Goal: Information Seeking & Learning: Find specific fact

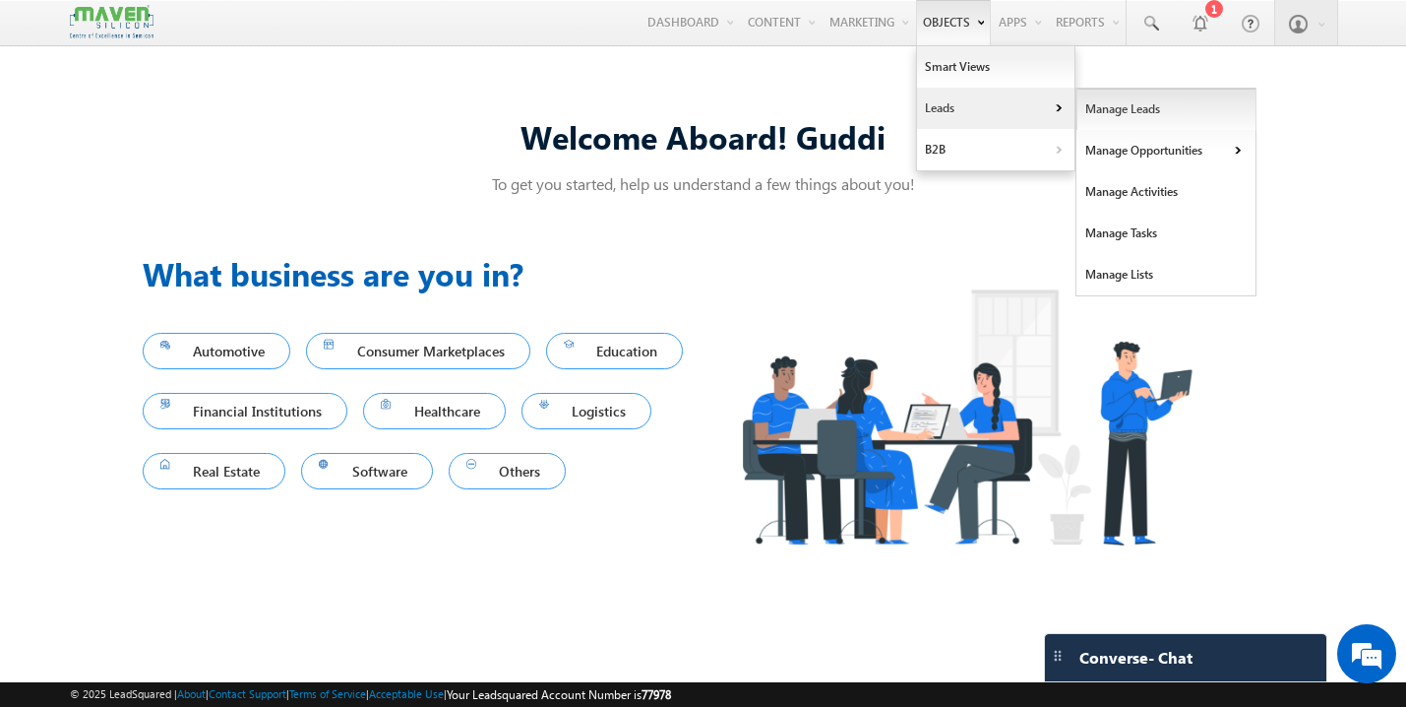
click at [1130, 106] on link "Manage Leads" at bounding box center [1167, 109] width 180 height 41
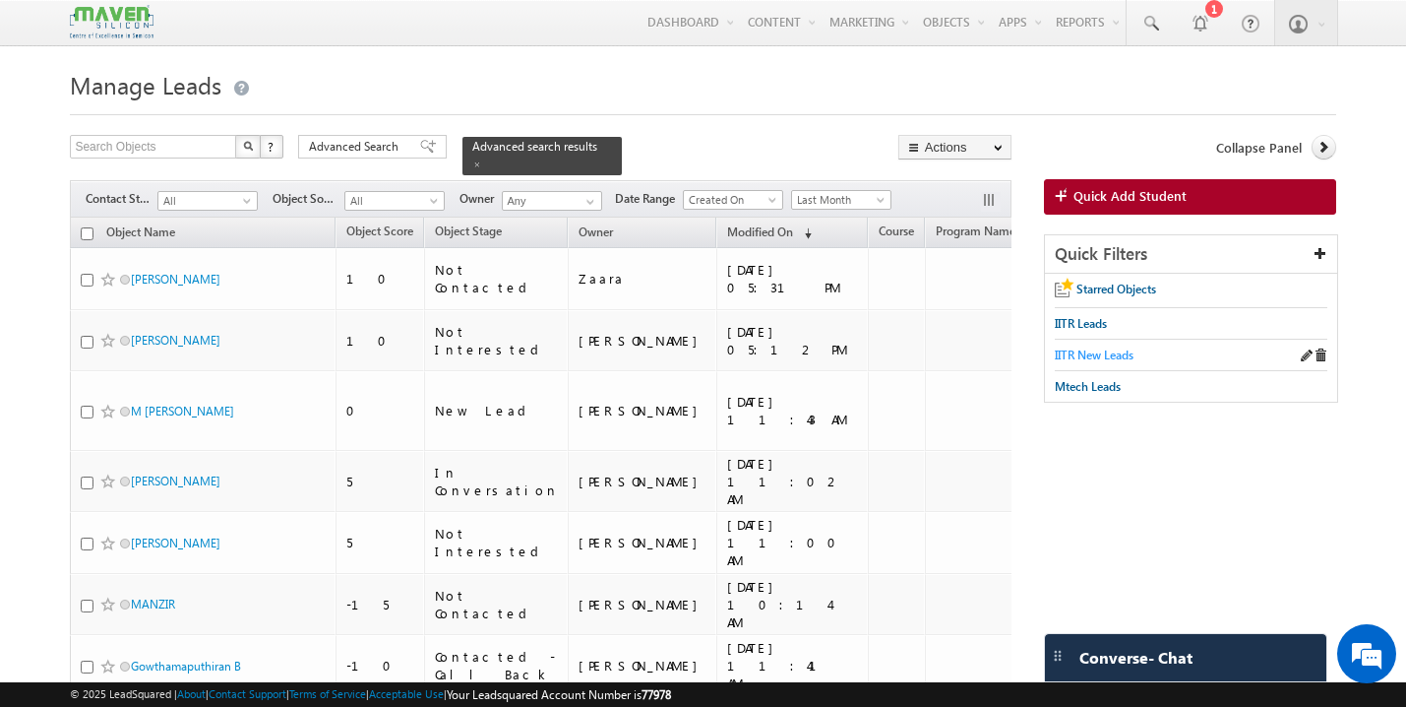
click at [1082, 355] on span "IITR New Leads" at bounding box center [1094, 354] width 79 height 15
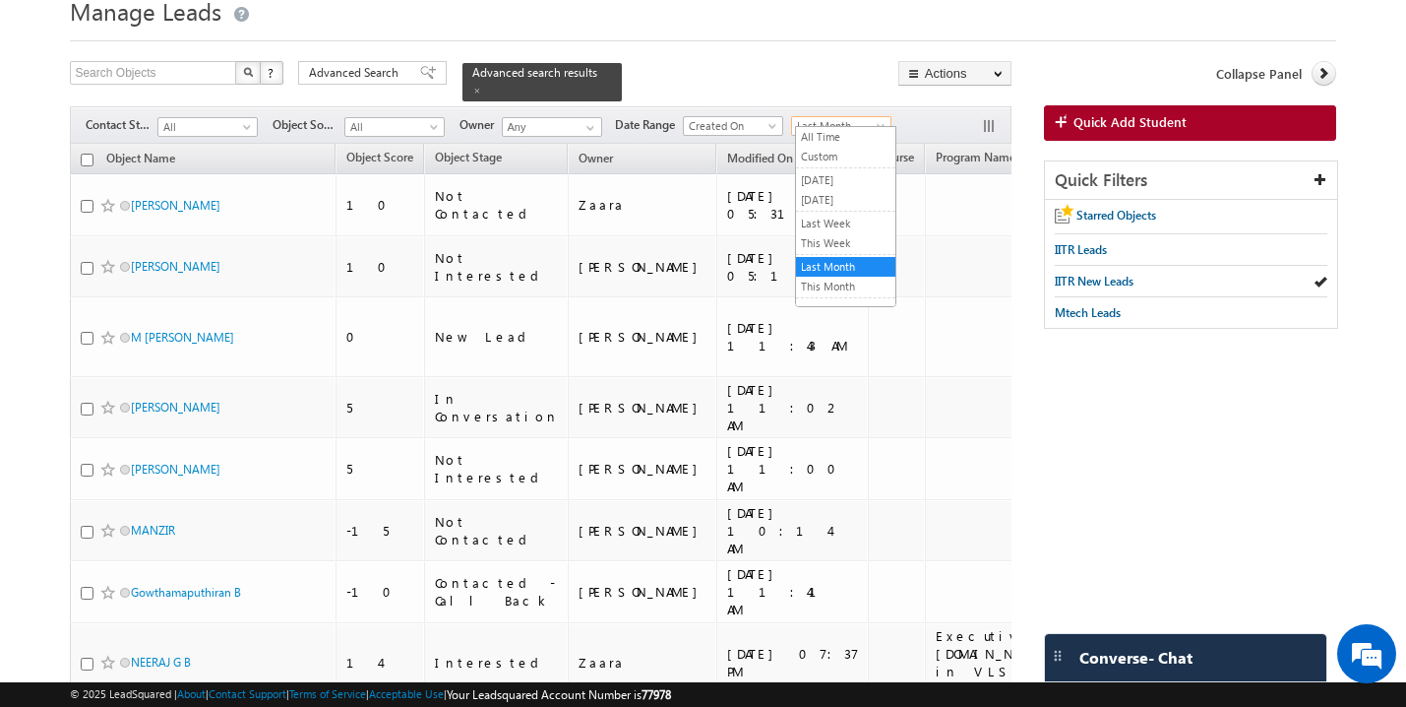
click at [850, 117] on span "Last Month" at bounding box center [838, 126] width 93 height 18
click at [845, 136] on link "All Time" at bounding box center [845, 137] width 99 height 18
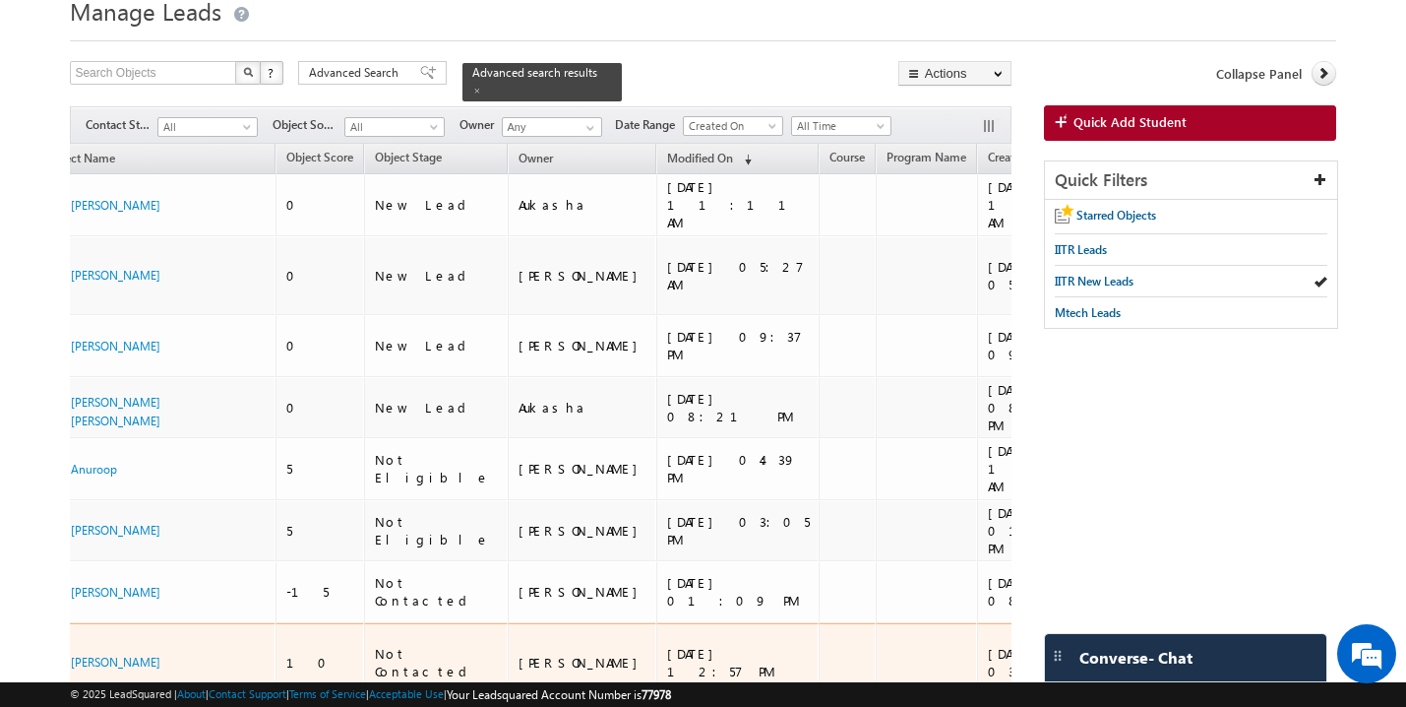
scroll to position [0, 80]
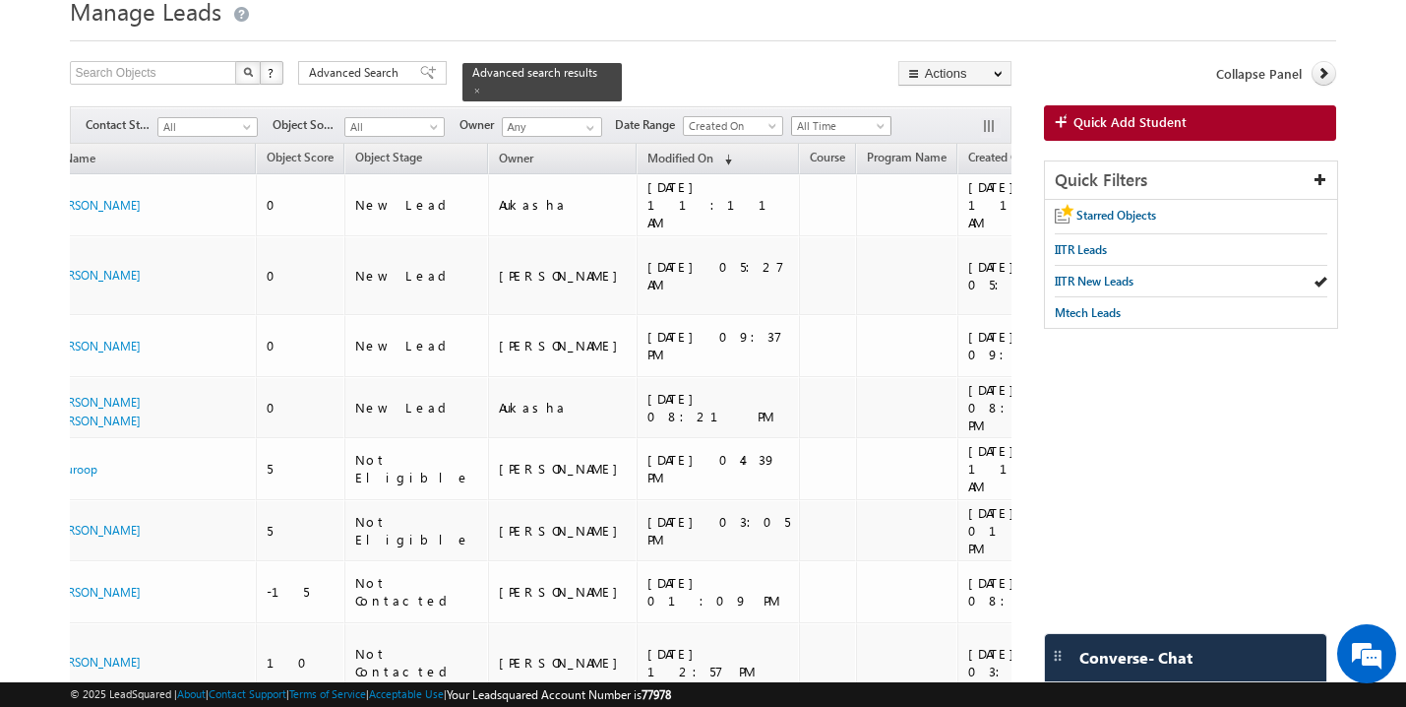
click at [847, 121] on span "All Time" at bounding box center [838, 126] width 93 height 18
click at [854, 282] on link "This Month" at bounding box center [845, 287] width 99 height 18
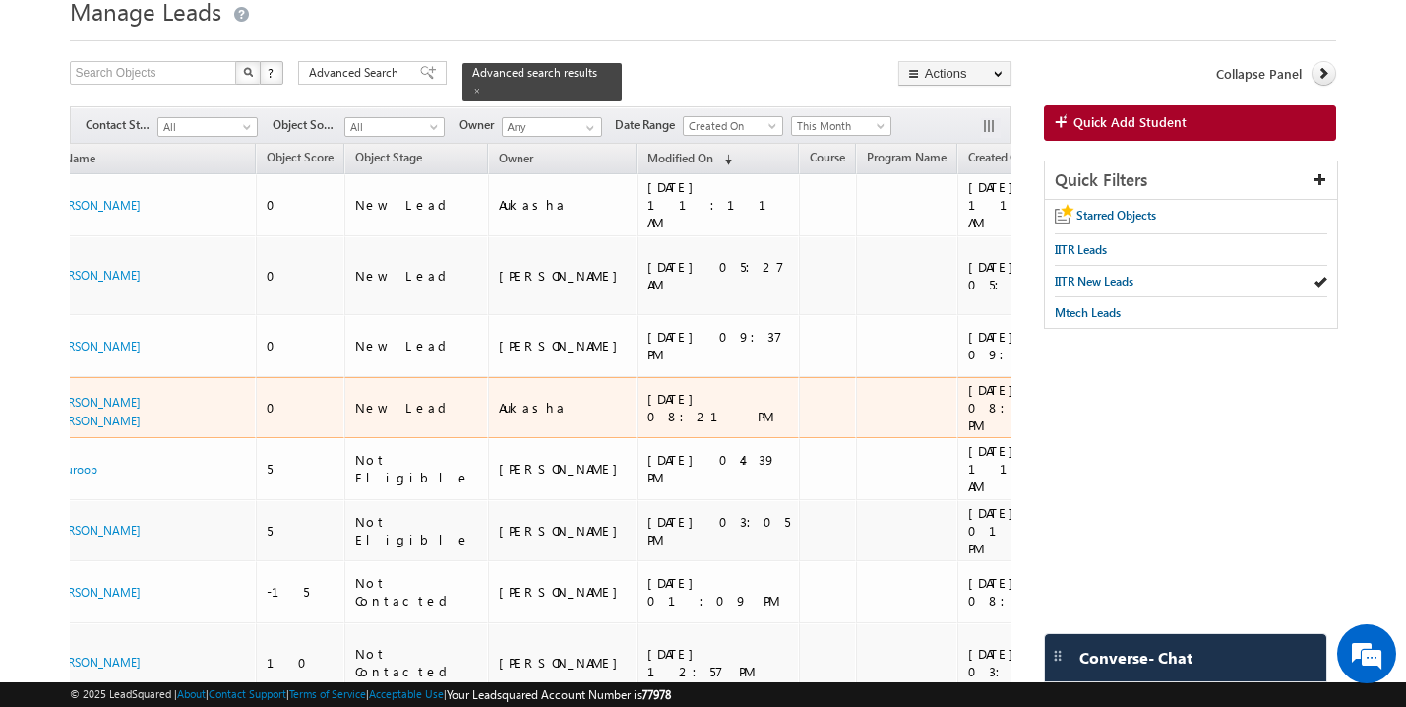
scroll to position [0, 0]
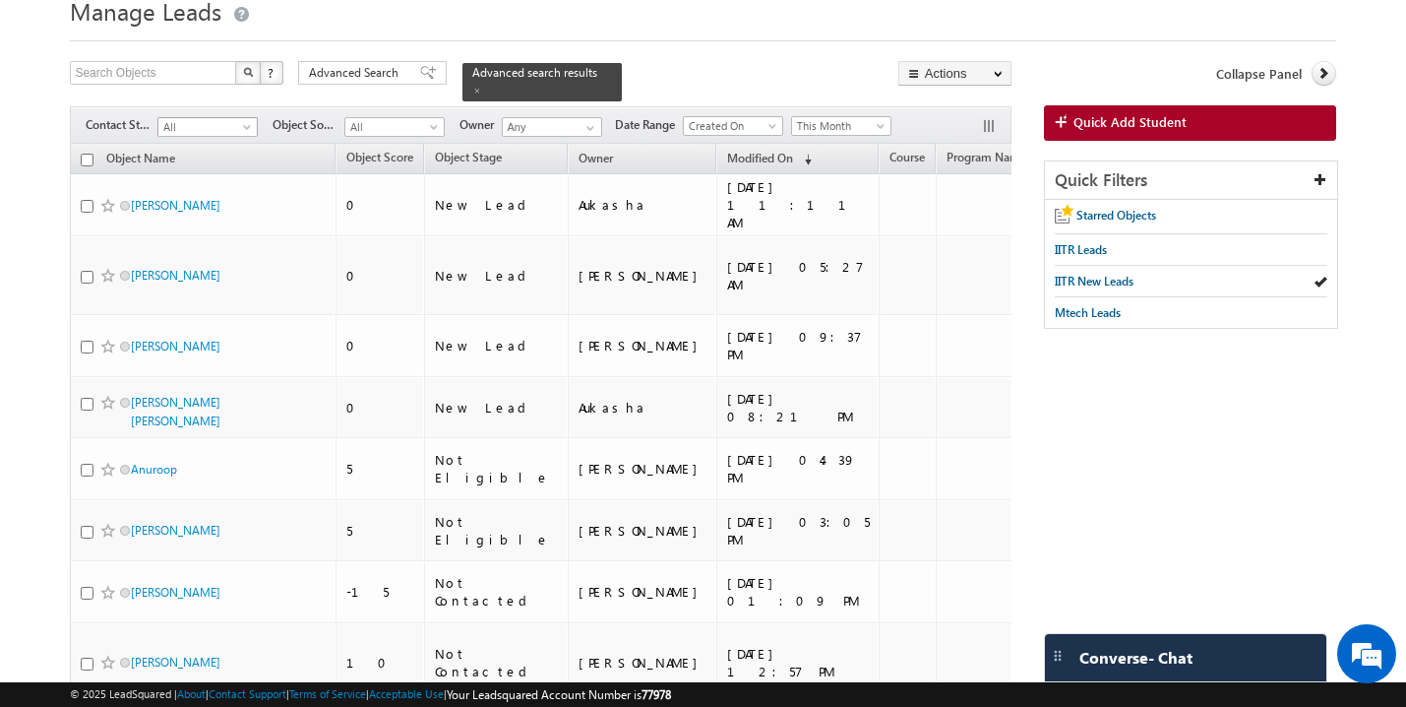
click at [232, 118] on span "All" at bounding box center [204, 127] width 93 height 18
click at [217, 160] on link "New Lead" at bounding box center [207, 158] width 99 height 18
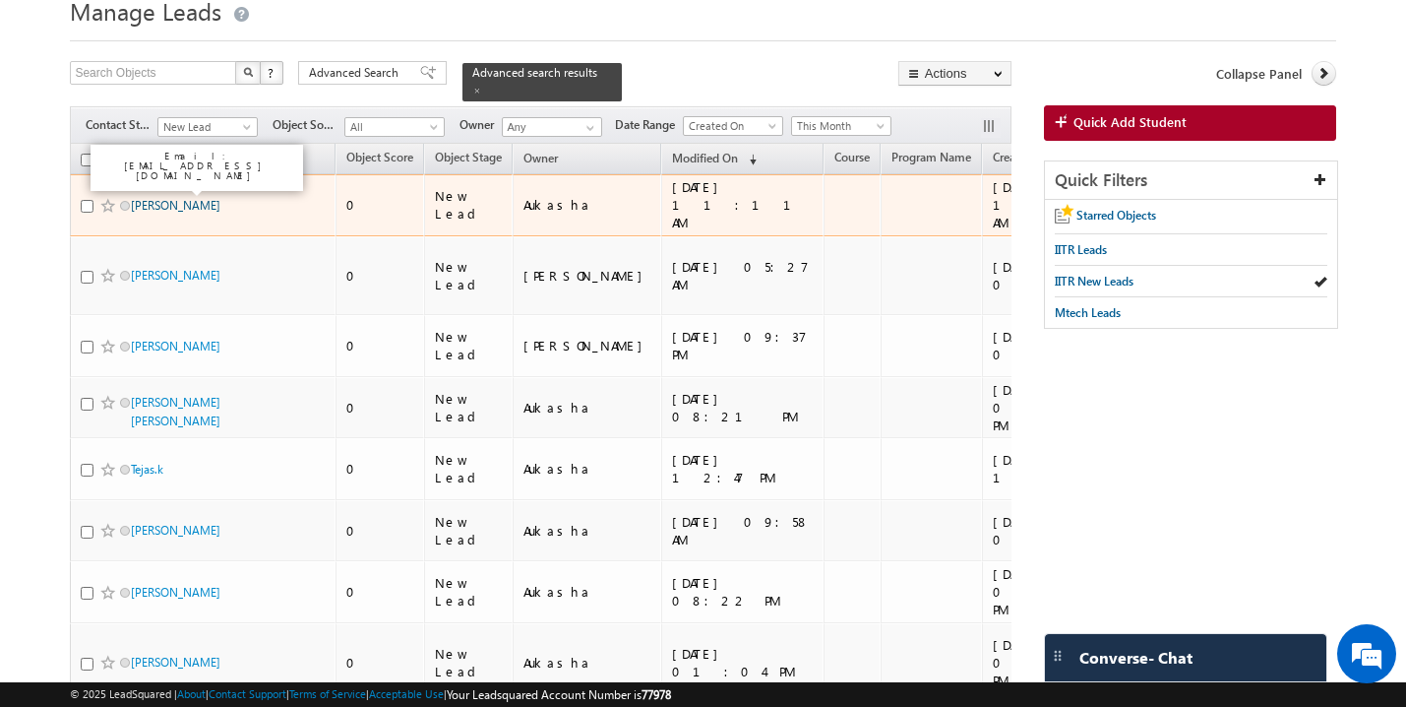
click at [220, 198] on link "Prashant Kumar Lodhi" at bounding box center [176, 205] width 90 height 15
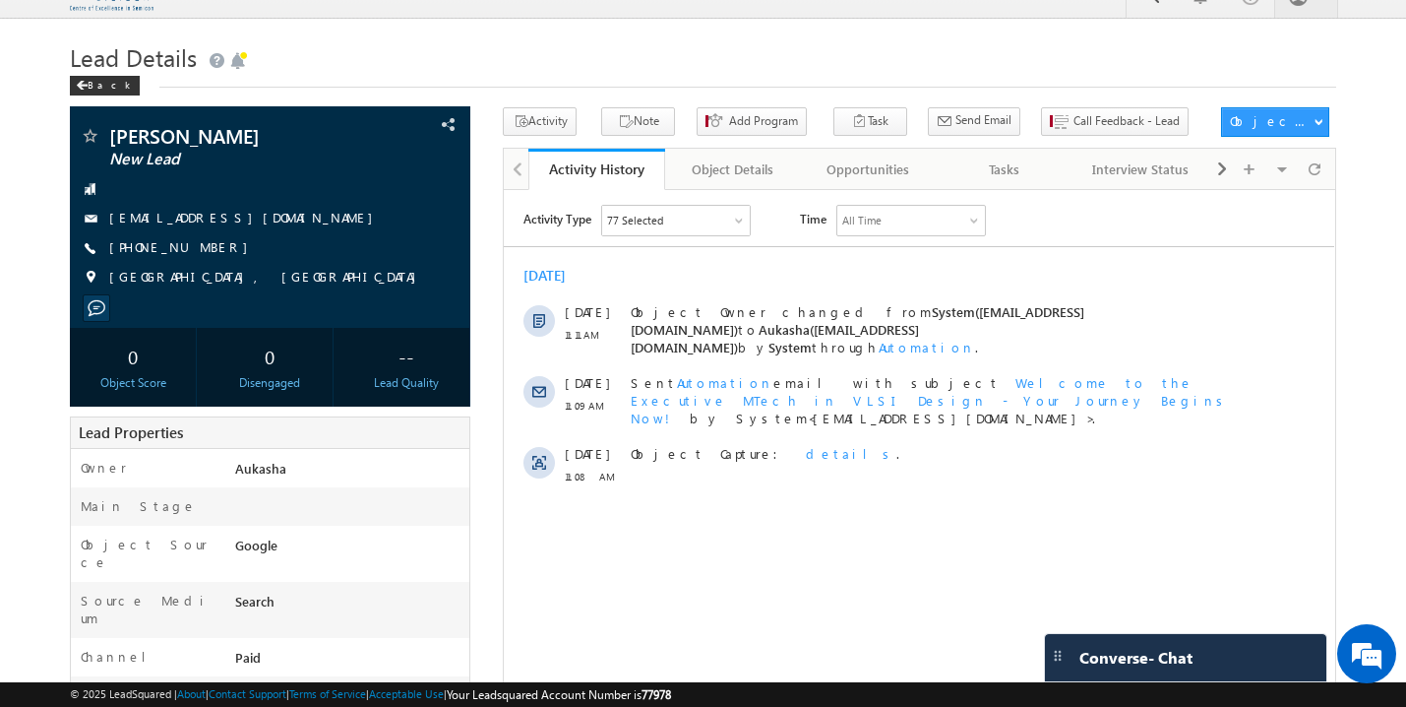
scroll to position [31, 0]
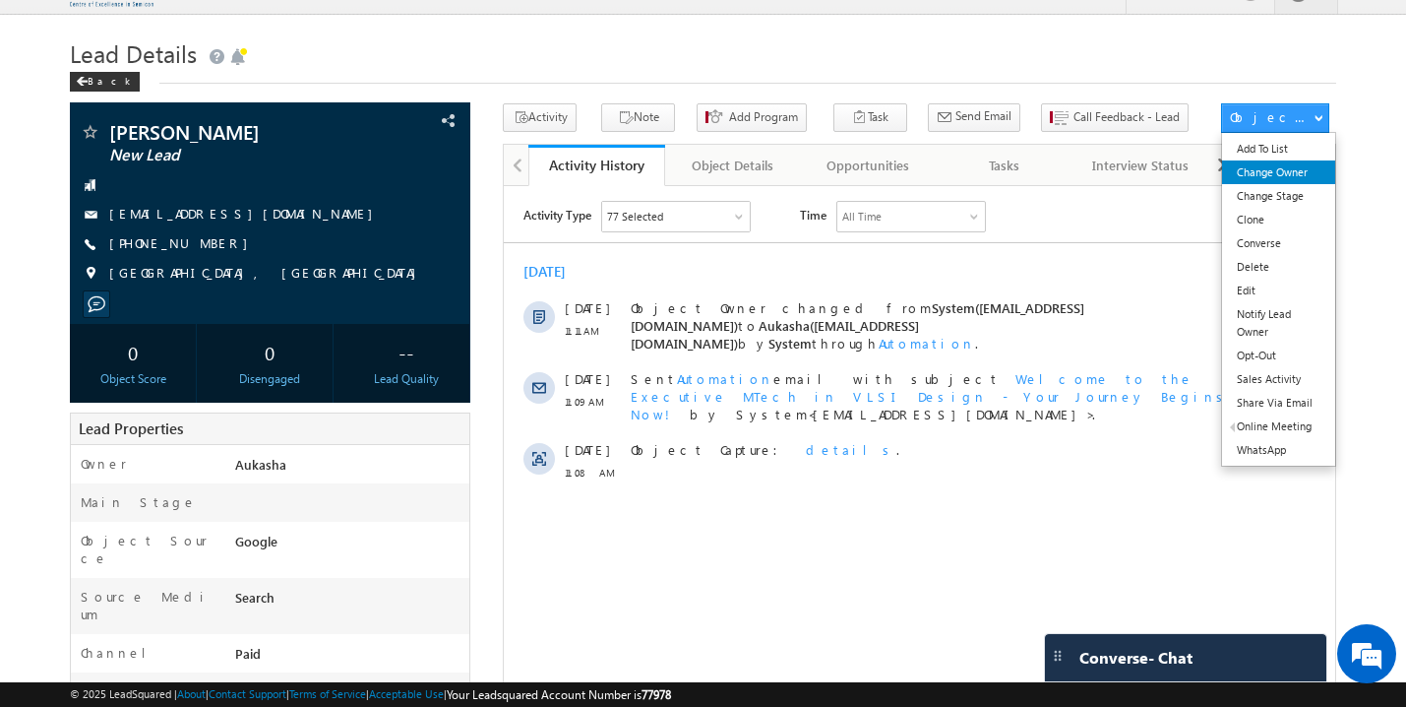
click at [1295, 171] on link "Change Owner" at bounding box center [1279, 172] width 114 height 24
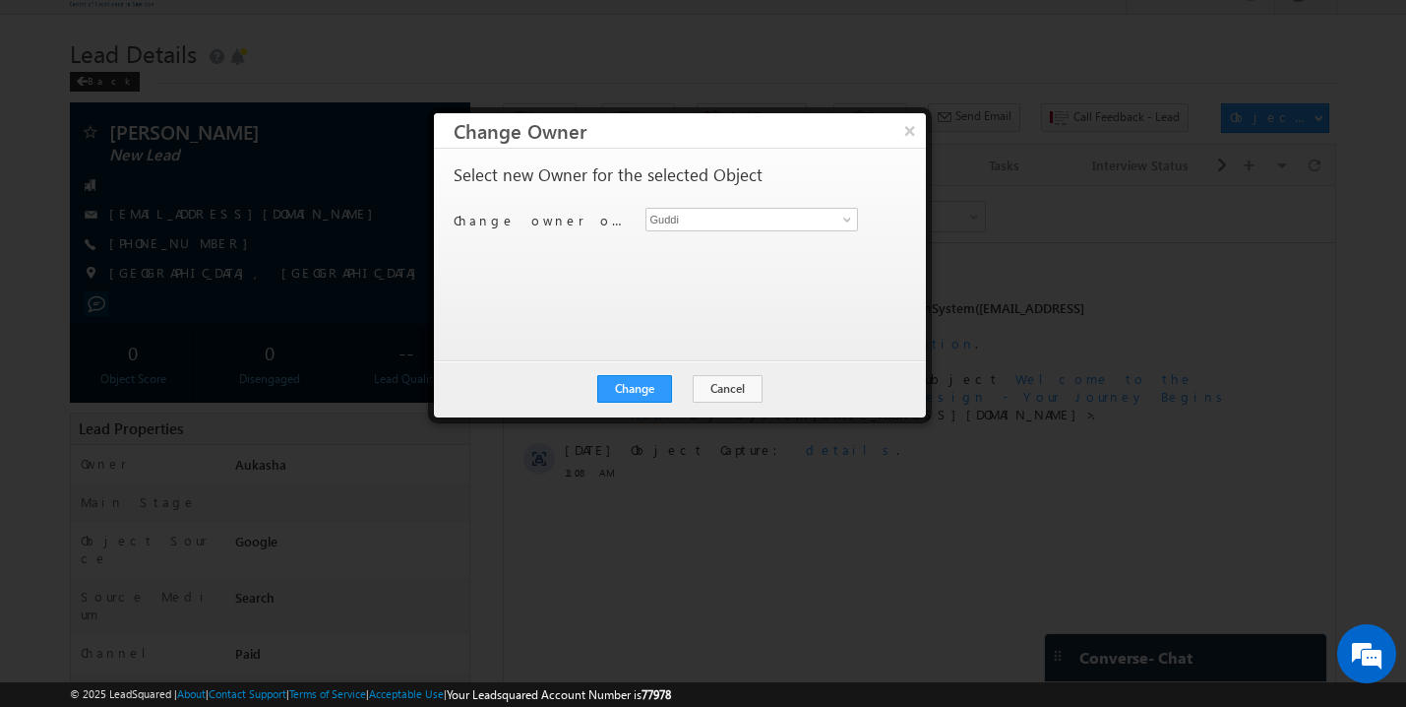
scroll to position [0, 0]
click at [722, 219] on input "Guddi" at bounding box center [753, 220] width 214 height 24
click at [696, 256] on span "lsq6@maven-silicon.com" at bounding box center [741, 258] width 177 height 15
type input "[PERSON_NAME]"
click at [640, 391] on button "Change" at bounding box center [634, 389] width 75 height 28
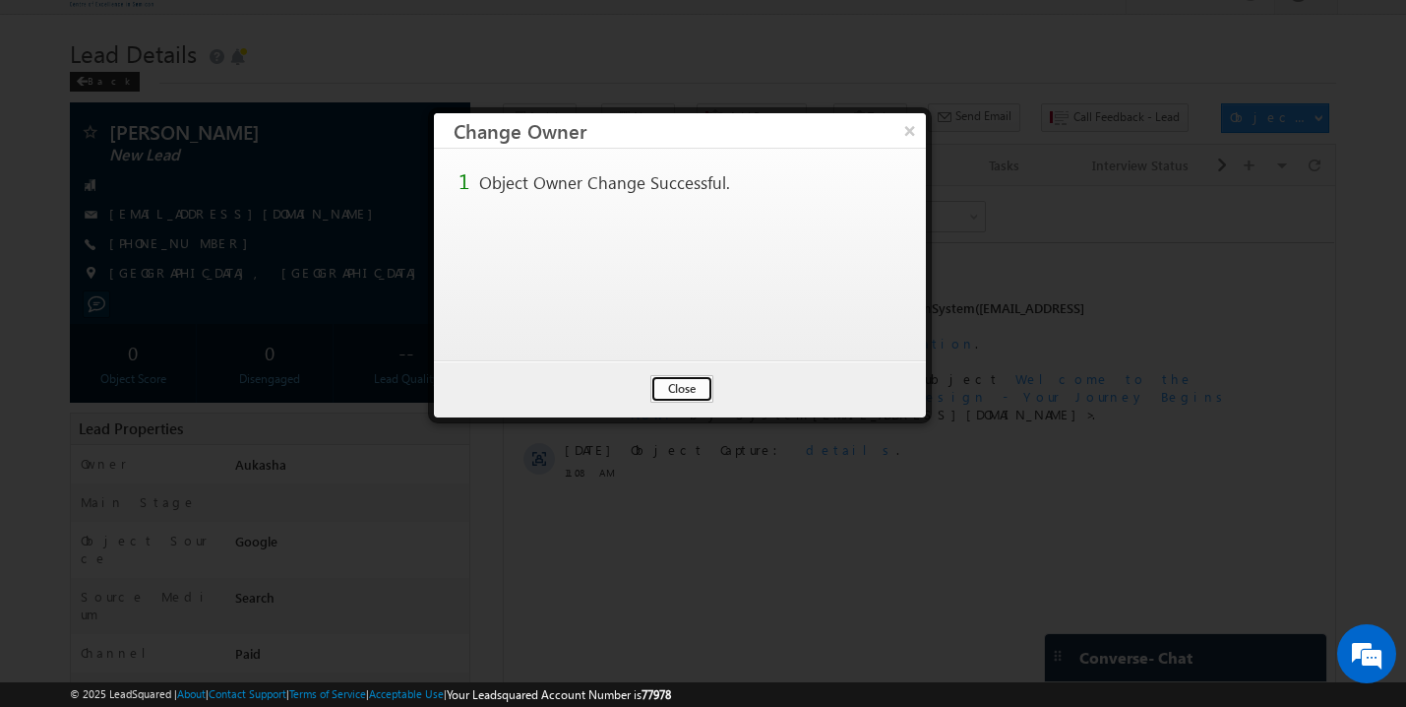
click at [691, 395] on button "Close" at bounding box center [682, 389] width 63 height 28
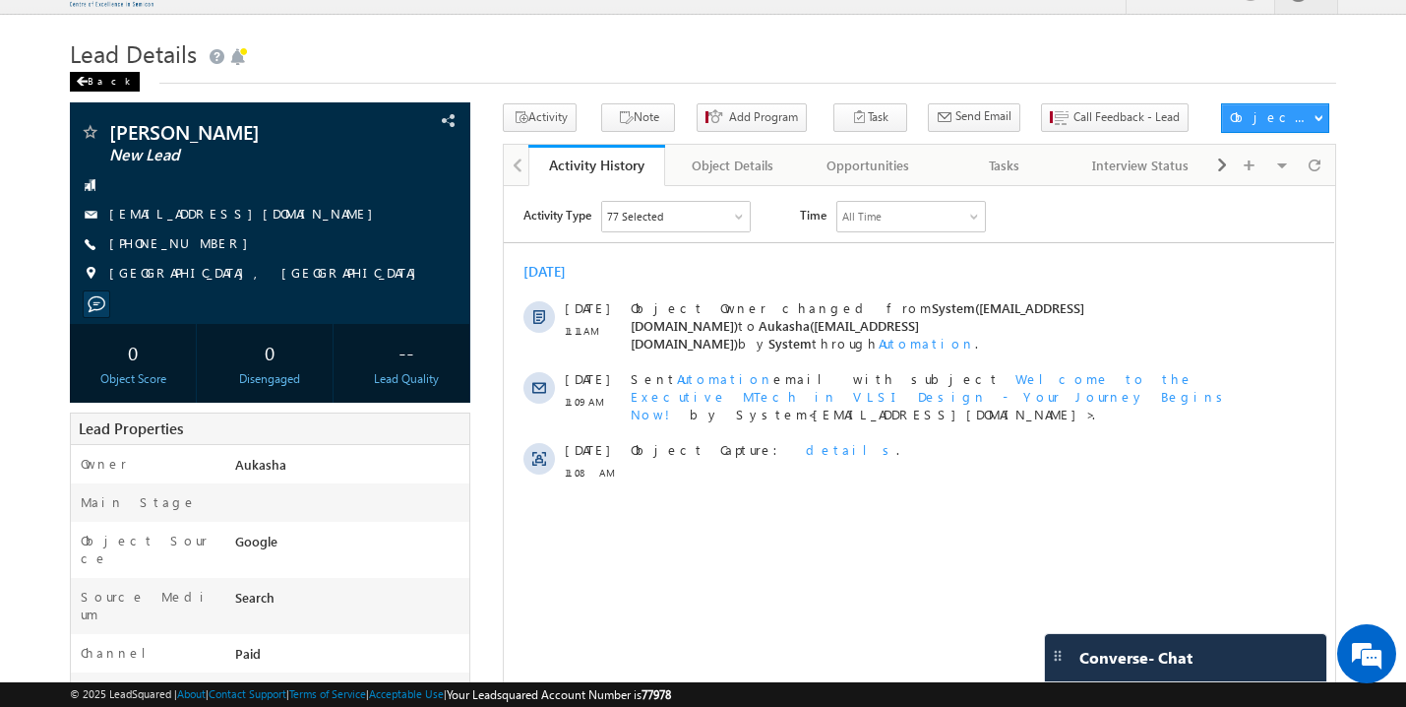
click at [93, 80] on div "Back" at bounding box center [105, 82] width 70 height 20
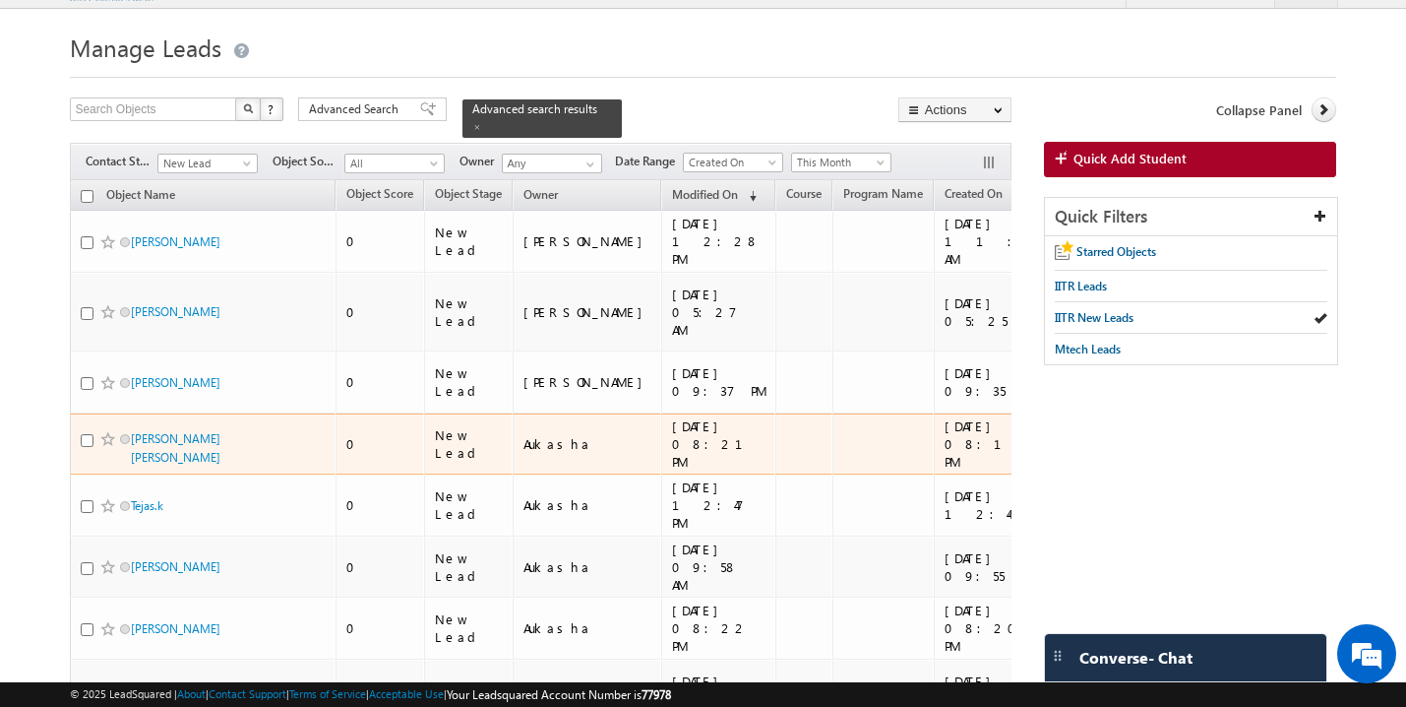
scroll to position [71, 0]
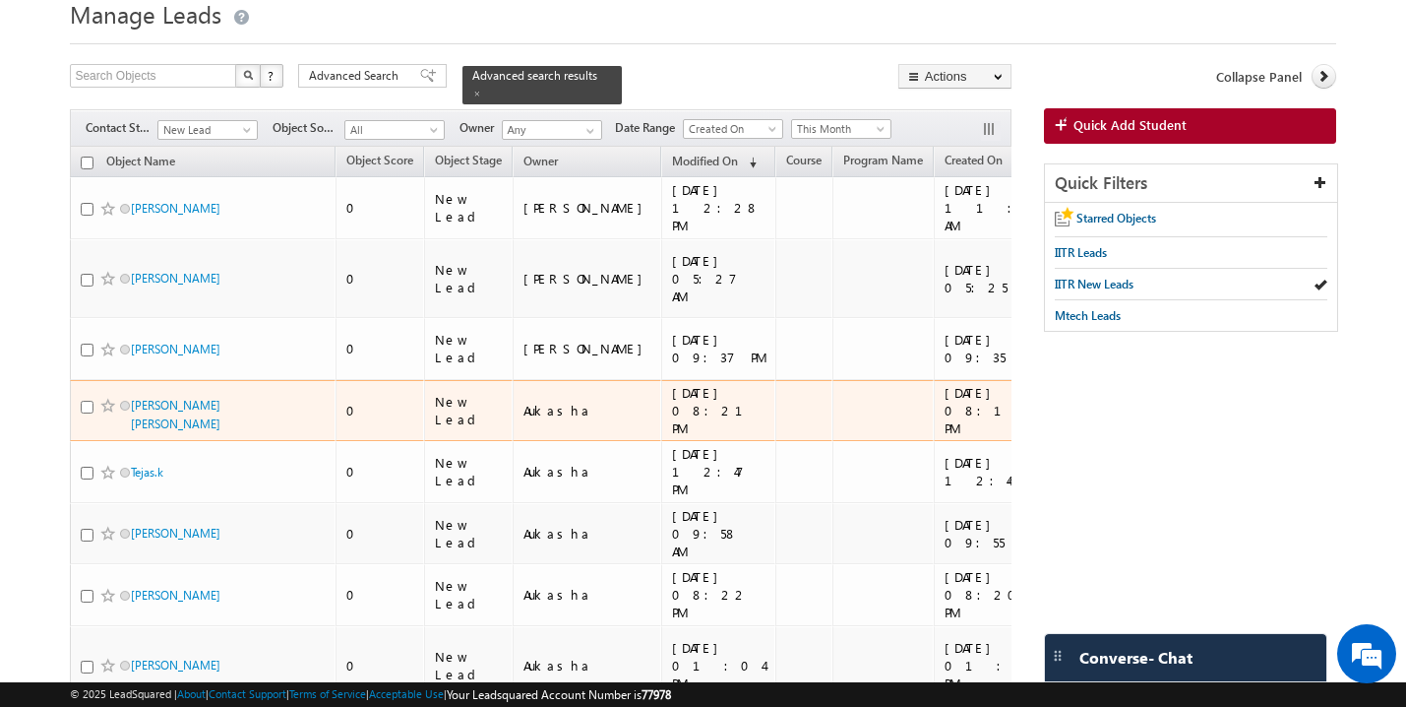
click at [84, 401] on input "checkbox" at bounding box center [87, 407] width 13 height 13
checkbox input "true"
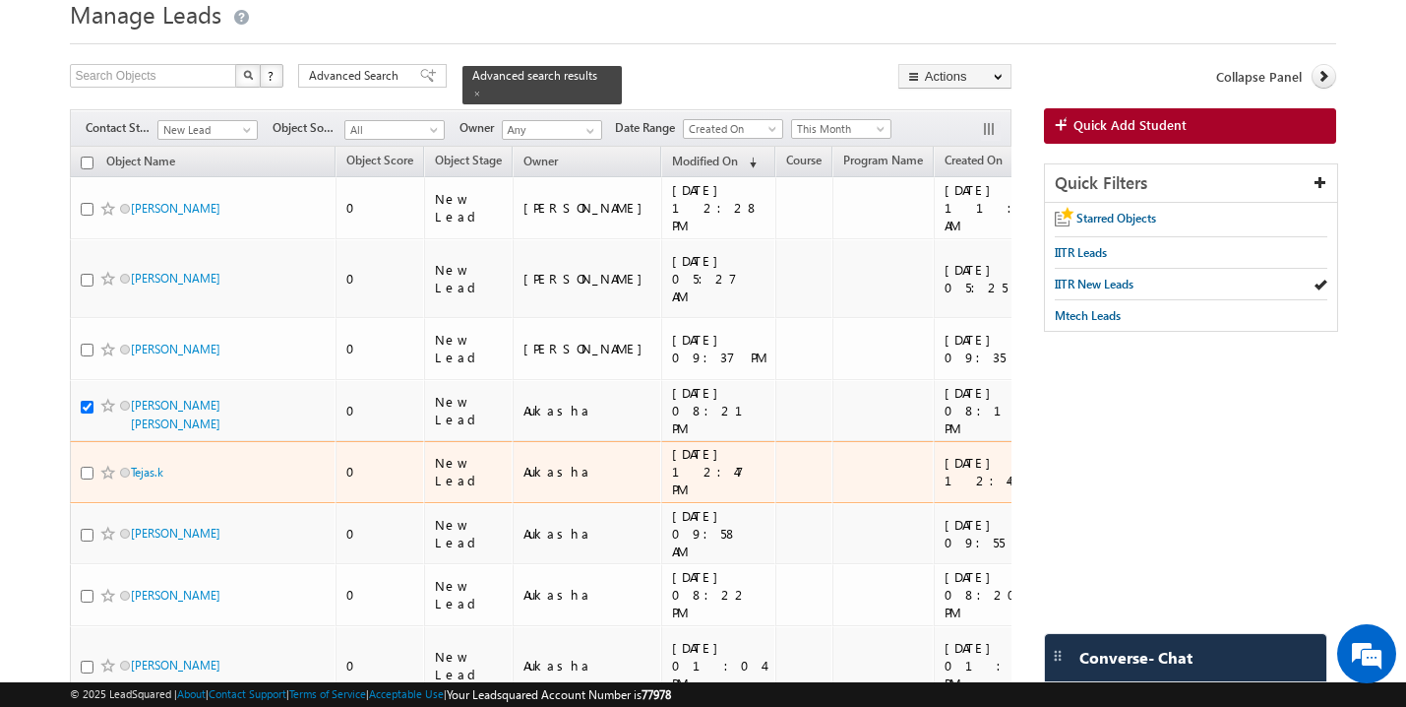
click at [88, 467] on input "checkbox" at bounding box center [87, 473] width 13 height 13
checkbox input "true"
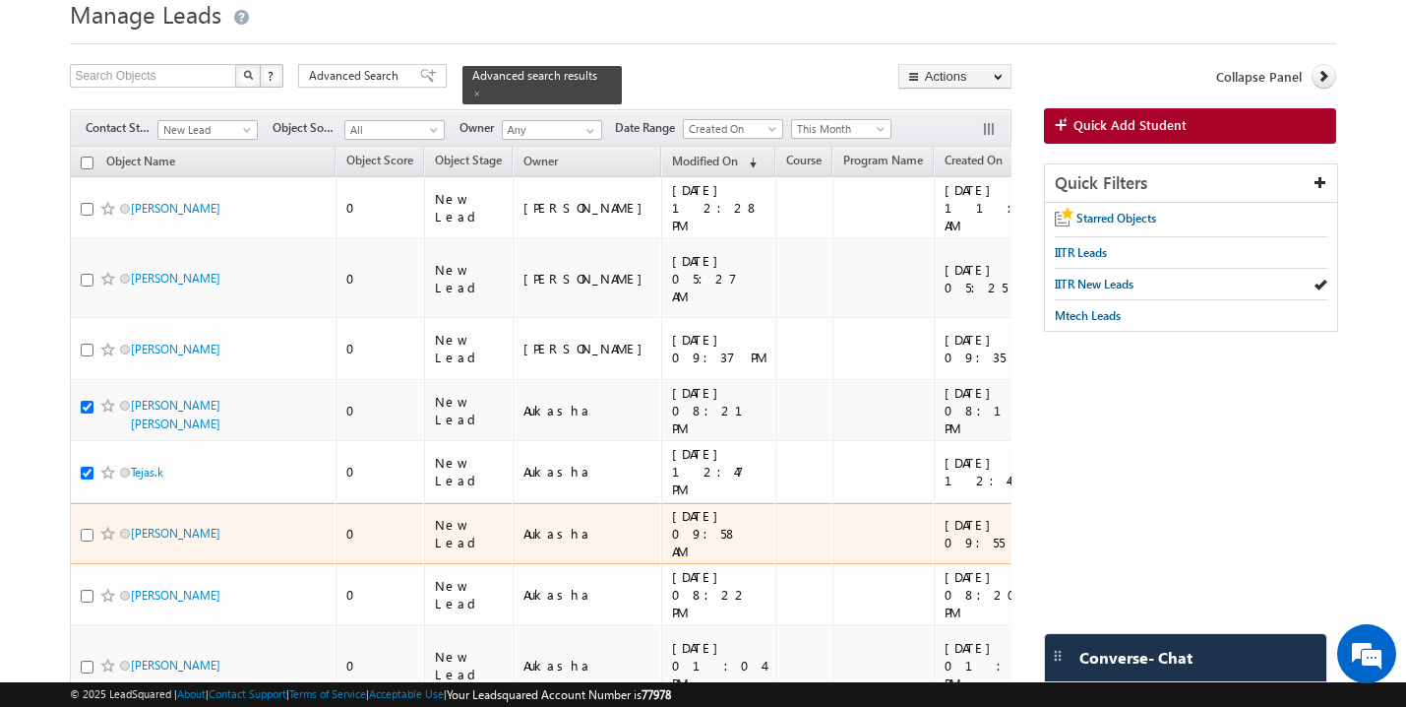
click at [91, 529] on input "checkbox" at bounding box center [87, 535] width 13 height 13
checkbox input "true"
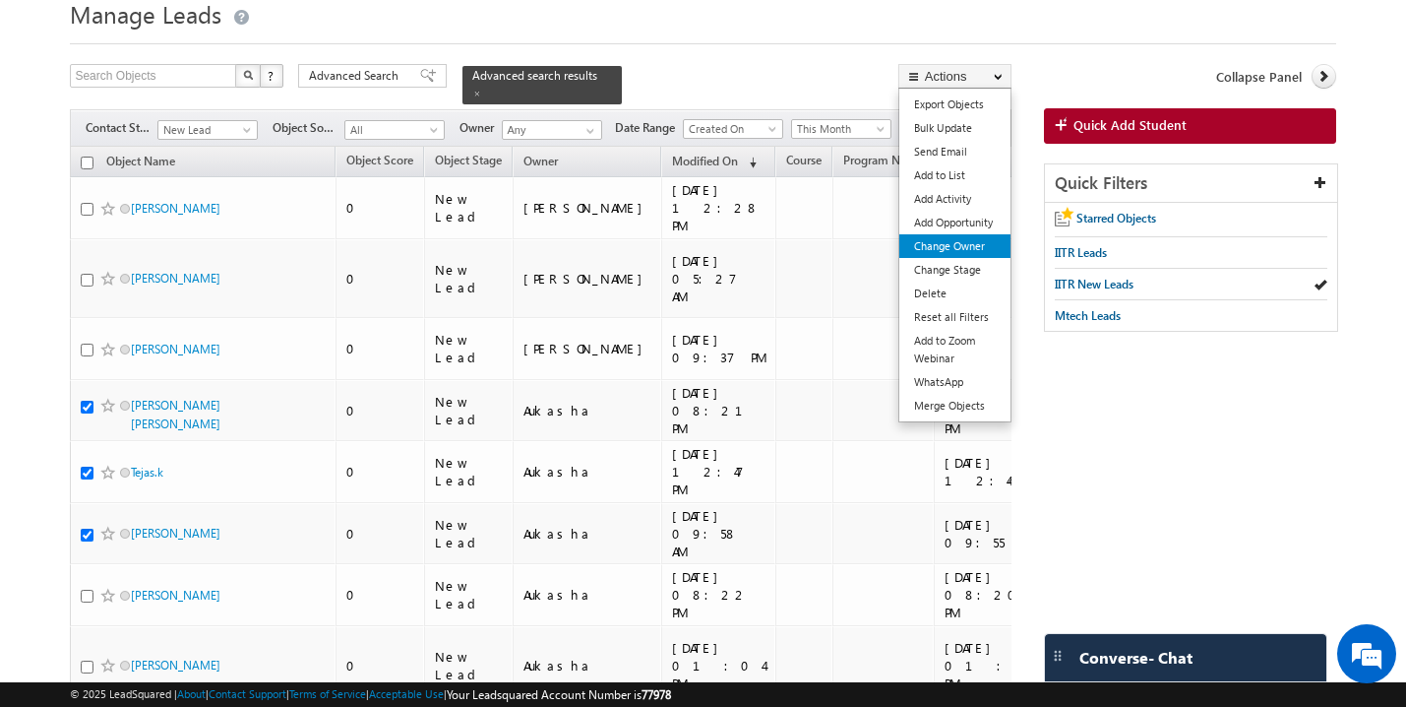
click at [965, 253] on link "Change Owner" at bounding box center [955, 246] width 111 height 24
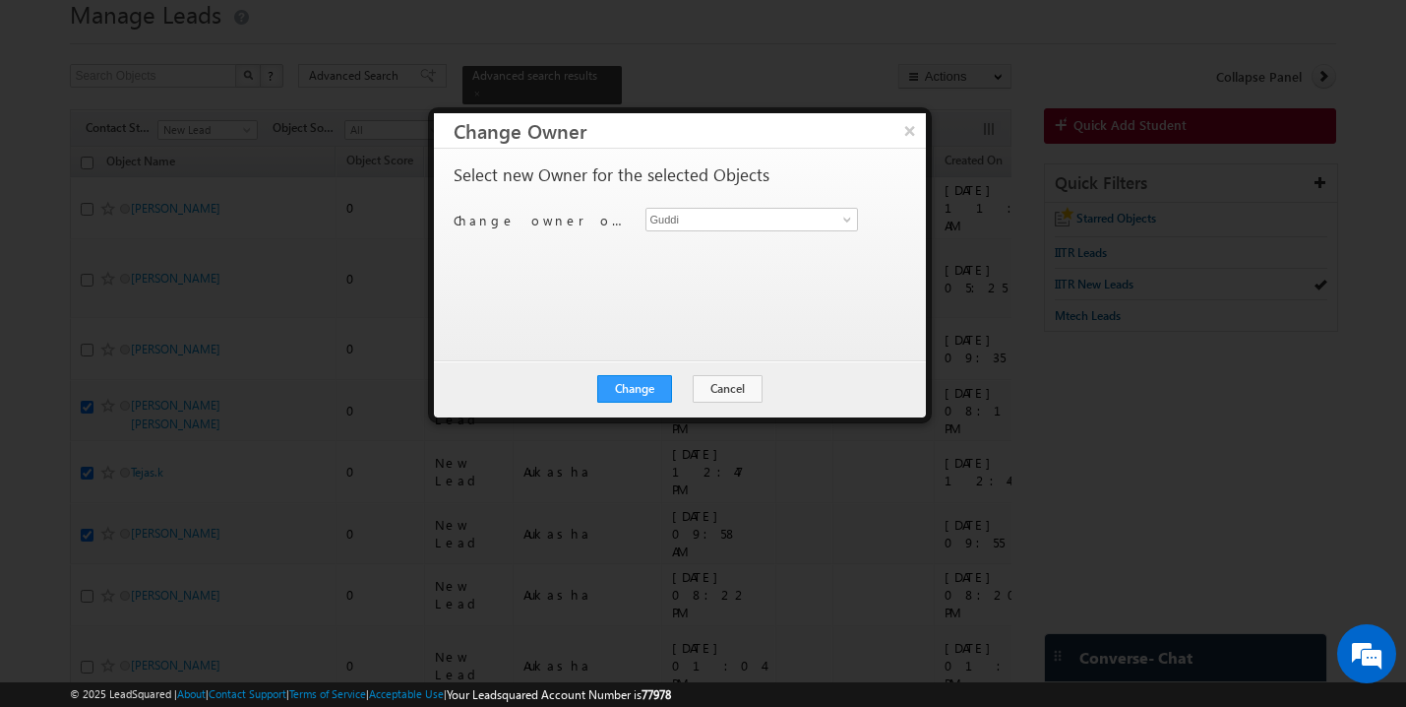
scroll to position [0, 0]
click at [785, 215] on input "Guddi" at bounding box center [753, 220] width 214 height 24
click at [741, 260] on span "lsq3@maven-silicon.com" at bounding box center [741, 258] width 177 height 15
type input "Sovan"
click at [640, 390] on button "Change" at bounding box center [634, 389] width 75 height 28
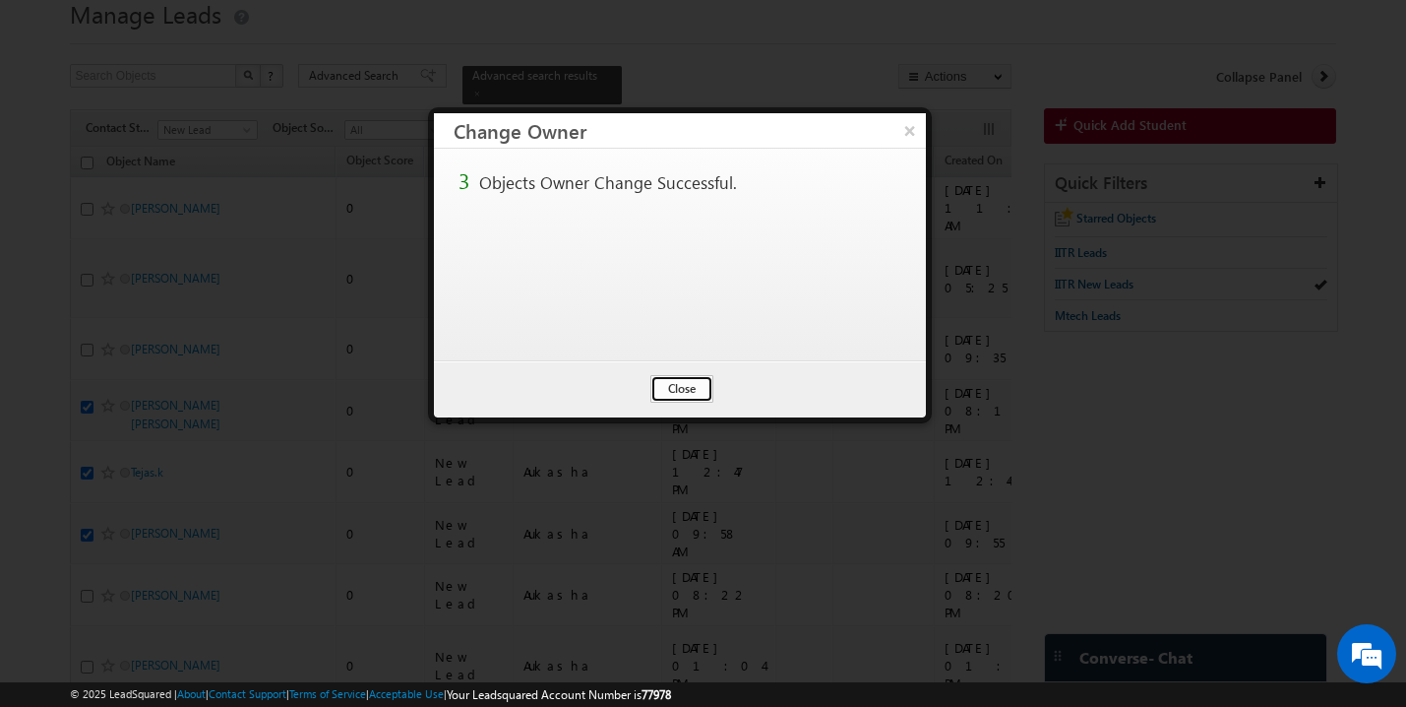
click at [685, 388] on button "Close" at bounding box center [682, 389] width 63 height 28
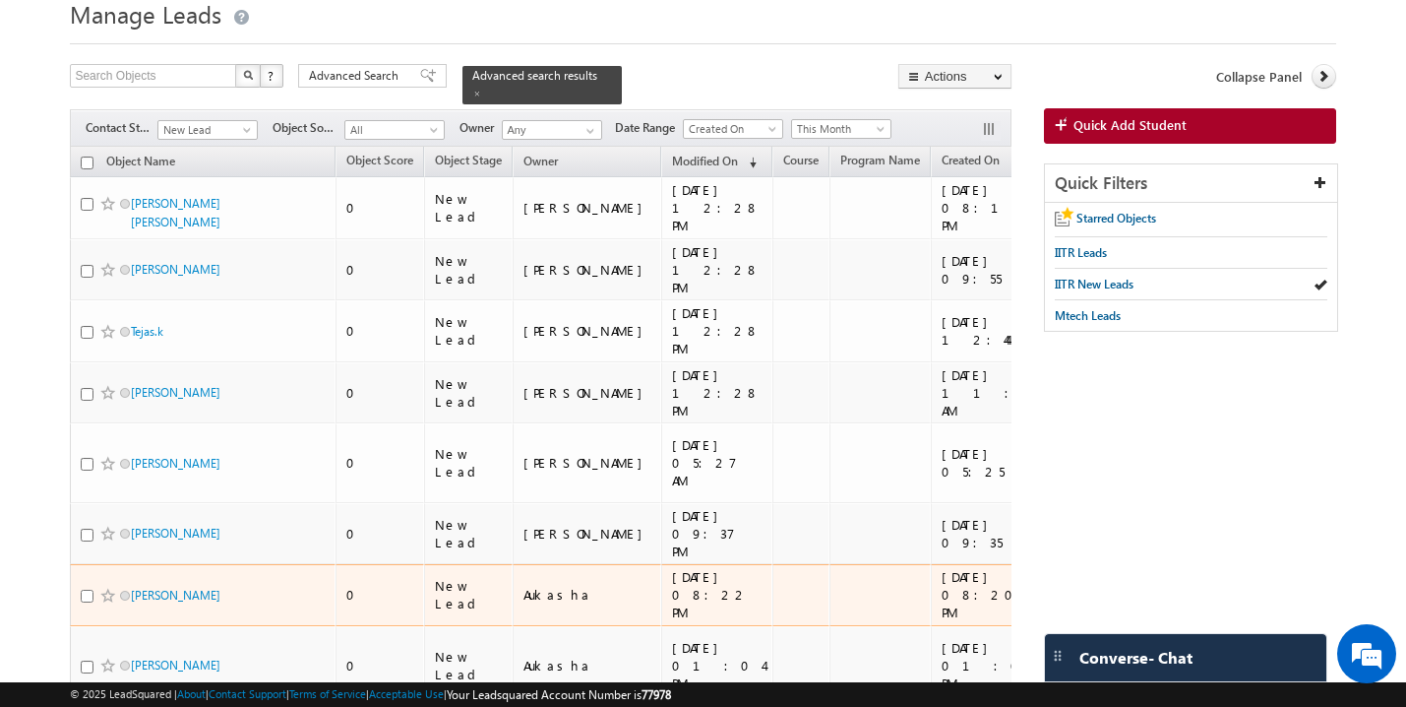
click at [85, 590] on input "checkbox" at bounding box center [87, 596] width 13 height 13
checkbox input "true"
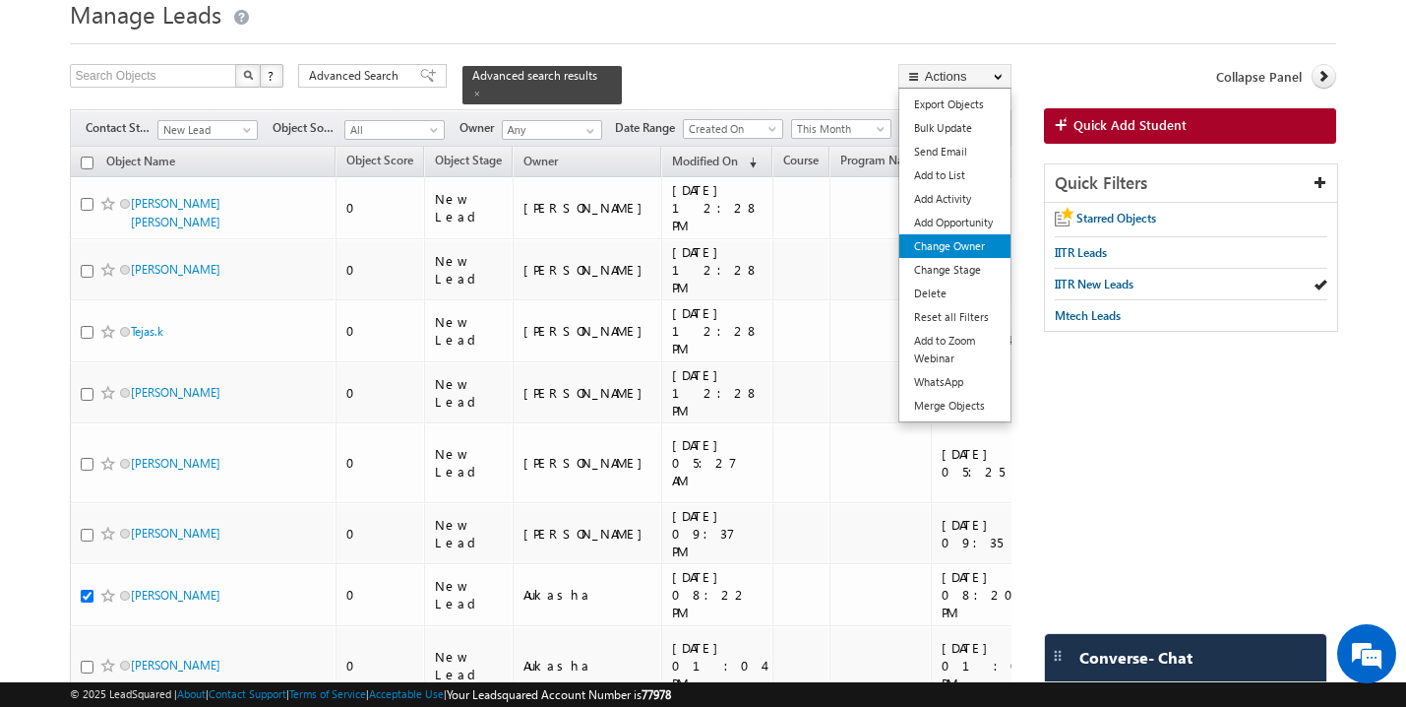
click at [967, 247] on link "Change Owner" at bounding box center [955, 246] width 111 height 24
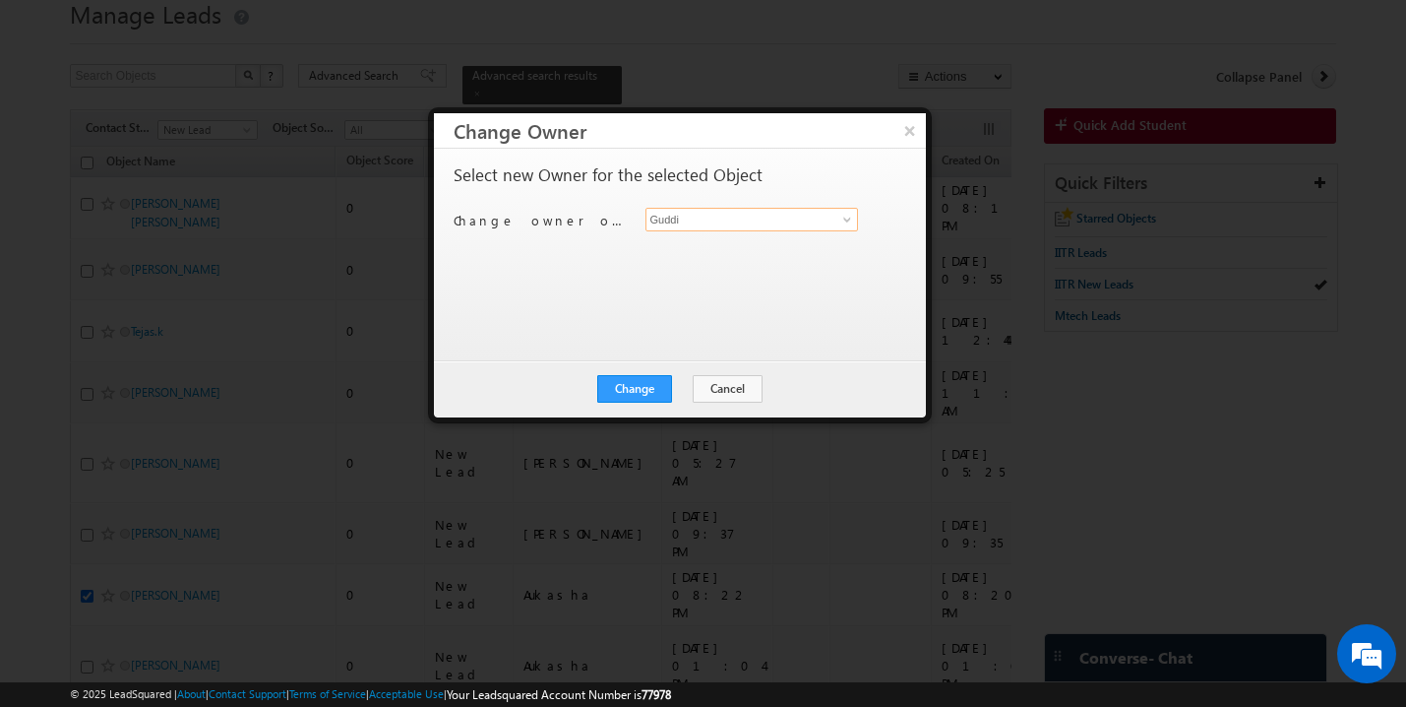
click at [698, 219] on input "Guddi" at bounding box center [753, 220] width 214 height 24
click at [686, 247] on link "Rohan lsq7@maven-silicon.com" at bounding box center [753, 249] width 214 height 37
type input "[PERSON_NAME]"
click at [653, 390] on button "Change" at bounding box center [634, 389] width 75 height 28
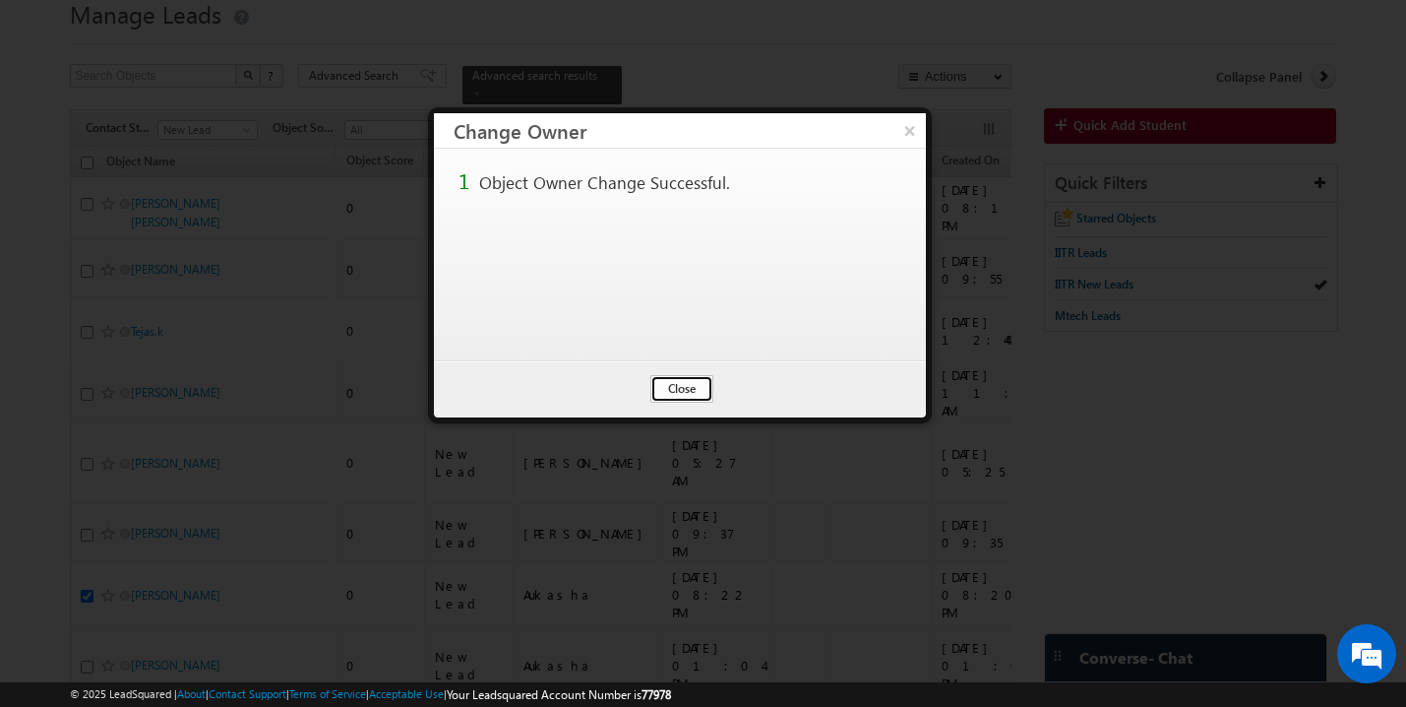
click at [675, 391] on button "Close" at bounding box center [682, 389] width 63 height 28
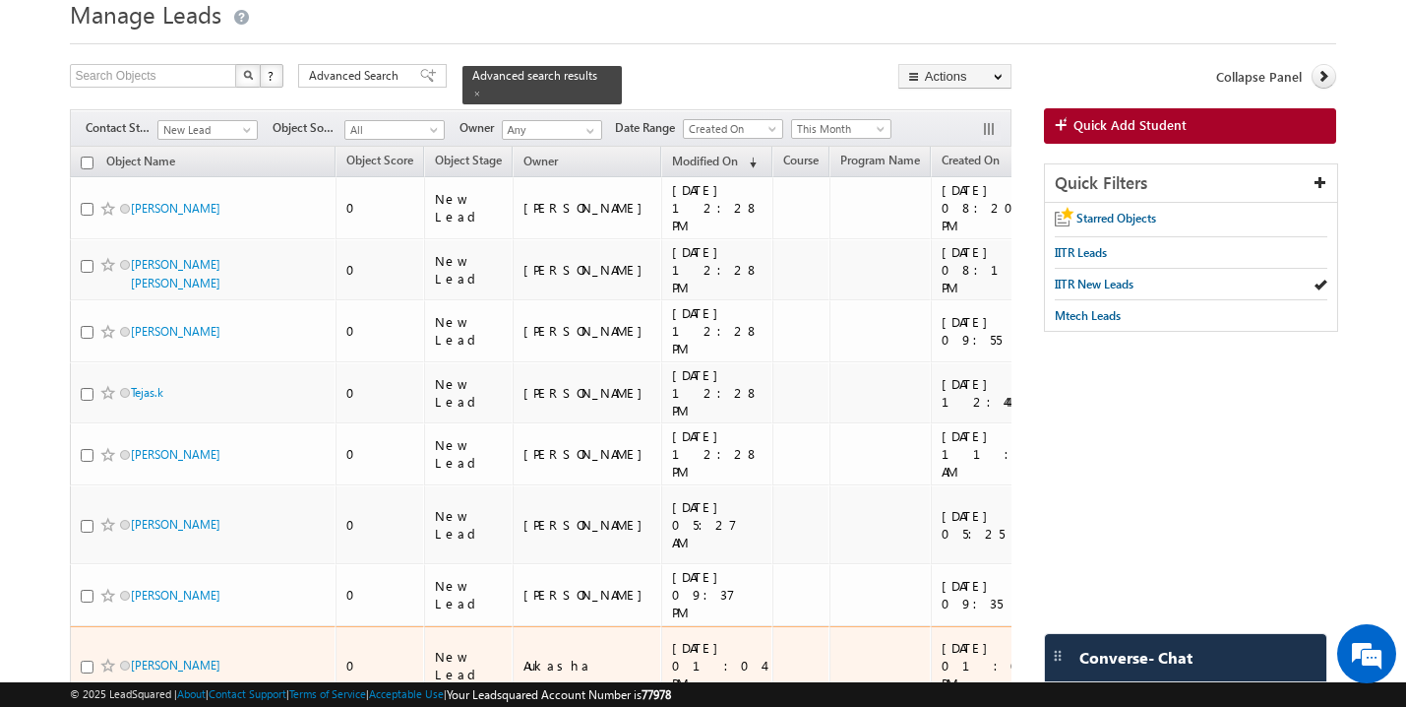
click at [90, 660] on input "checkbox" at bounding box center [87, 666] width 13 height 13
checkbox input "true"
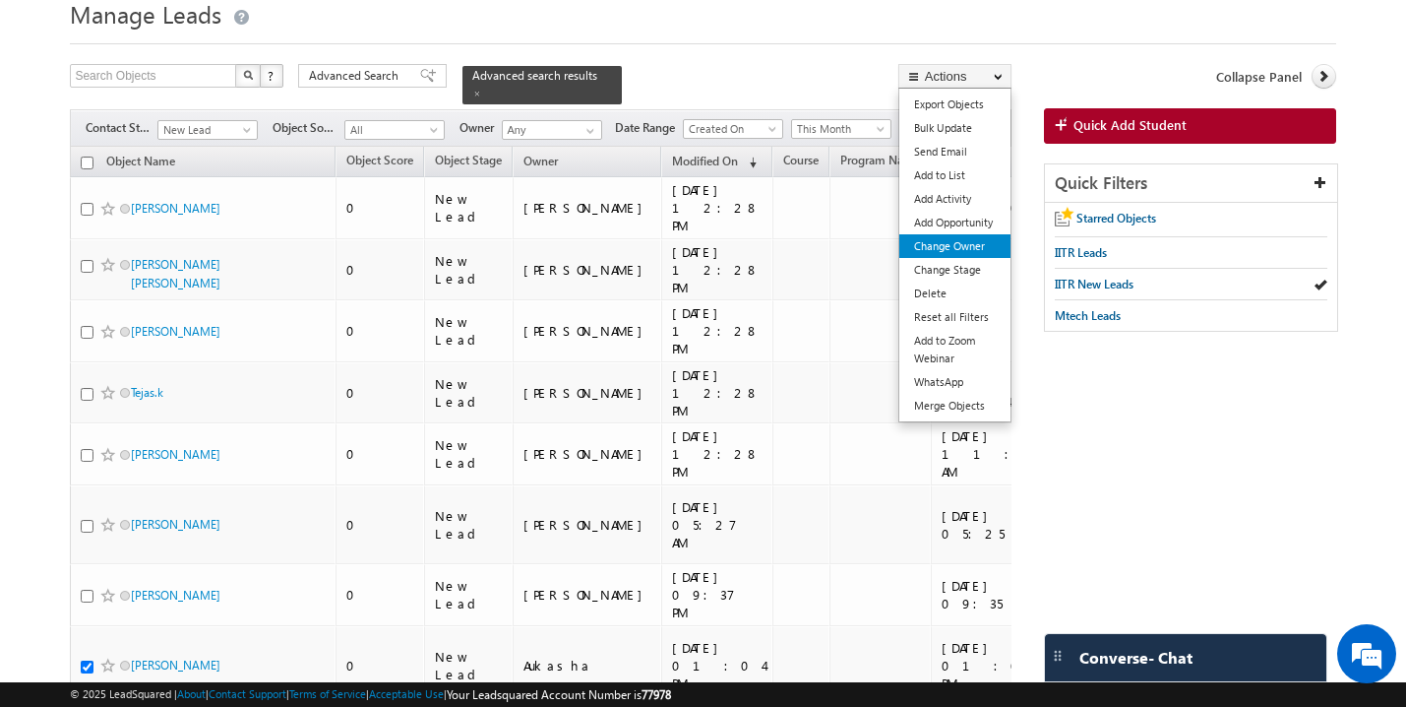
click at [972, 246] on link "Change Owner" at bounding box center [955, 246] width 111 height 24
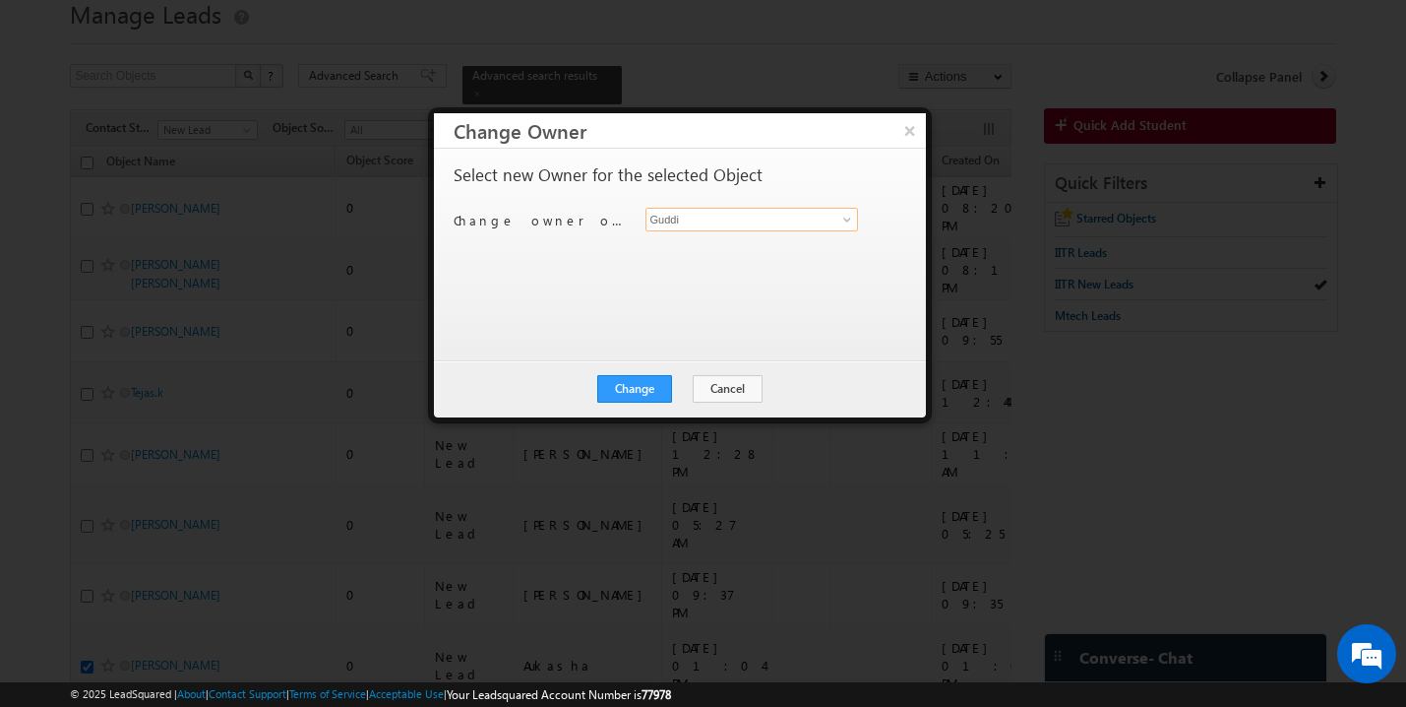
click at [683, 227] on input "Guddi" at bounding box center [753, 220] width 214 height 24
click at [687, 260] on span "[EMAIL_ADDRESS][DOMAIN_NAME]" at bounding box center [741, 258] width 177 height 15
type input "[PERSON_NAME]"
click at [645, 380] on button "Change" at bounding box center [634, 389] width 75 height 28
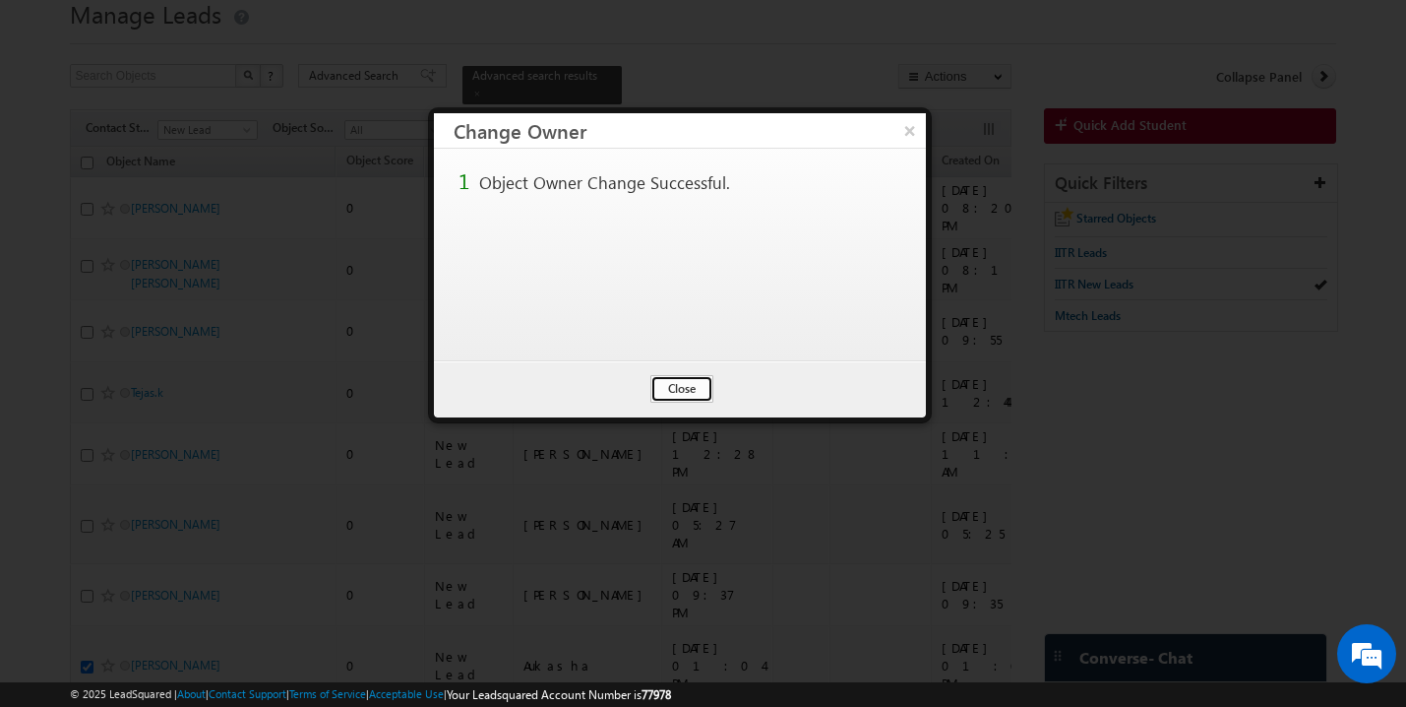
click at [681, 391] on button "Close" at bounding box center [682, 389] width 63 height 28
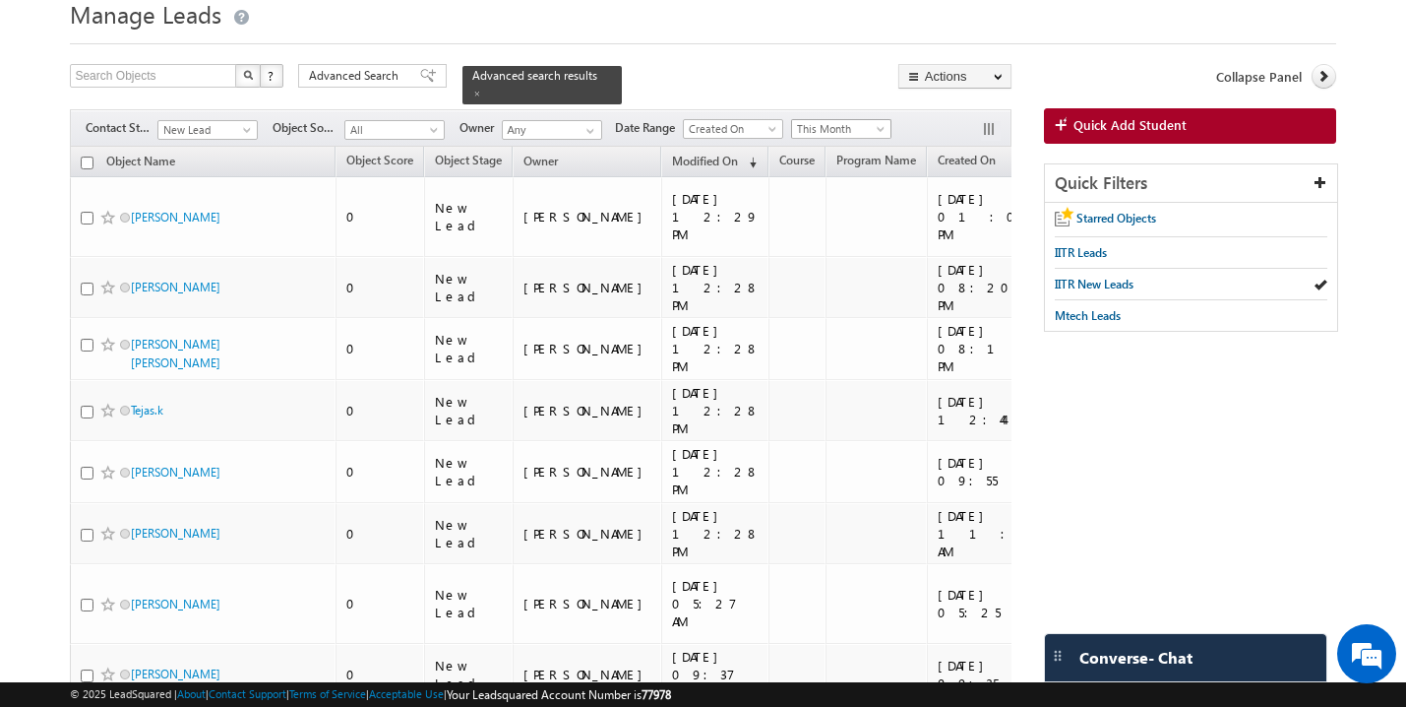
click at [841, 120] on span "This Month" at bounding box center [838, 129] width 93 height 18
click at [842, 137] on link "All Time" at bounding box center [845, 140] width 99 height 18
click at [243, 126] on span at bounding box center [249, 134] width 16 height 16
click at [198, 143] on link "All" at bounding box center [207, 141] width 99 height 18
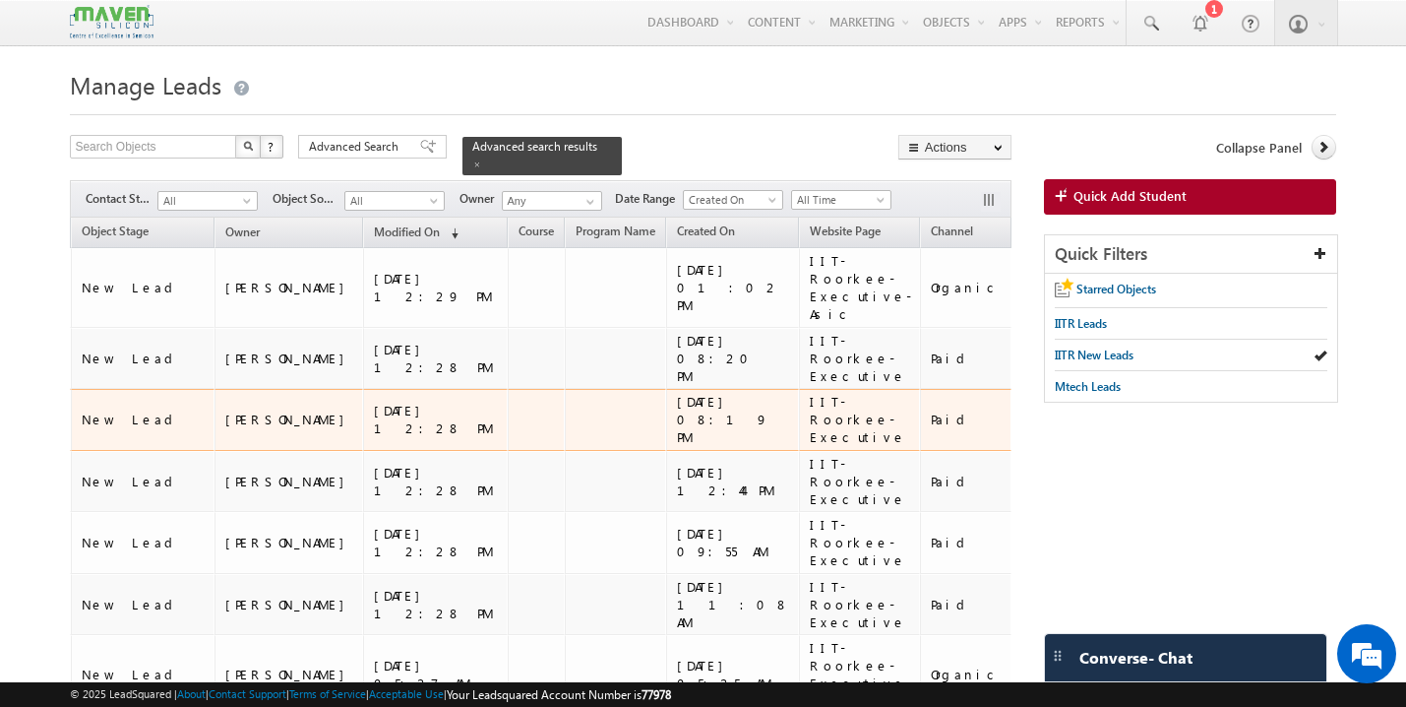
scroll to position [0, 347]
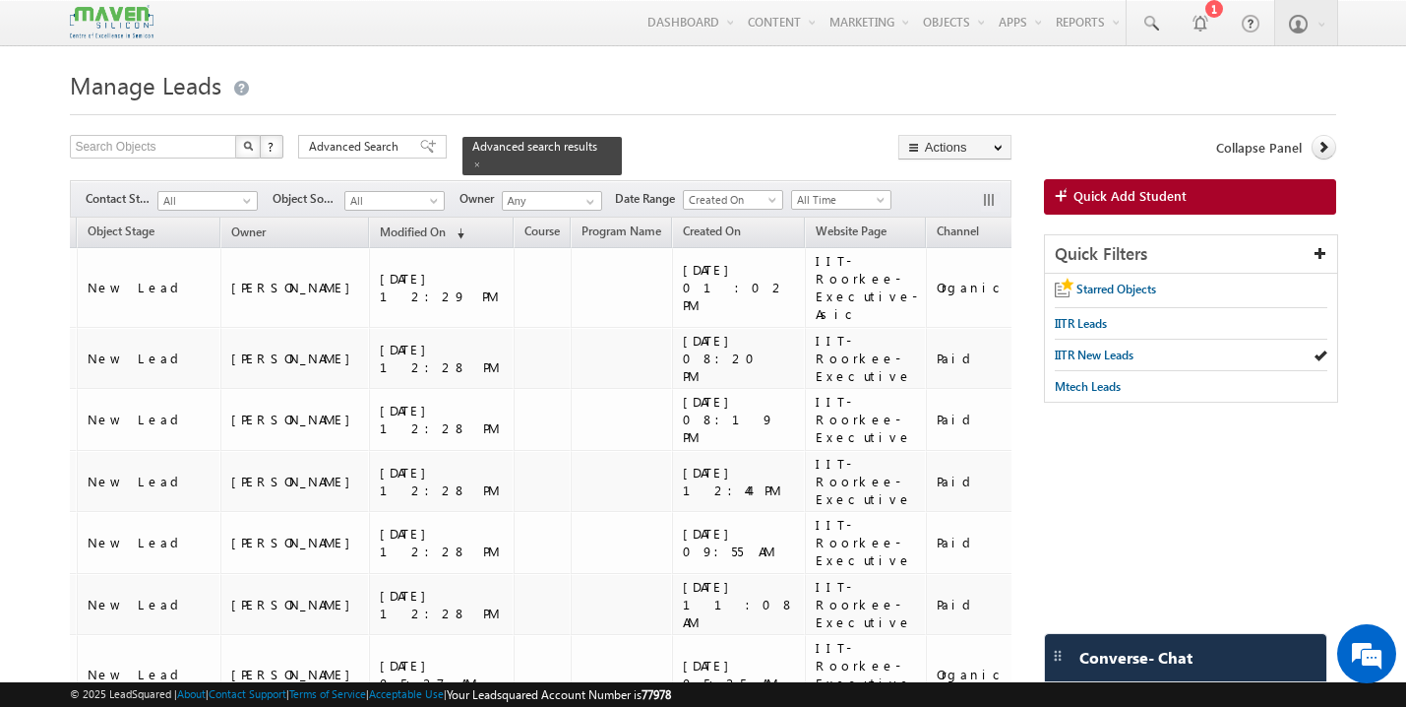
click at [1141, 223] on span "Object Source" at bounding box center [1178, 230] width 74 height 15
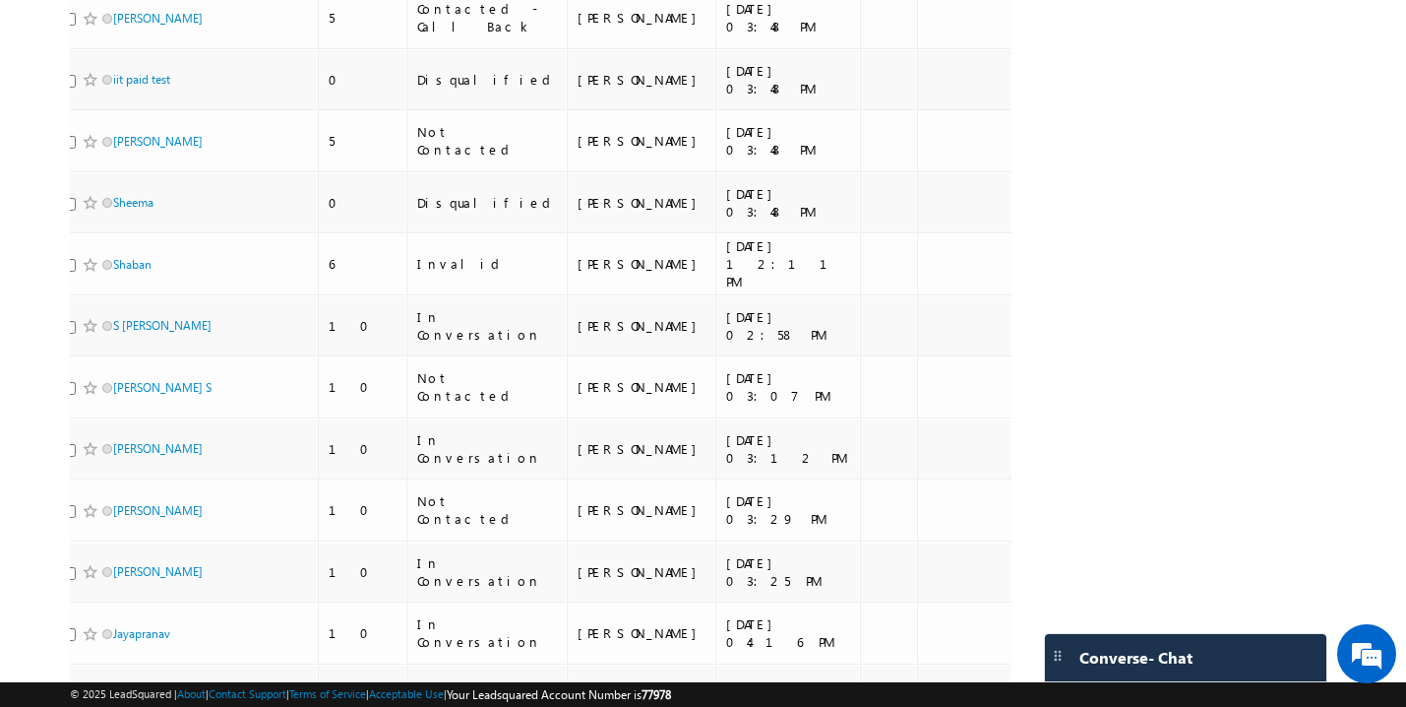
scroll to position [0, 0]
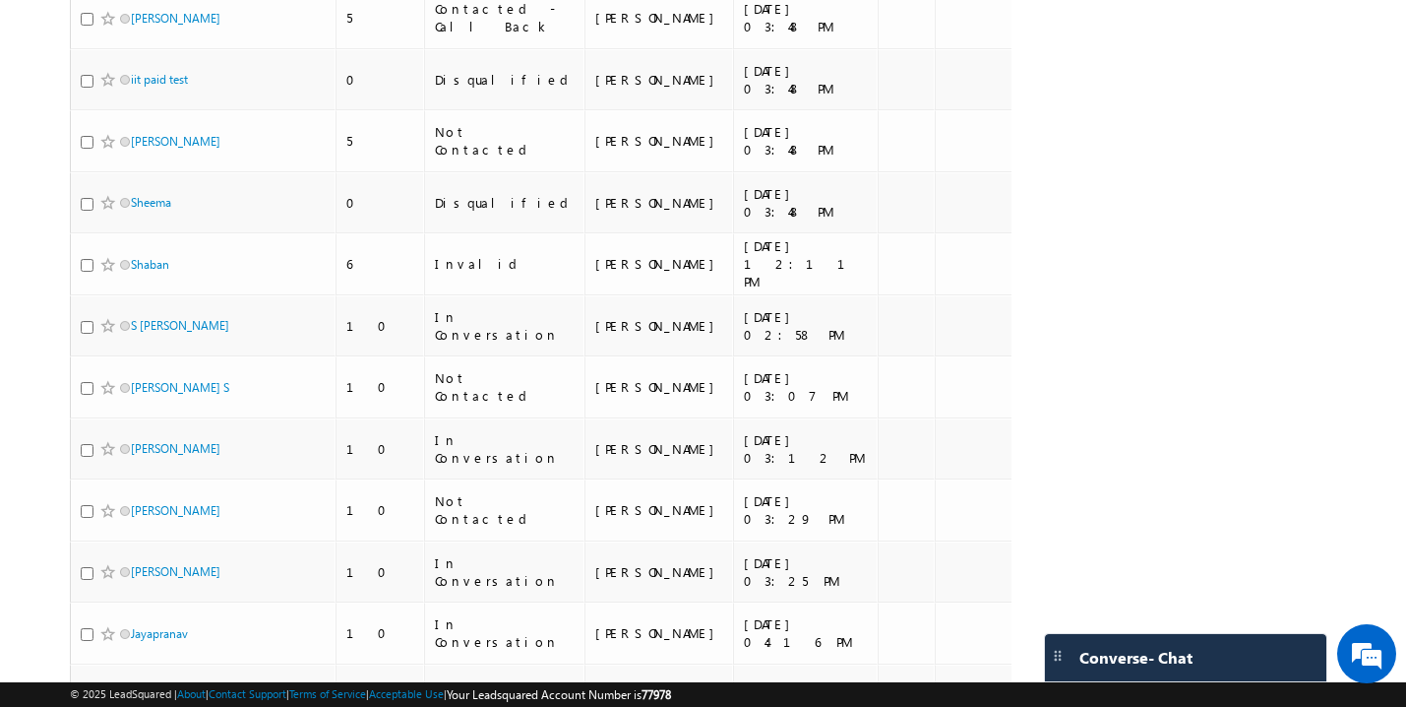
click at [135, 669] on li "100" at bounding box center [137, 671] width 47 height 20
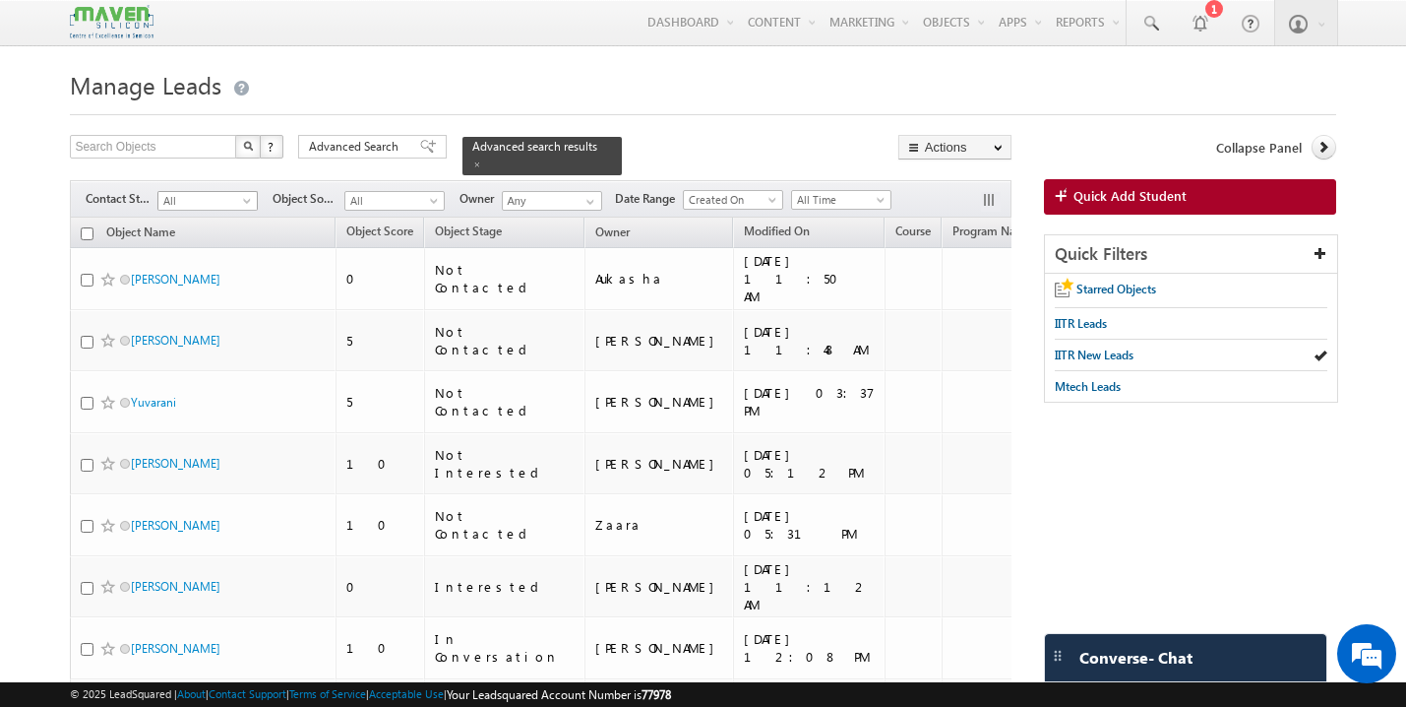
click at [218, 195] on span "All" at bounding box center [204, 201] width 93 height 18
click at [465, 69] on h1 "Manage Leads" at bounding box center [703, 83] width 1266 height 38
click at [233, 194] on span "All" at bounding box center [204, 201] width 93 height 18
click at [209, 254] on link "Interested" at bounding box center [207, 251] width 99 height 18
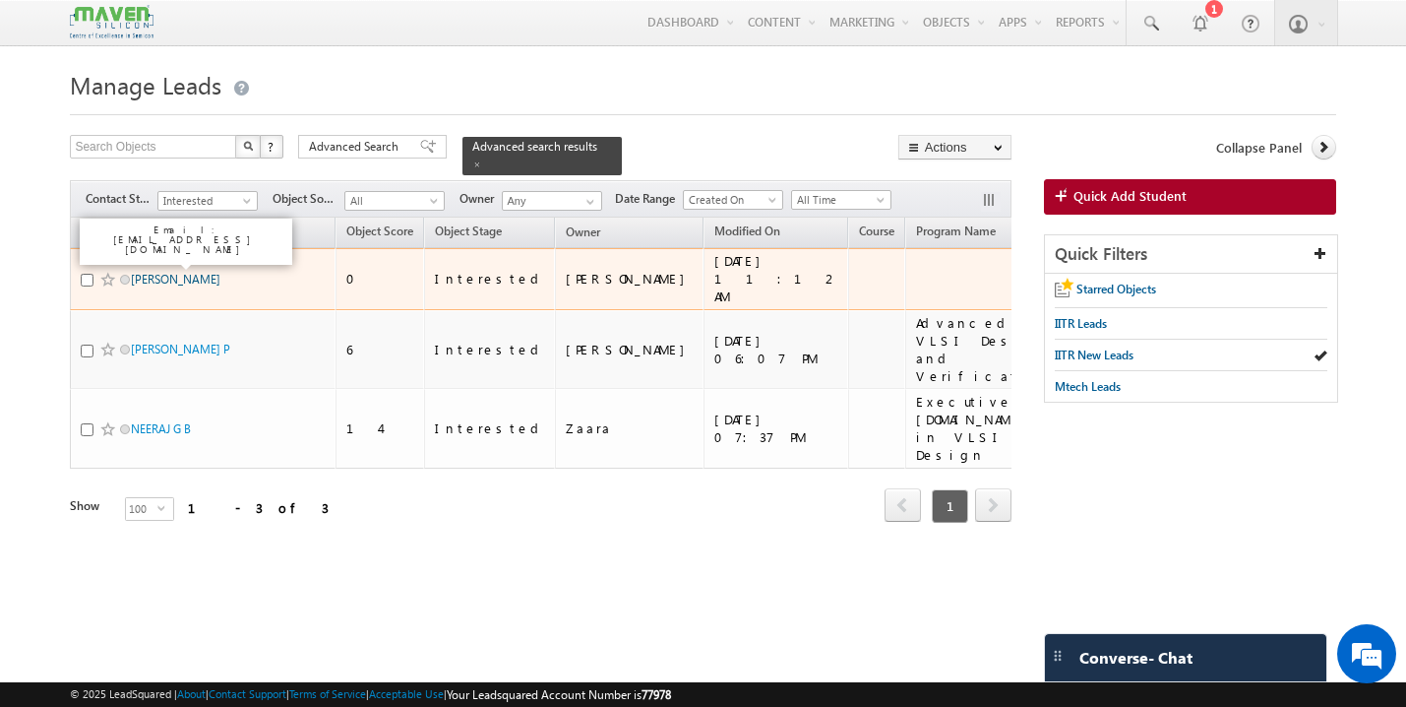
click at [191, 272] on link "[PERSON_NAME]" at bounding box center [176, 279] width 90 height 15
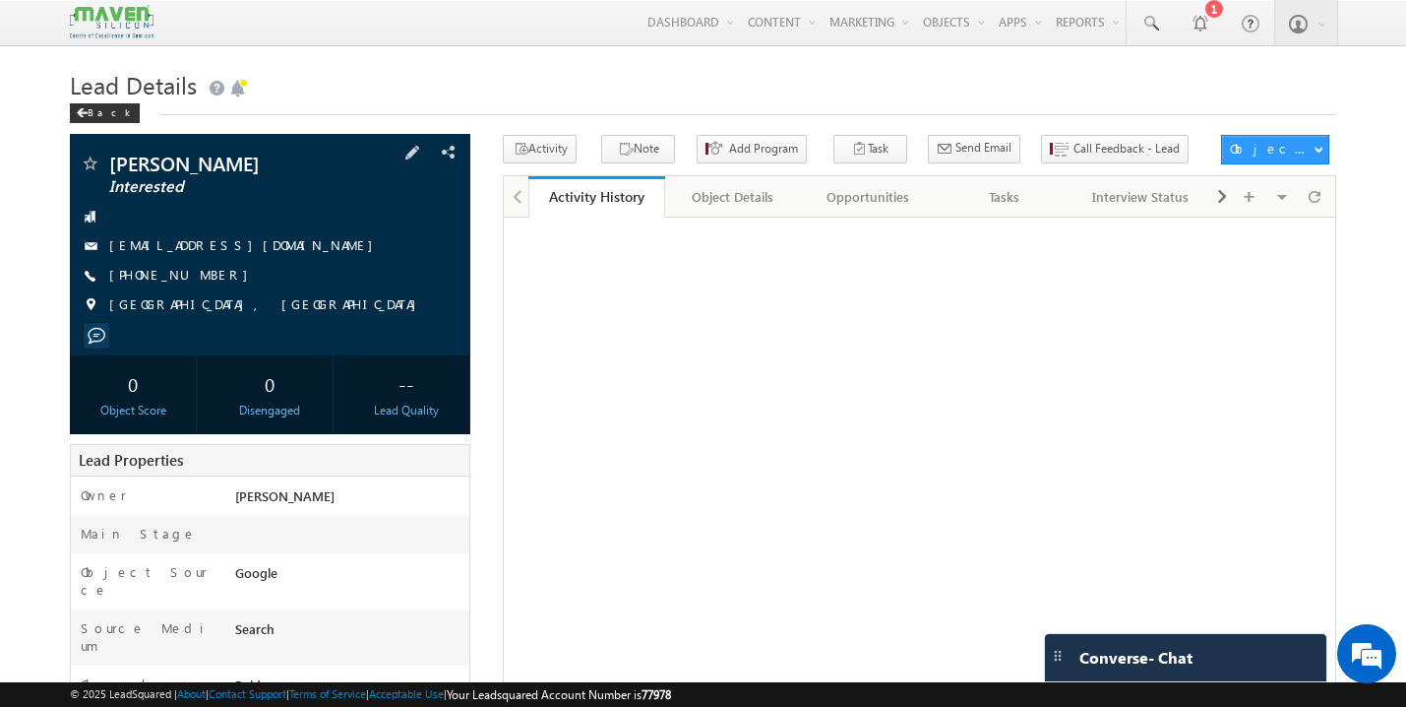
drag, startPoint x: 299, startPoint y: 247, endPoint x: 275, endPoint y: 250, distance: 24.8
click at [275, 250] on div "[EMAIL_ADDRESS][DOMAIN_NAME]" at bounding box center [270, 246] width 381 height 20
copy div "[EMAIL_ADDRESS][DOMAIN_NAME]"
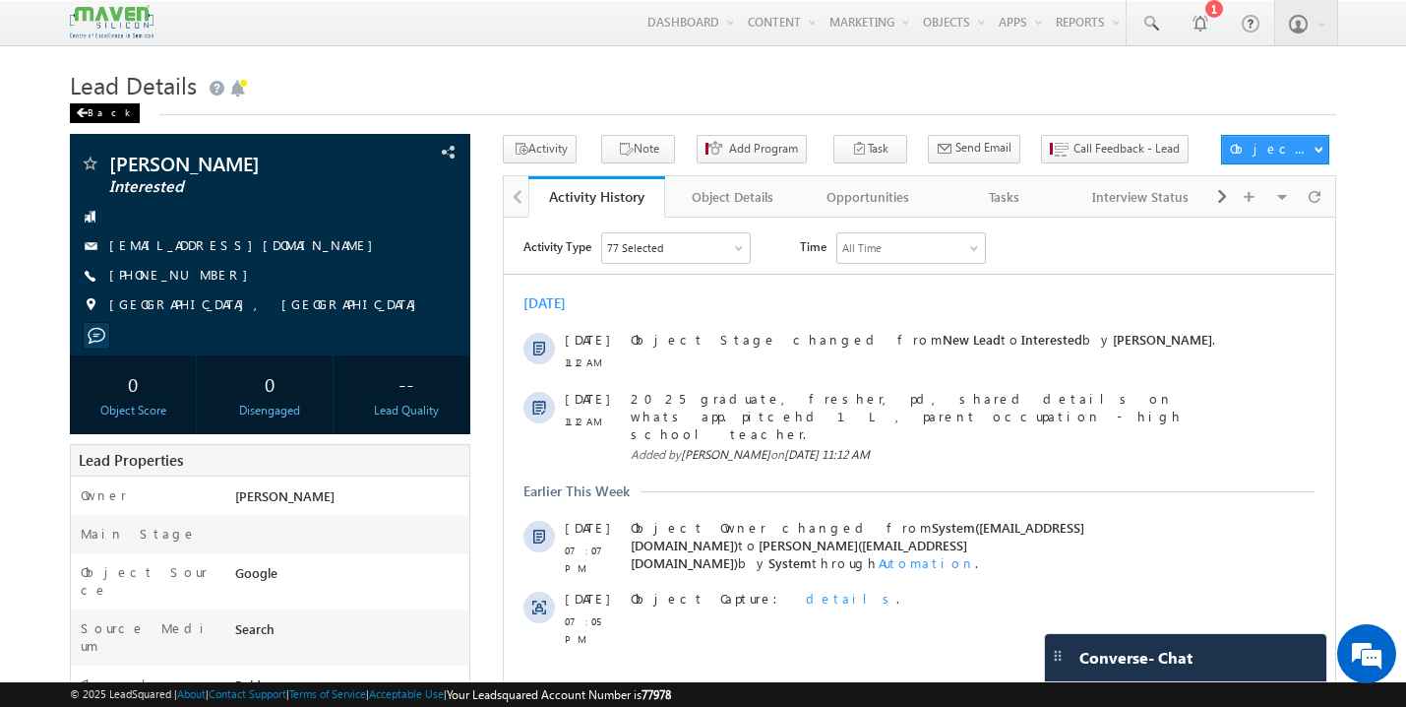
click at [99, 115] on div "Back" at bounding box center [105, 113] width 70 height 20
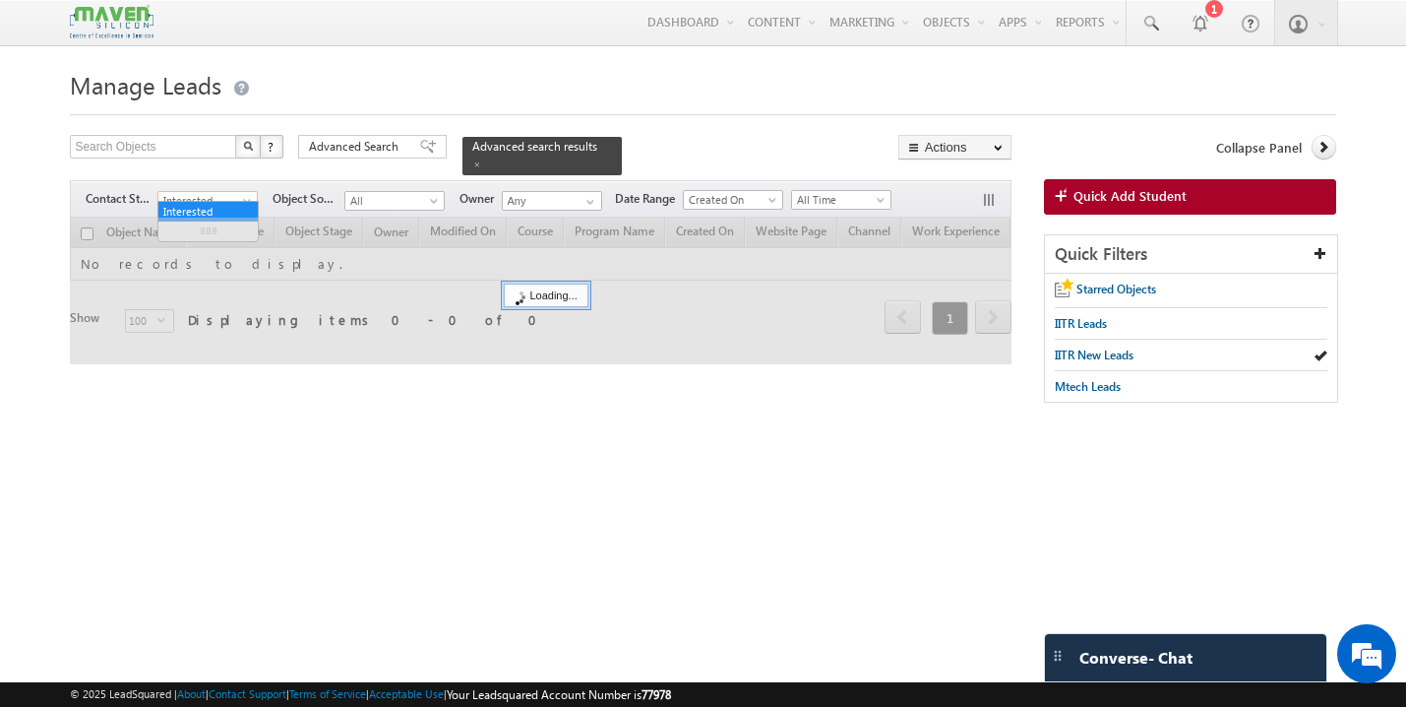
click at [230, 195] on span "Interested" at bounding box center [204, 201] width 93 height 18
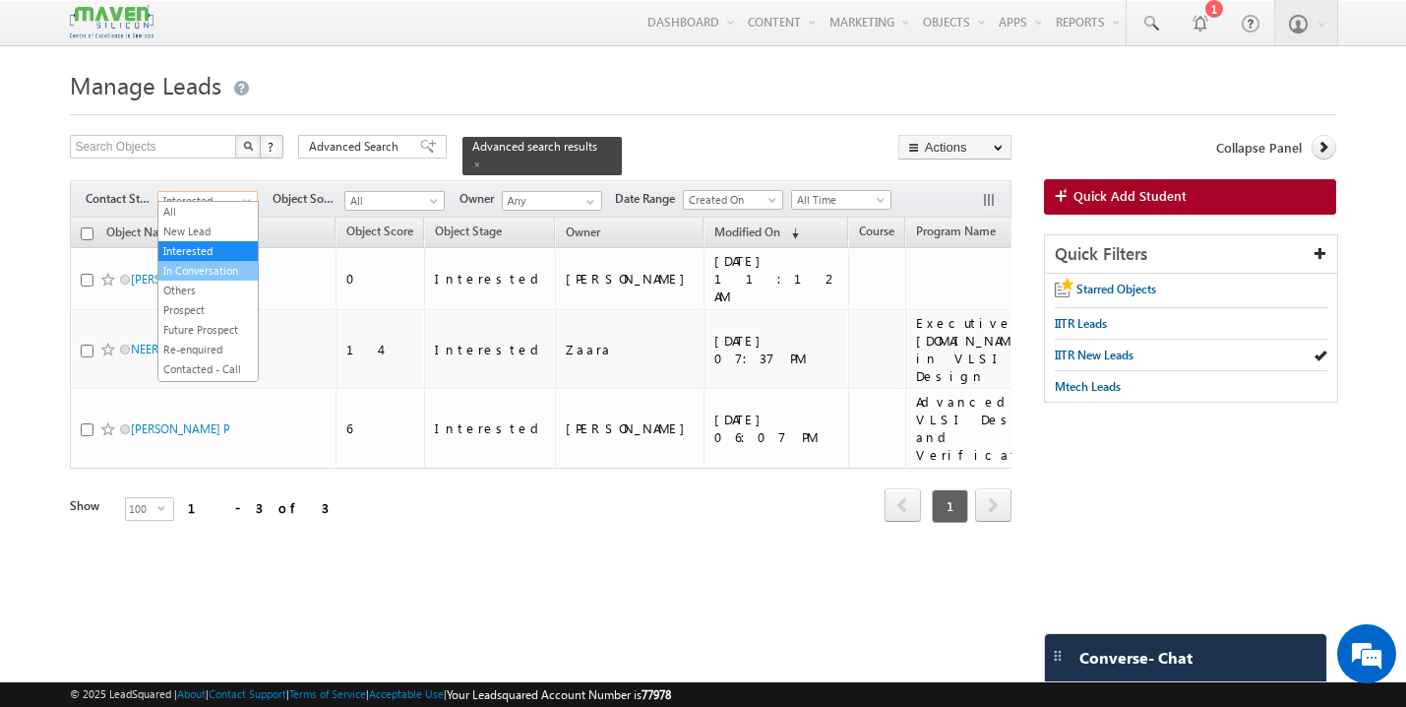
click at [224, 269] on link "In Conversation" at bounding box center [207, 271] width 99 height 18
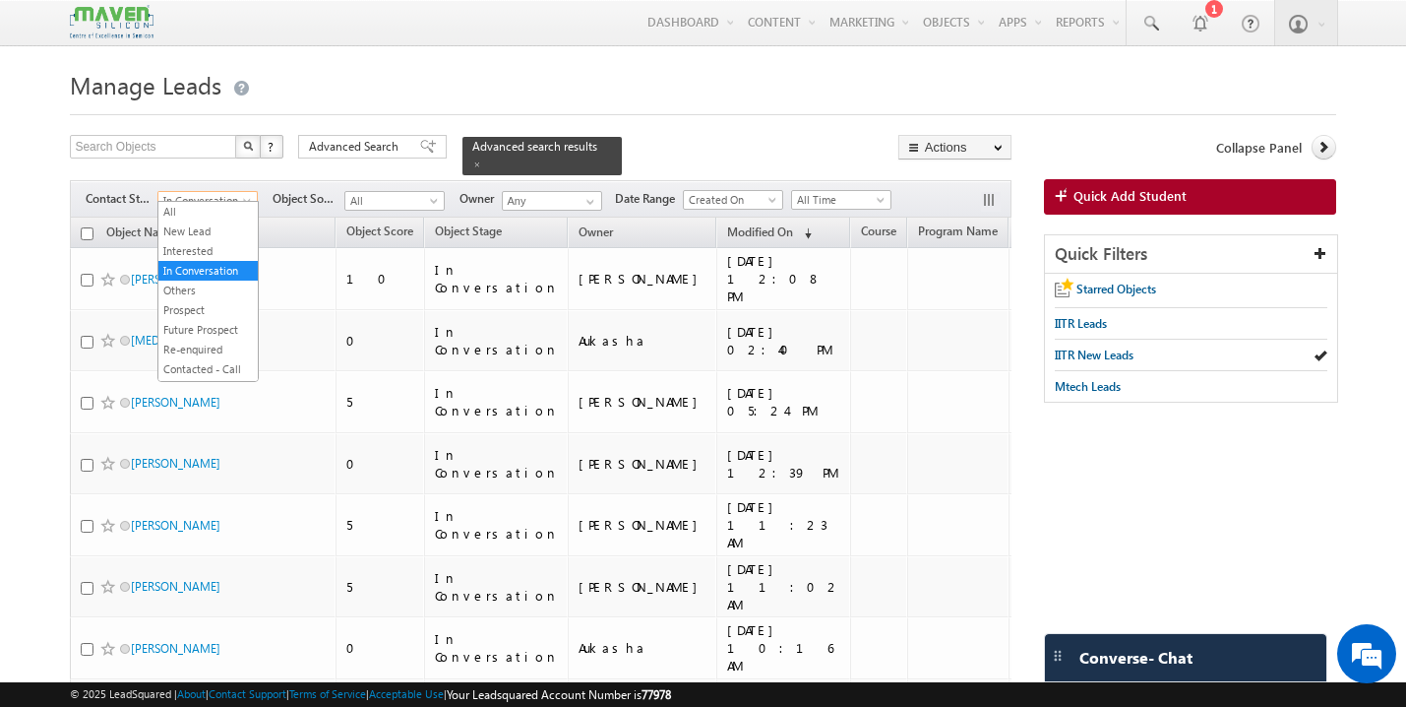
click at [243, 197] on span at bounding box center [249, 205] width 16 height 16
click at [218, 315] on link "Prospect" at bounding box center [207, 310] width 99 height 18
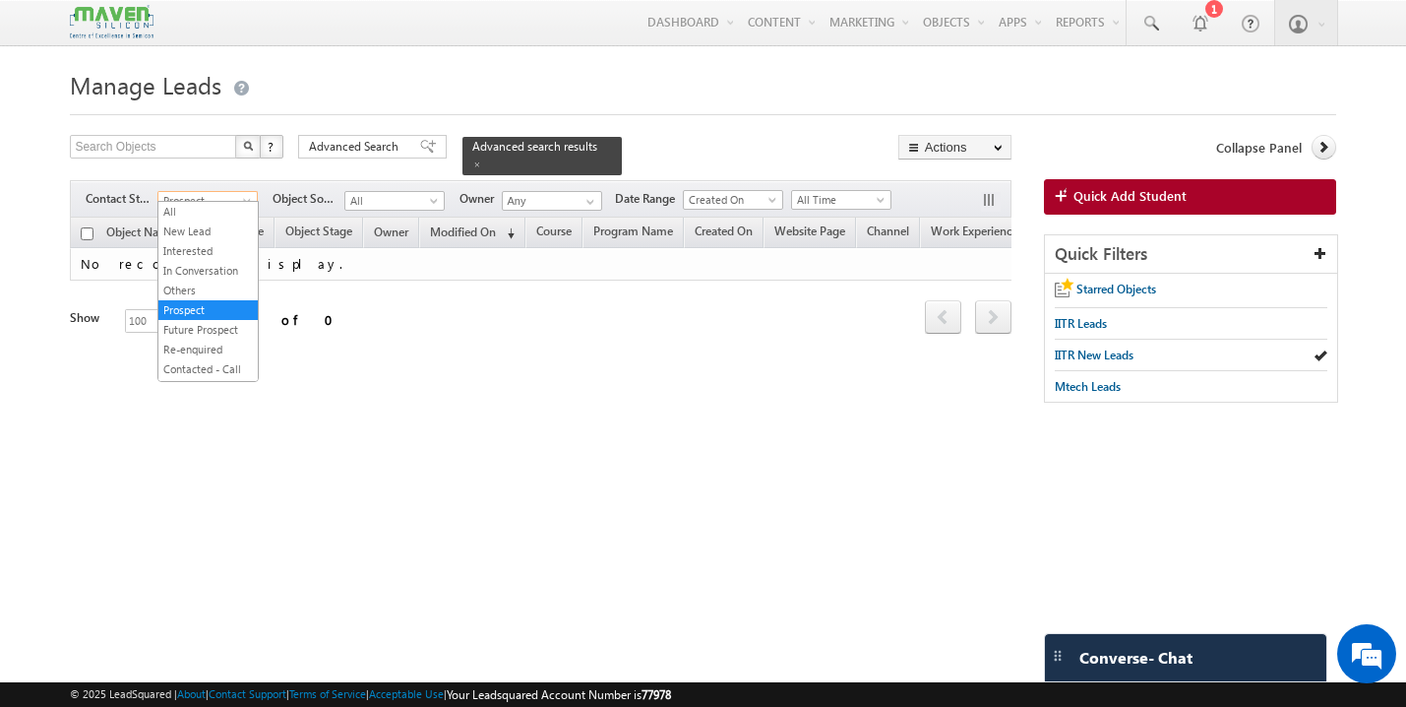
click at [226, 192] on span "Prospect" at bounding box center [204, 201] width 93 height 18
click at [221, 330] on link "Future Prospect" at bounding box center [207, 330] width 99 height 18
click at [244, 197] on span at bounding box center [249, 205] width 16 height 16
click at [229, 365] on link "Contacted - Call Back" at bounding box center [207, 377] width 99 height 35
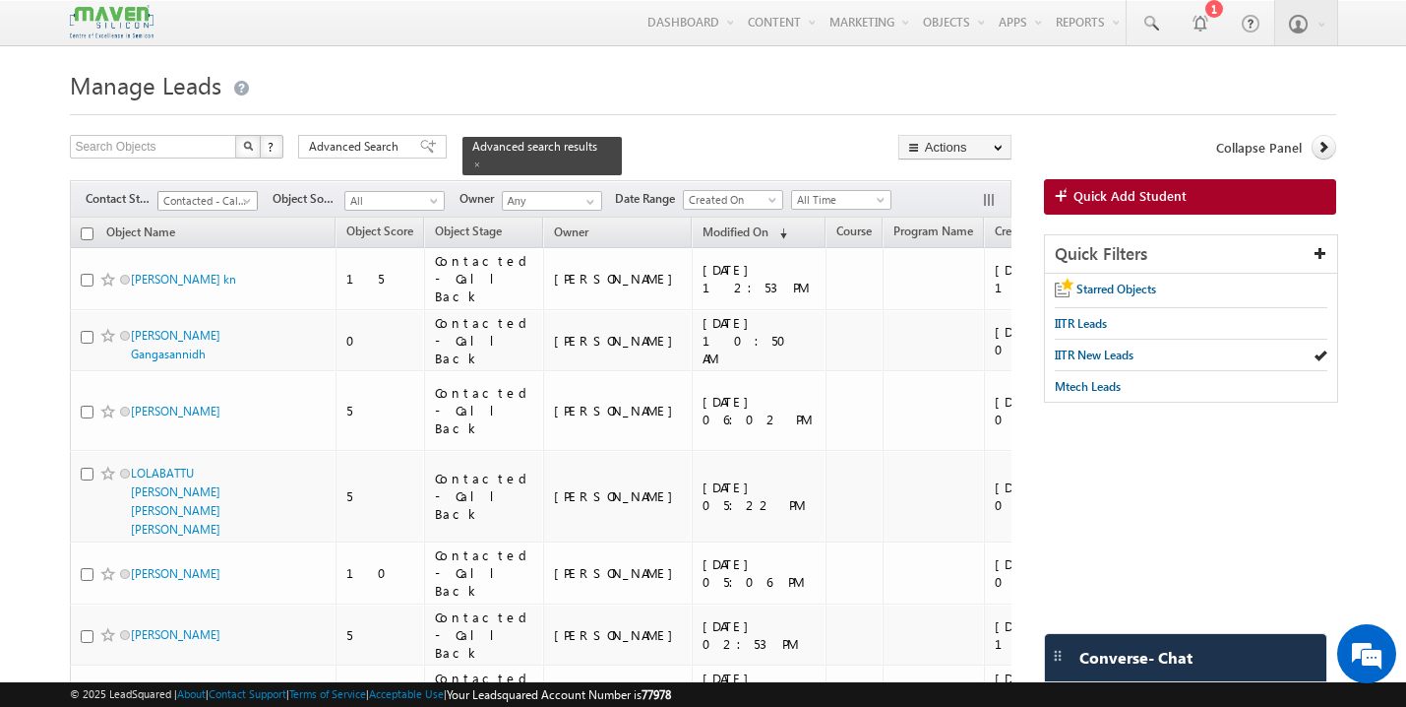
click at [241, 197] on span at bounding box center [249, 205] width 16 height 16
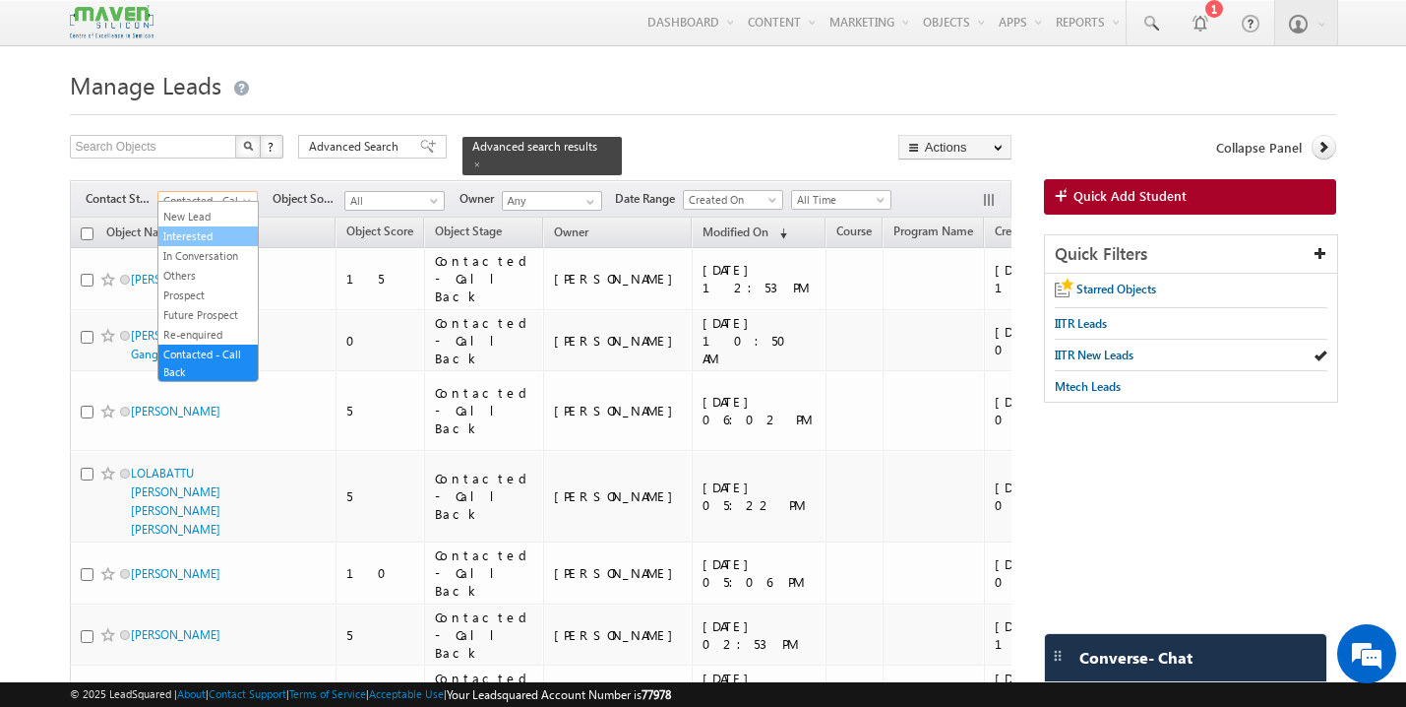
click at [204, 237] on link "Interested" at bounding box center [207, 236] width 99 height 18
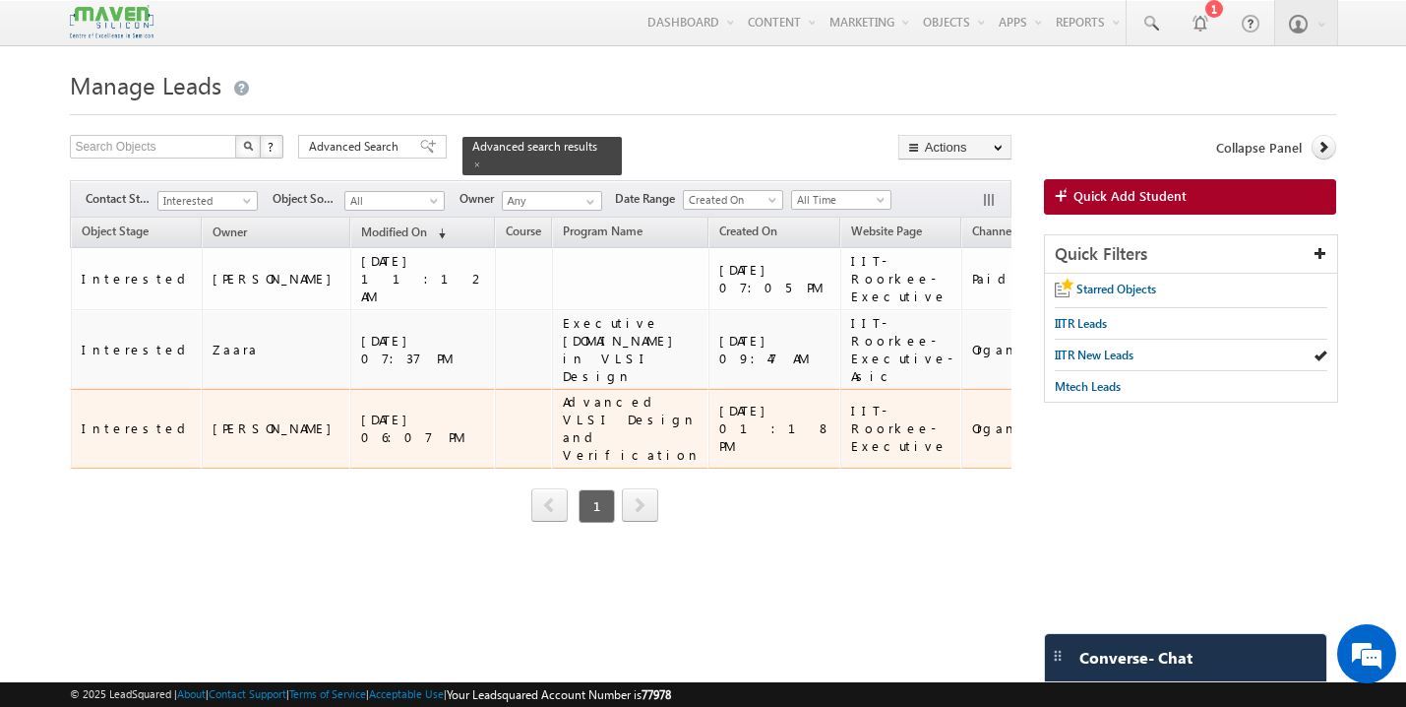
scroll to position [0, 0]
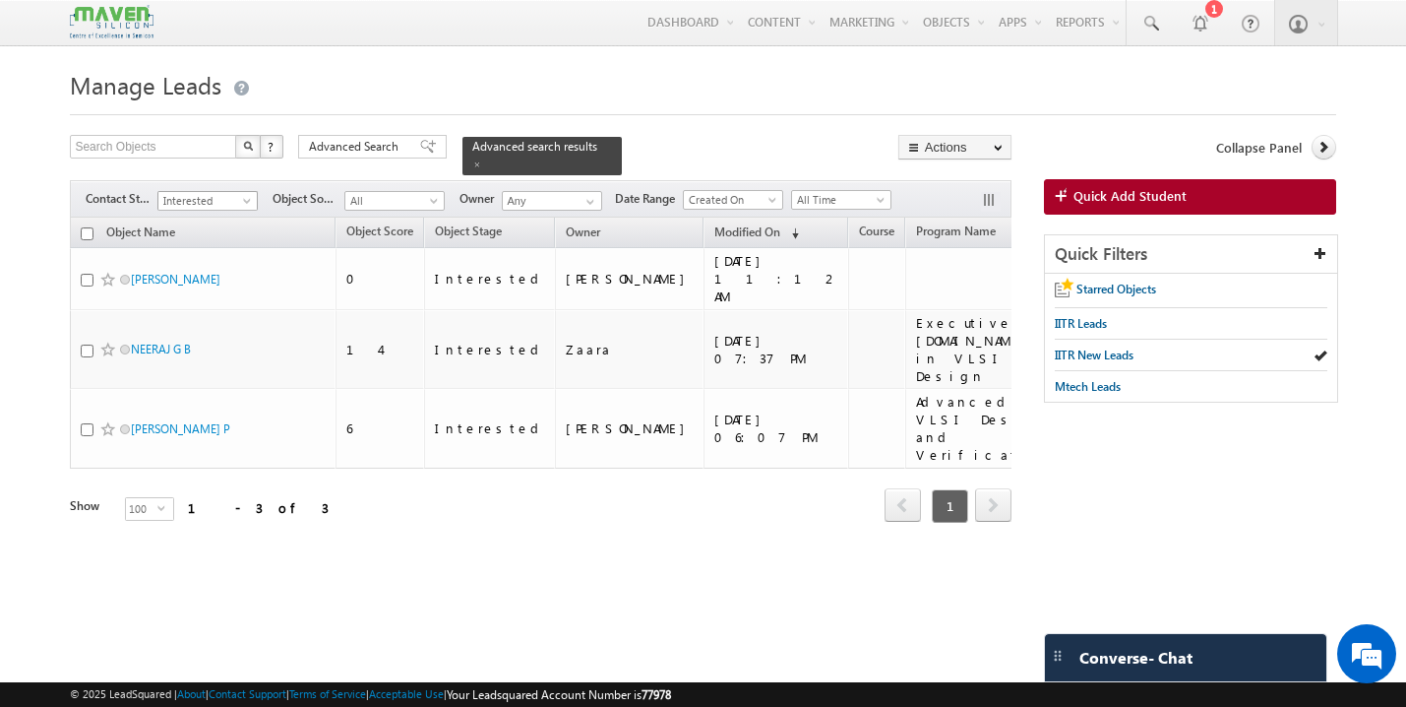
click at [244, 197] on span at bounding box center [249, 205] width 16 height 16
click at [218, 218] on link "New Lead" at bounding box center [207, 217] width 99 height 18
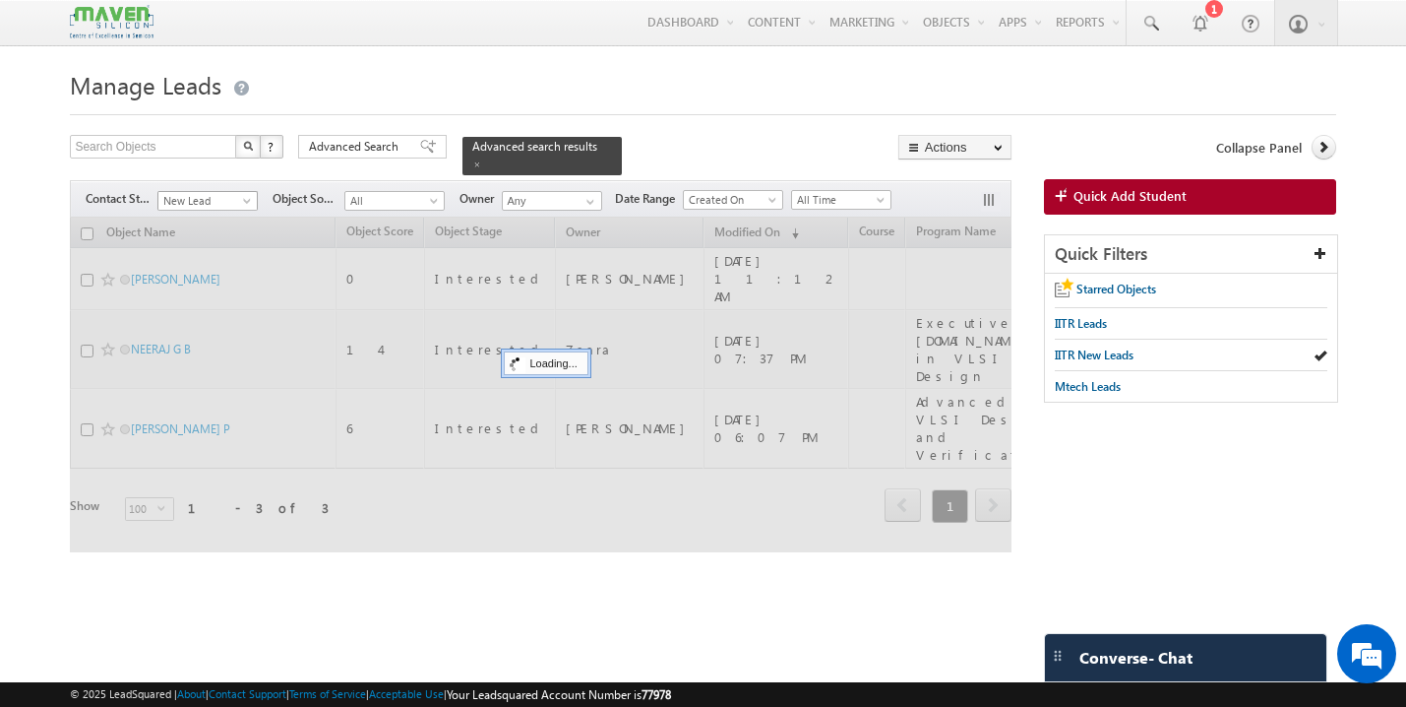
click at [237, 192] on span "New Lead" at bounding box center [204, 201] width 93 height 18
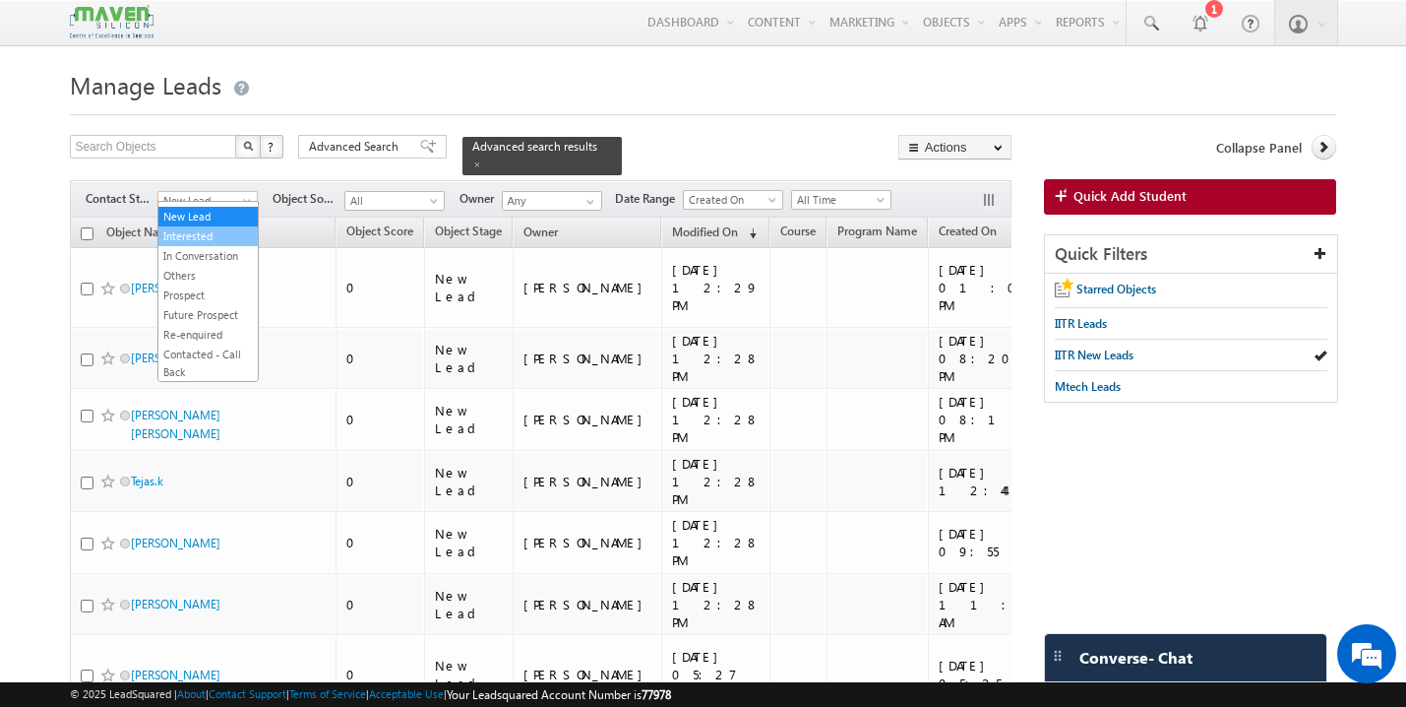
click at [215, 237] on link "Interested" at bounding box center [207, 236] width 99 height 18
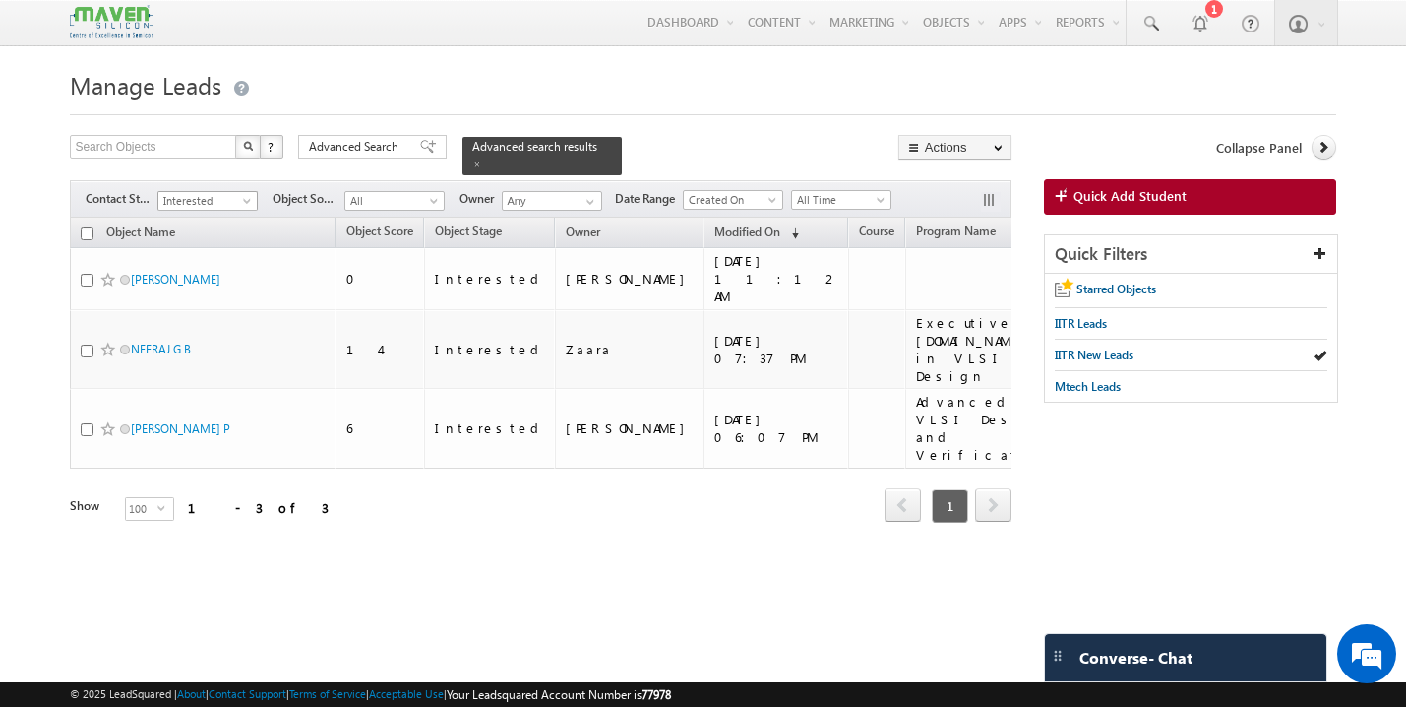
click at [228, 192] on span "Interested" at bounding box center [204, 201] width 93 height 18
click at [188, 215] on link "All" at bounding box center [207, 212] width 99 height 18
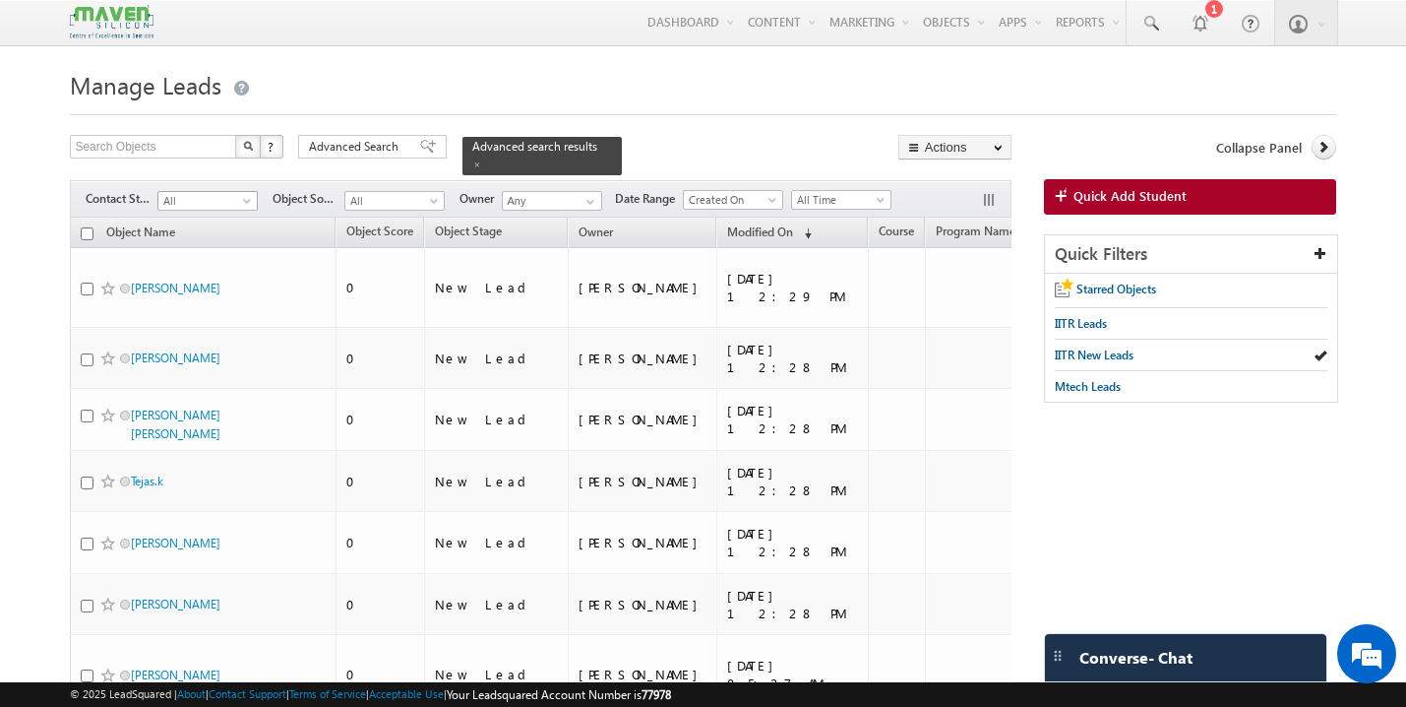
click at [233, 192] on span "All" at bounding box center [204, 201] width 93 height 18
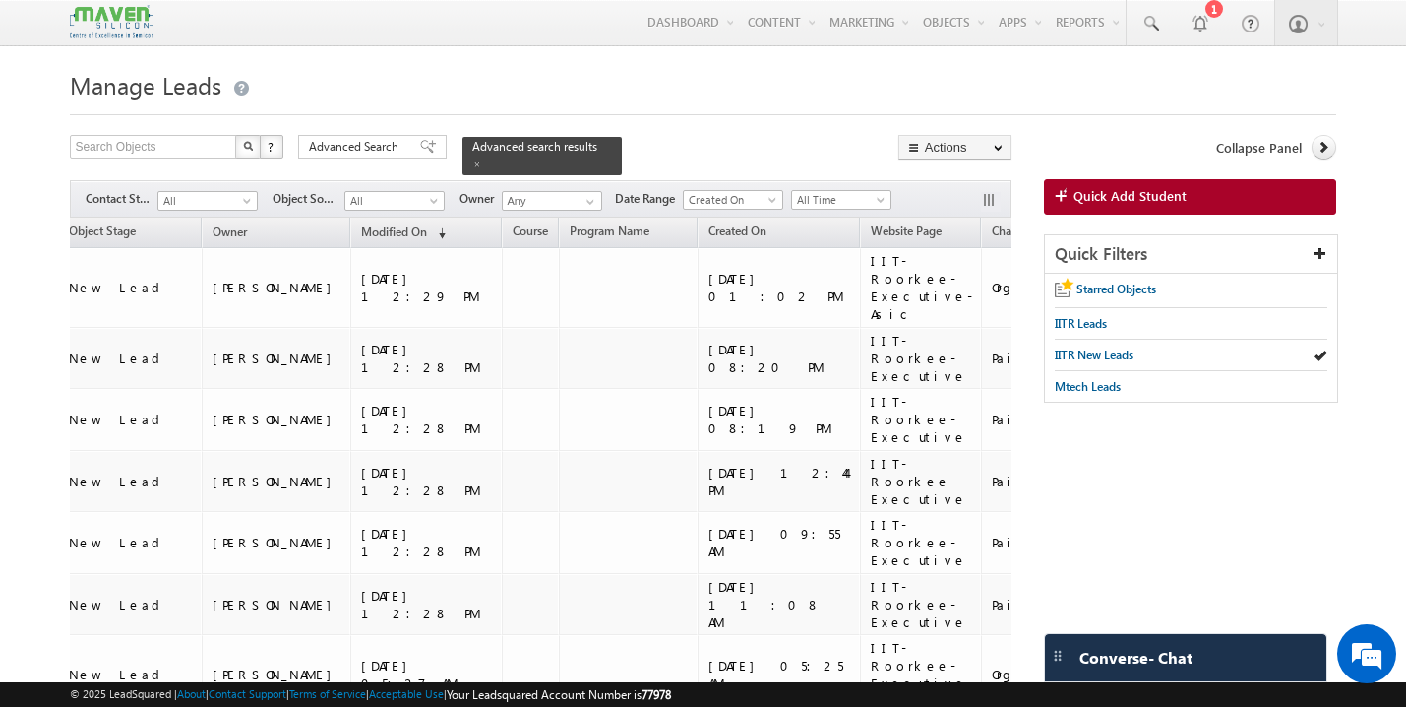
click at [1196, 223] on span "Object Source" at bounding box center [1233, 230] width 74 height 15
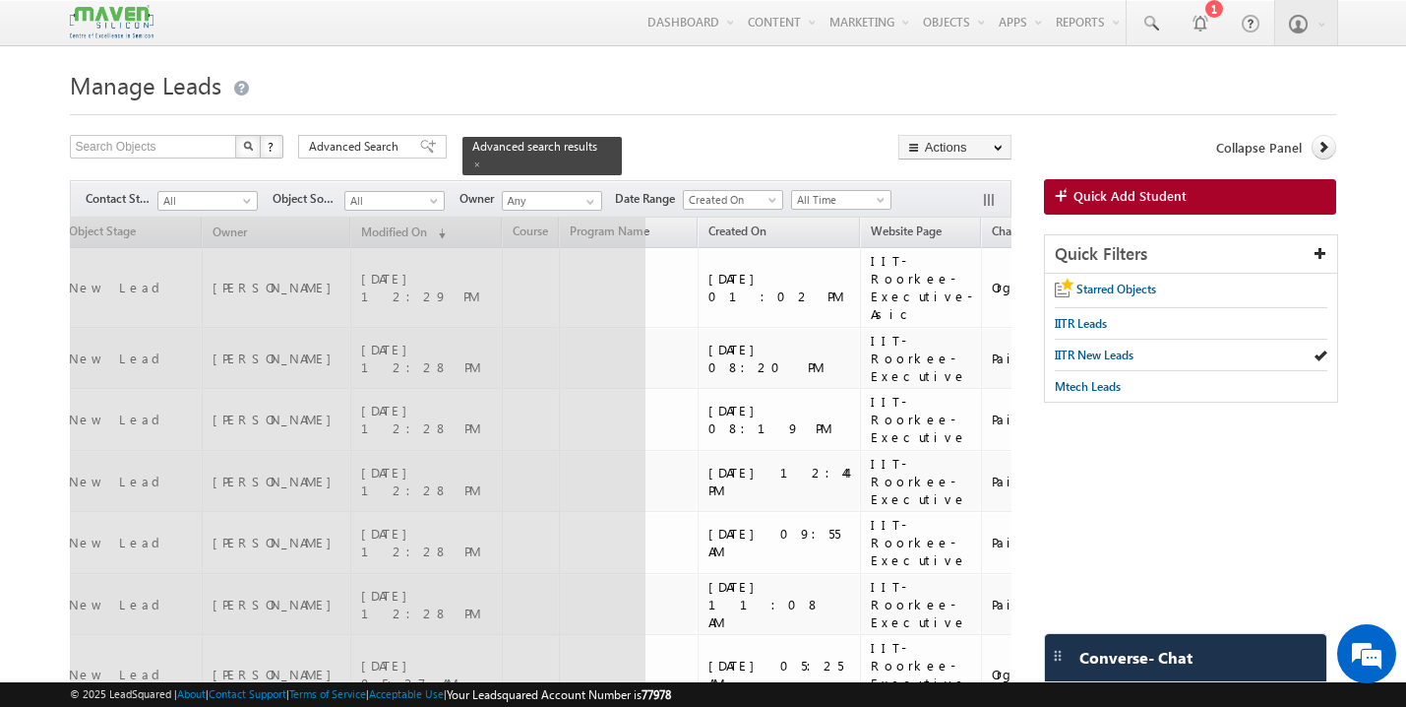
click at [1196, 226] on span "Object Source" at bounding box center [1233, 230] width 74 height 15
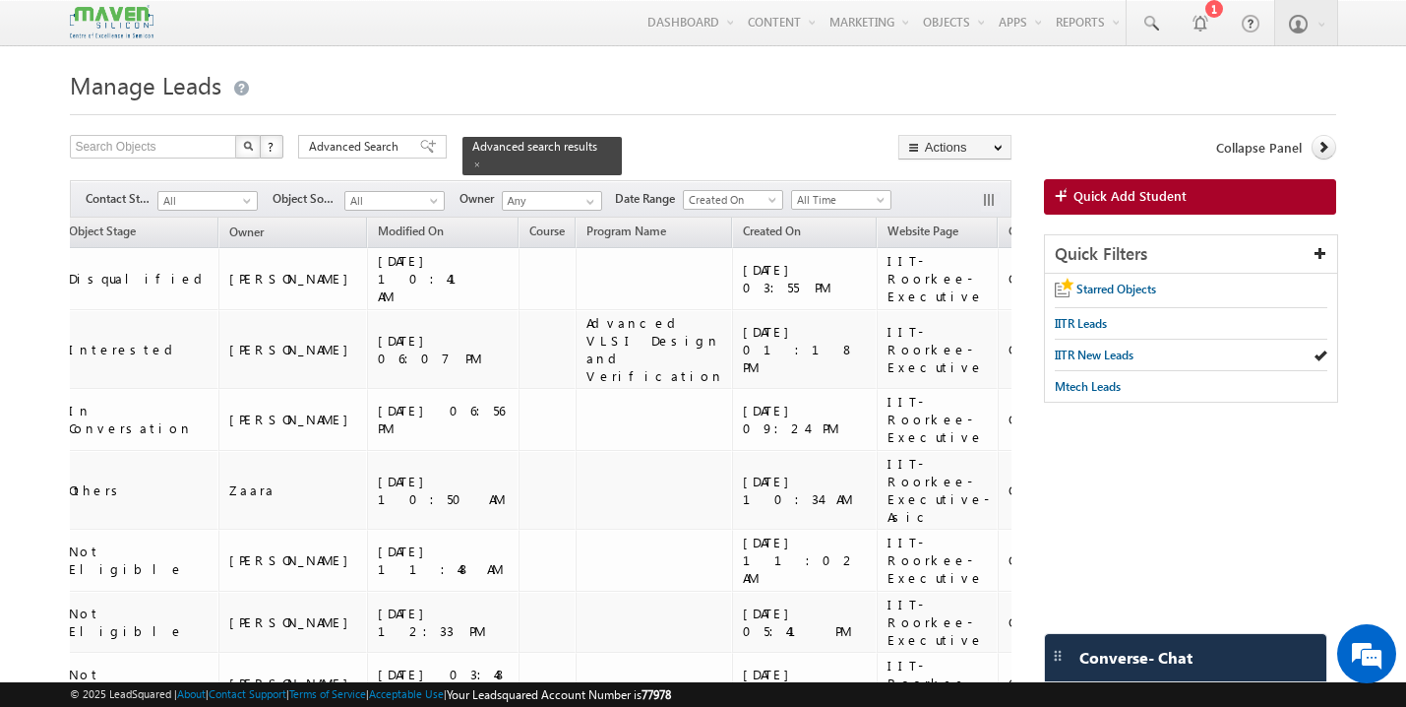
click at [1203, 229] on link "Object Source (sorted descending)" at bounding box center [1259, 233] width 112 height 26
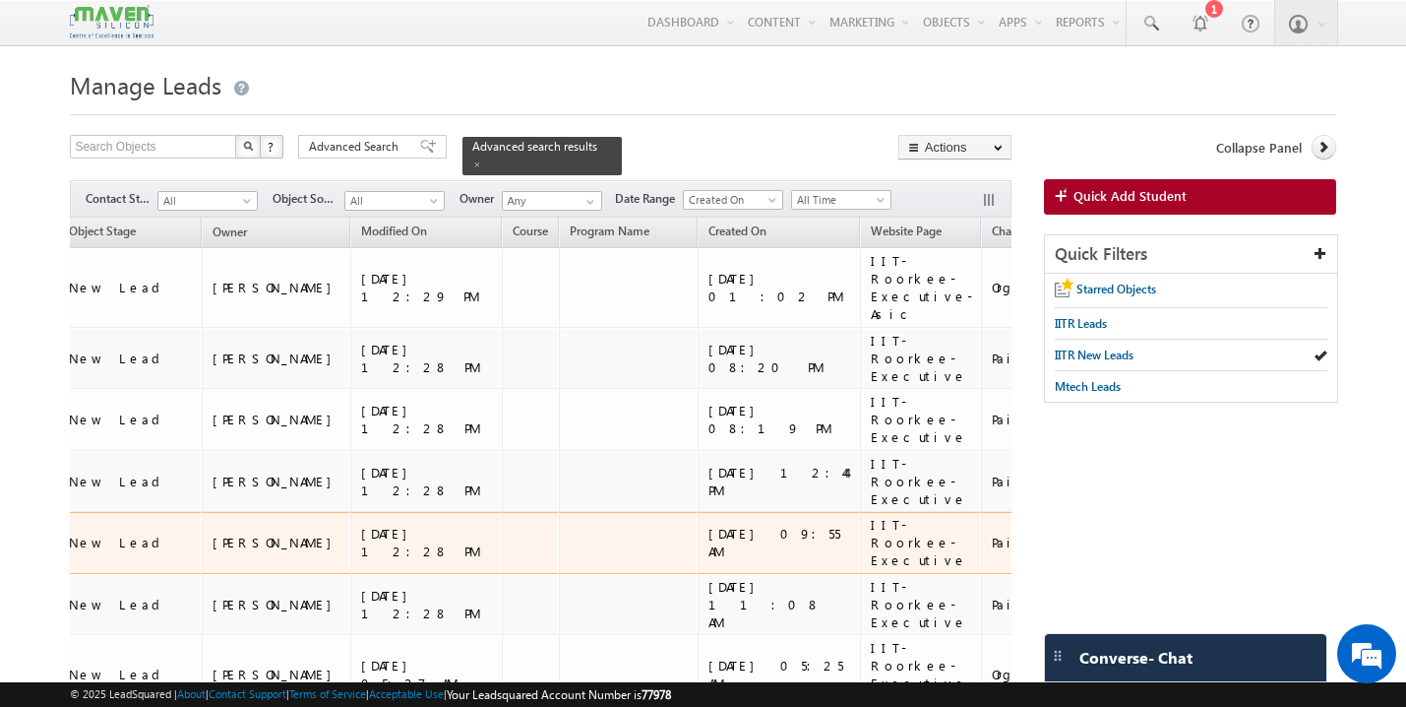
scroll to position [0, 355]
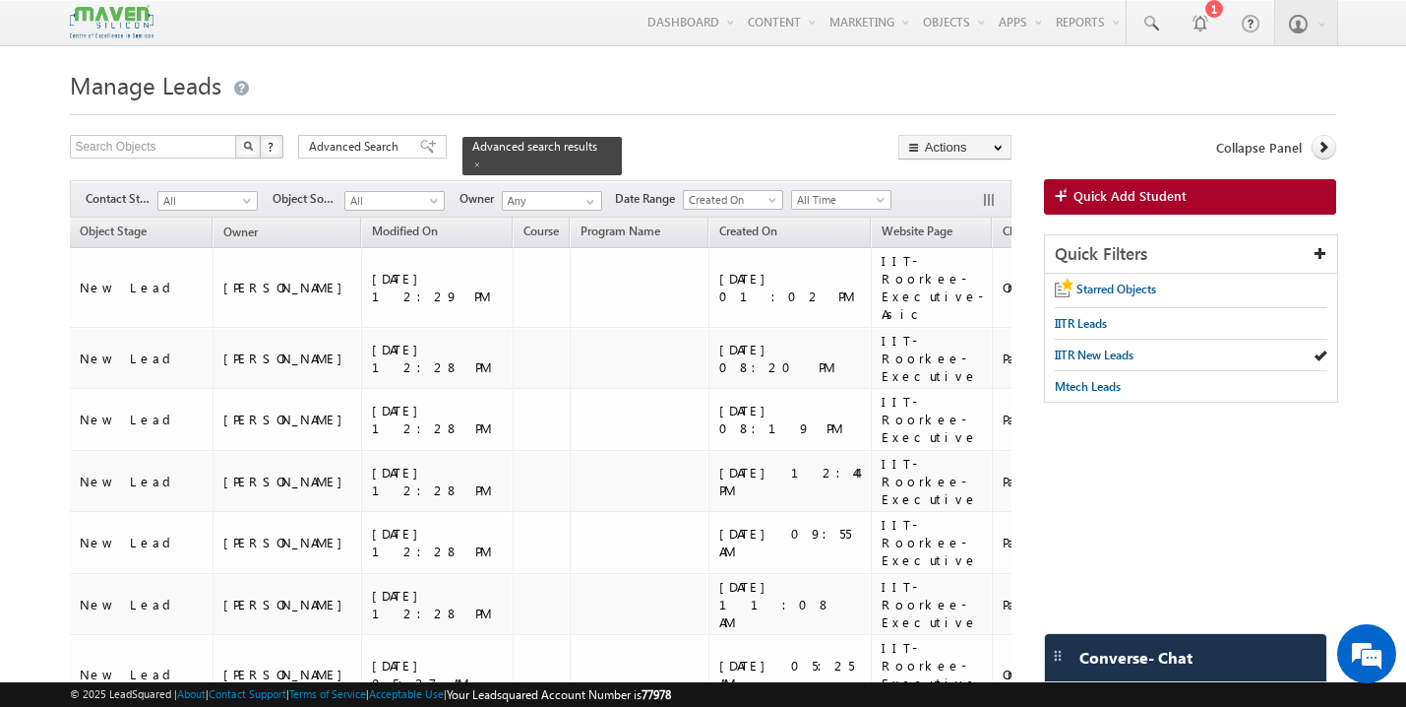
click at [1207, 223] on span "Object Source" at bounding box center [1244, 230] width 74 height 15
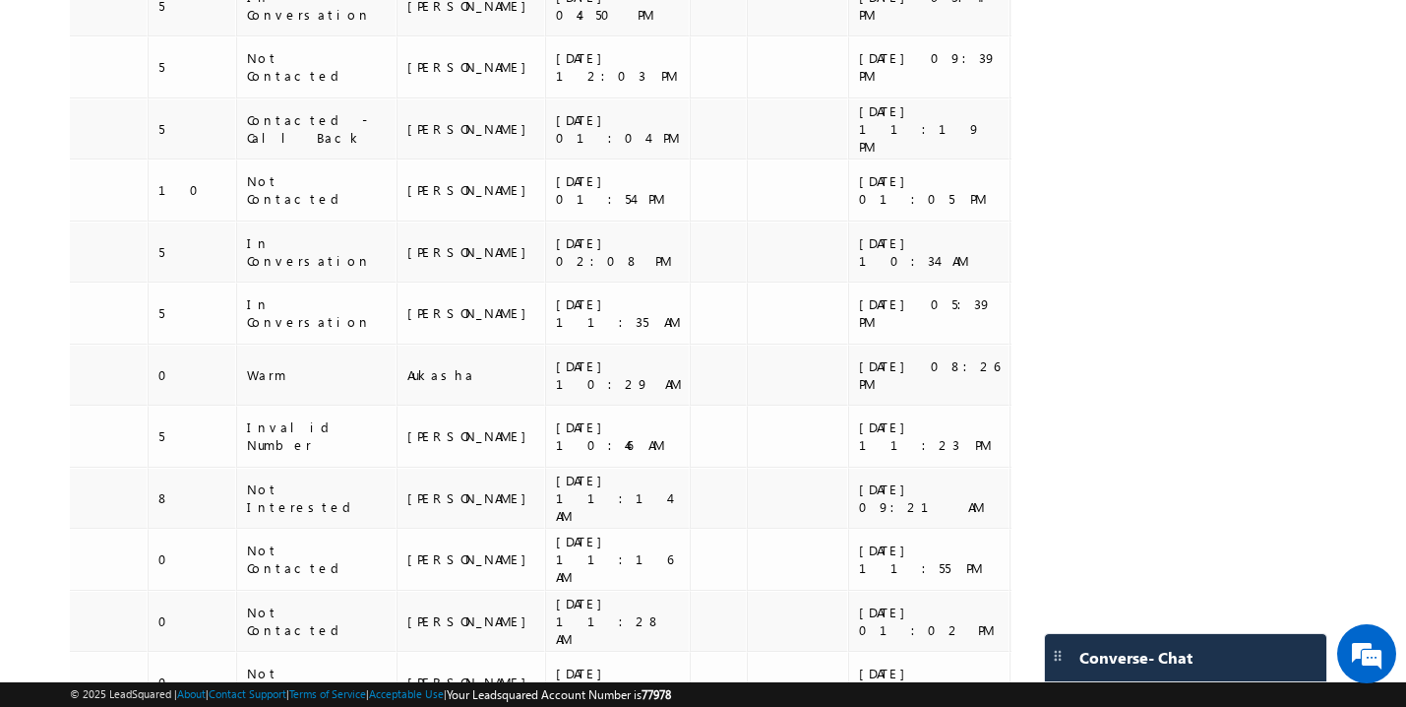
scroll to position [0, 0]
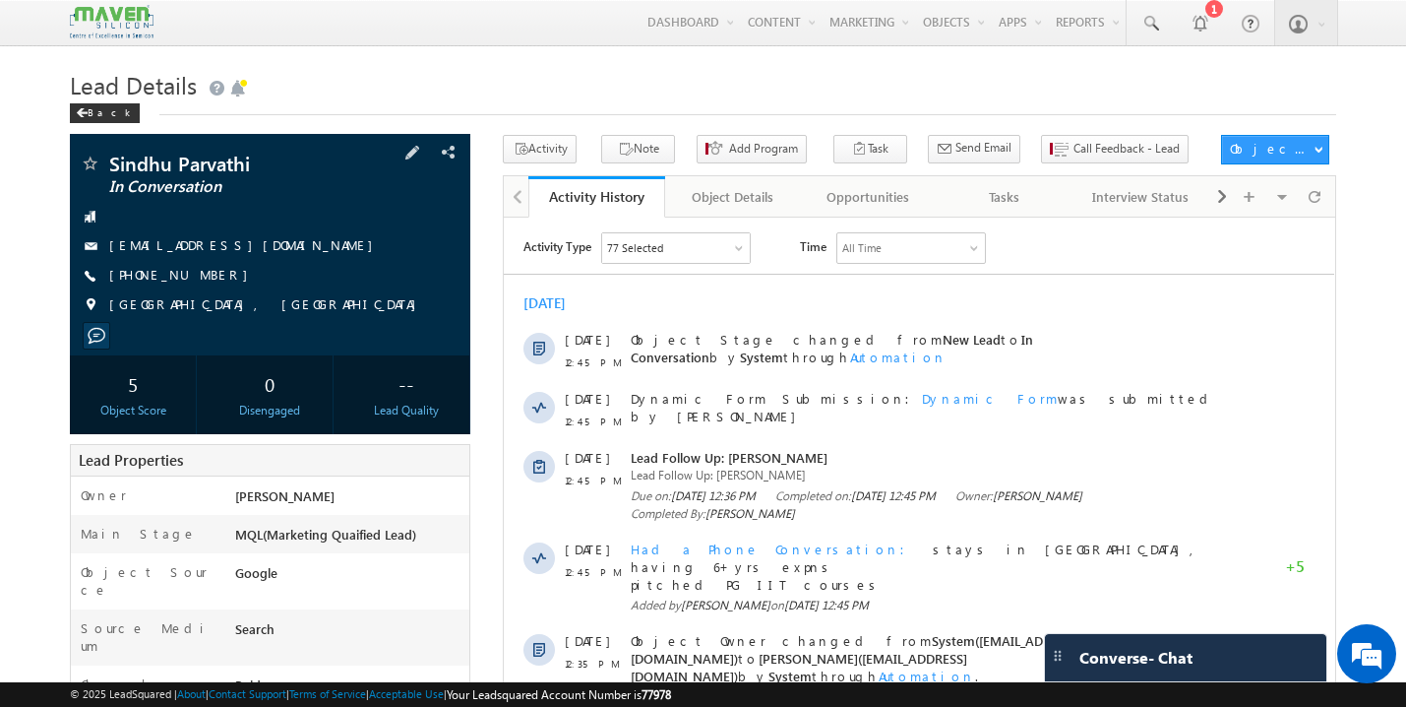
drag, startPoint x: 284, startPoint y: 244, endPoint x: 270, endPoint y: 252, distance: 16.7
click at [270, 252] on div "sindhuparvathim@gmail.com" at bounding box center [270, 246] width 381 height 20
copy div "sindhuparvathim@gmail.com"
click at [94, 120] on div "Back" at bounding box center [105, 113] width 70 height 20
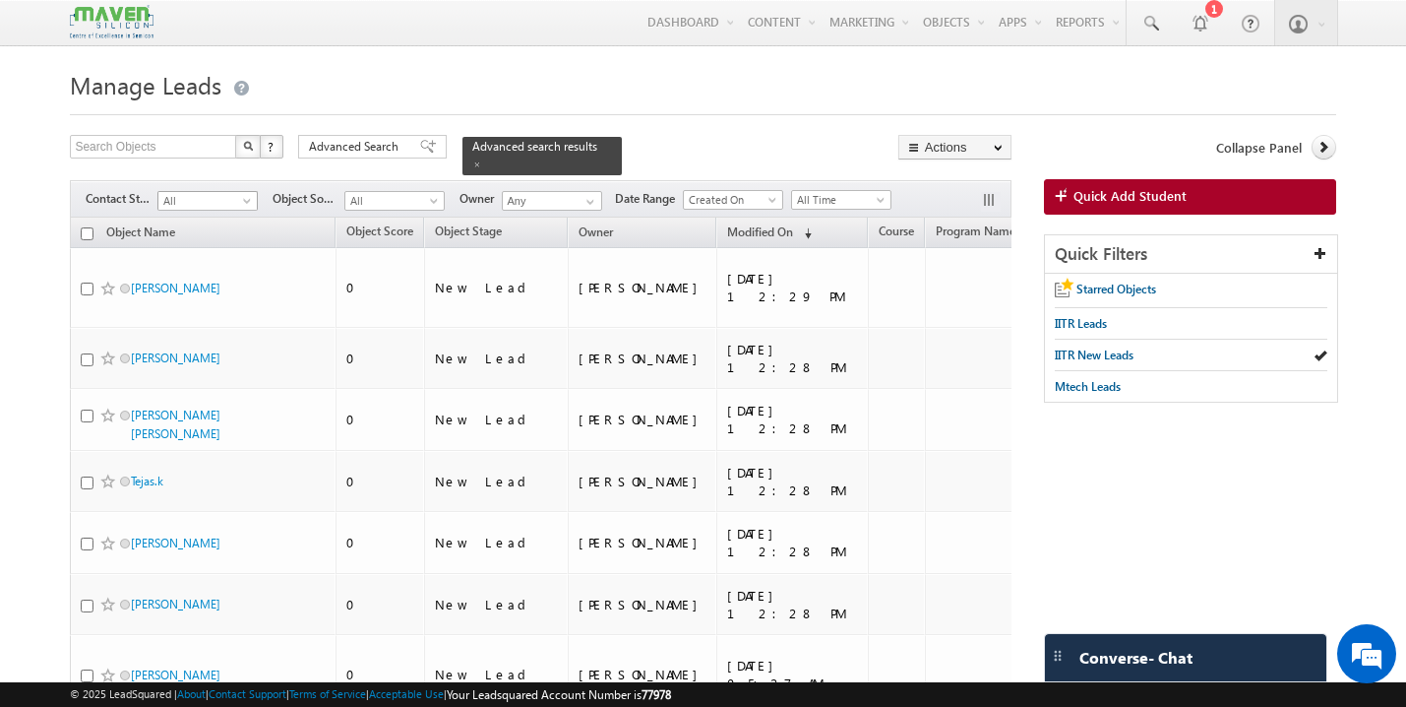
click at [229, 192] on span "All" at bounding box center [204, 201] width 93 height 18
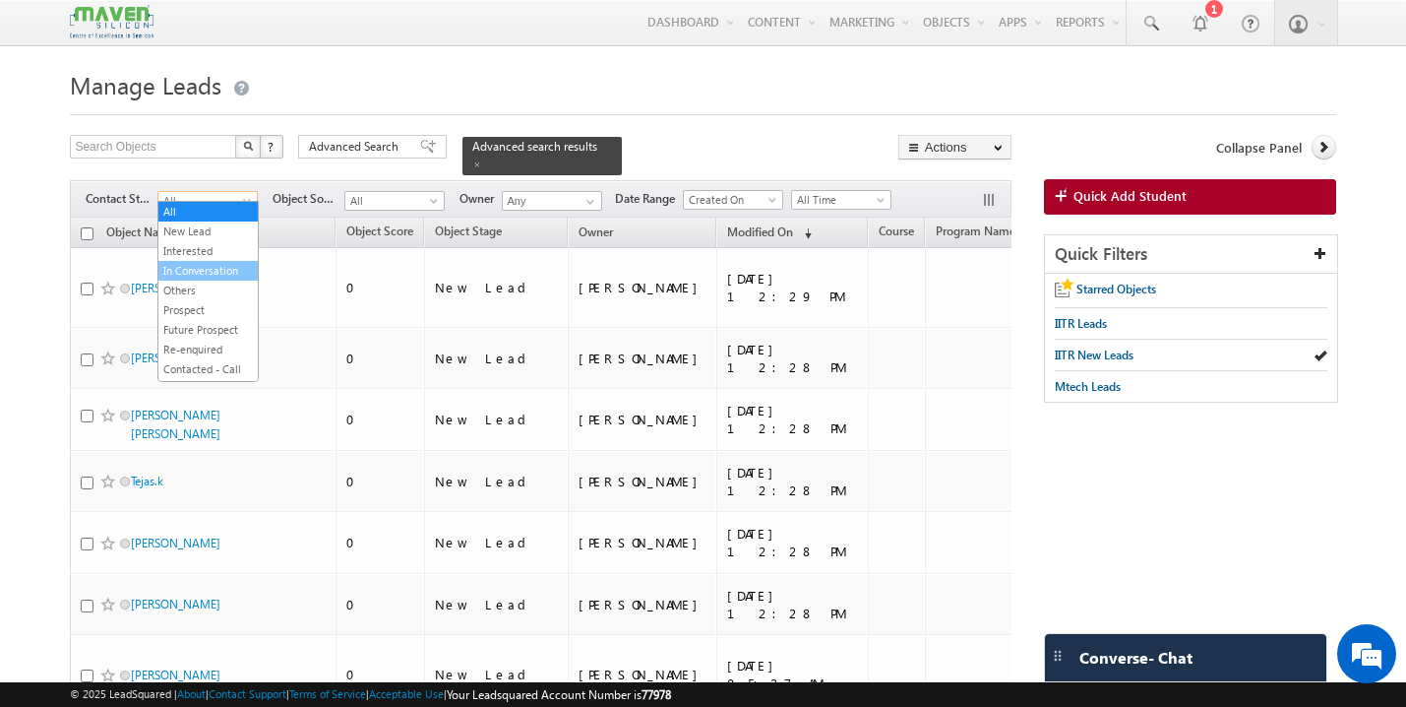
click at [215, 272] on link "In Conversation" at bounding box center [207, 271] width 99 height 18
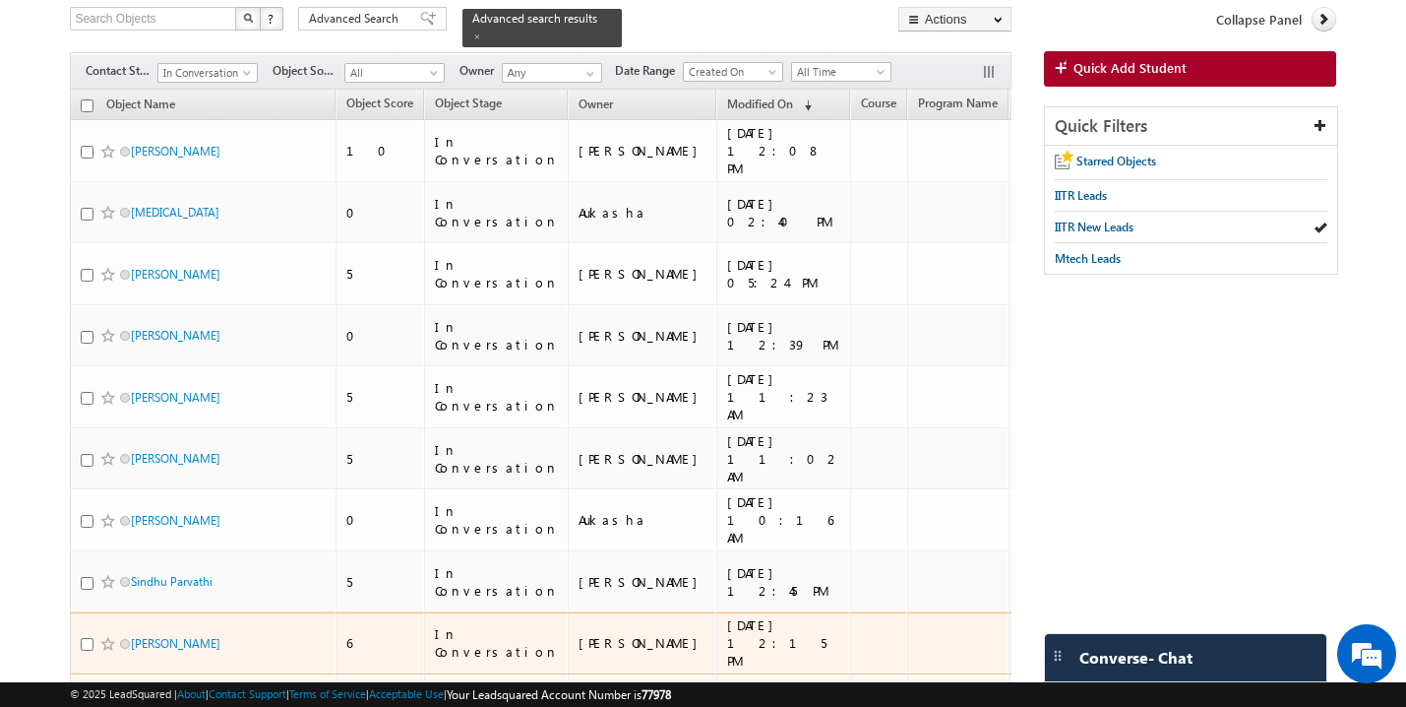
scroll to position [136, 0]
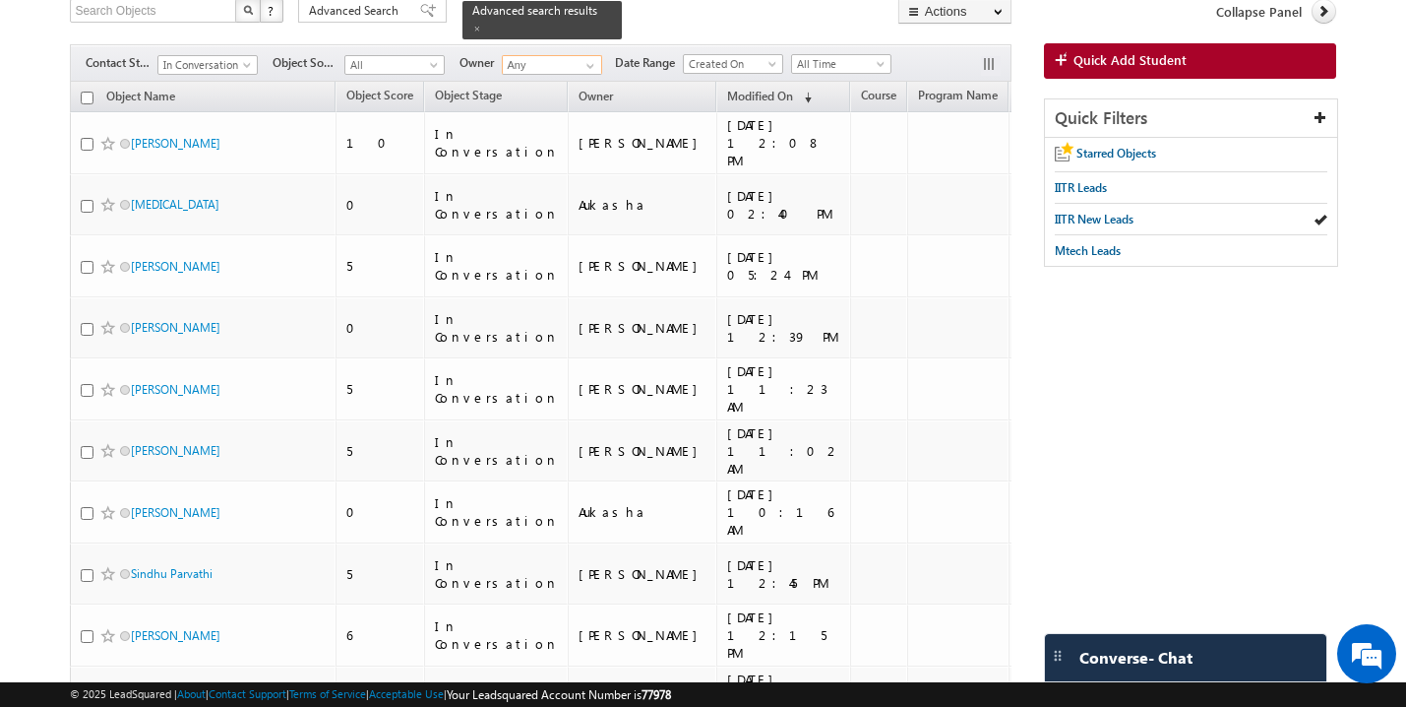
click at [546, 61] on input "Any" at bounding box center [552, 65] width 100 height 20
click at [530, 95] on span "lsq6@maven-silicon.com" at bounding box center [598, 100] width 177 height 15
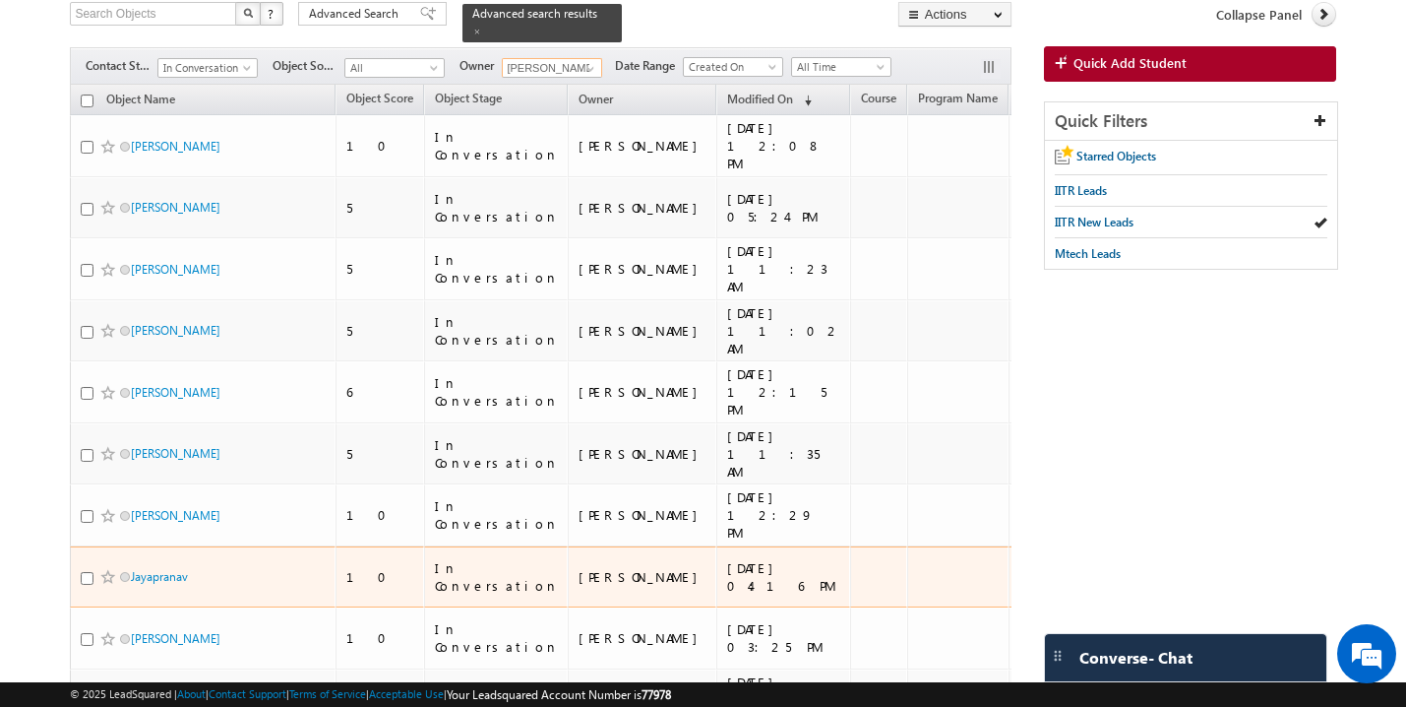
scroll to position [132, 0]
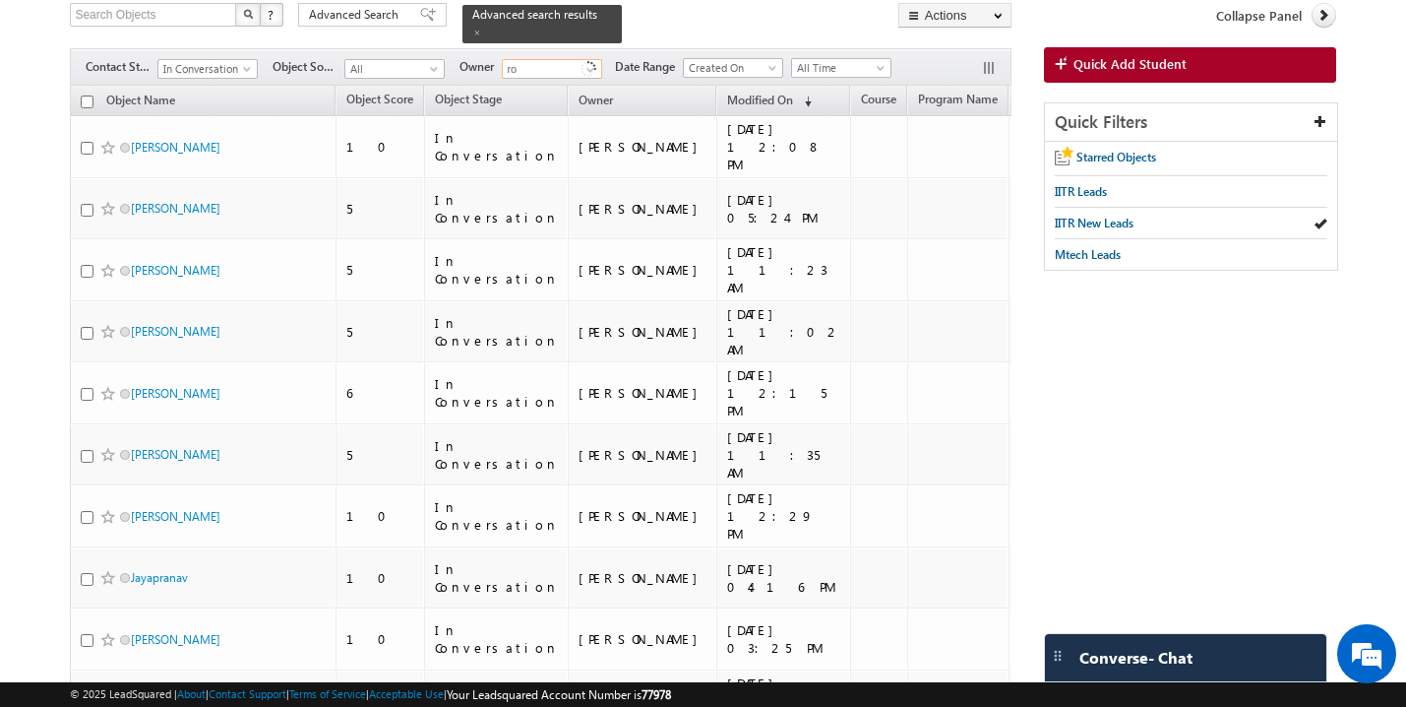
type input "r"
click at [592, 97] on span "lsq3@maven-silicon.com" at bounding box center [598, 104] width 177 height 15
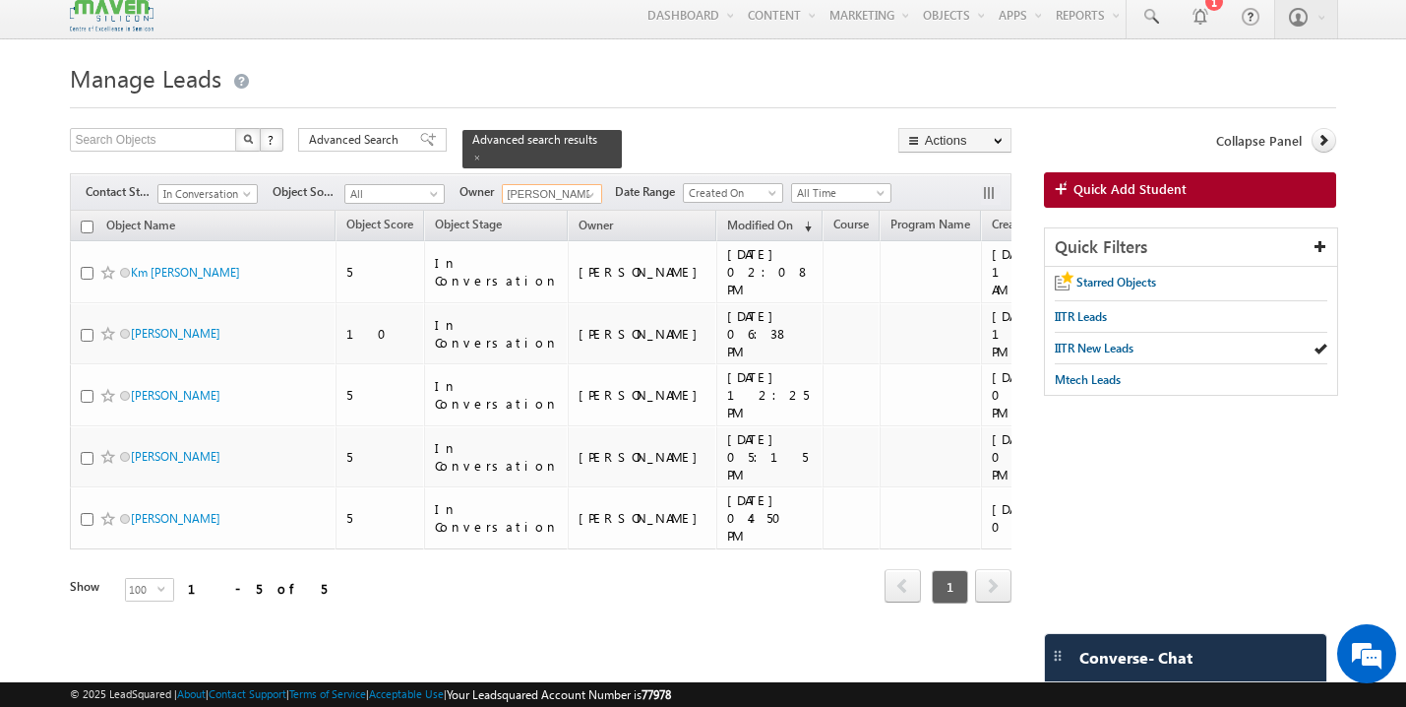
scroll to position [0, 0]
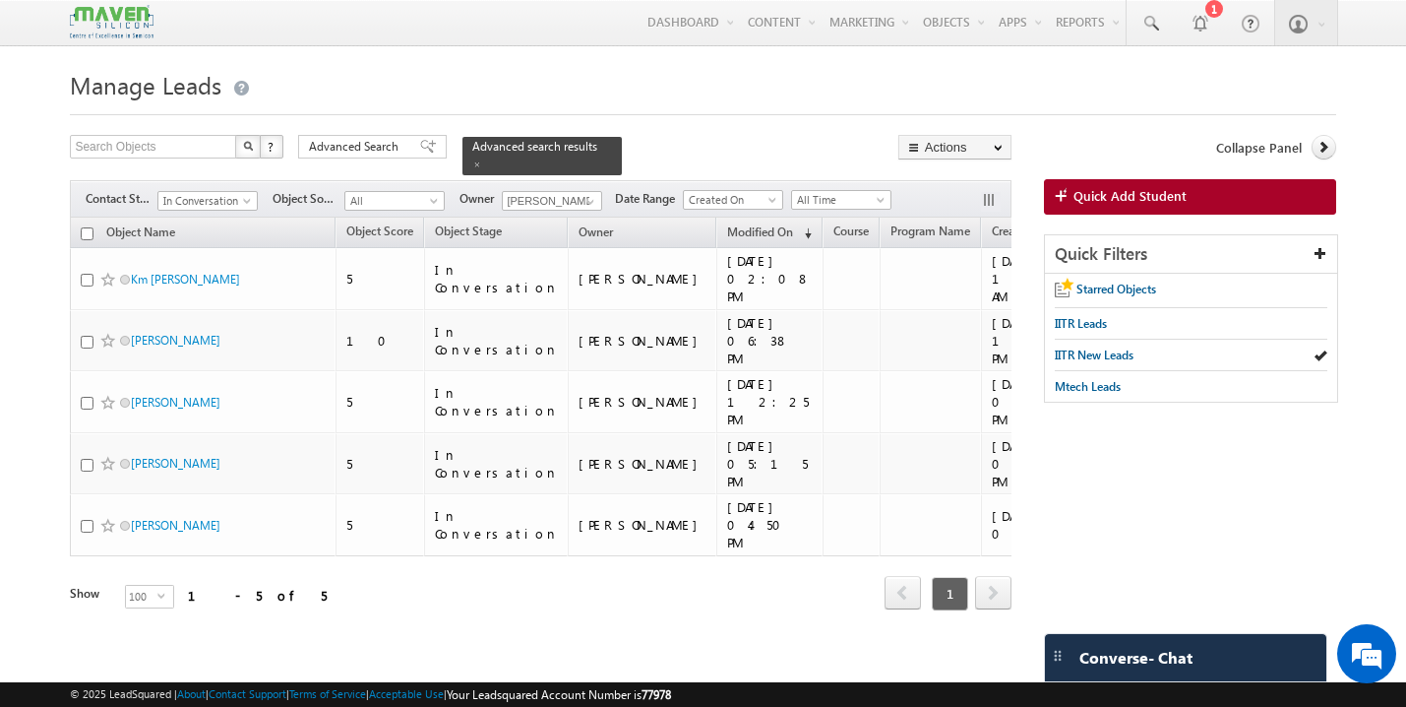
click at [615, 556] on div "Refresh first prev 1 next last 1 - 5 of 5" at bounding box center [540, 584] width 941 height 57
click at [541, 191] on input "[PERSON_NAME]" at bounding box center [552, 201] width 100 height 20
click at [534, 233] on span "lsq7@maven-silicon.com" at bounding box center [598, 236] width 177 height 15
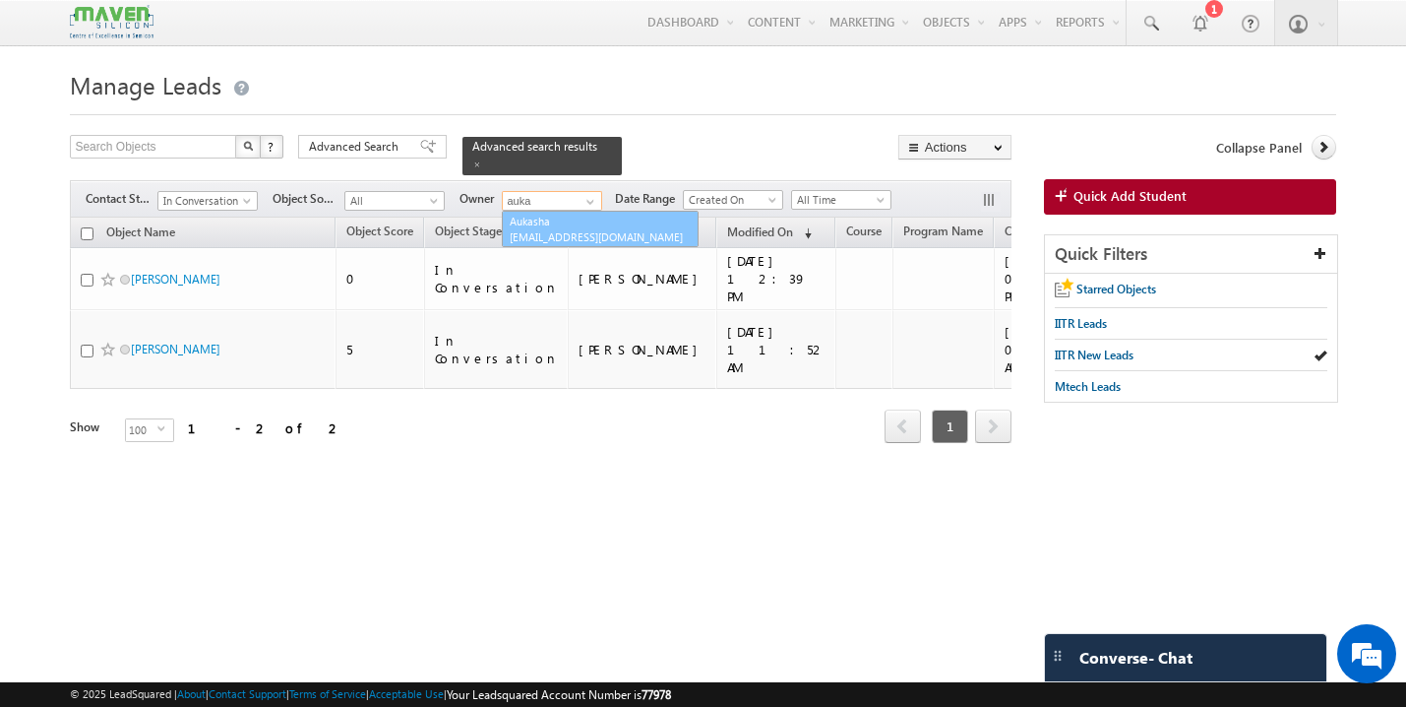
click at [553, 229] on span "lsq5@maven-silicon.com" at bounding box center [598, 236] width 177 height 15
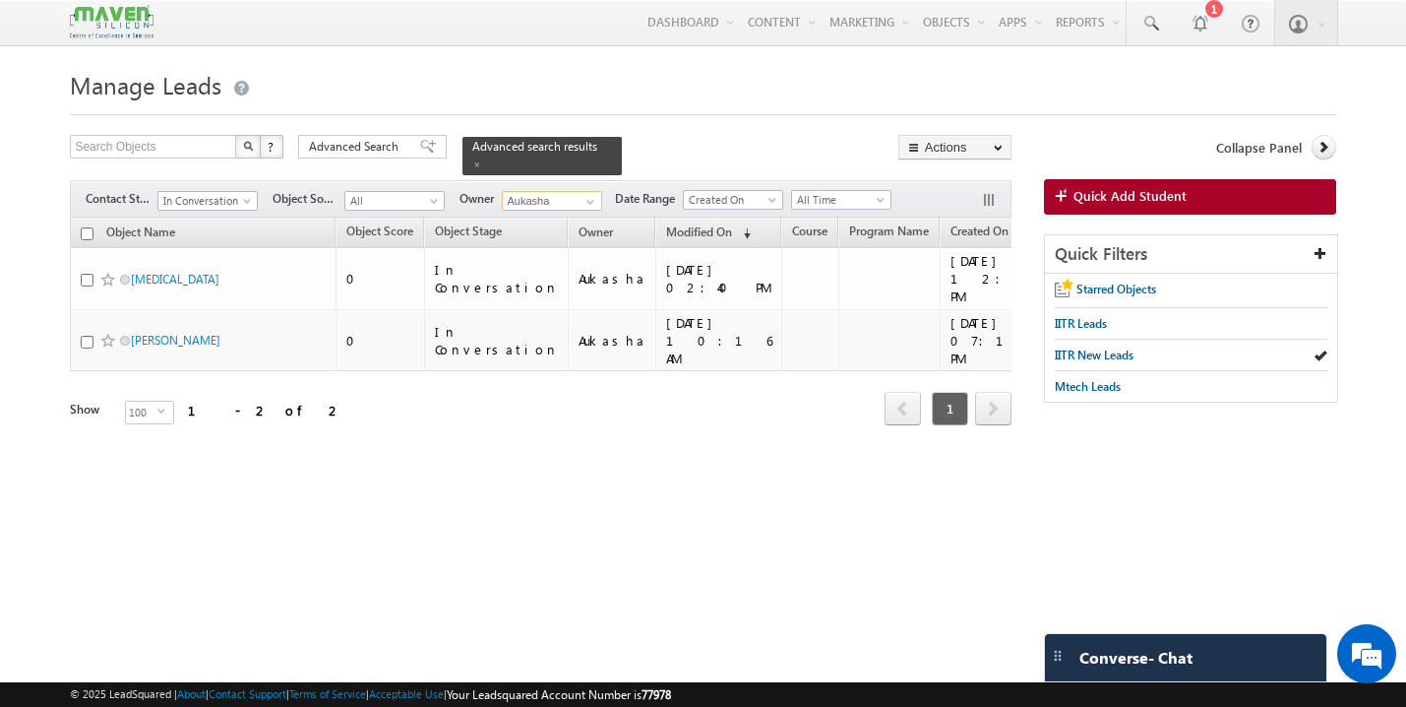
click at [557, 191] on input "Aukasha" at bounding box center [552, 201] width 100 height 20
click at [562, 215] on link "Gagandip Singh Saini gagandip@maven-silicon.com" at bounding box center [600, 229] width 197 height 37
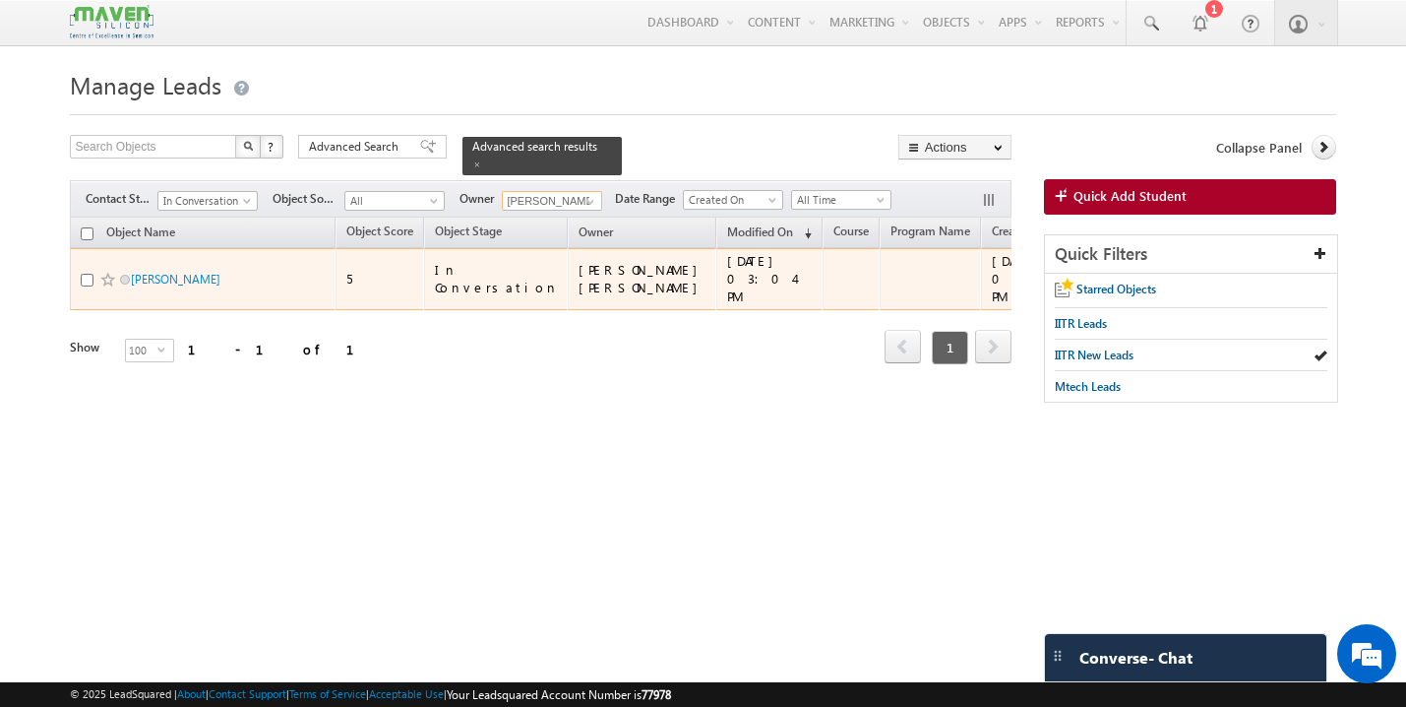
type input "[PERSON_NAME] [PERSON_NAME]"
click at [210, 280] on div "Akshatha Sridhar" at bounding box center [204, 284] width 246 height 28
click at [194, 272] on link "Akshatha Sridhar" at bounding box center [176, 279] width 90 height 15
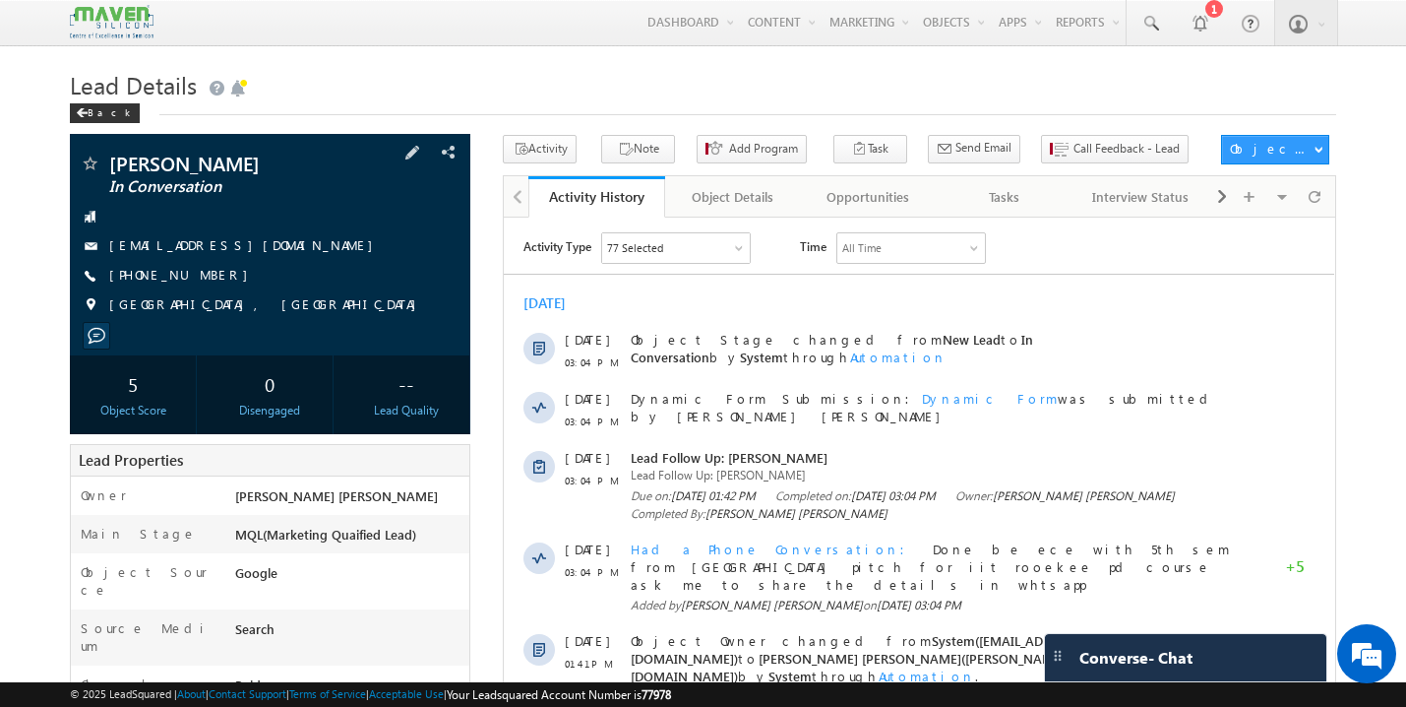
drag, startPoint x: 275, startPoint y: 256, endPoint x: 255, endPoint y: 254, distance: 19.8
click at [255, 254] on div "[EMAIL_ADDRESS][DOMAIN_NAME]" at bounding box center [270, 246] width 381 height 20
copy div "[EMAIL_ADDRESS][DOMAIN_NAME]"
click at [84, 117] on span at bounding box center [82, 113] width 12 height 10
click at [93, 108] on div "Back" at bounding box center [105, 113] width 70 height 20
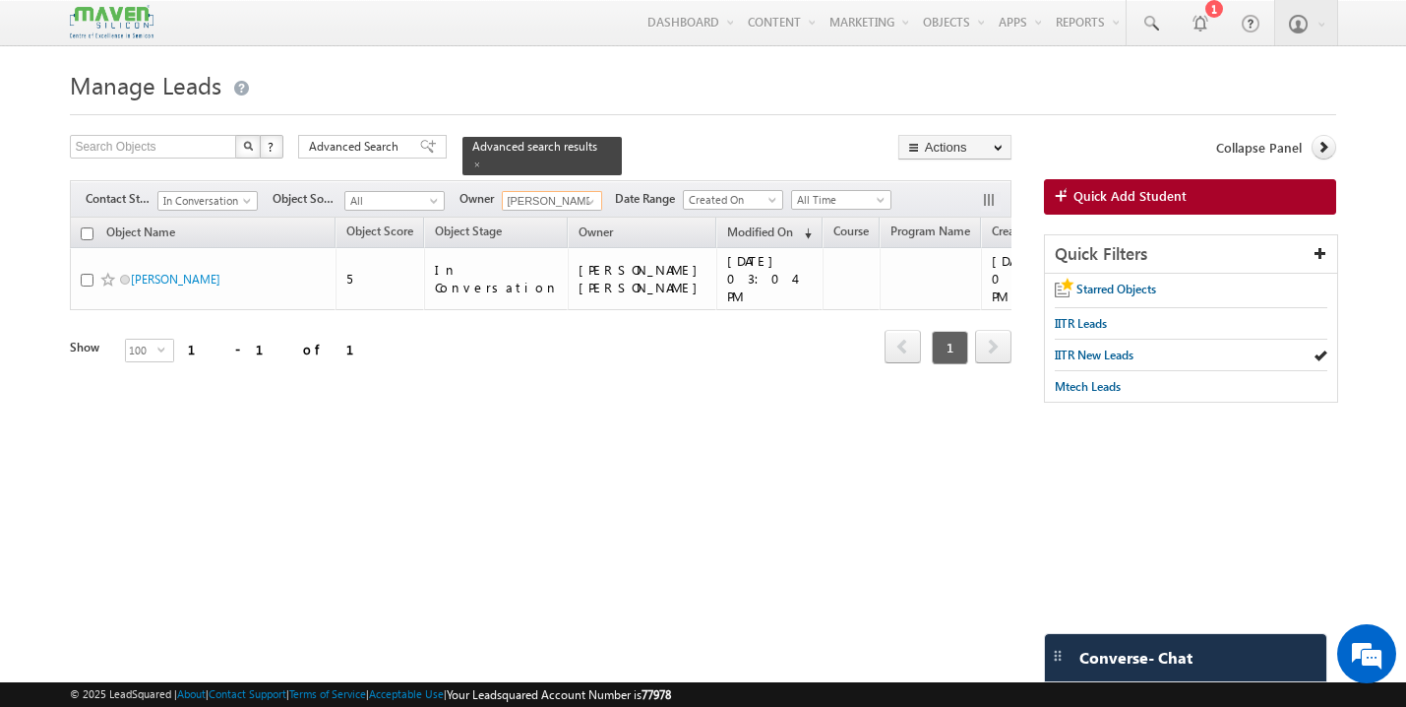
click at [559, 191] on input "[PERSON_NAME] [PERSON_NAME]" at bounding box center [552, 201] width 100 height 20
click at [545, 229] on span "[EMAIL_ADDRESS][DOMAIN_NAME]" at bounding box center [598, 236] width 177 height 15
click at [560, 229] on span "[EMAIL_ADDRESS][DOMAIN_NAME]" at bounding box center [598, 236] width 177 height 15
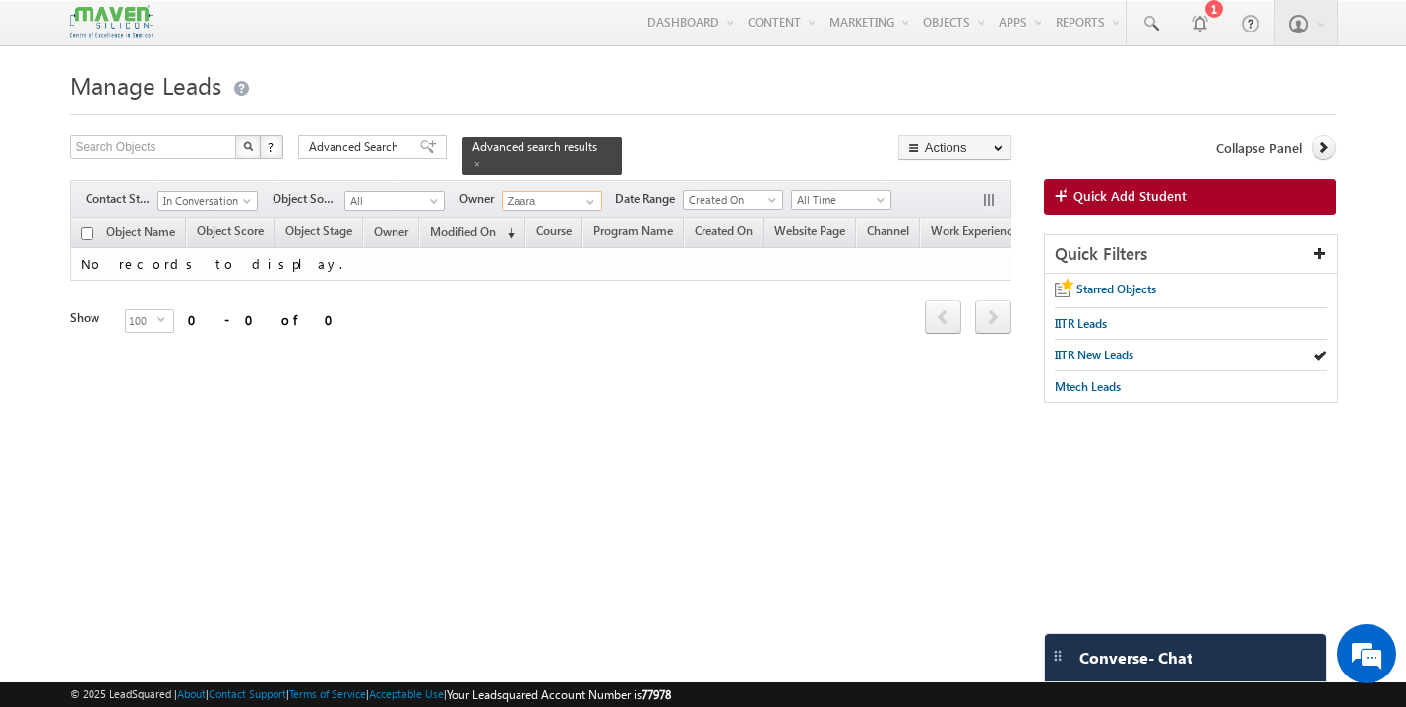
click at [551, 191] on input "Zaara" at bounding box center [552, 201] width 100 height 20
click at [546, 216] on link "Gagandip Singh Saini gagandip@maven-silicon.com" at bounding box center [600, 229] width 197 height 37
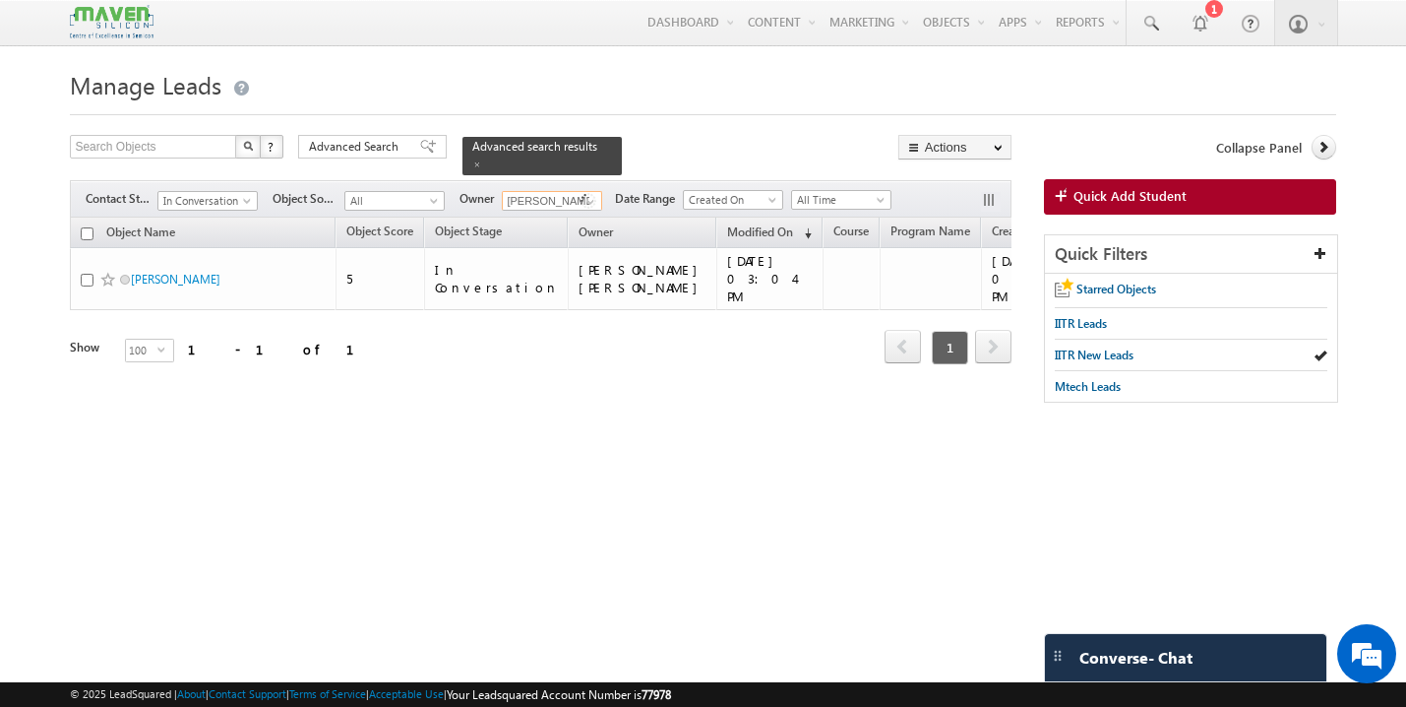
click at [555, 191] on input "[PERSON_NAME] [PERSON_NAME]" at bounding box center [552, 201] width 100 height 20
click at [597, 194] on span at bounding box center [591, 202] width 16 height 16
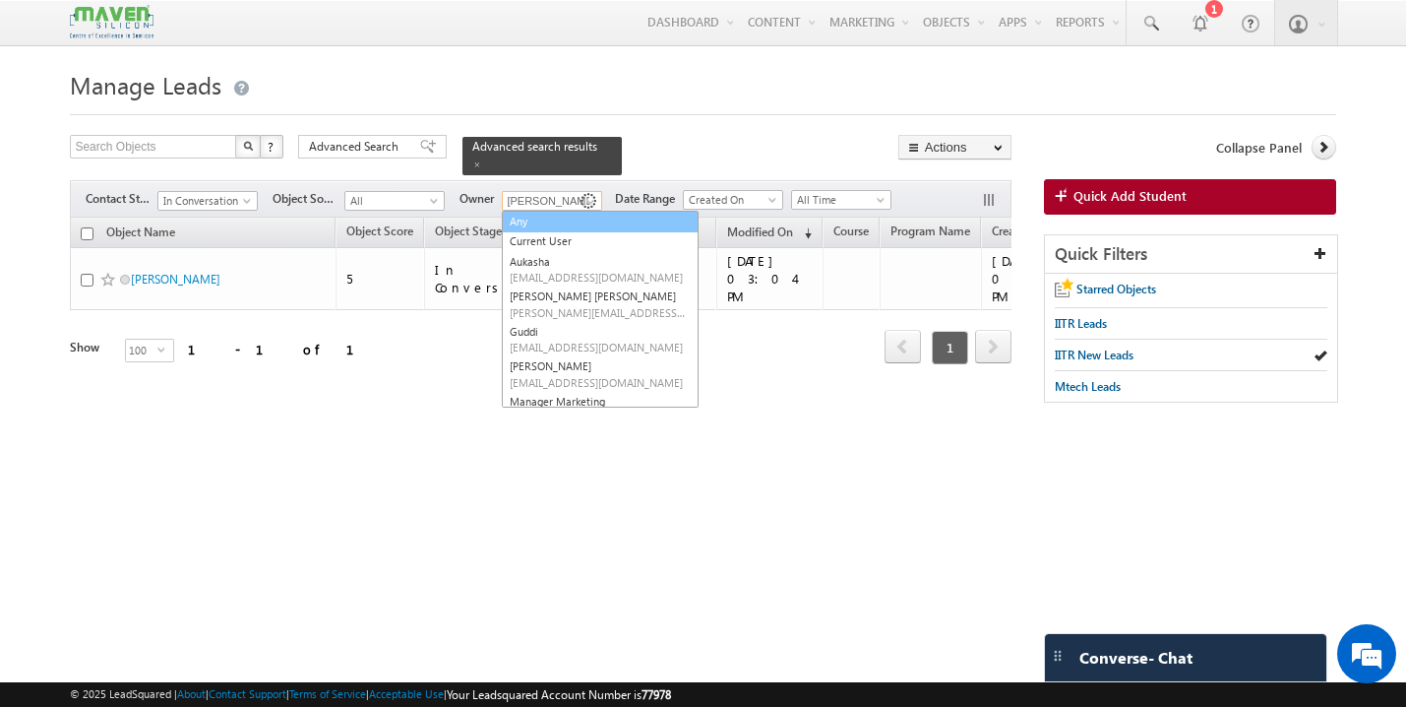
click at [560, 211] on link "Any" at bounding box center [600, 222] width 197 height 23
type input "Any"
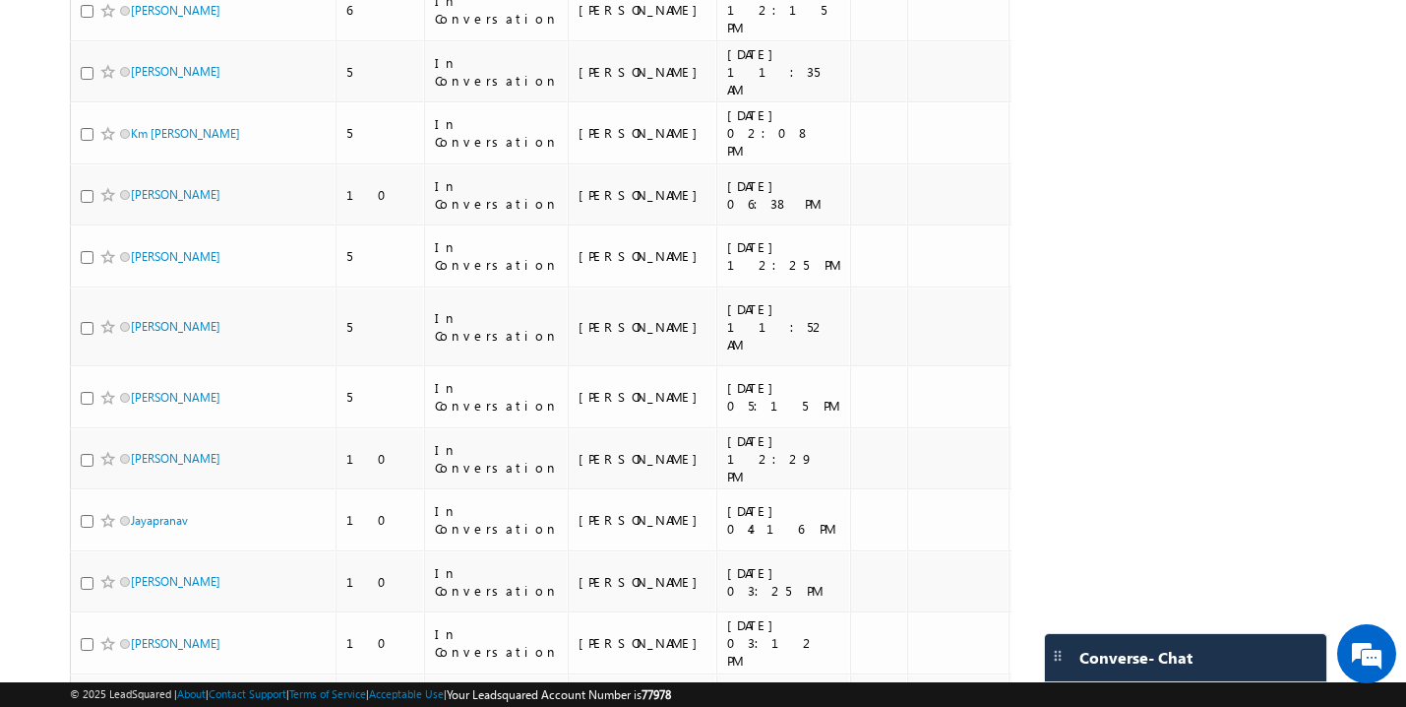
click at [129, 611] on li "15" at bounding box center [137, 612] width 47 height 20
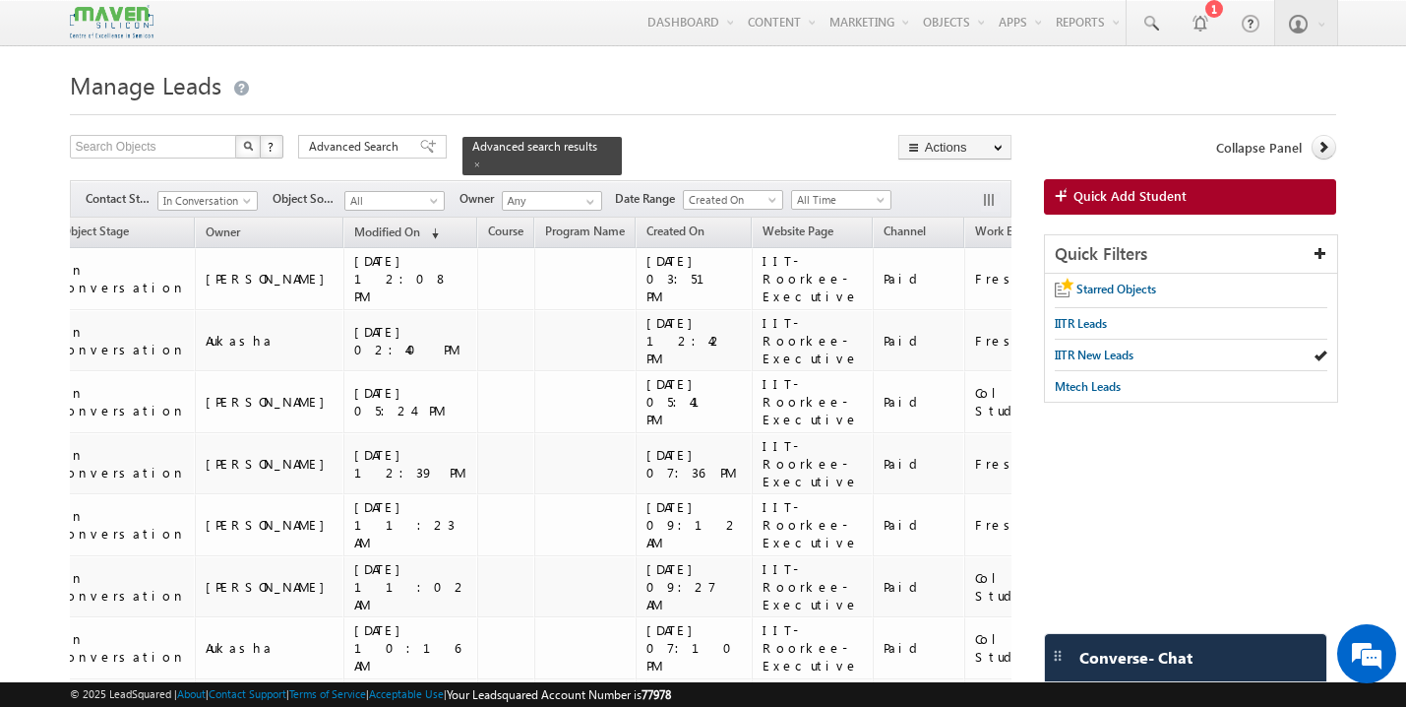
click at [1088, 223] on span "Object Source" at bounding box center [1125, 230] width 74 height 15
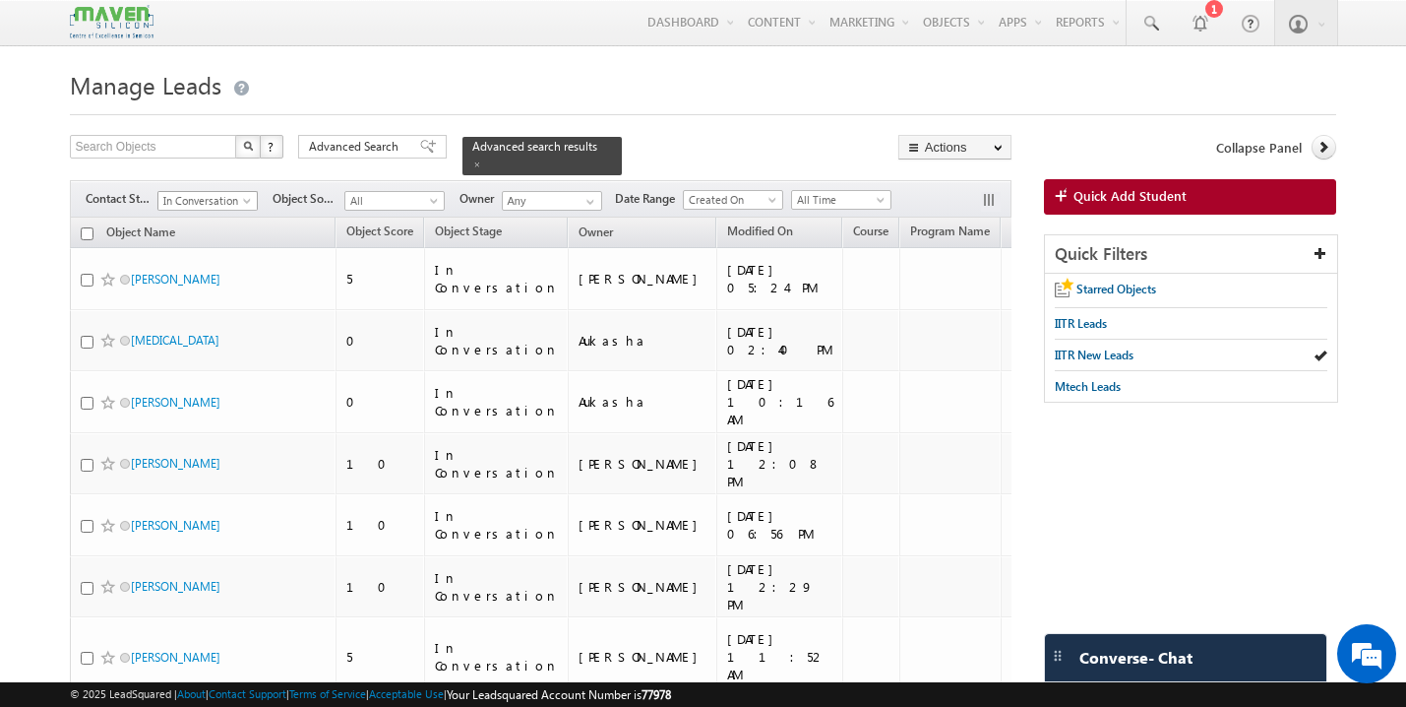
click at [243, 192] on span "In Conversation" at bounding box center [204, 201] width 93 height 18
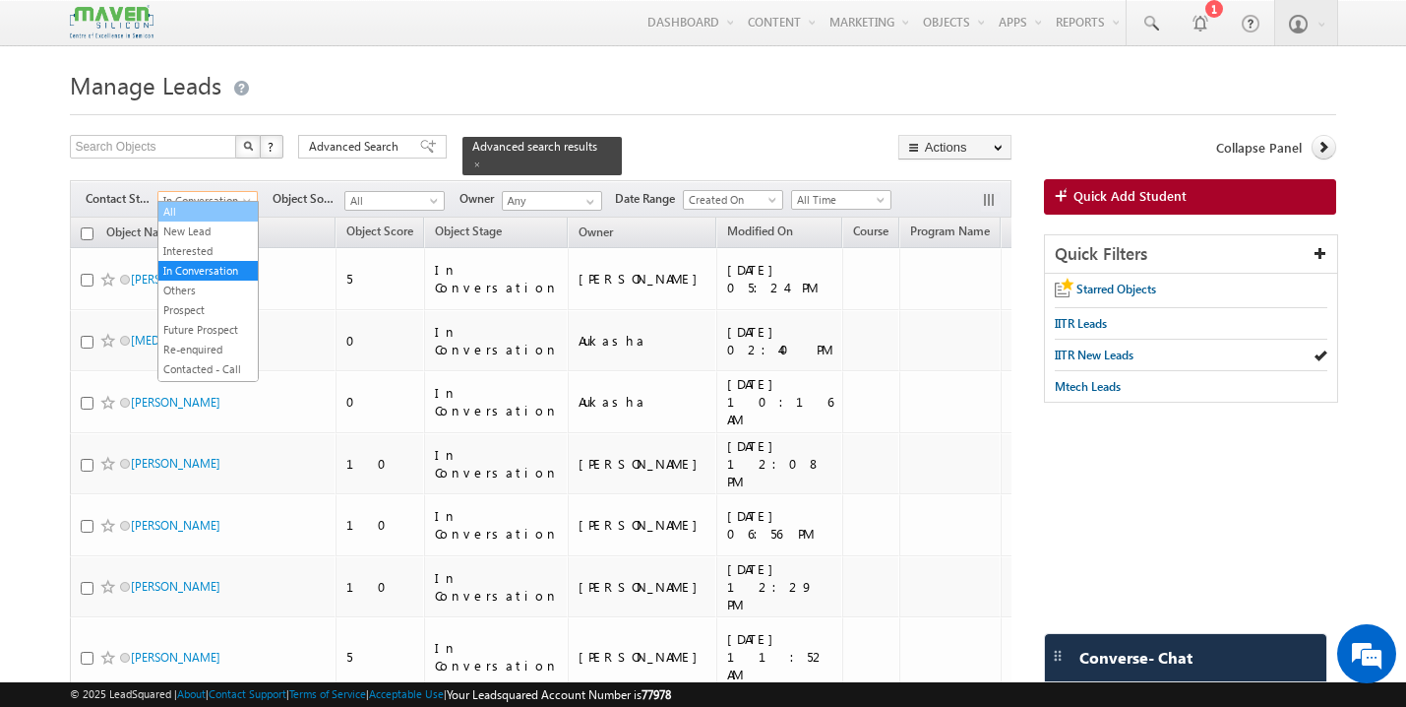
click at [197, 207] on link "All" at bounding box center [207, 212] width 99 height 18
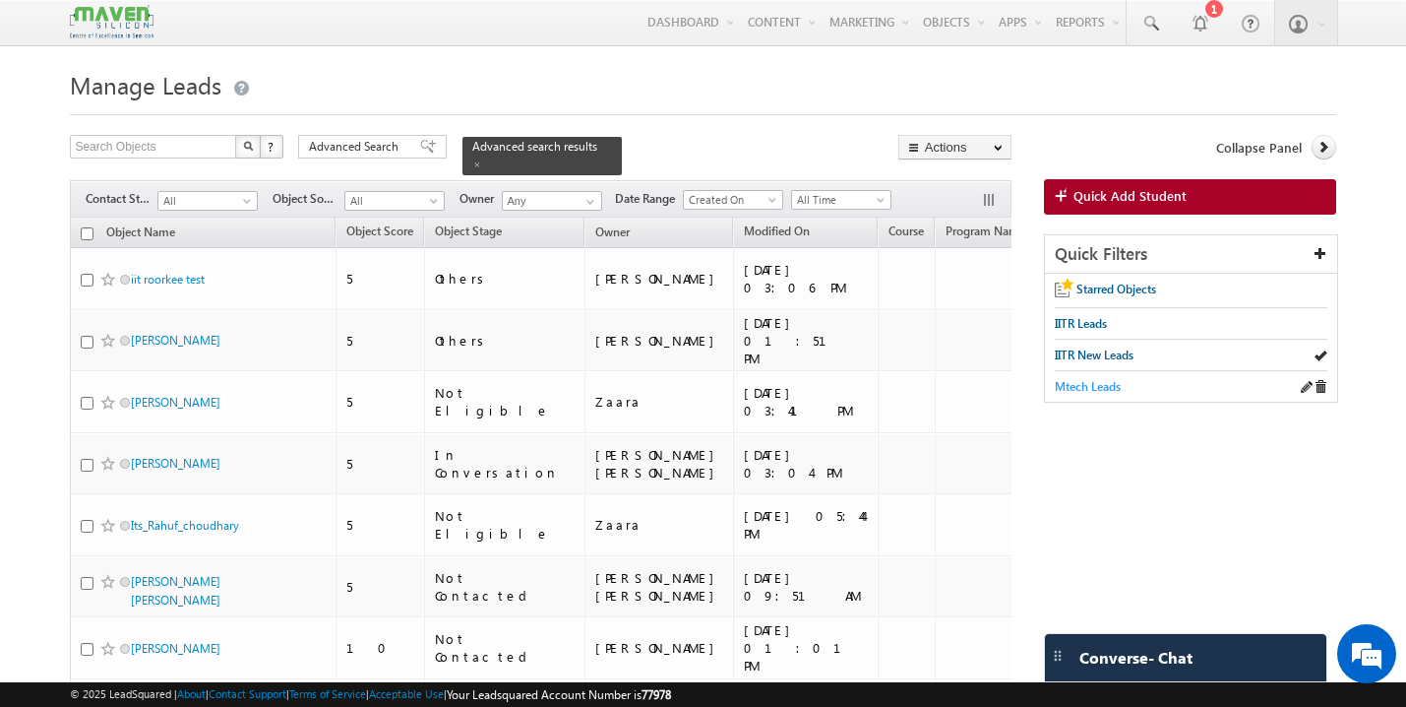
click at [1099, 386] on span "Mtech Leads" at bounding box center [1088, 386] width 66 height 15
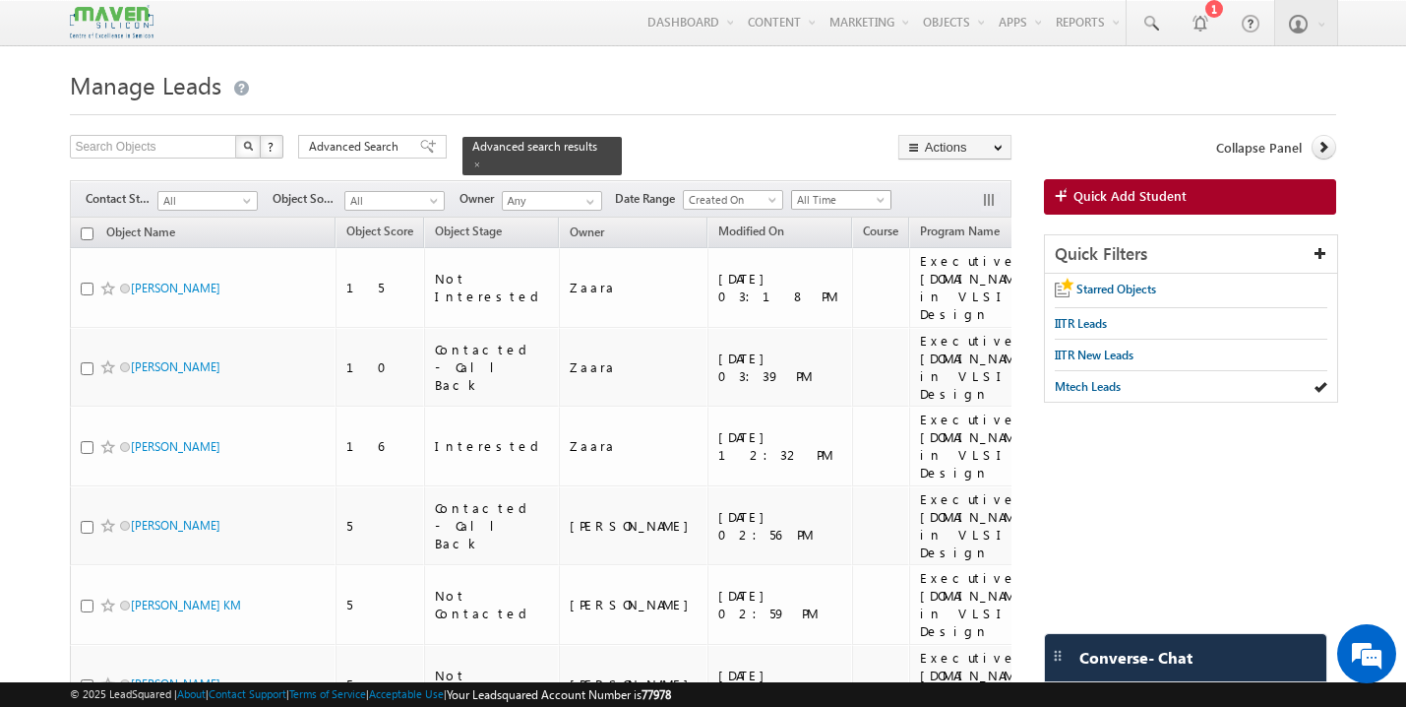
click at [879, 196] on span at bounding box center [883, 204] width 16 height 16
click at [857, 338] on link "Last Month" at bounding box center [845, 341] width 99 height 18
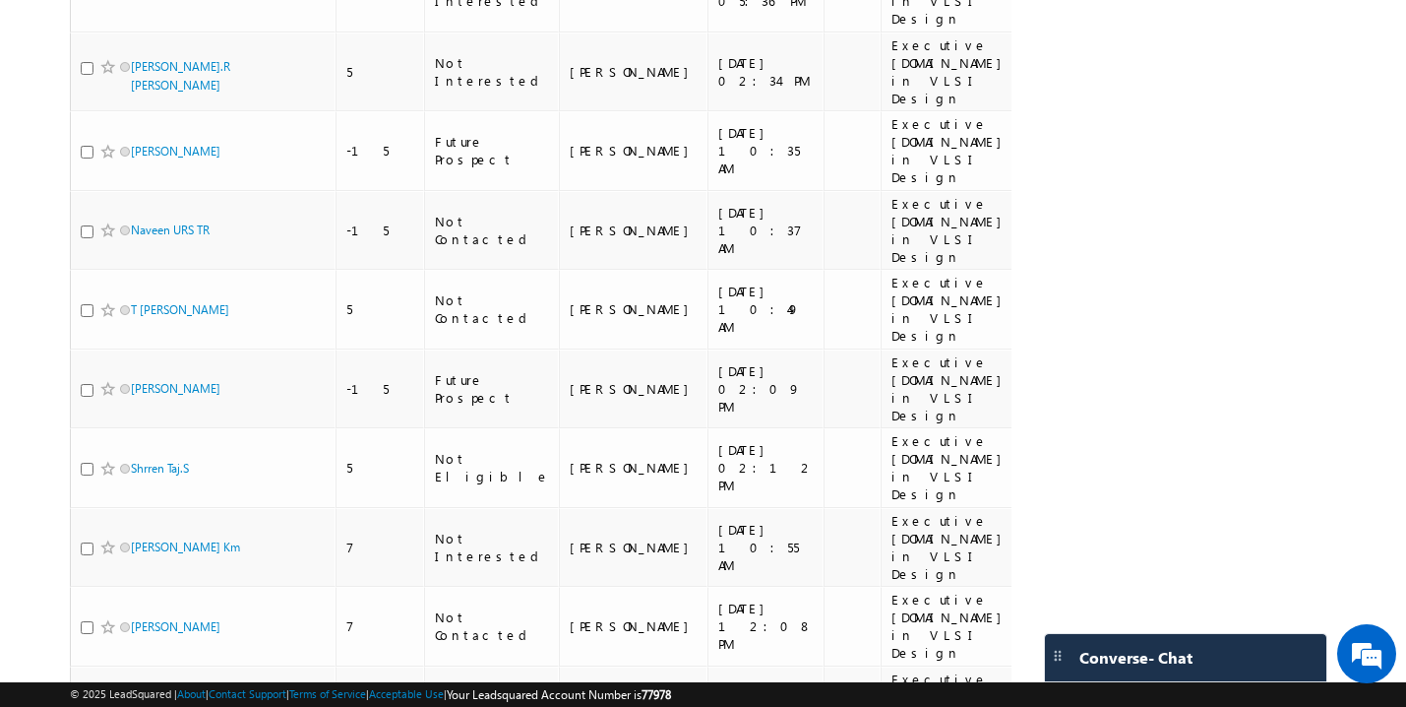
click at [141, 664] on li "100" at bounding box center [137, 671] width 47 height 20
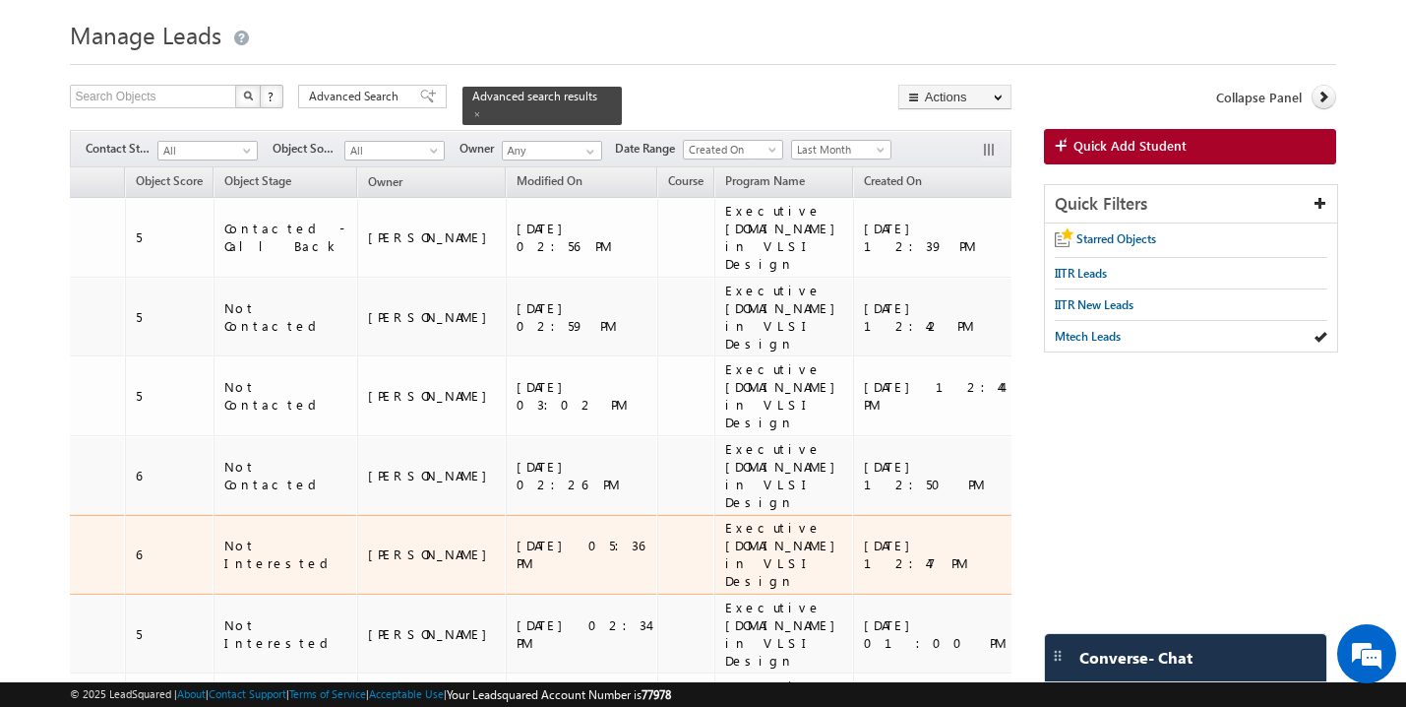
scroll to position [0, 374]
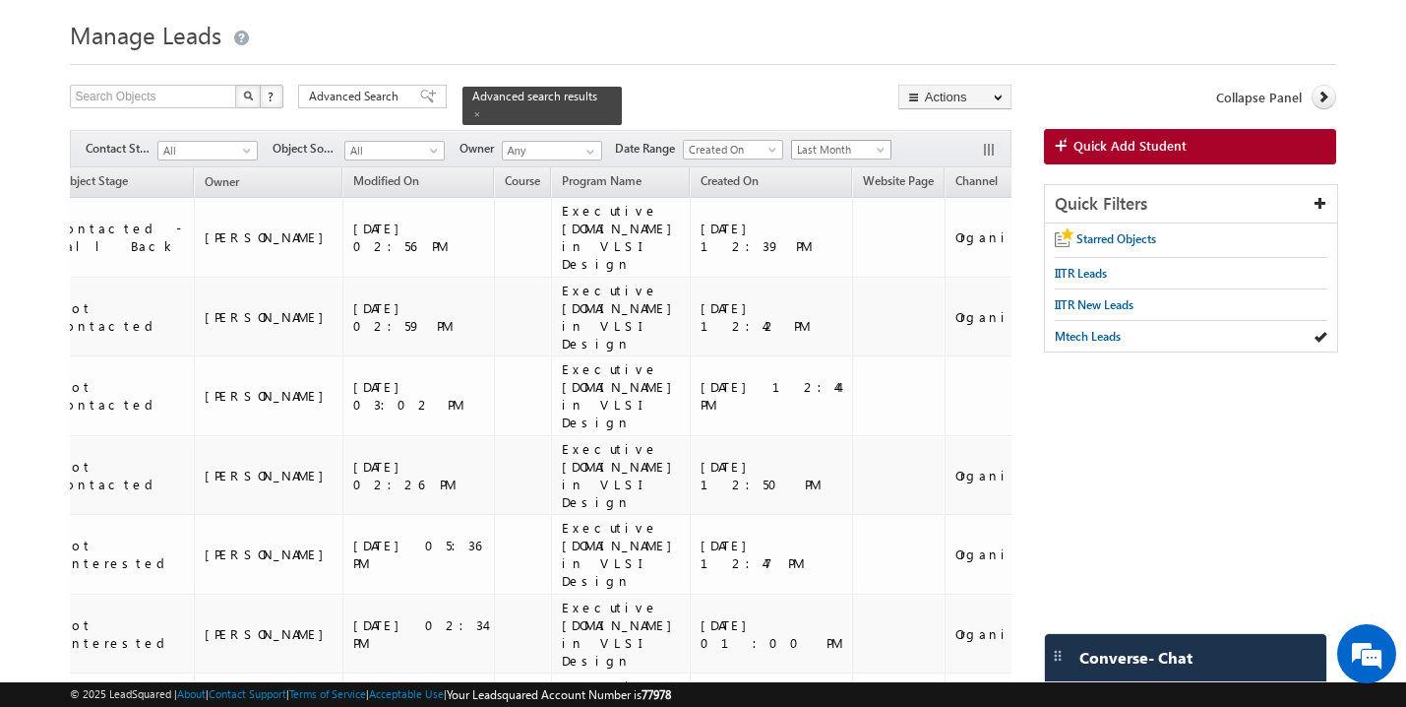
click at [881, 146] on span at bounding box center [883, 154] width 16 height 16
click at [852, 307] on link "This Month" at bounding box center [845, 310] width 99 height 18
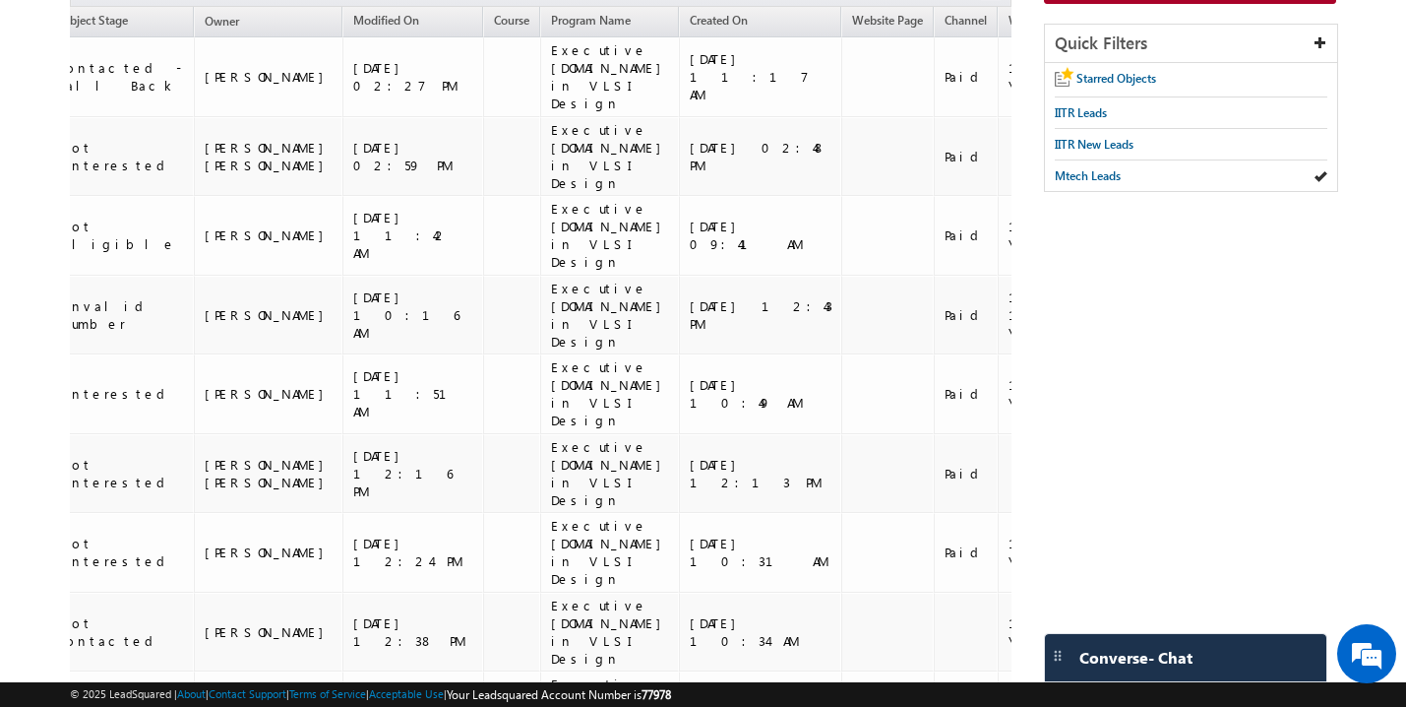
scroll to position [0, 0]
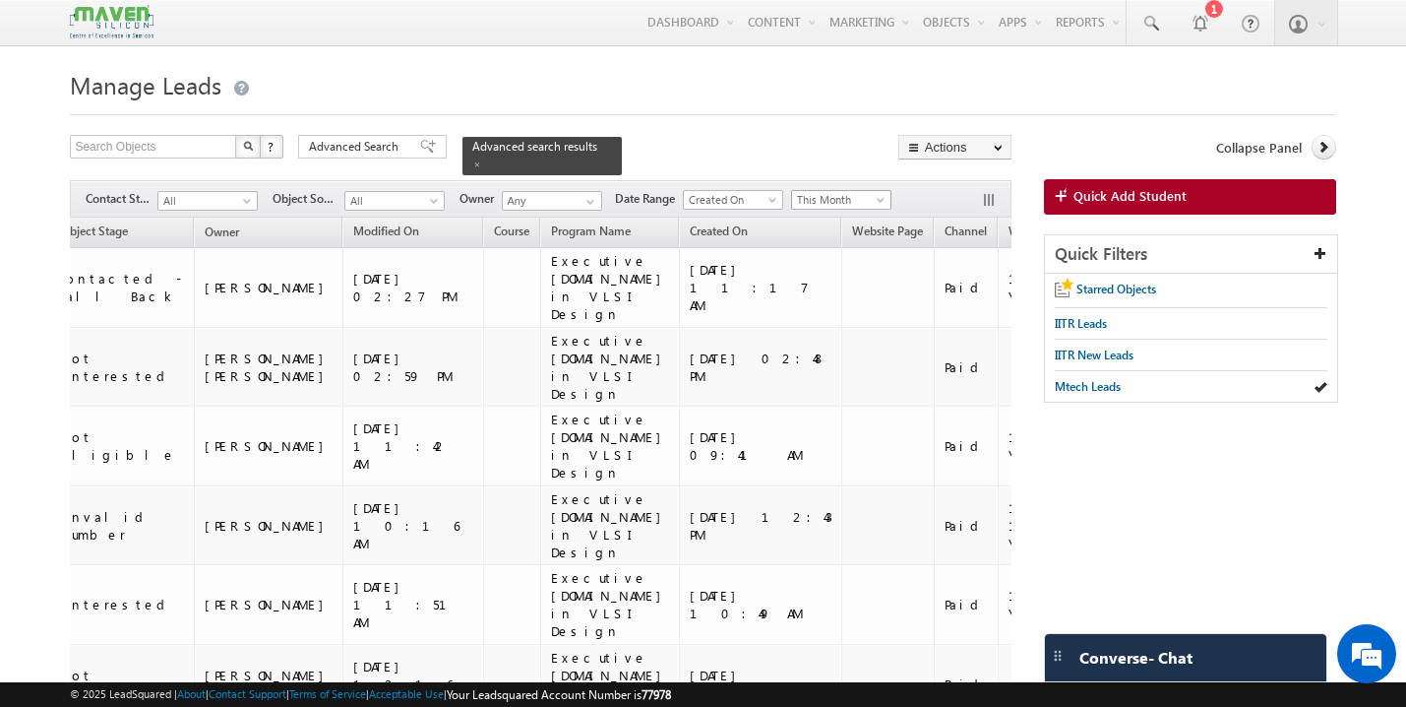
click at [877, 191] on span "This Month" at bounding box center [838, 200] width 93 height 18
click at [853, 342] on link "Last Month" at bounding box center [845, 341] width 99 height 18
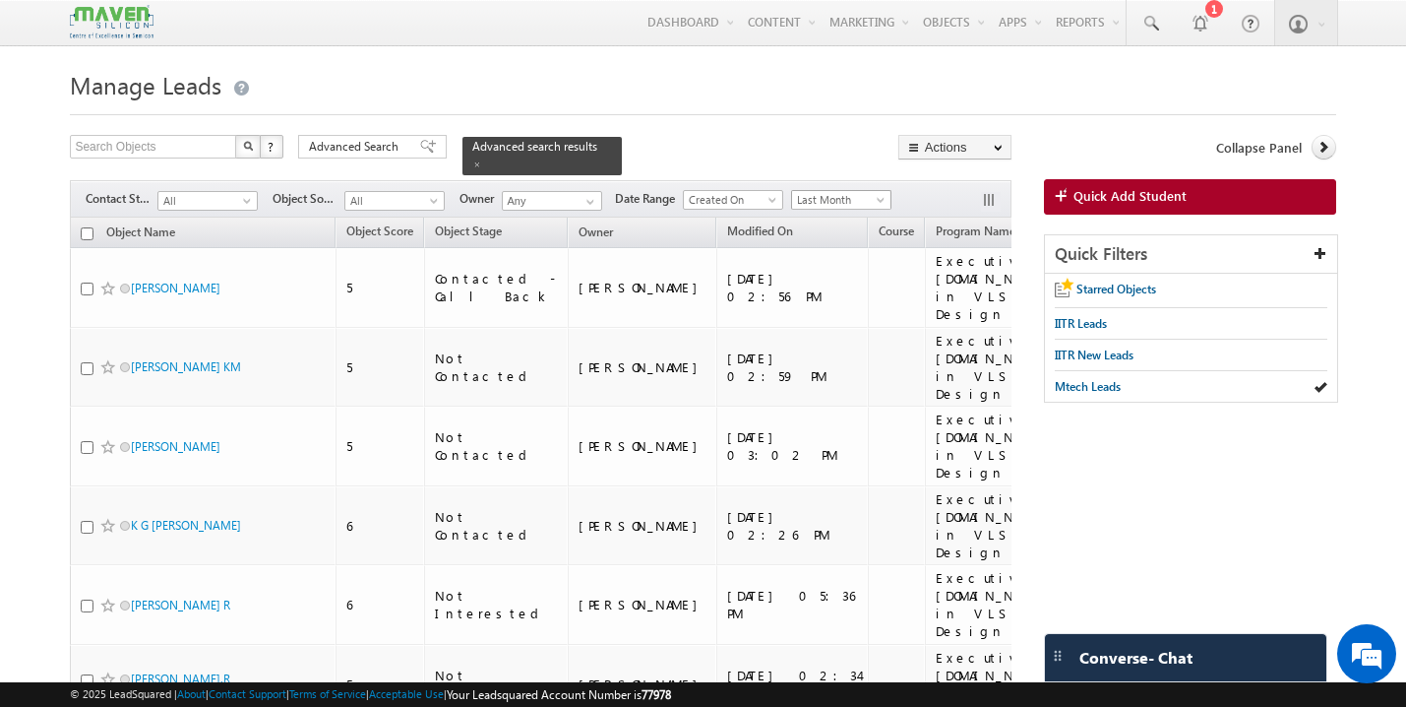
click at [807, 191] on span "Last Month" at bounding box center [838, 200] width 93 height 18
click at [836, 356] on link "This Month" at bounding box center [845, 360] width 99 height 18
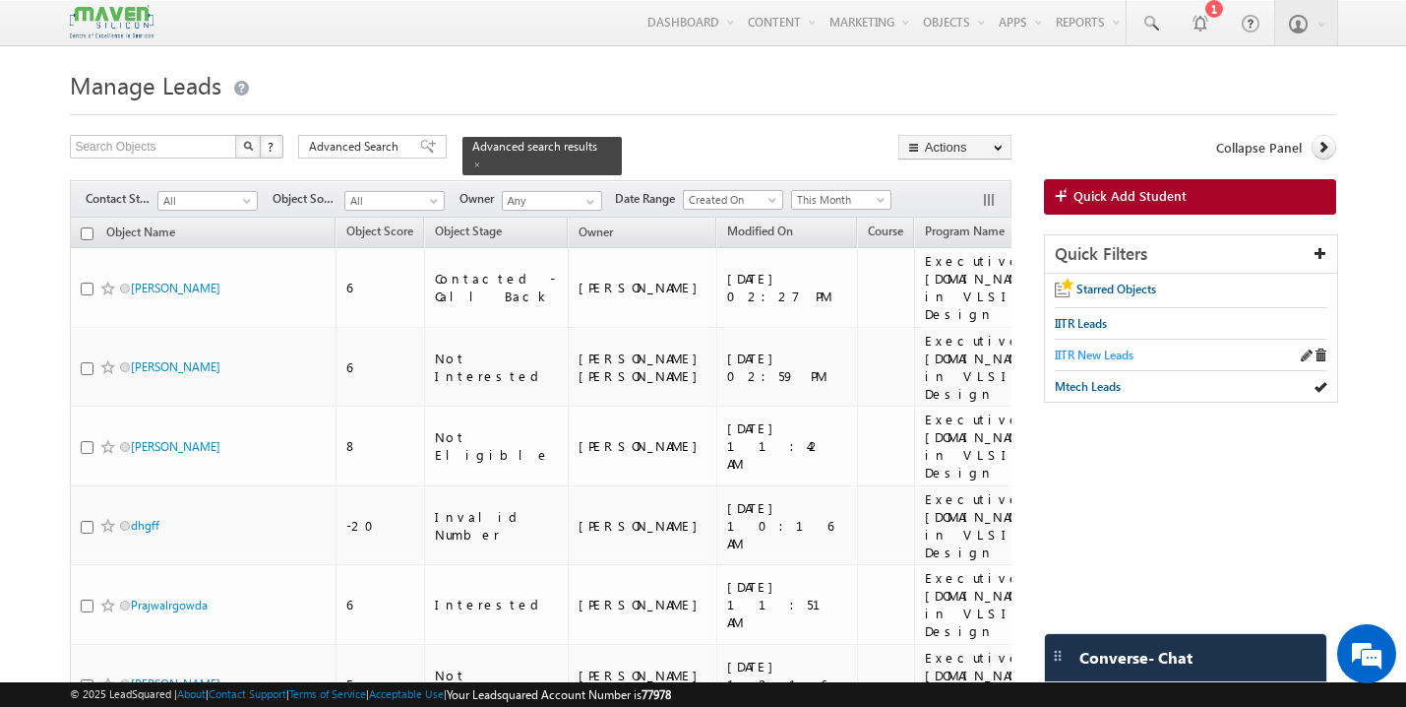
click at [1091, 360] on span "IITR New Leads" at bounding box center [1094, 354] width 79 height 15
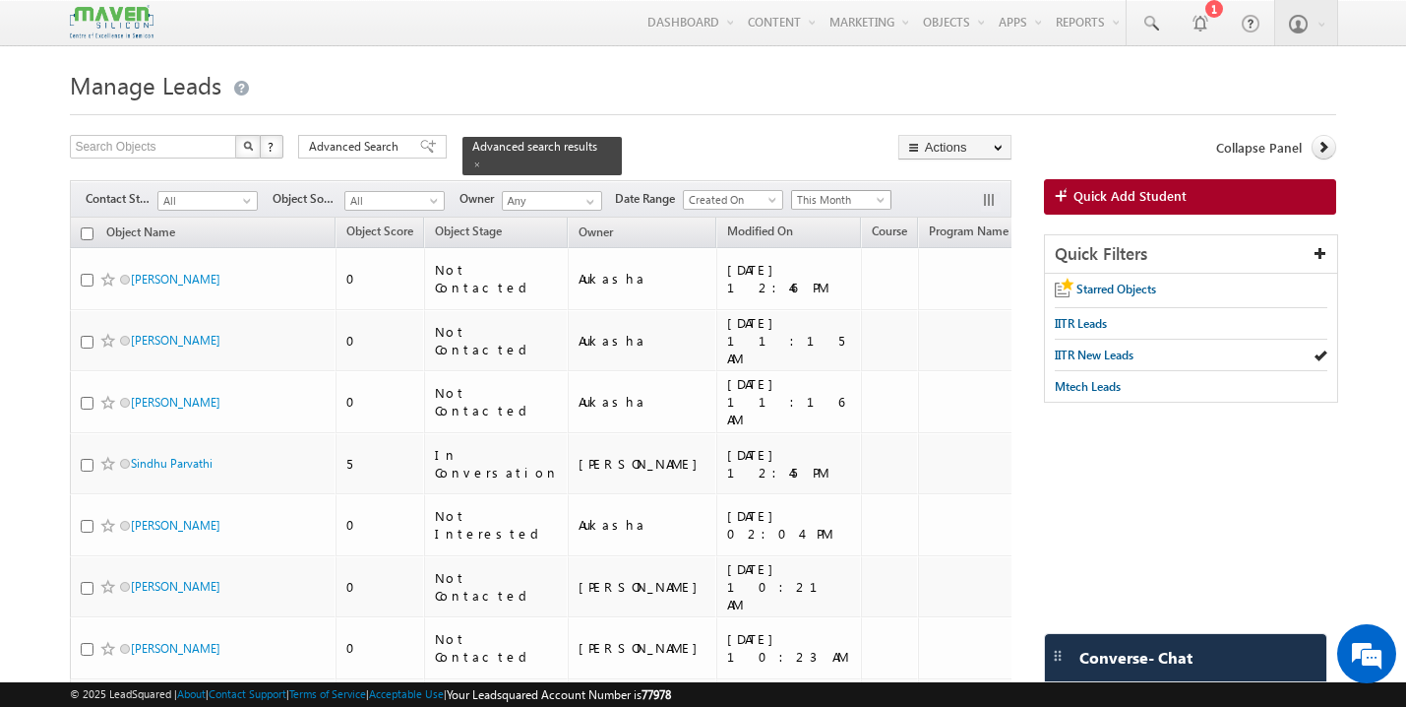
click at [820, 193] on span "This Month" at bounding box center [838, 200] width 93 height 18
click at [825, 218] on link "All Time" at bounding box center [845, 211] width 99 height 18
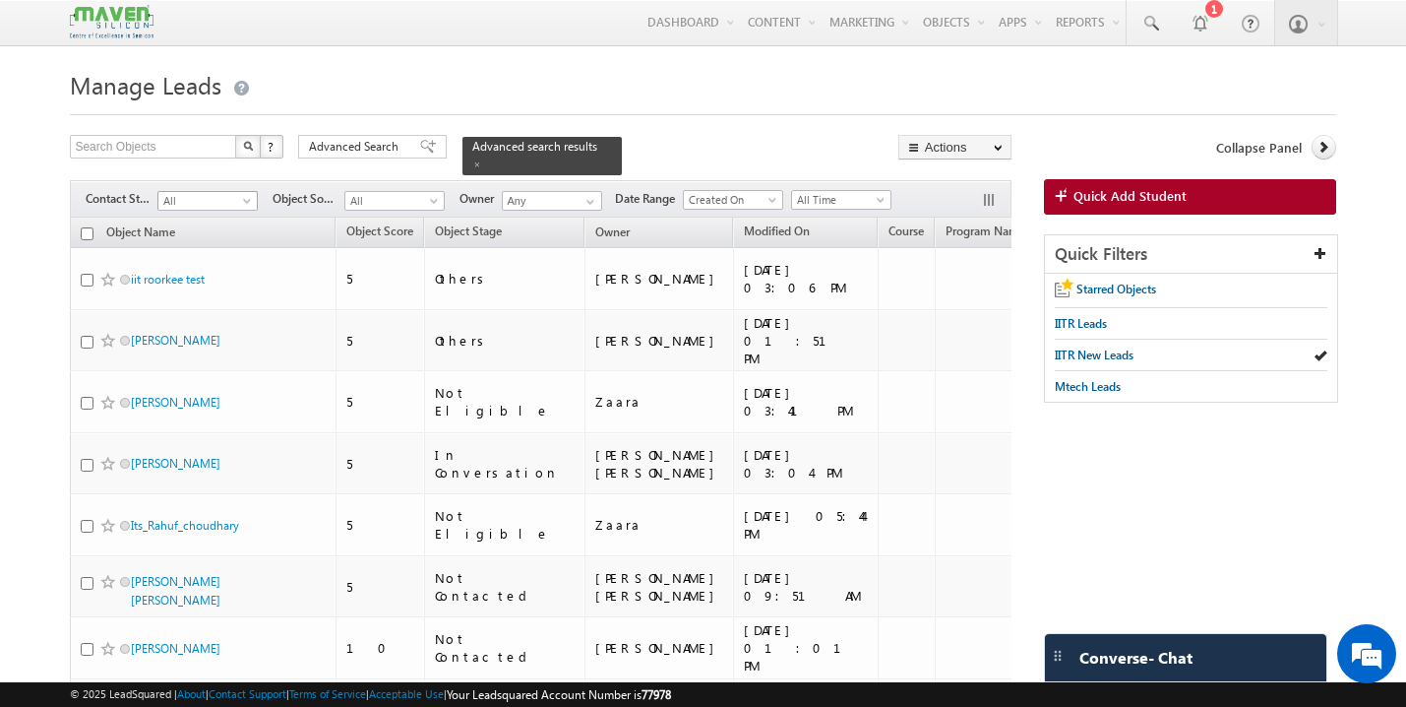
click at [228, 192] on span "All" at bounding box center [204, 201] width 93 height 18
click at [218, 232] on link "New Lead" at bounding box center [207, 231] width 99 height 18
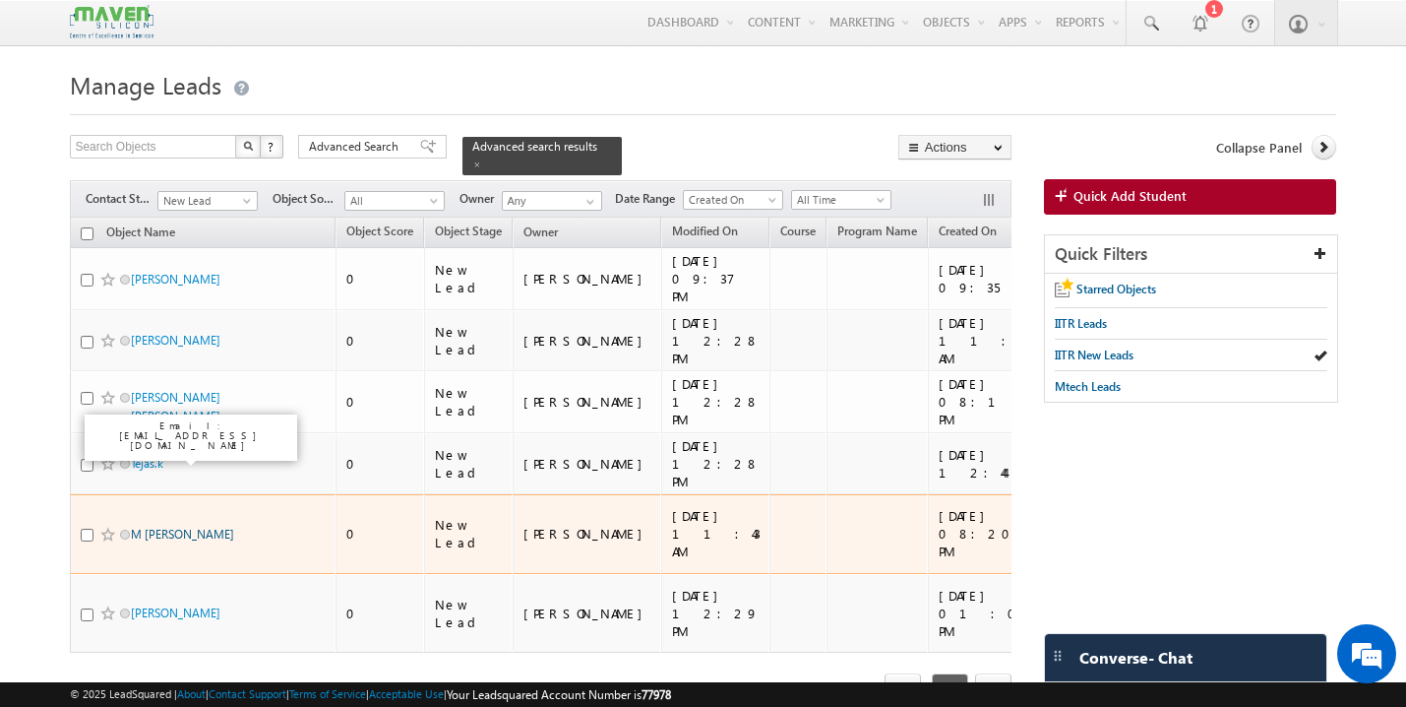
click at [167, 527] on link "M [PERSON_NAME]" at bounding box center [182, 534] width 103 height 15
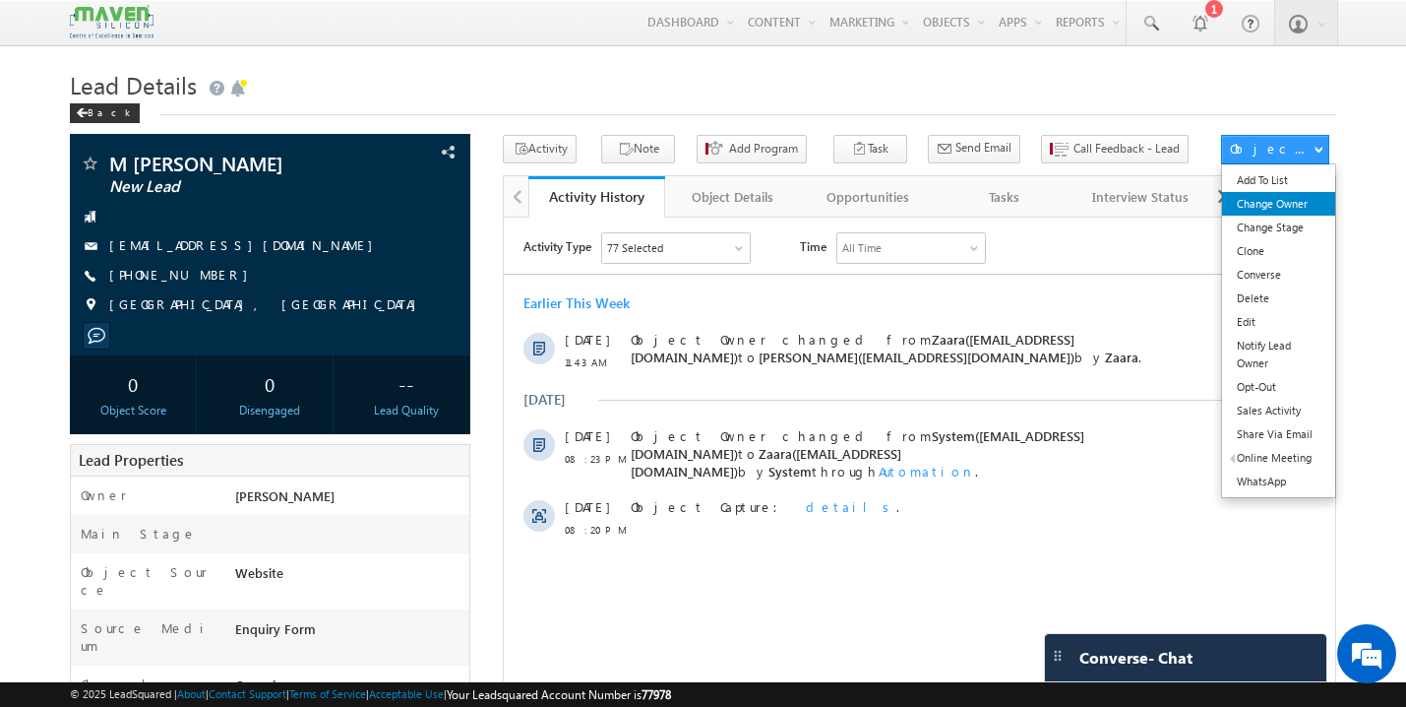
click at [1276, 212] on link "Change Owner" at bounding box center [1279, 204] width 114 height 24
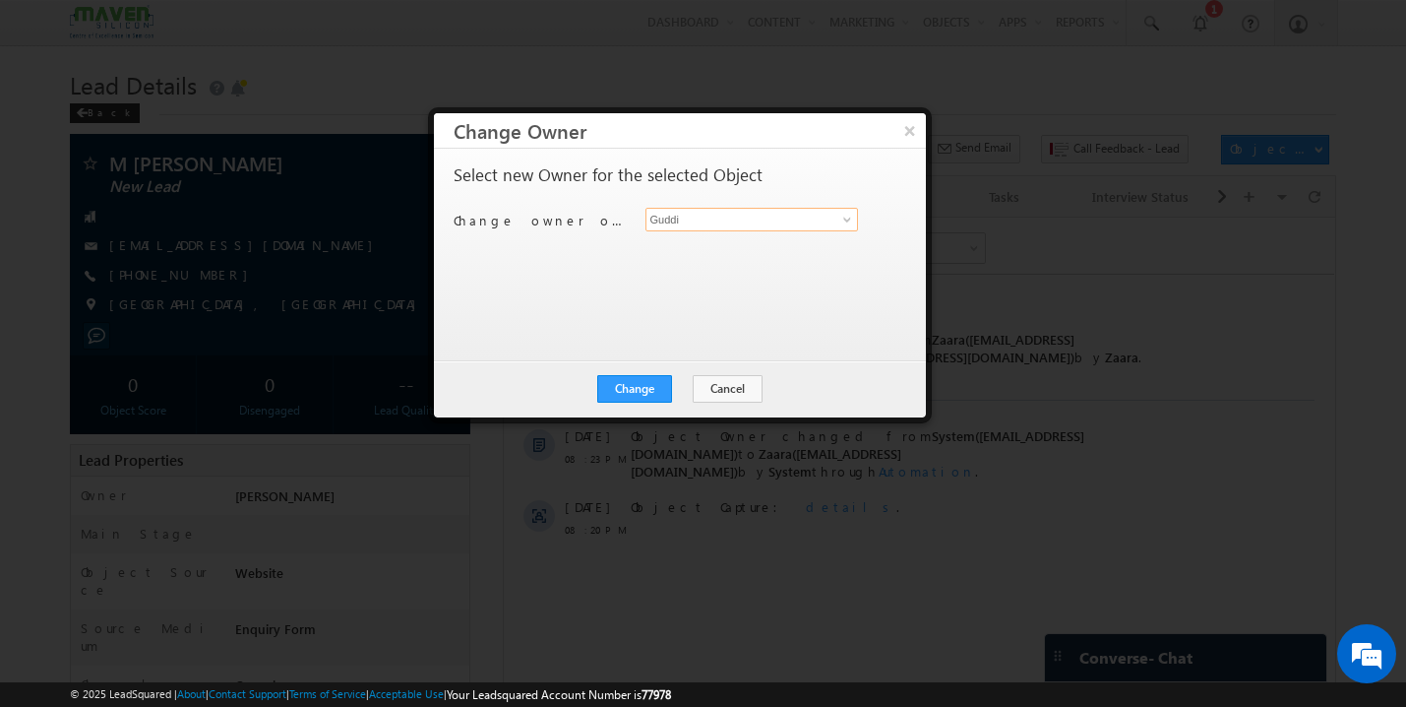
click at [667, 215] on input "Guddi" at bounding box center [753, 220] width 214 height 24
click at [700, 246] on link "[PERSON_NAME] [EMAIL_ADDRESS][DOMAIN_NAME]" at bounding box center [753, 249] width 214 height 37
type input "[PERSON_NAME]"
click at [625, 389] on button "Change" at bounding box center [634, 389] width 75 height 28
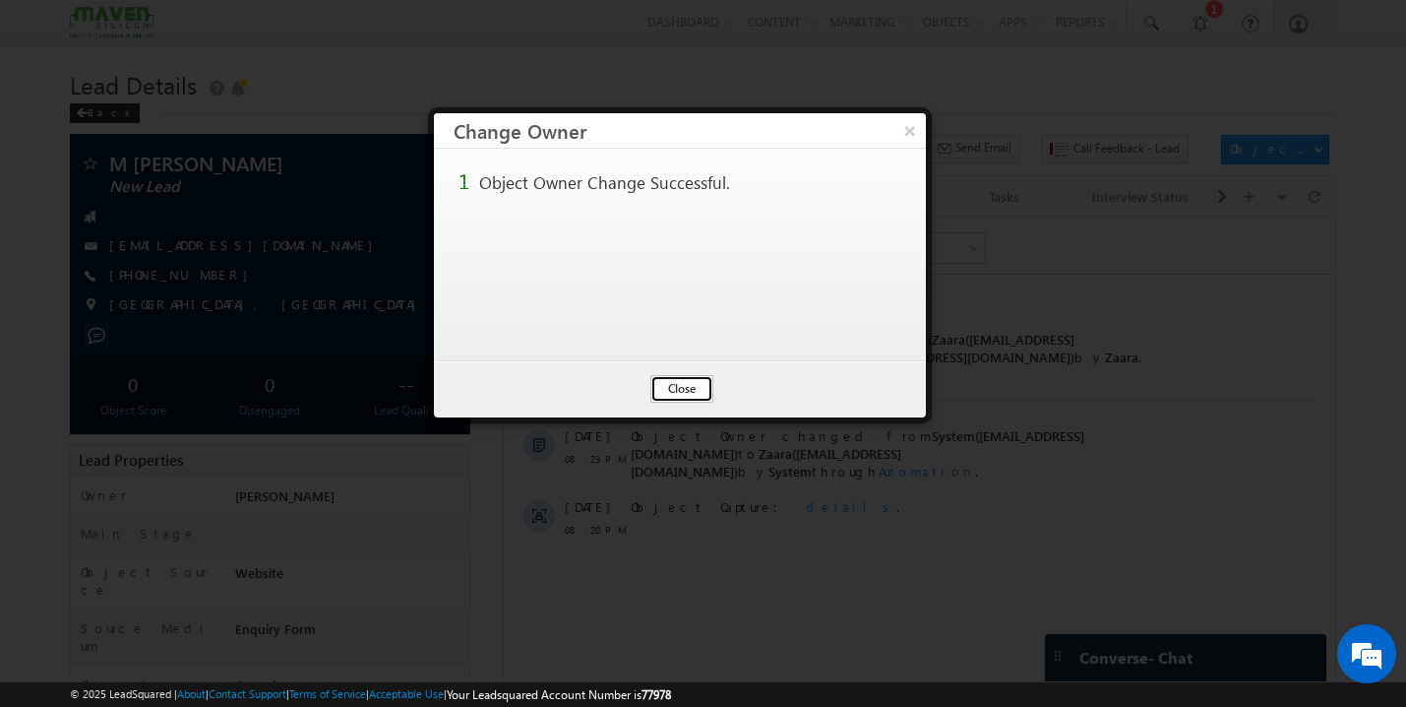
click at [683, 382] on button "Close" at bounding box center [682, 389] width 63 height 28
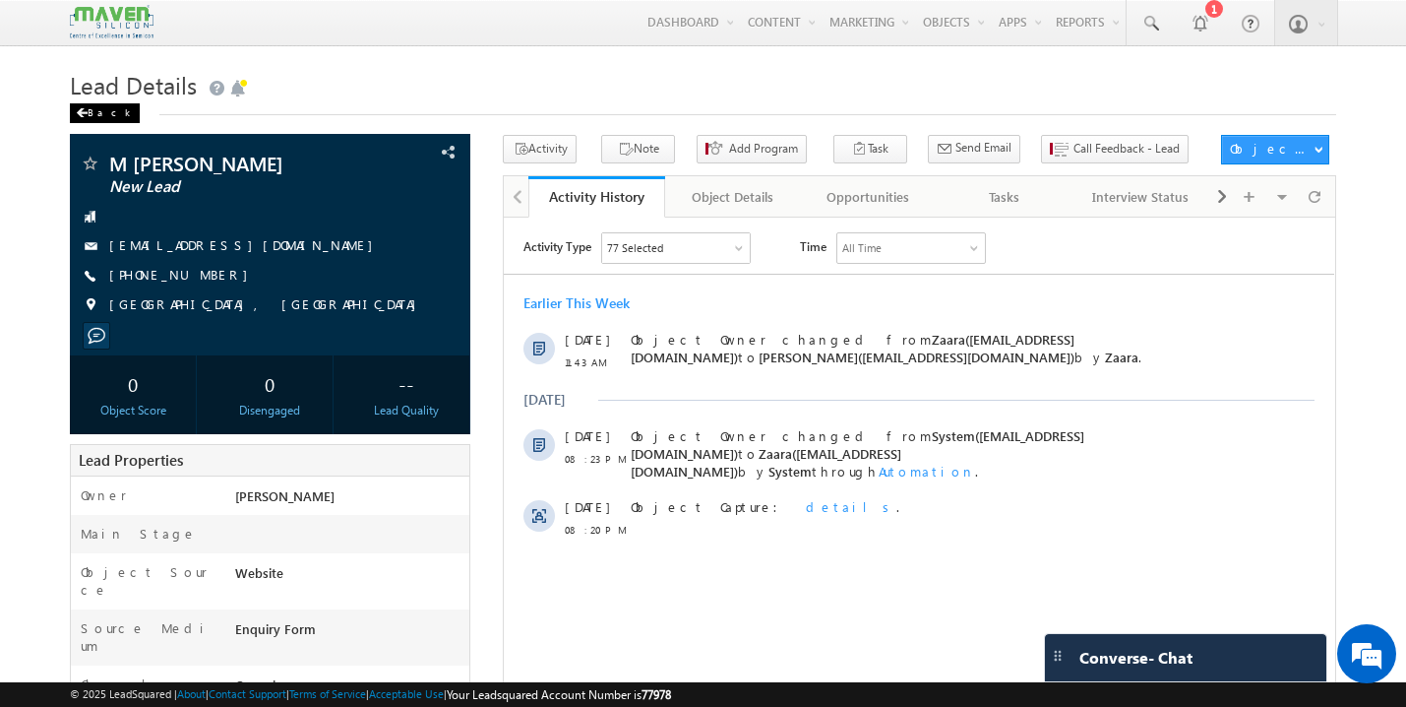
click at [99, 113] on div "Back" at bounding box center [105, 113] width 70 height 20
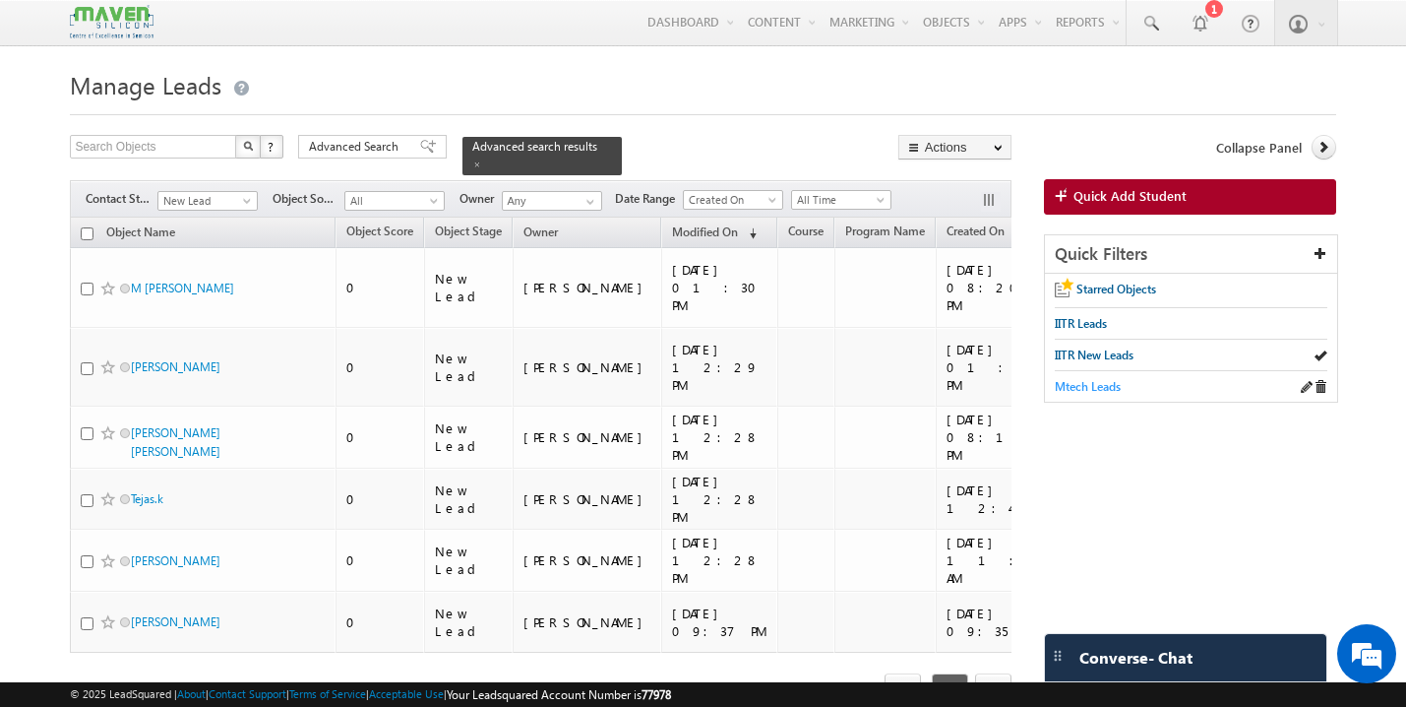
click at [1079, 384] on span "Mtech Leads" at bounding box center [1088, 386] width 66 height 15
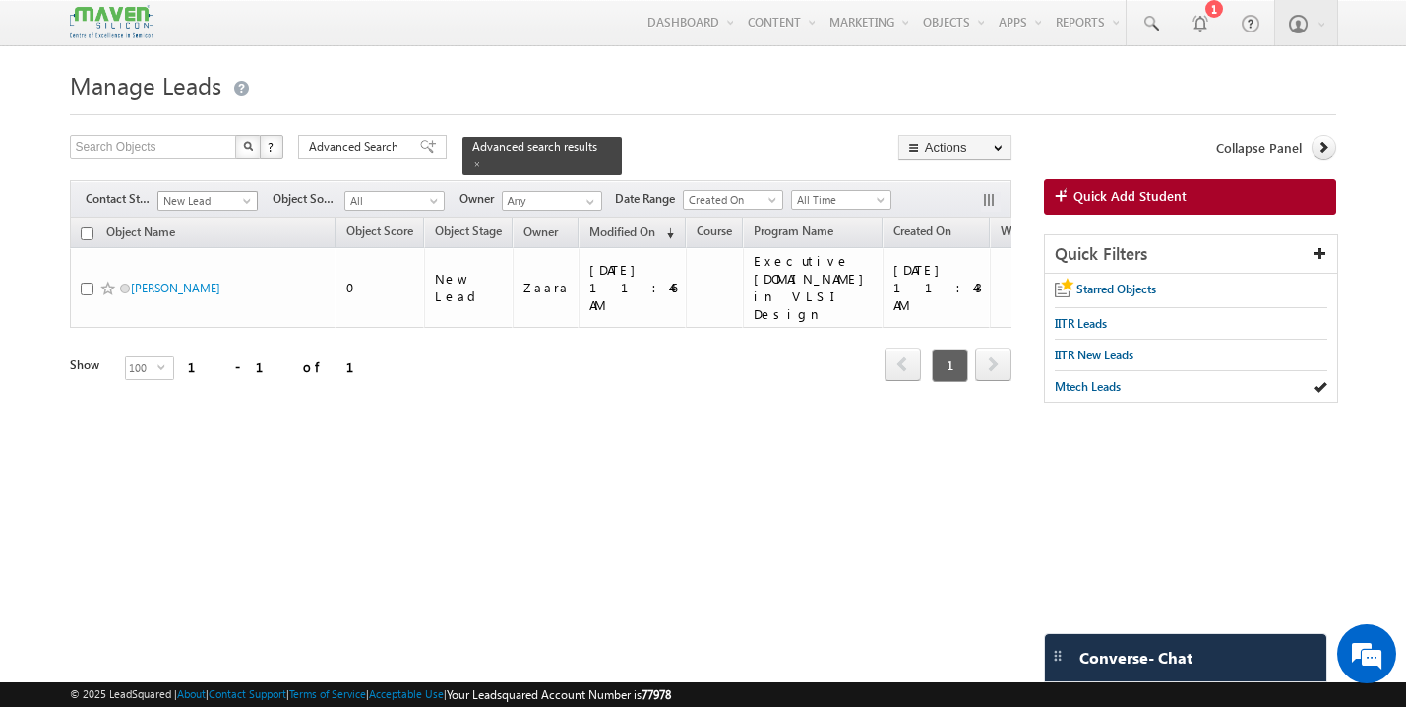
click at [252, 201] on body "Menu Guddi lsq8@ maven -sili con.c om" at bounding box center [703, 278] width 1406 height 556
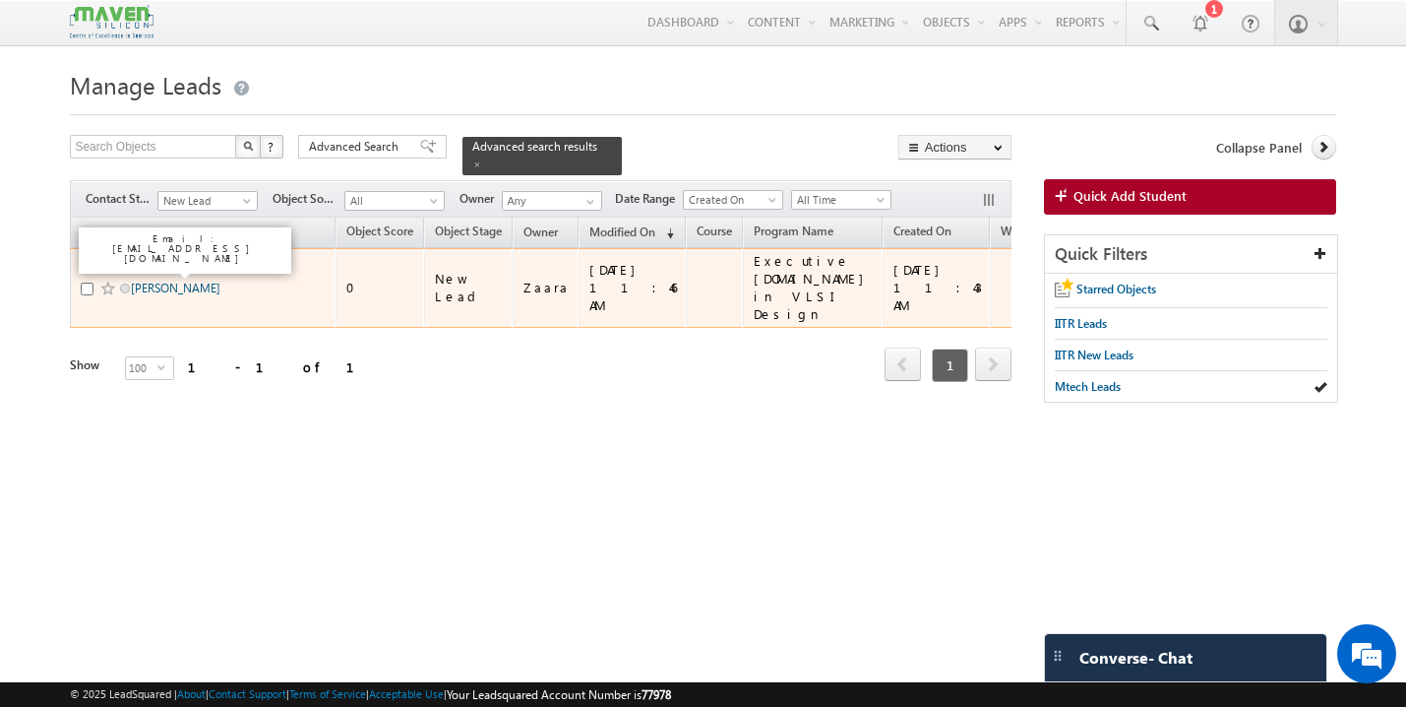
click at [150, 280] on link "[PERSON_NAME]" at bounding box center [176, 287] width 90 height 15
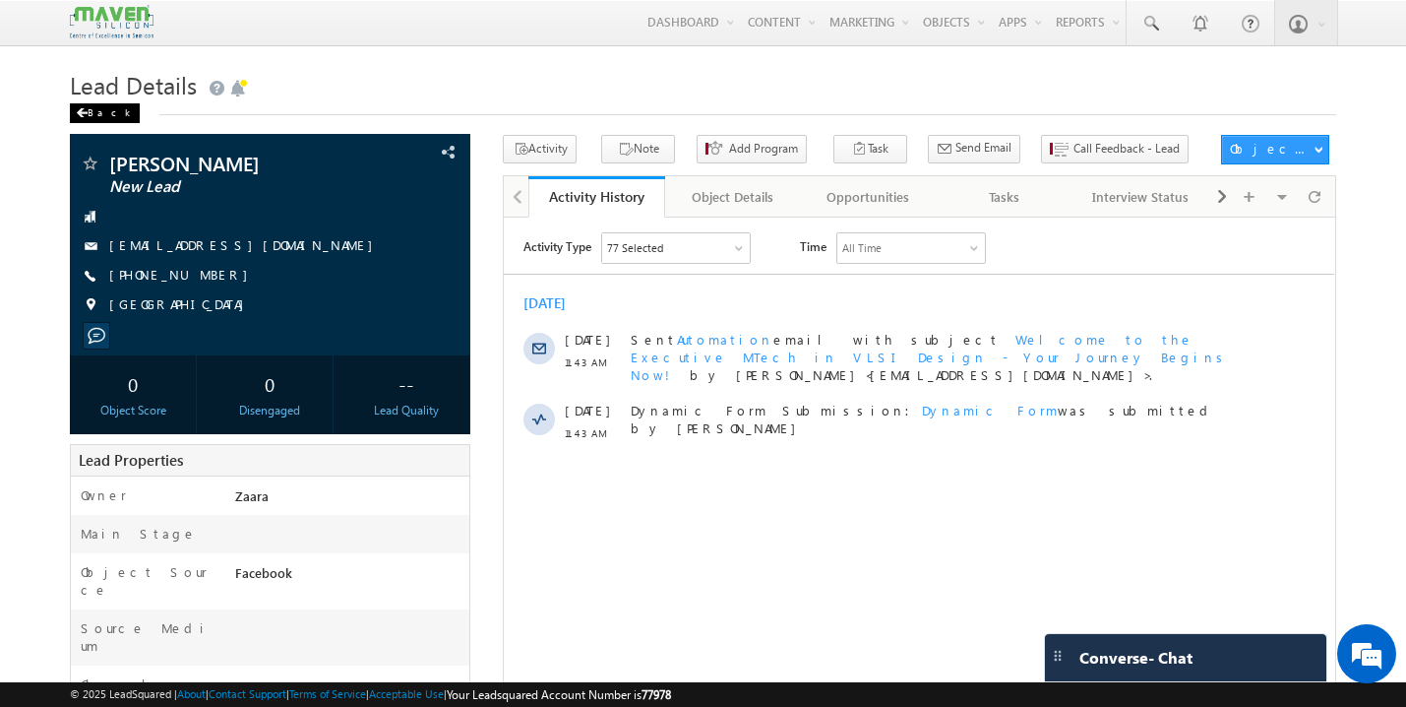
click at [94, 111] on div "Back" at bounding box center [105, 113] width 70 height 20
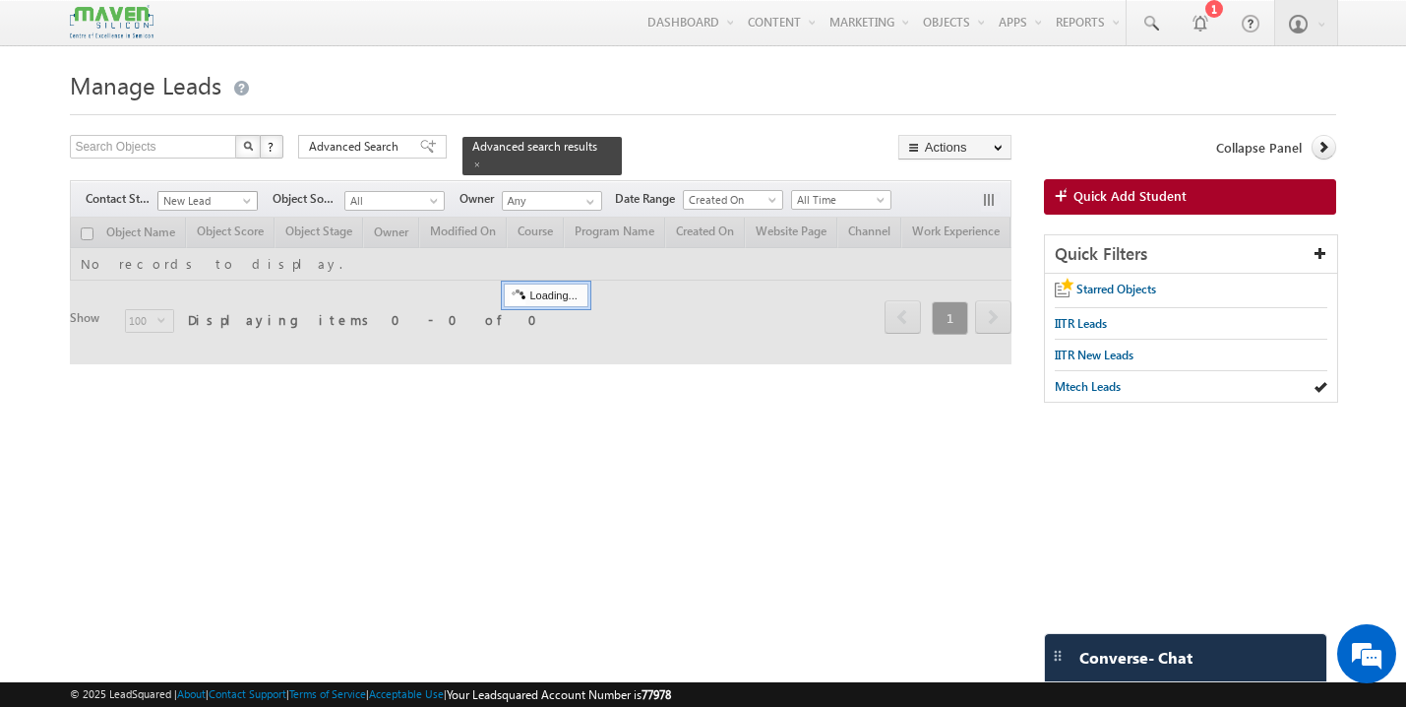
click at [241, 197] on span at bounding box center [249, 205] width 16 height 16
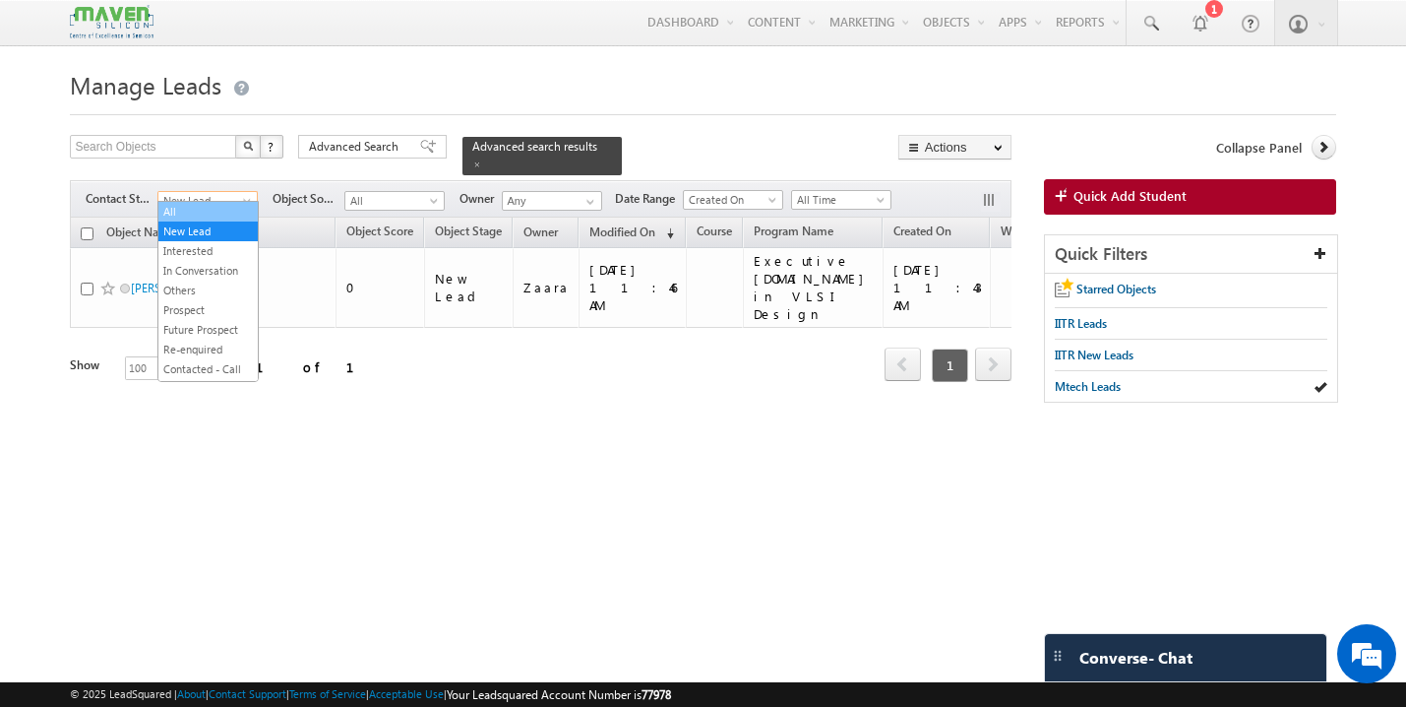
click at [194, 212] on link "All" at bounding box center [207, 212] width 99 height 18
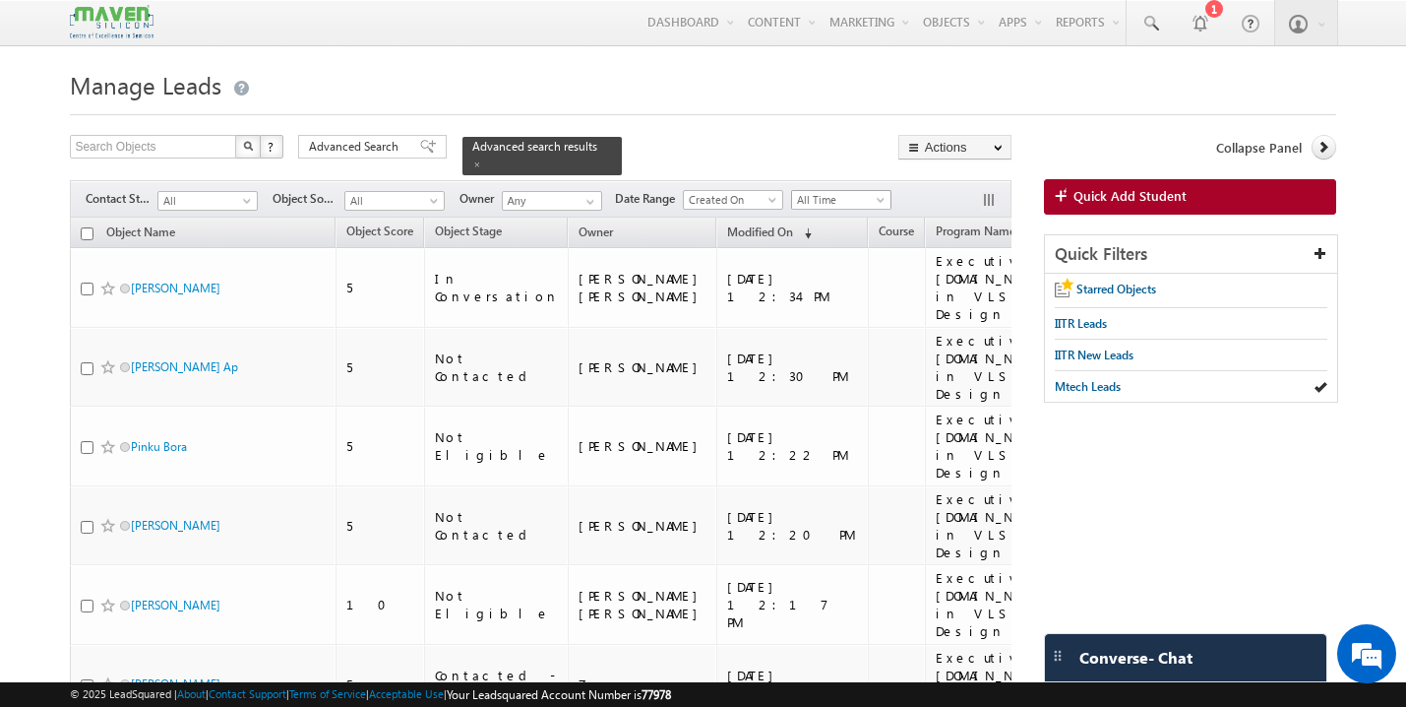
click at [869, 192] on span "All Time" at bounding box center [838, 200] width 93 height 18
click at [854, 338] on link "Last Month" at bounding box center [845, 341] width 99 height 18
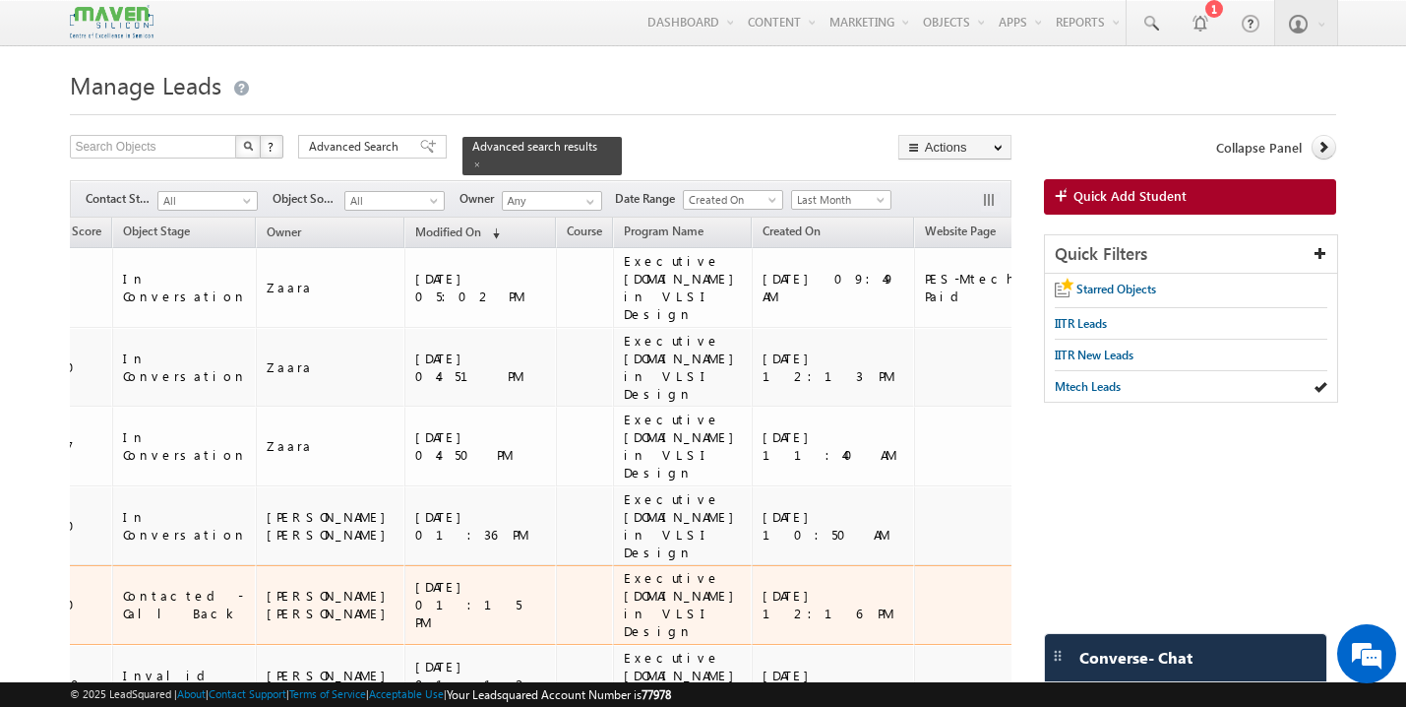
scroll to position [0, 384]
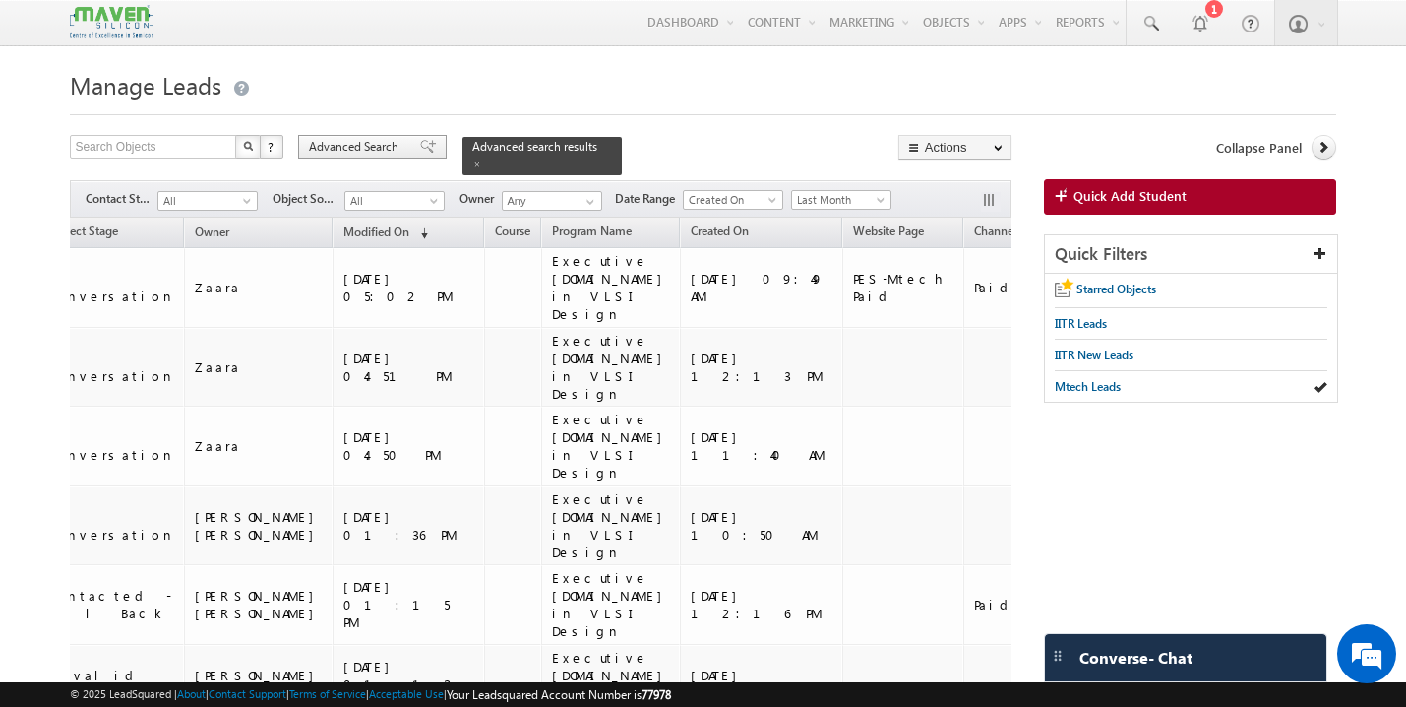
click at [421, 149] on span at bounding box center [428, 147] width 16 height 14
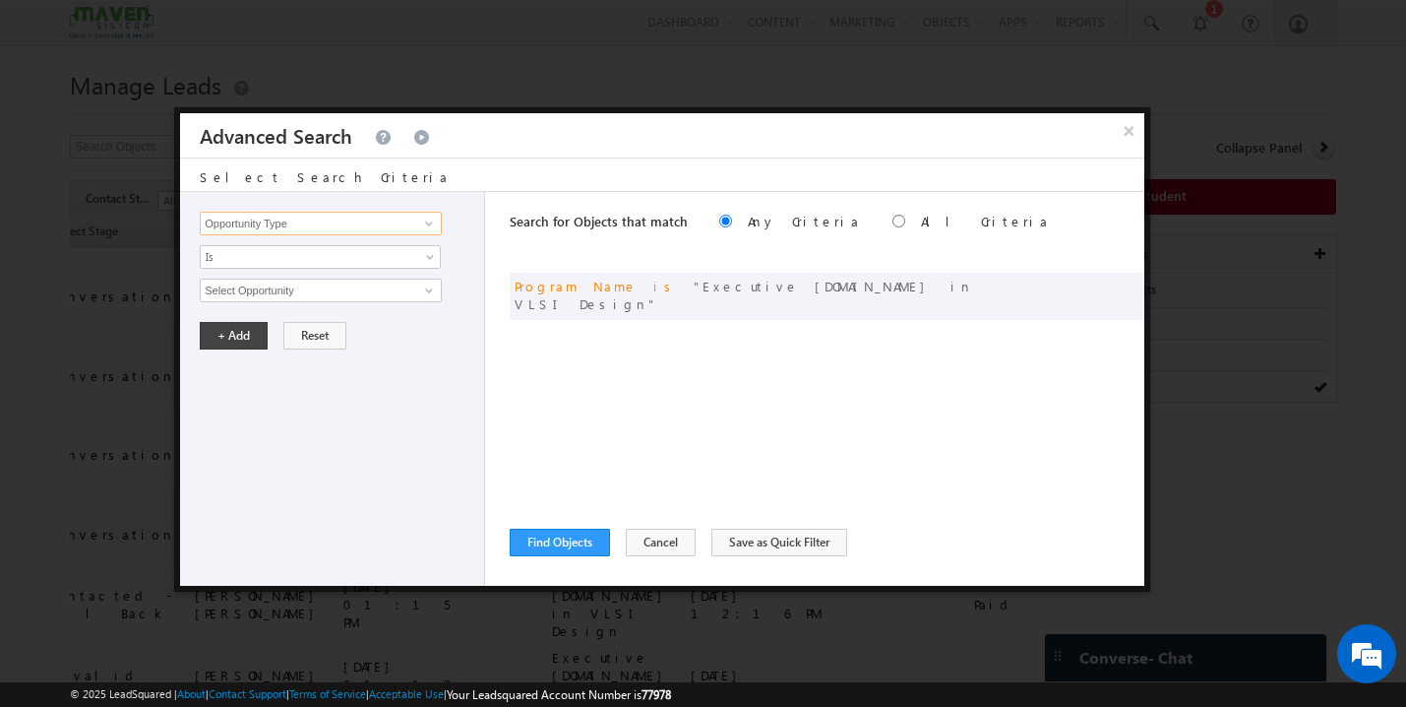
click at [344, 224] on input "Opportunity Type" at bounding box center [321, 224] width 242 height 24
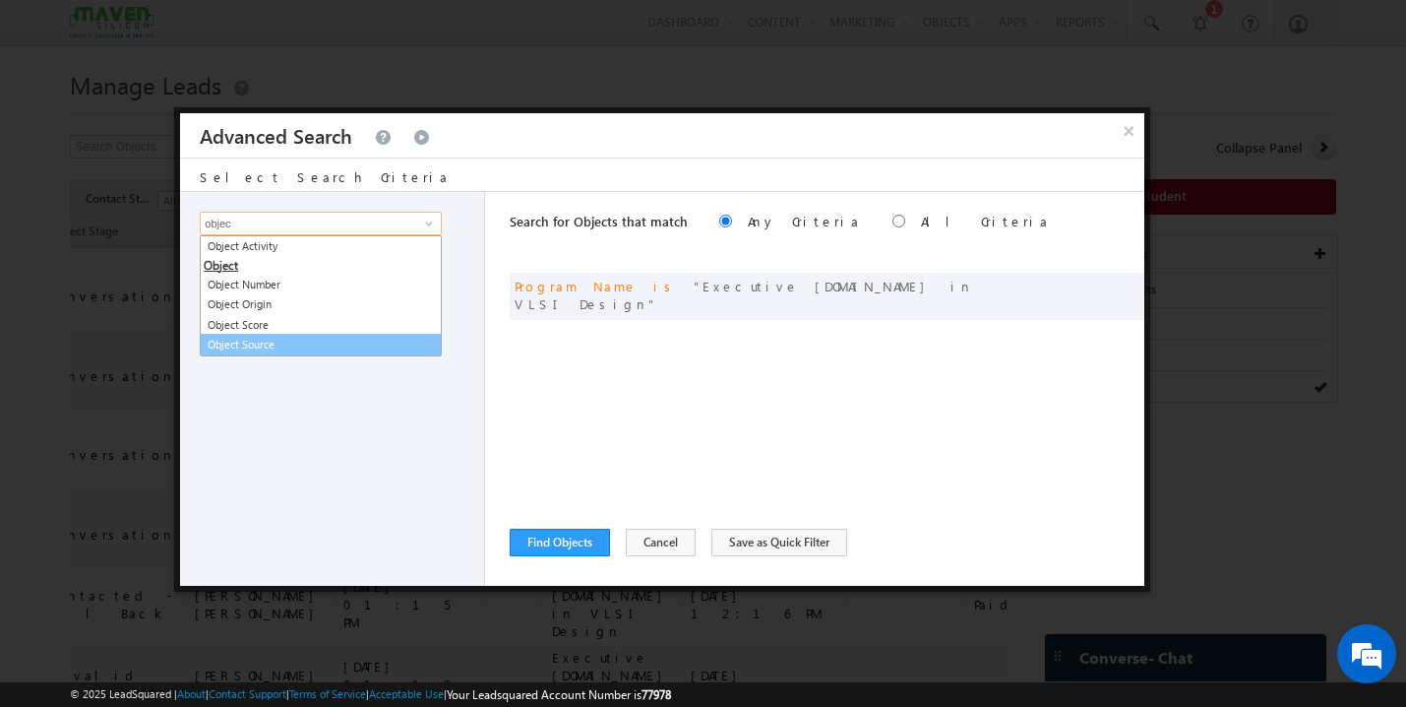
click at [292, 345] on link "Object Source" at bounding box center [321, 345] width 242 height 23
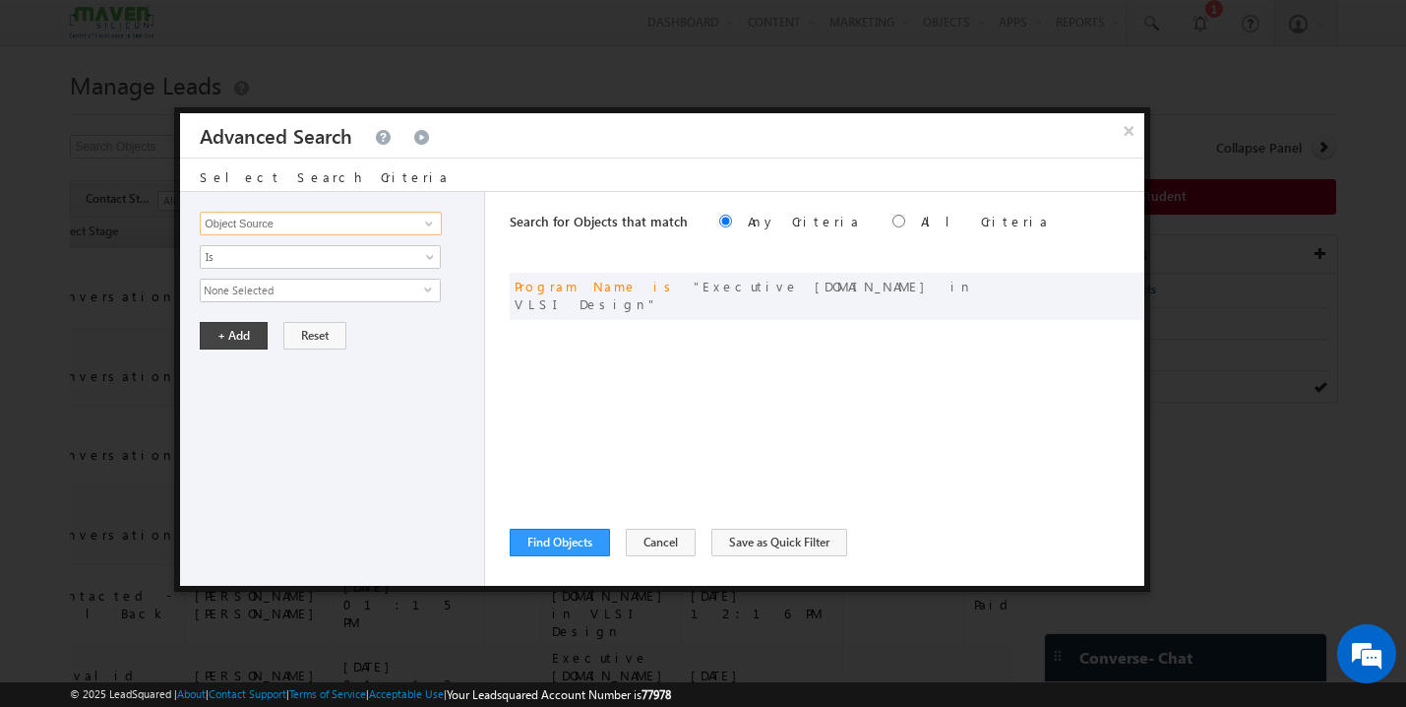
type input "Object Source"
click at [308, 288] on span "None Selected" at bounding box center [312, 291] width 223 height 22
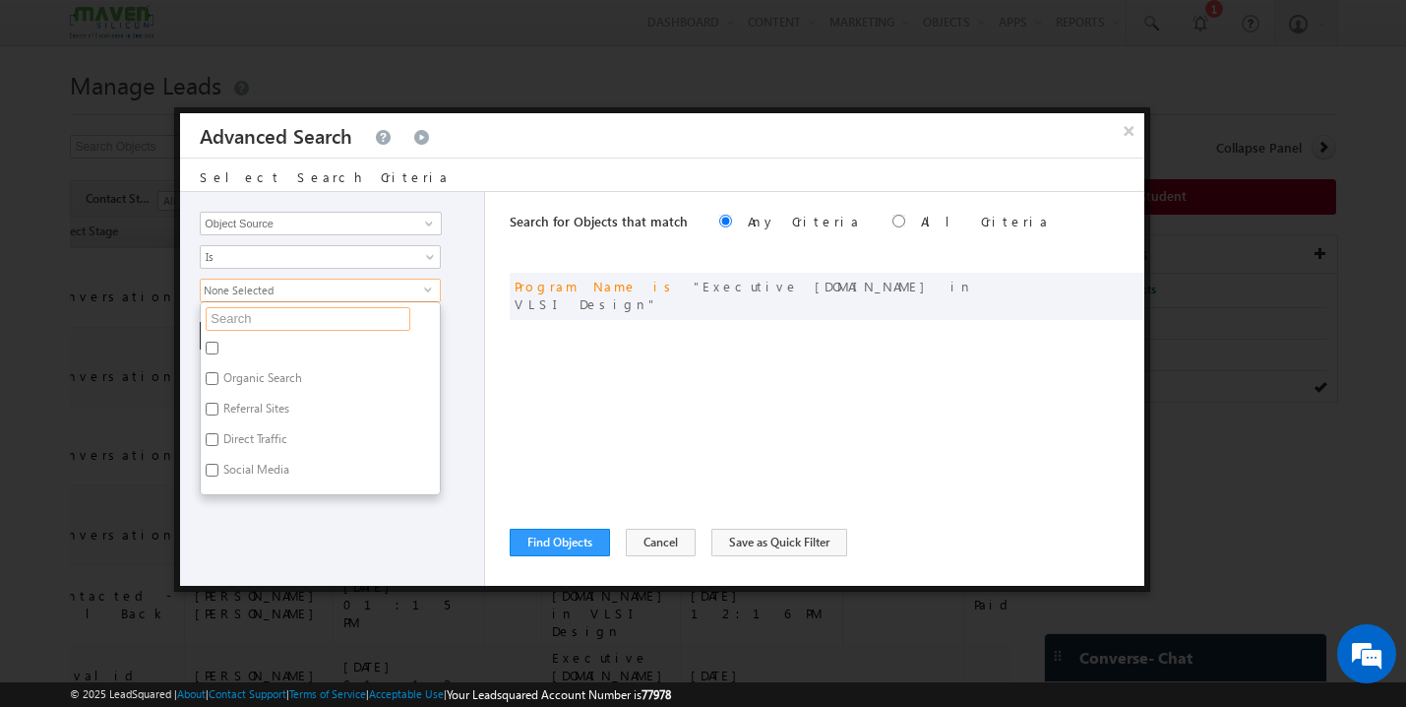
click at [282, 317] on input "text" at bounding box center [308, 319] width 205 height 24
type input "go"
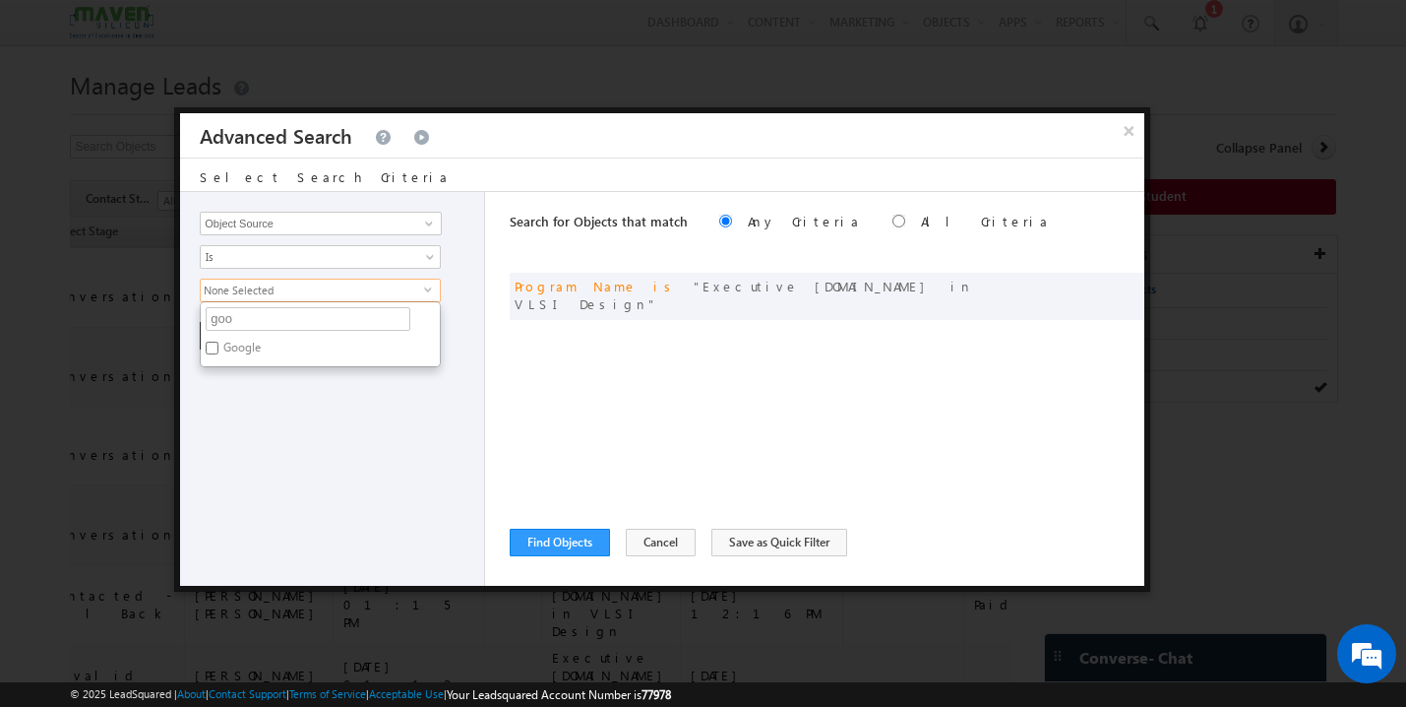
click at [247, 351] on label "Google" at bounding box center [241, 351] width 80 height 31
click at [218, 351] on input "Google" at bounding box center [212, 348] width 13 height 13
checkbox input "true"
click at [567, 471] on div "Search for Objects that match Any Criteria All Criteria Note that the current t…" at bounding box center [827, 389] width 635 height 394
click at [232, 329] on button "+ Add" at bounding box center [234, 336] width 68 height 28
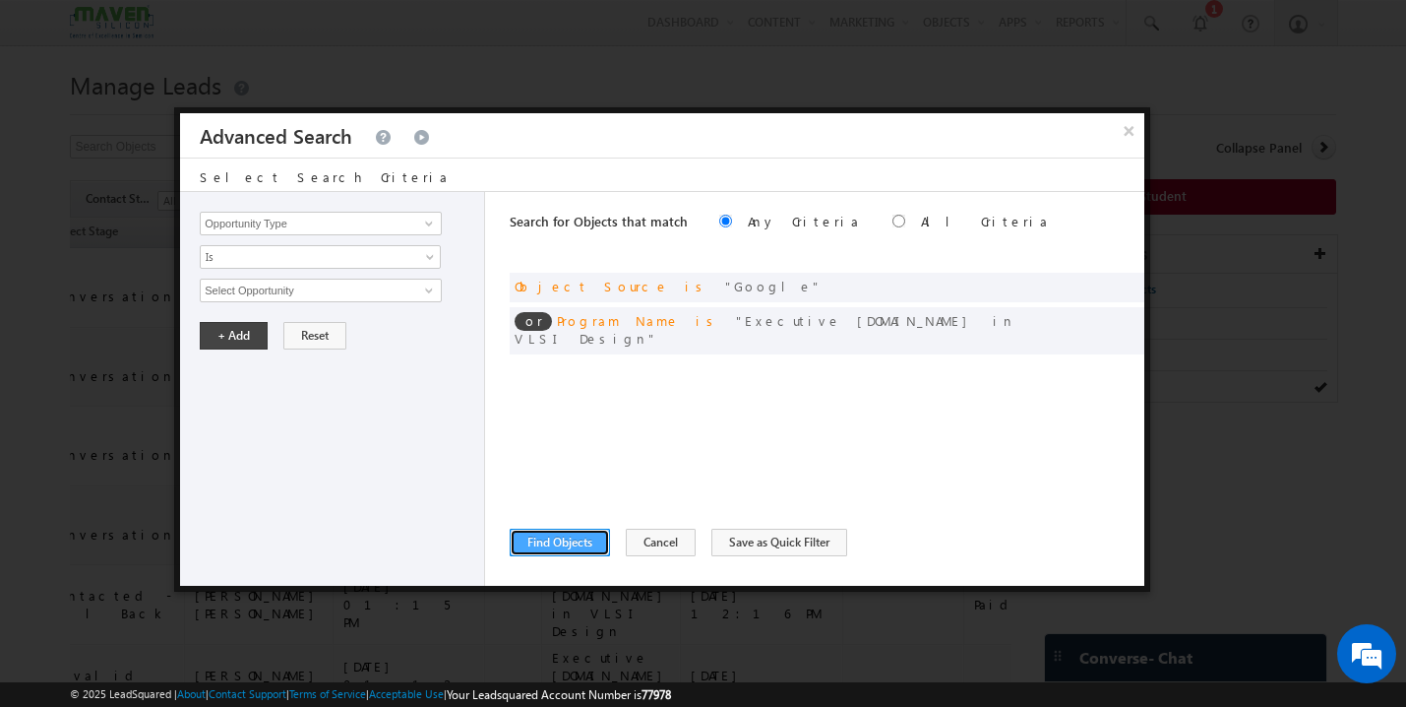
click at [573, 550] on button "Find Objects" at bounding box center [560, 543] width 100 height 28
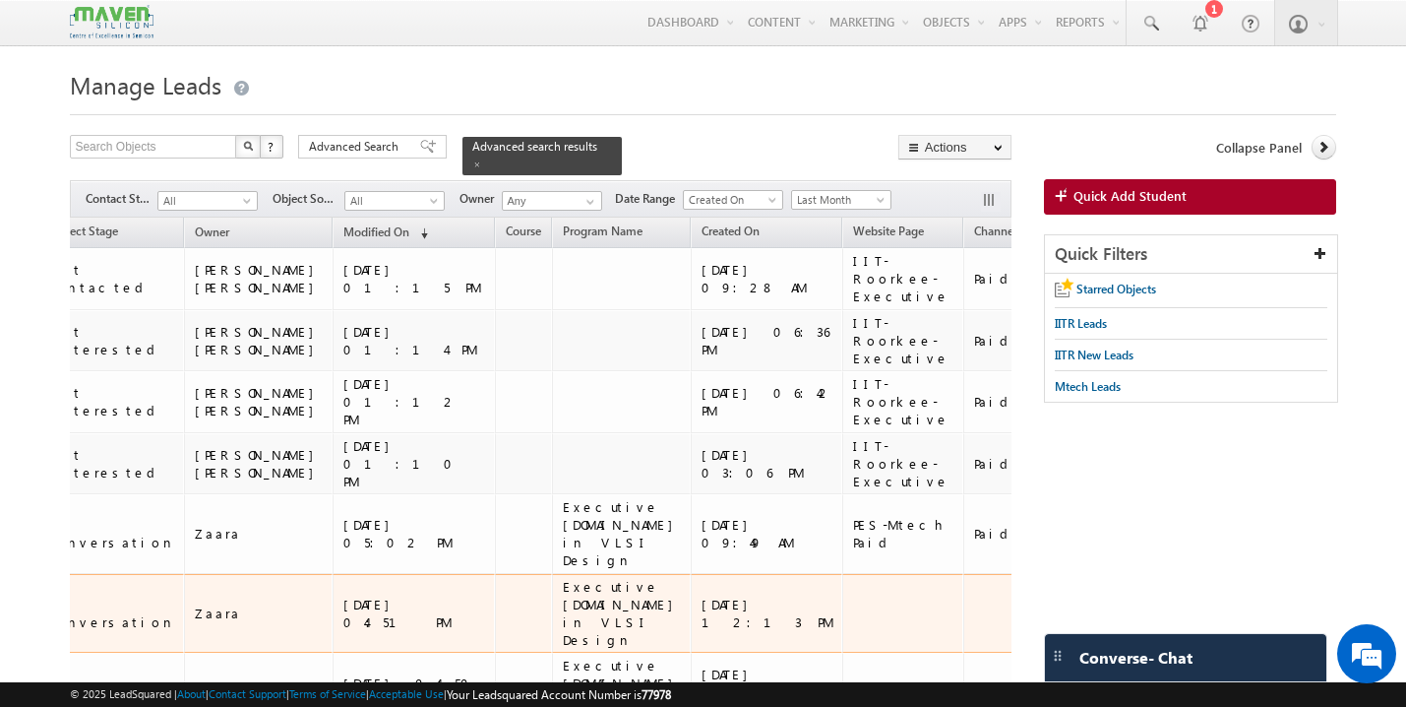
scroll to position [0, 374]
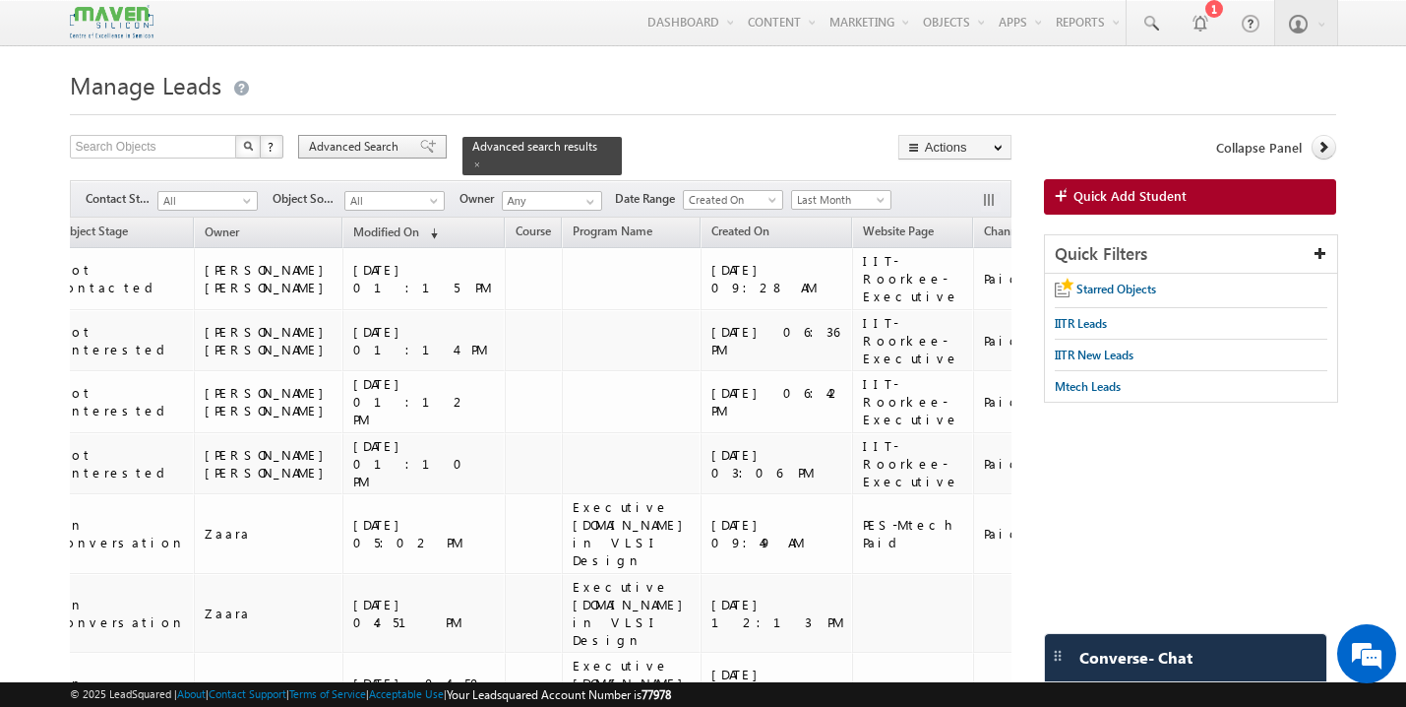
click at [420, 148] on span at bounding box center [428, 147] width 16 height 14
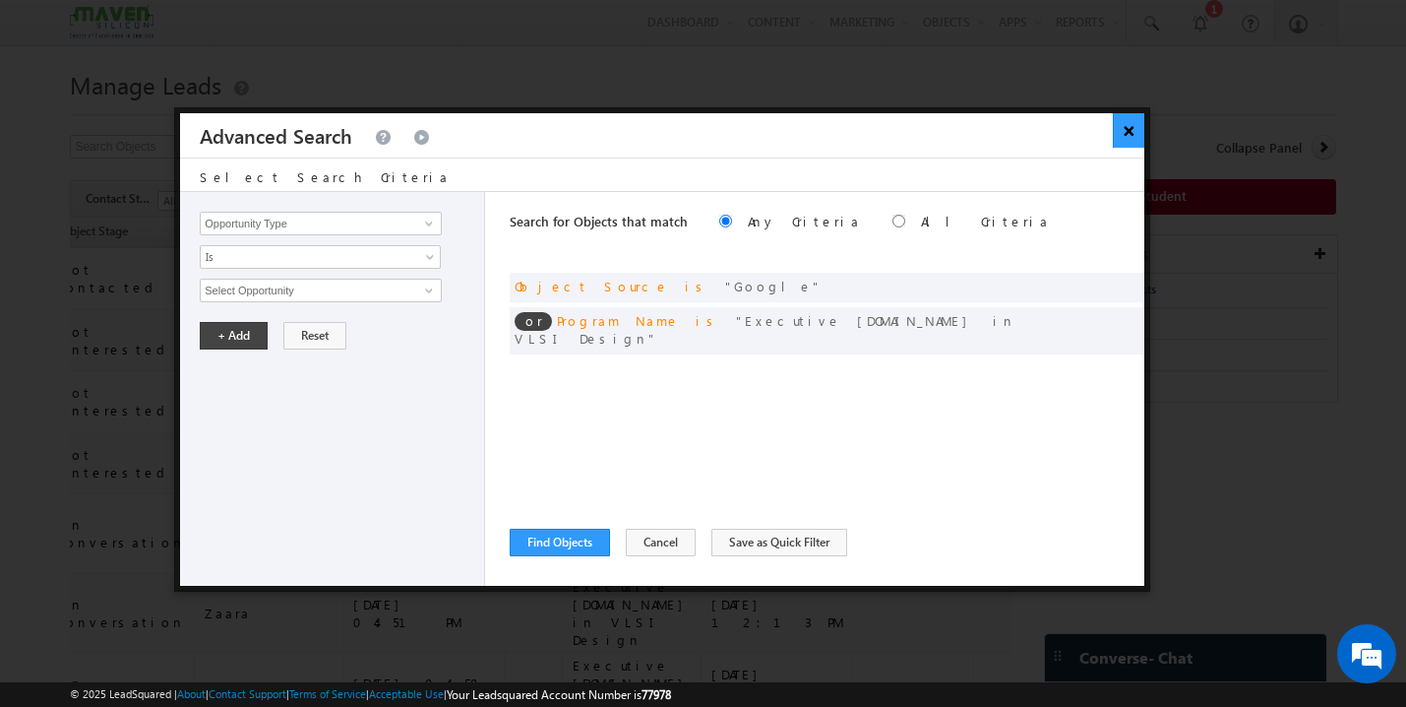
click at [1131, 133] on button "×" at bounding box center [1129, 130] width 32 height 34
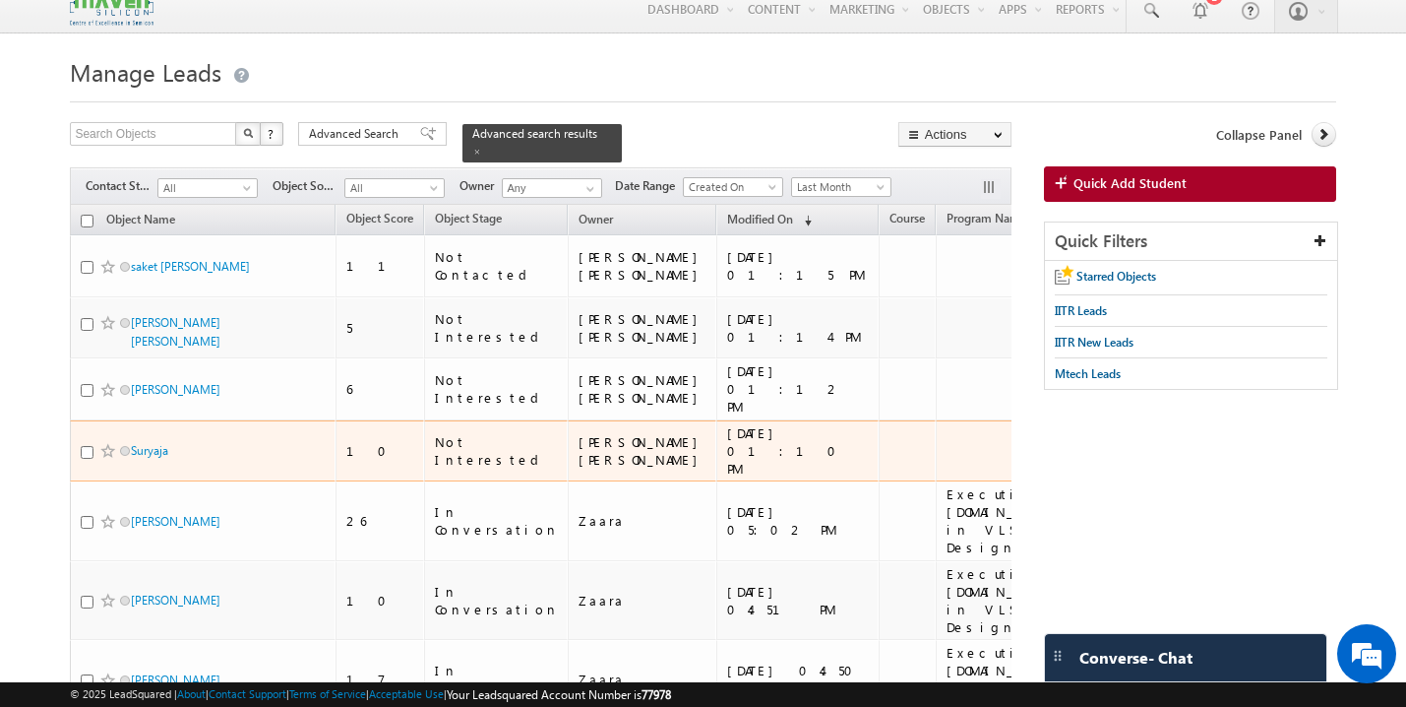
scroll to position [0, 0]
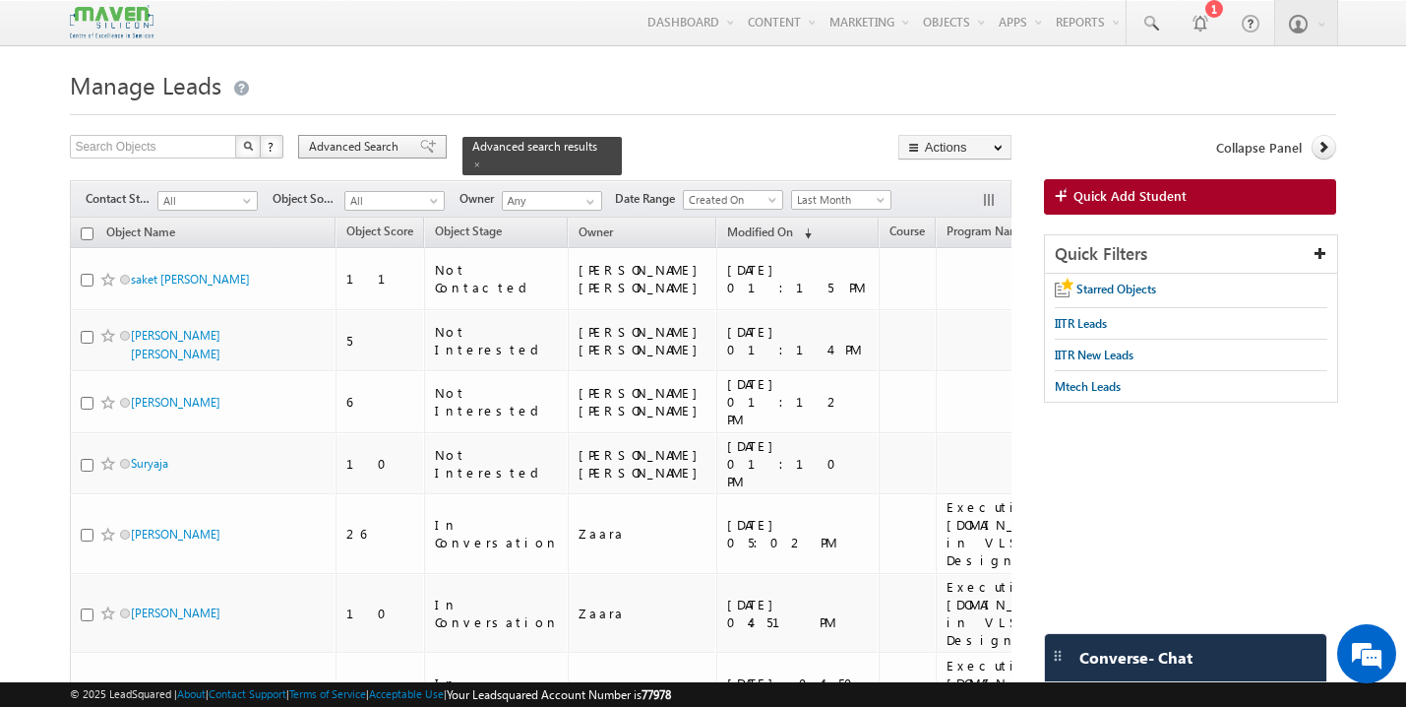
click at [420, 144] on span at bounding box center [428, 147] width 16 height 14
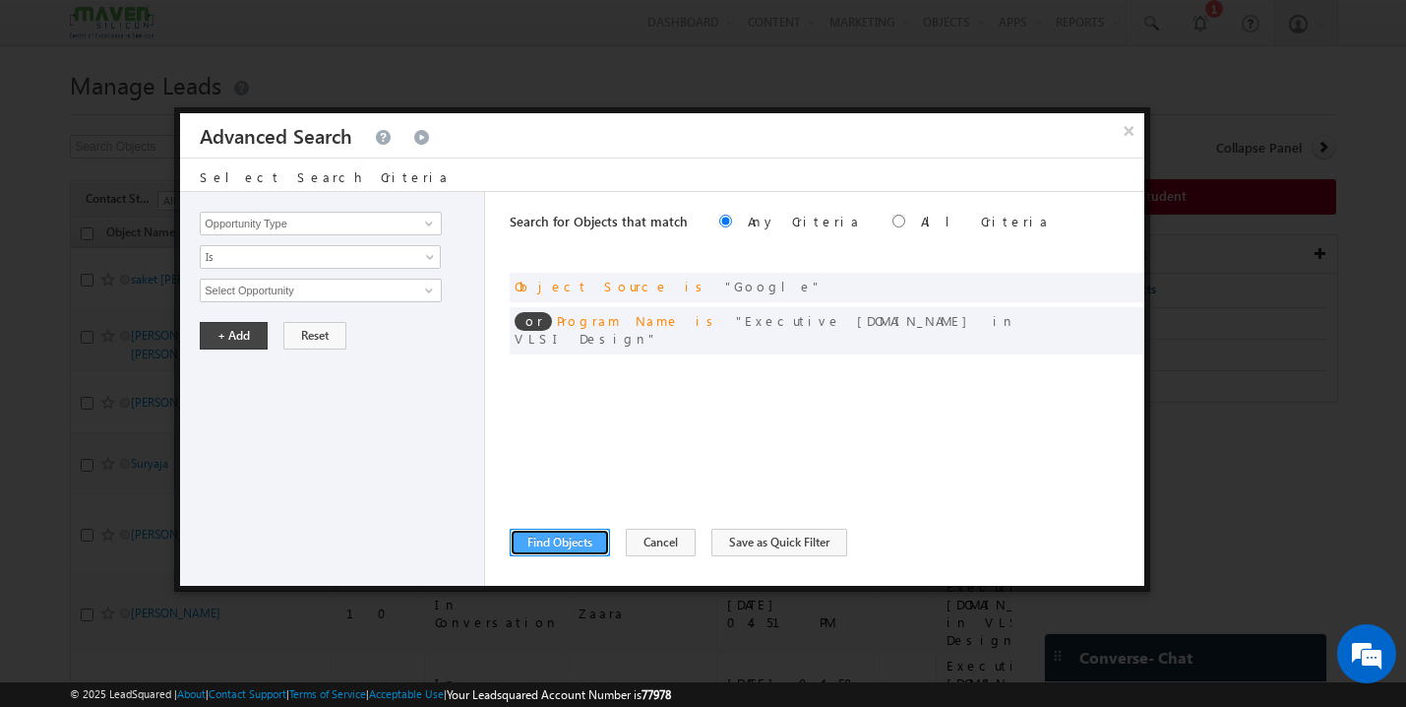
click at [579, 541] on button "Find Objects" at bounding box center [560, 543] width 100 height 28
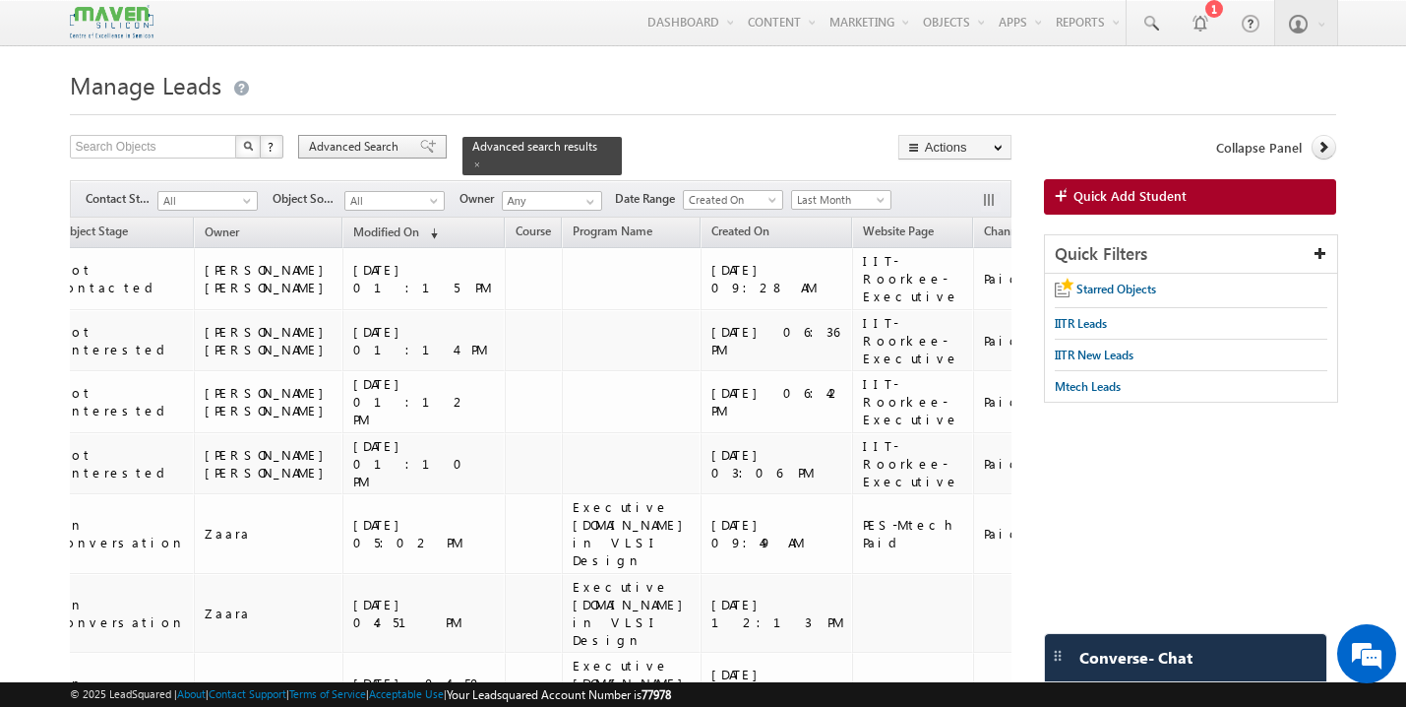
click at [420, 141] on span at bounding box center [428, 147] width 16 height 14
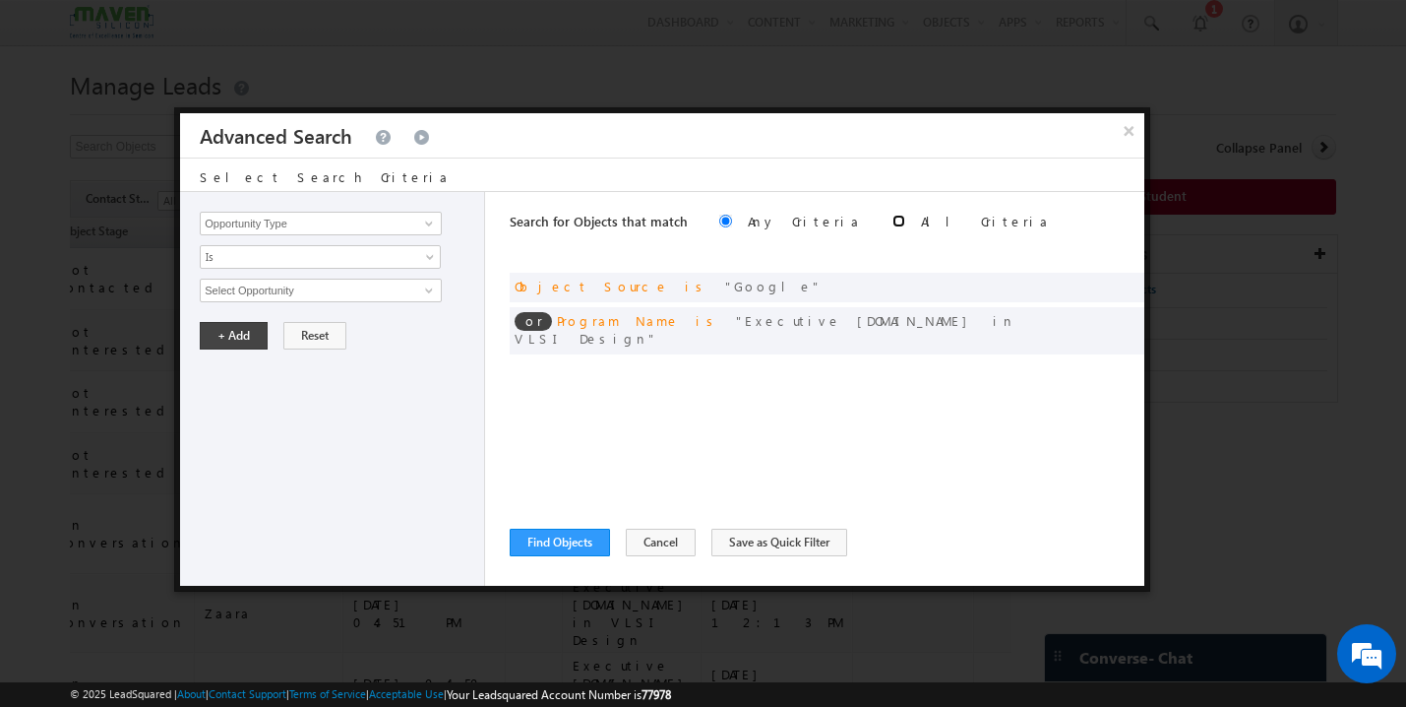
click at [893, 217] on input "radio" at bounding box center [899, 221] width 13 height 13
radio input "true"
click at [577, 539] on button "Find Objects" at bounding box center [560, 543] width 100 height 28
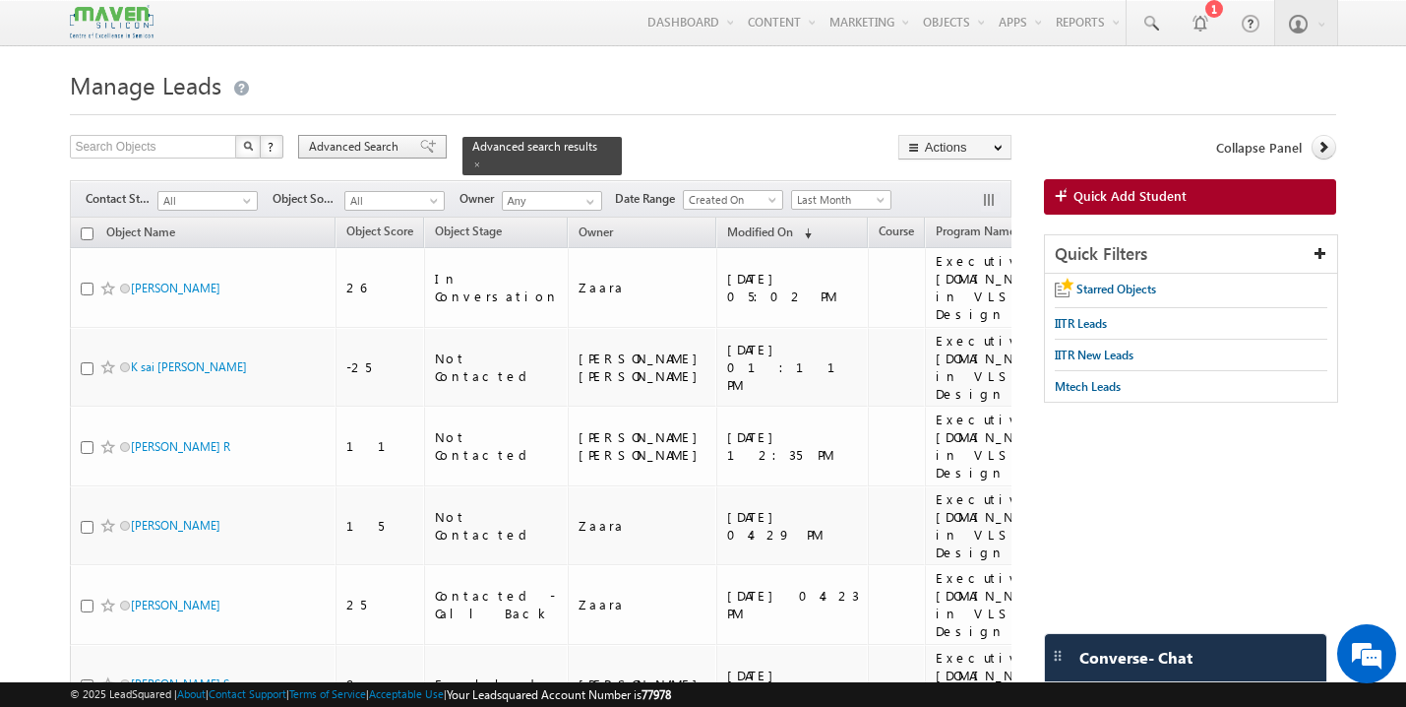
click at [420, 153] on span at bounding box center [428, 147] width 16 height 14
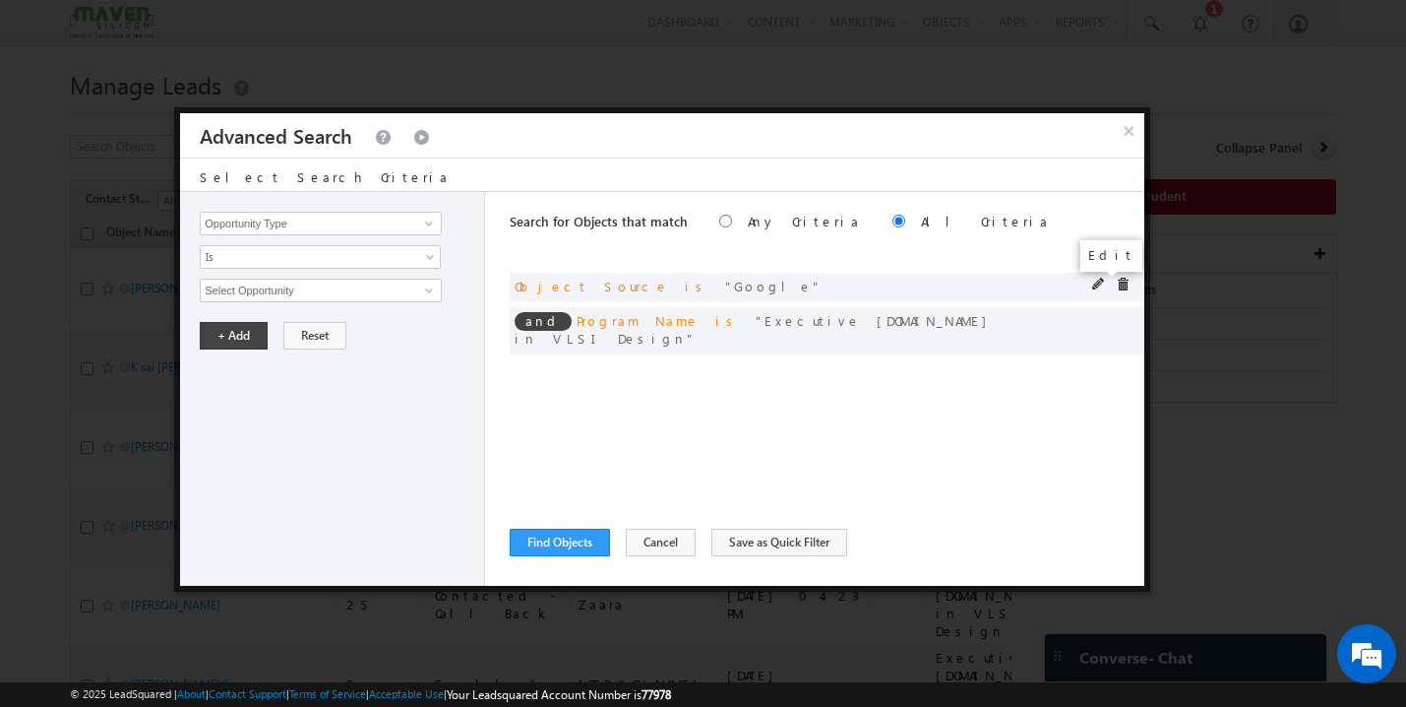
click at [1096, 287] on span at bounding box center [1099, 285] width 14 height 14
click at [241, 291] on span "Google" at bounding box center [312, 291] width 223 height 22
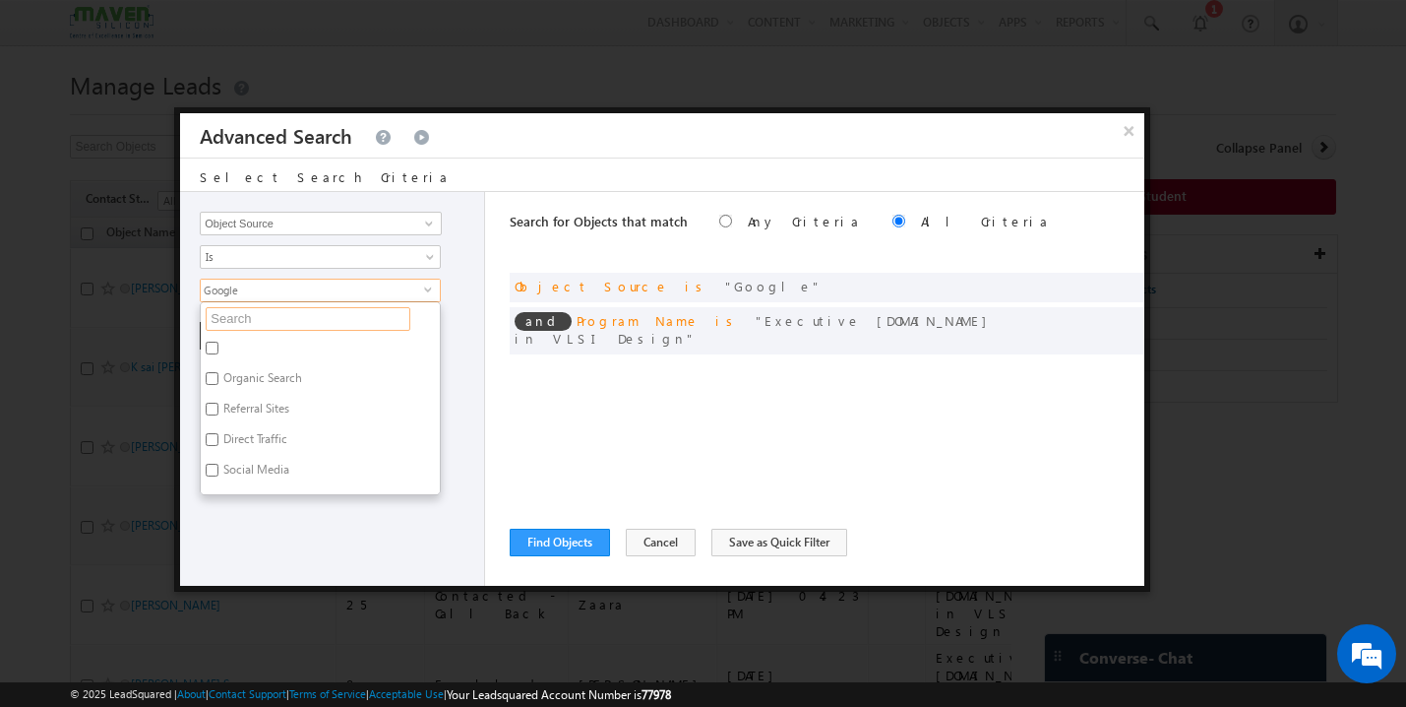
click at [232, 325] on input "text" at bounding box center [308, 319] width 205 height 24
type input "g"
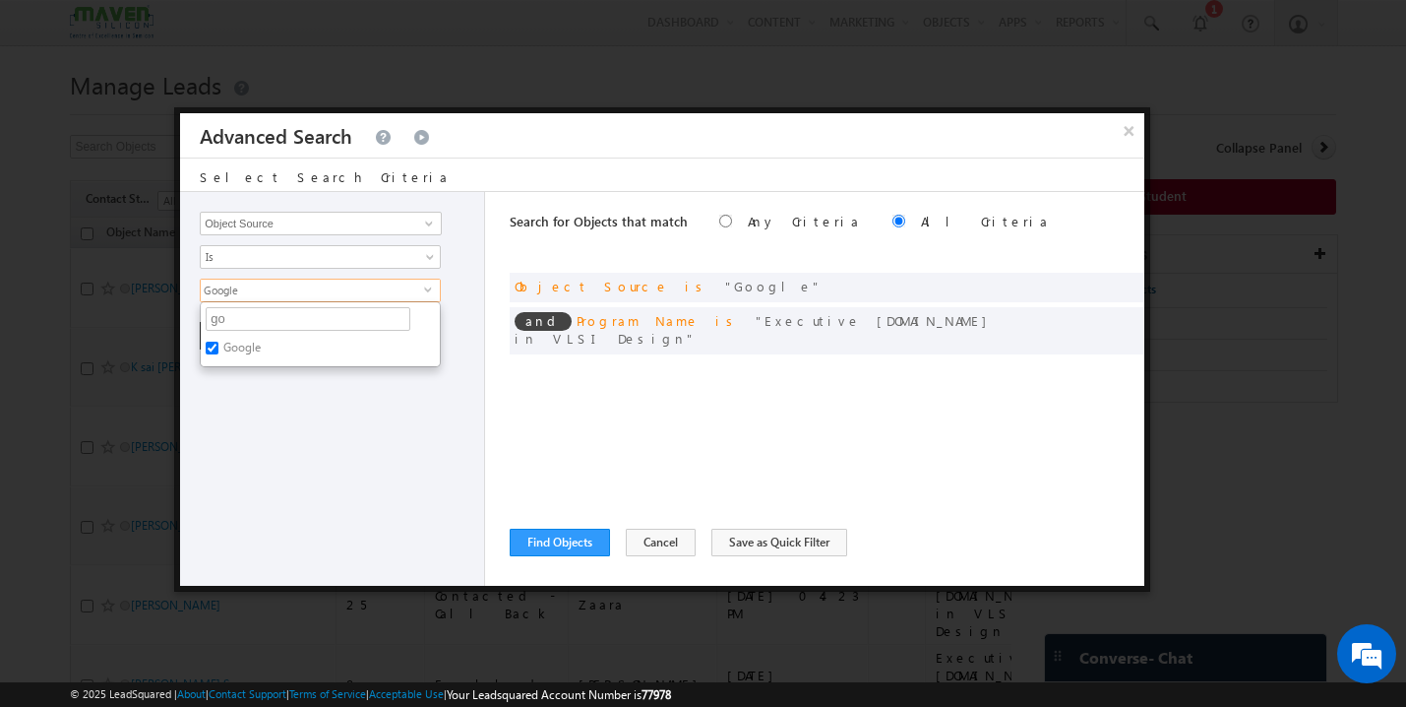
click at [216, 351] on input "Google" at bounding box center [212, 348] width 13 height 13
checkbox input "false"
click at [251, 322] on input "go" at bounding box center [308, 319] width 205 height 24
type input "fac"
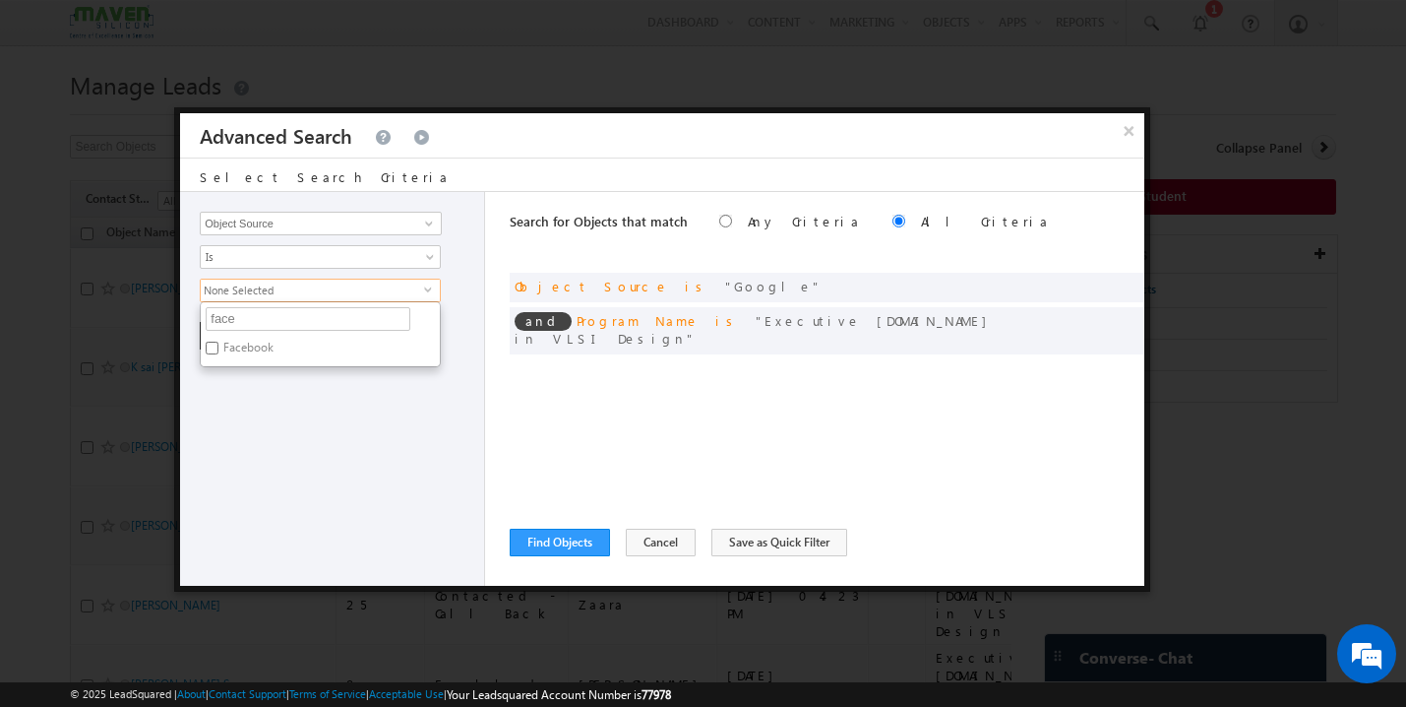
click at [243, 346] on label "Facebook" at bounding box center [247, 351] width 93 height 31
click at [218, 346] on input "Facebook" at bounding box center [212, 348] width 13 height 13
checkbox input "true"
click at [261, 399] on div "Opportunity Type Object Activity Task Sales Group Prospect Id Academic Remarks …" at bounding box center [332, 389] width 305 height 394
click at [242, 332] on button "+ Add" at bounding box center [234, 336] width 68 height 28
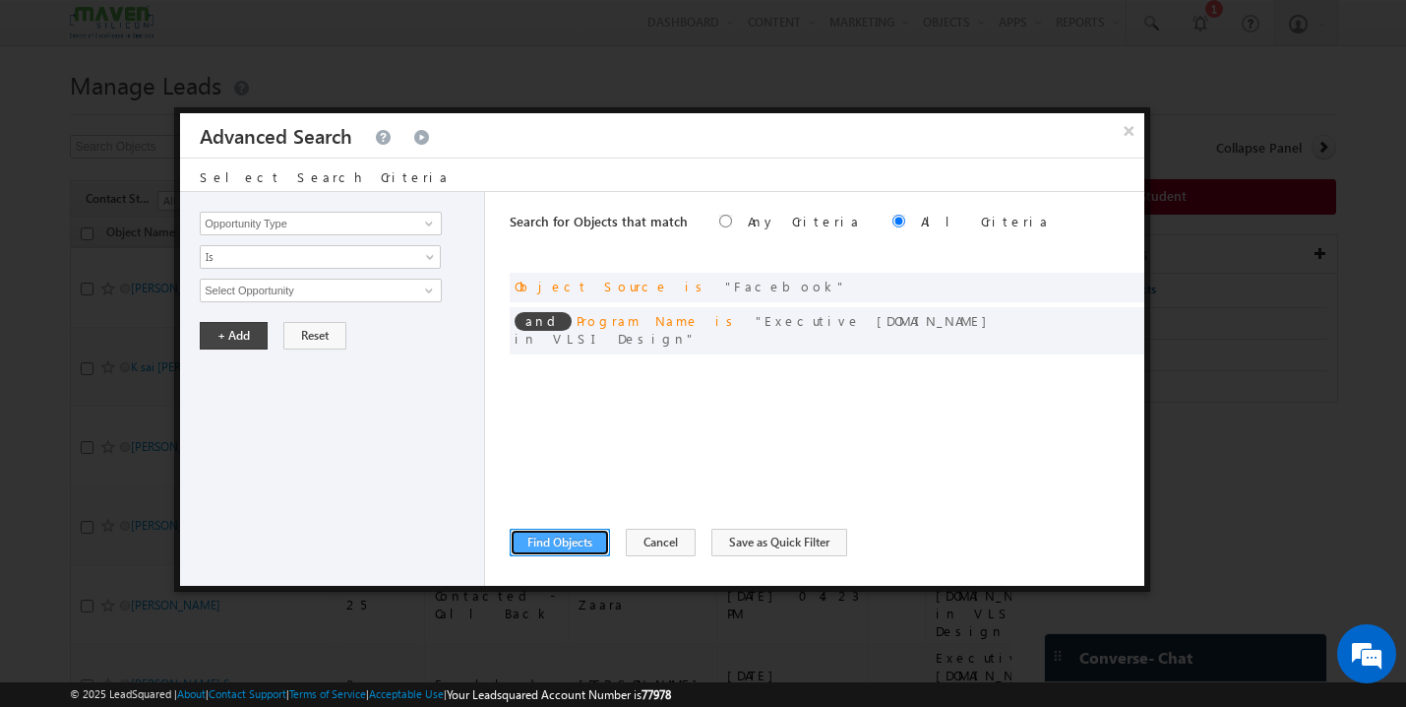
click at [541, 551] on button "Find Objects" at bounding box center [560, 543] width 100 height 28
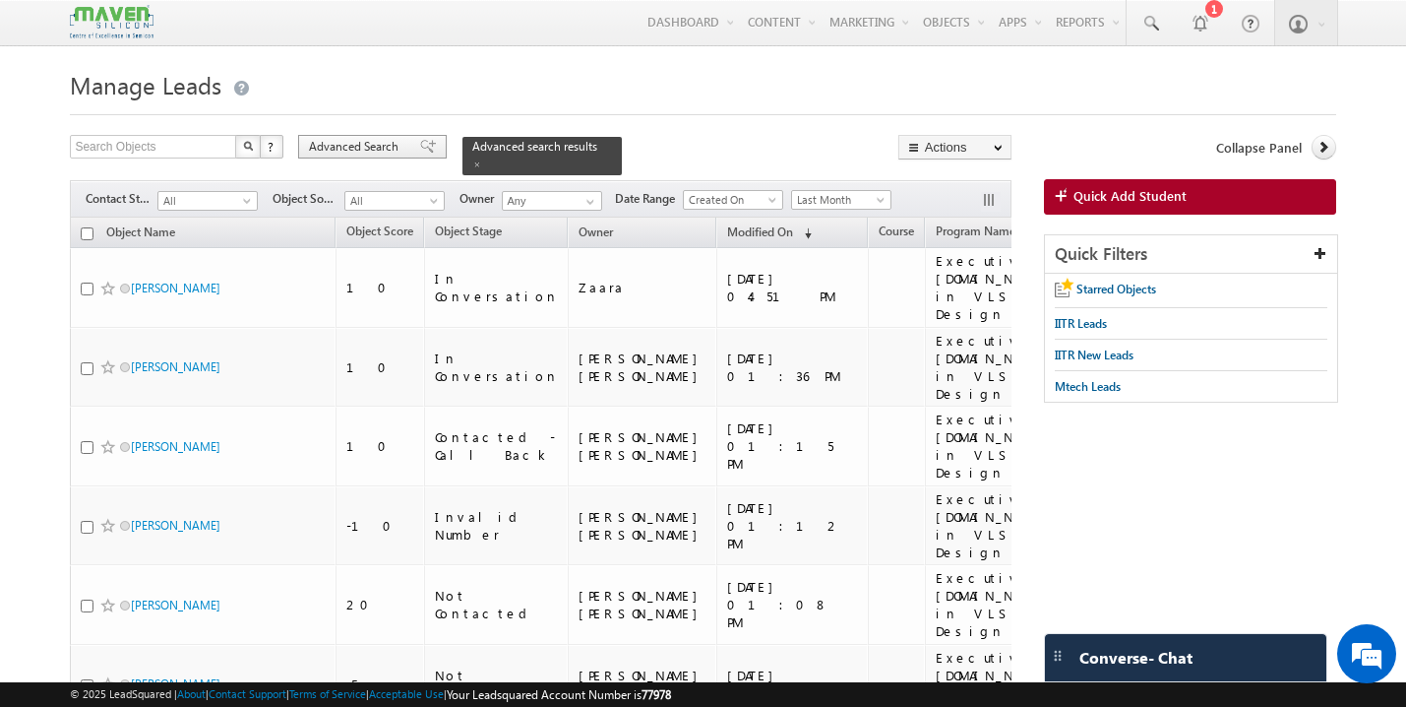
click at [420, 143] on span at bounding box center [428, 147] width 16 height 14
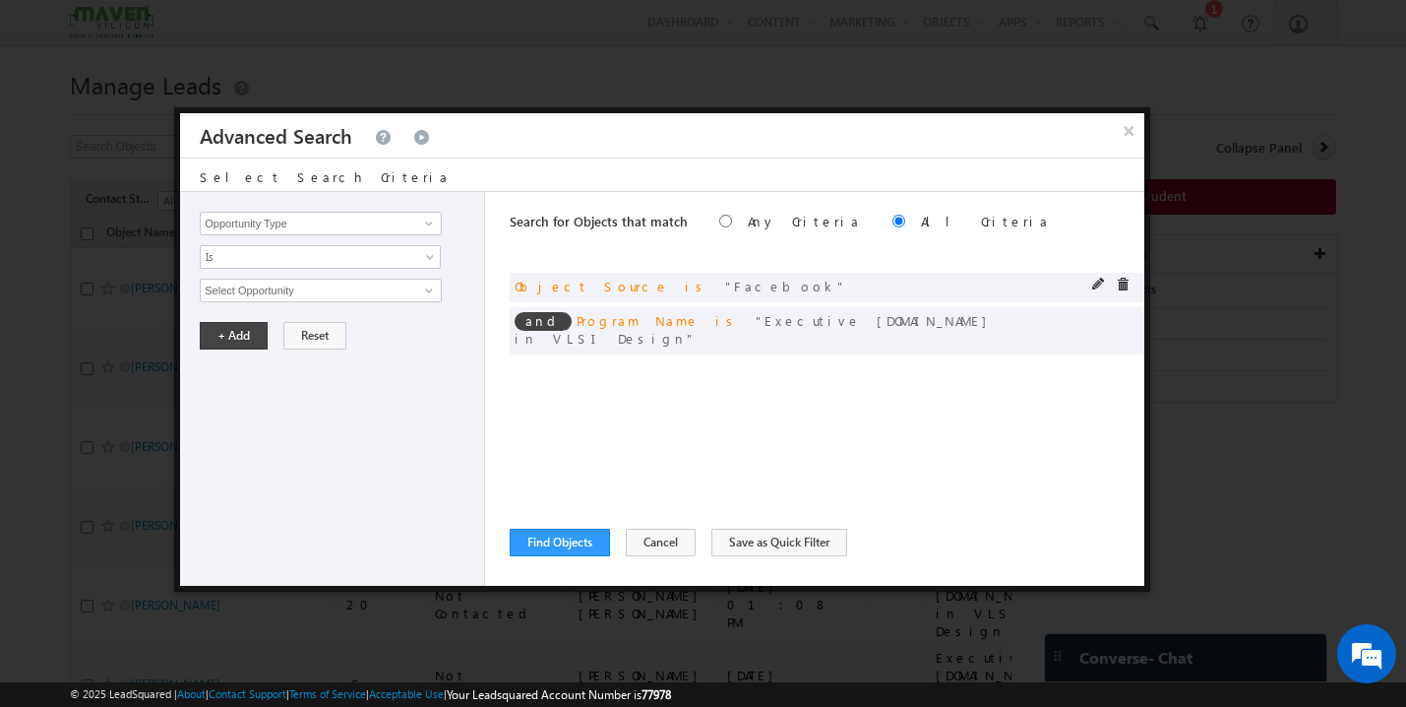
click at [1090, 286] on div "and Object Source is Facebook" at bounding box center [827, 288] width 635 height 30
click at [1100, 281] on span at bounding box center [1099, 285] width 14 height 14
click at [381, 286] on span "Facebook" at bounding box center [312, 291] width 223 height 22
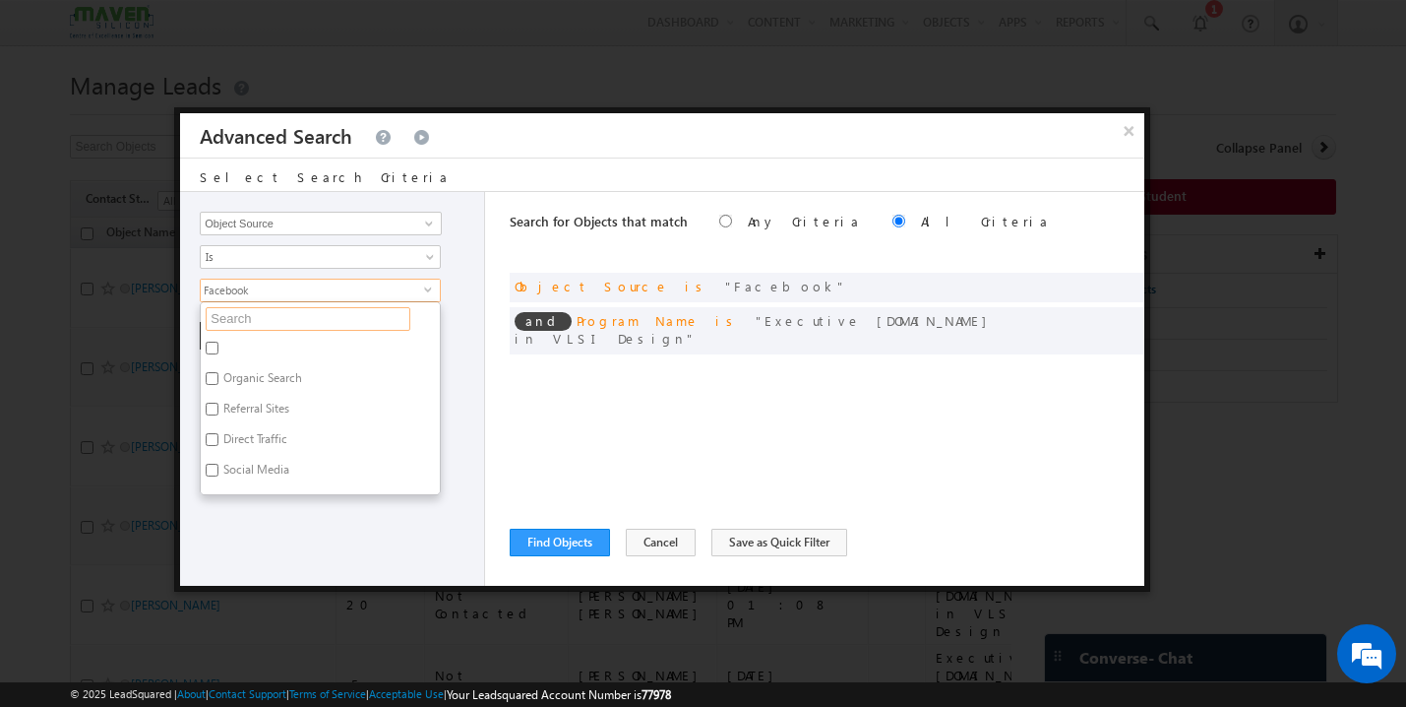
click at [278, 320] on input "text" at bounding box center [308, 319] width 205 height 24
type input "f"
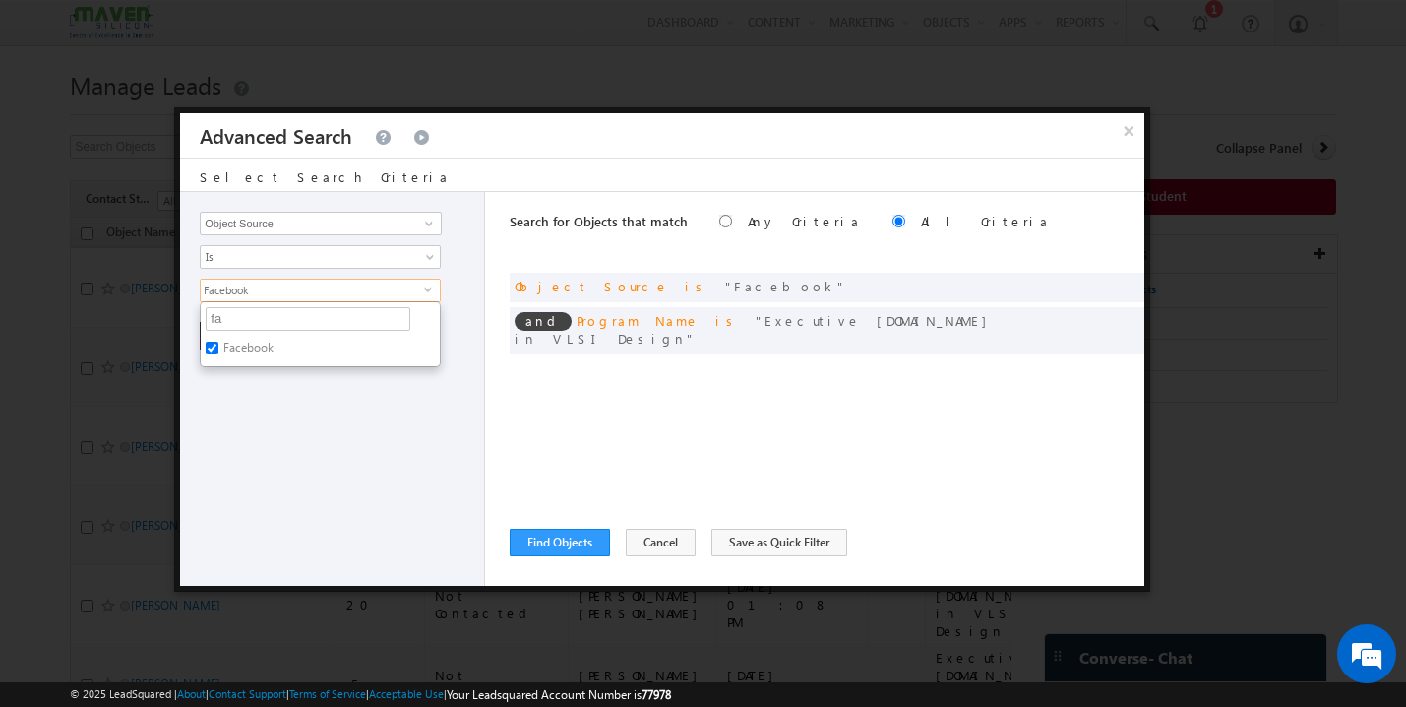
click at [252, 343] on label "Facebook" at bounding box center [247, 351] width 93 height 31
click at [218, 343] on input "Facebook" at bounding box center [212, 348] width 13 height 13
checkbox input "false"
click at [232, 318] on input "fa" at bounding box center [308, 319] width 205 height 24
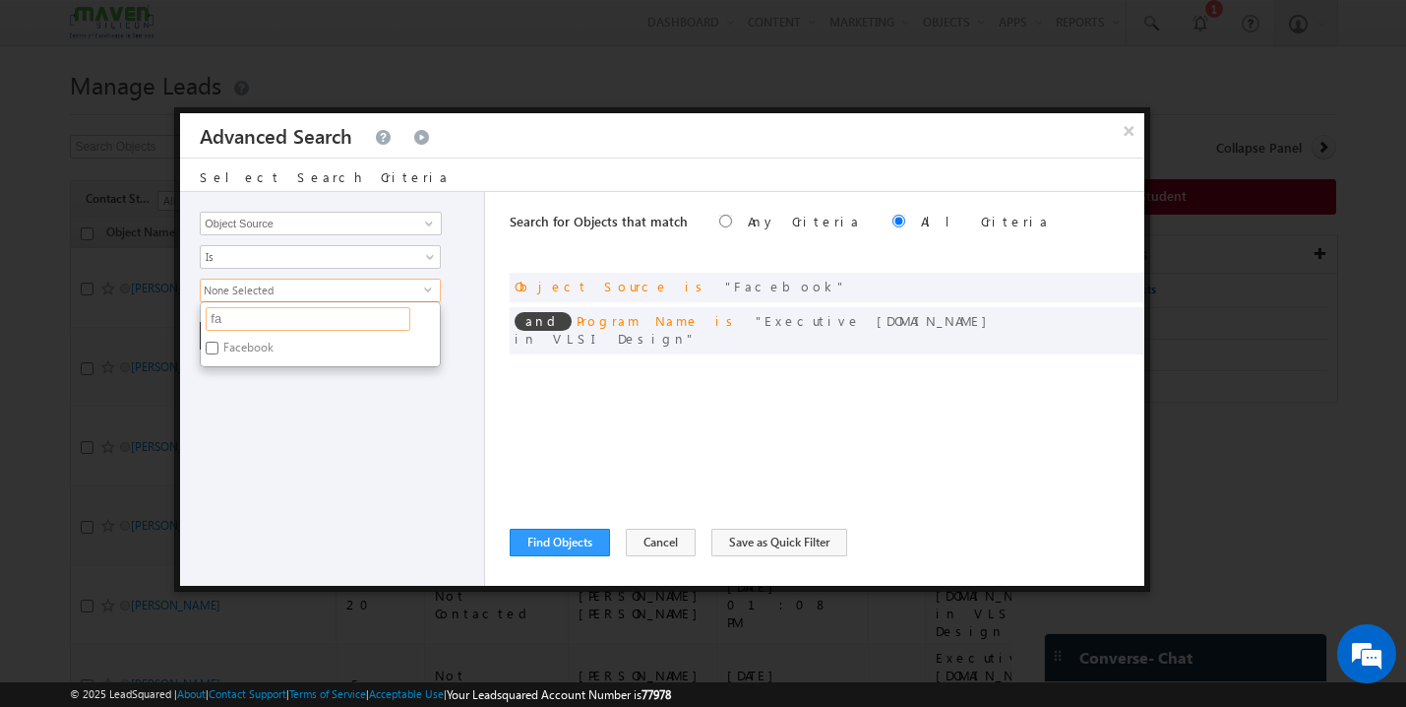
type input "l"
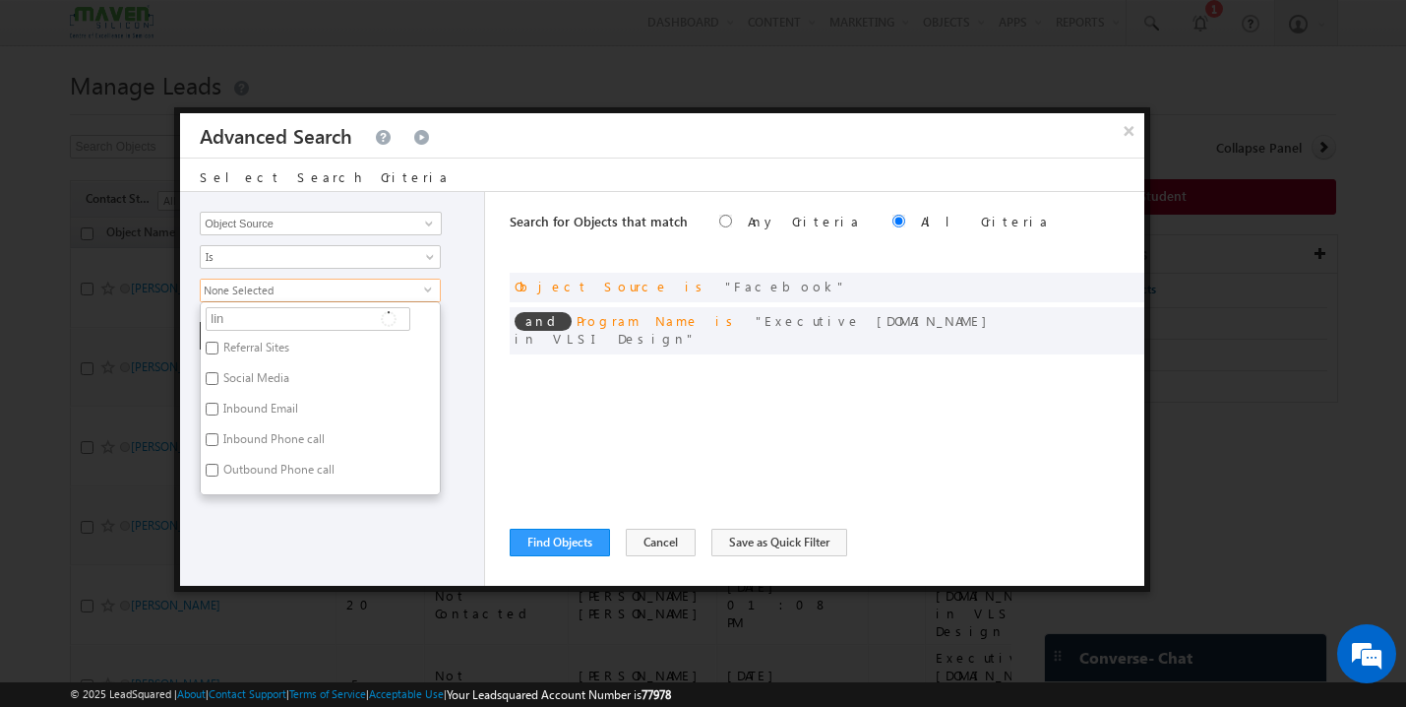
type input "link"
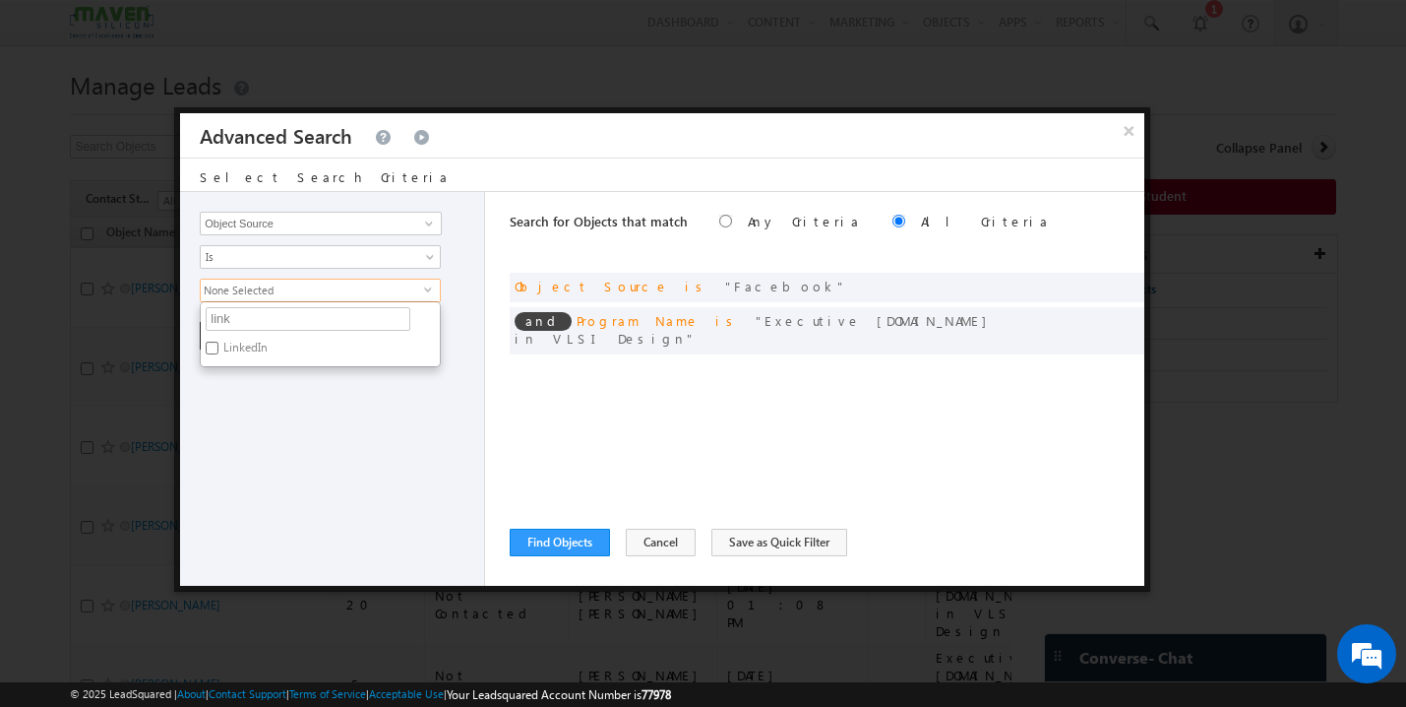
click at [225, 354] on label "LinkedIn" at bounding box center [244, 351] width 87 height 31
click at [218, 354] on input "LinkedIn" at bounding box center [212, 348] width 13 height 13
checkbox input "true"
click at [278, 394] on div "Opportunity Type Object Activity Task Sales Group Prospect Id Academic Remarks …" at bounding box center [332, 389] width 305 height 394
click at [247, 341] on button "+ Add" at bounding box center [234, 336] width 68 height 28
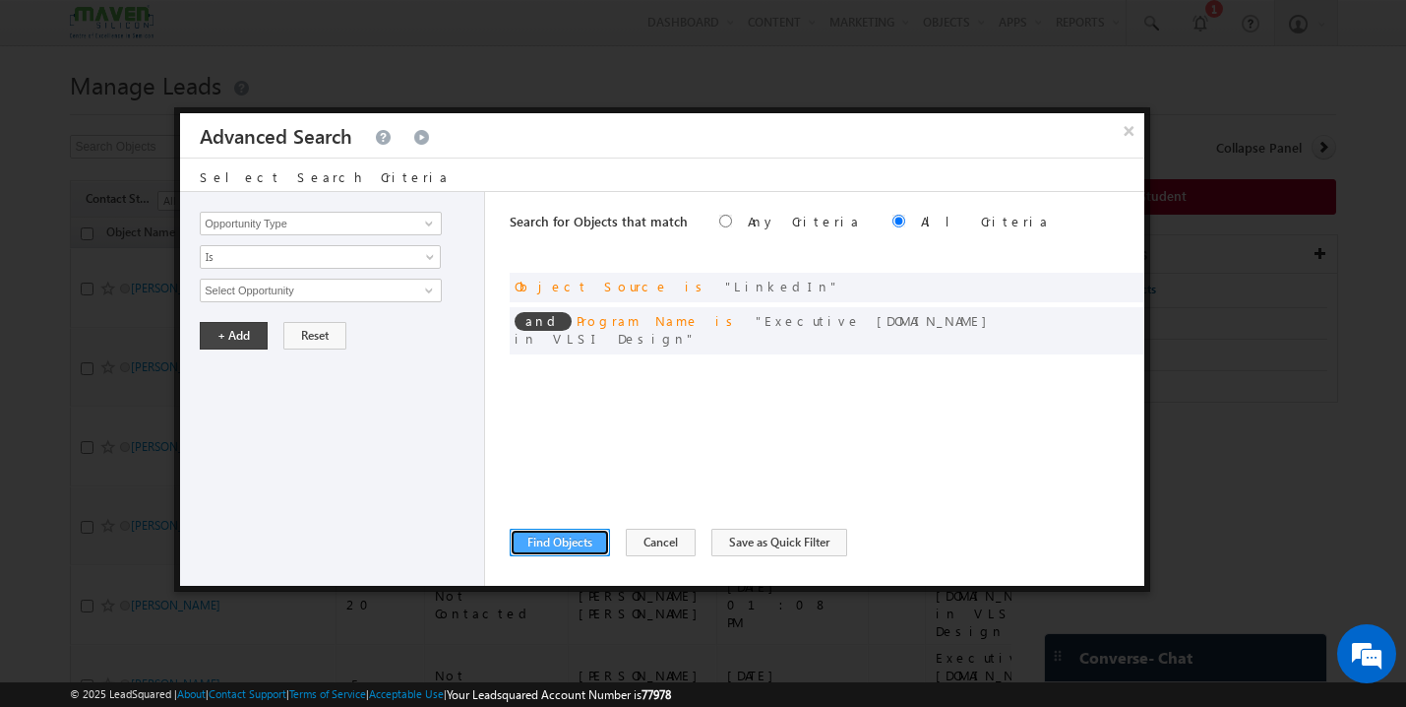
click at [574, 549] on button "Find Objects" at bounding box center [560, 543] width 100 height 28
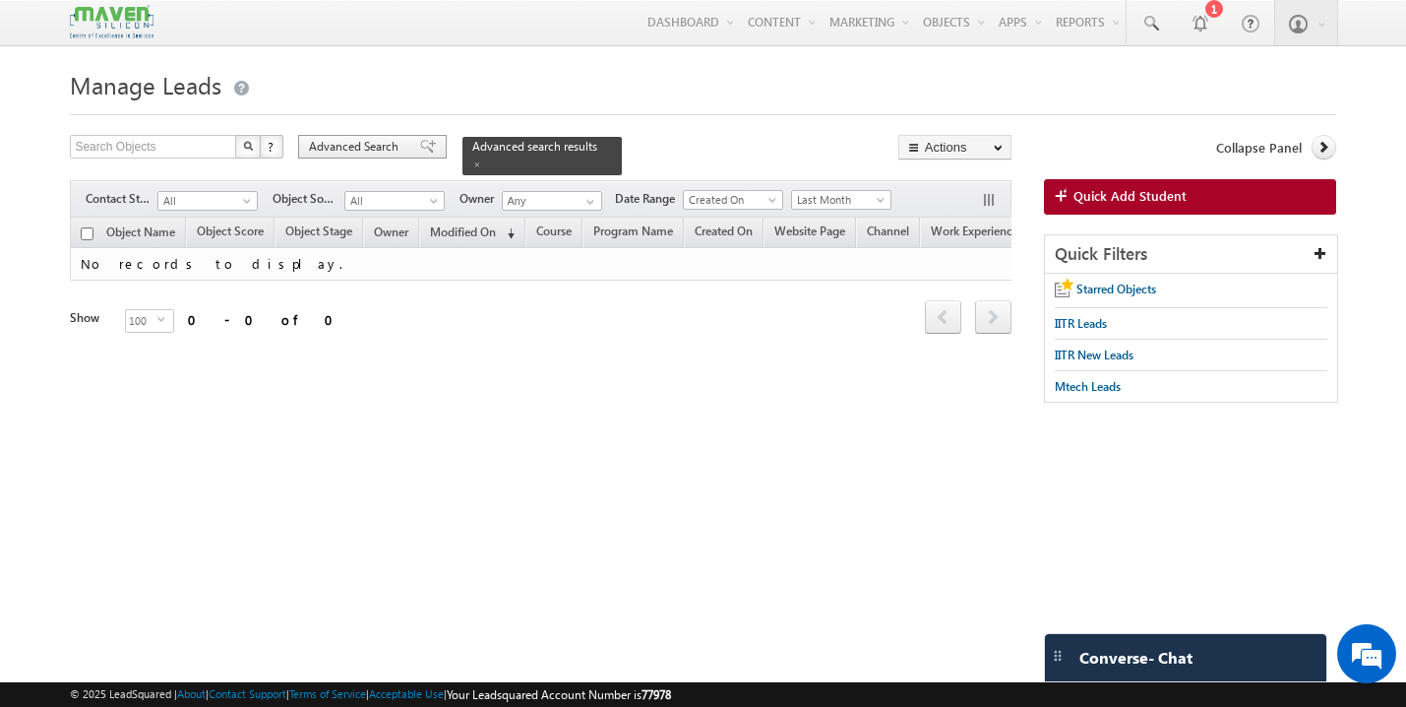
click at [420, 147] on span at bounding box center [428, 147] width 16 height 14
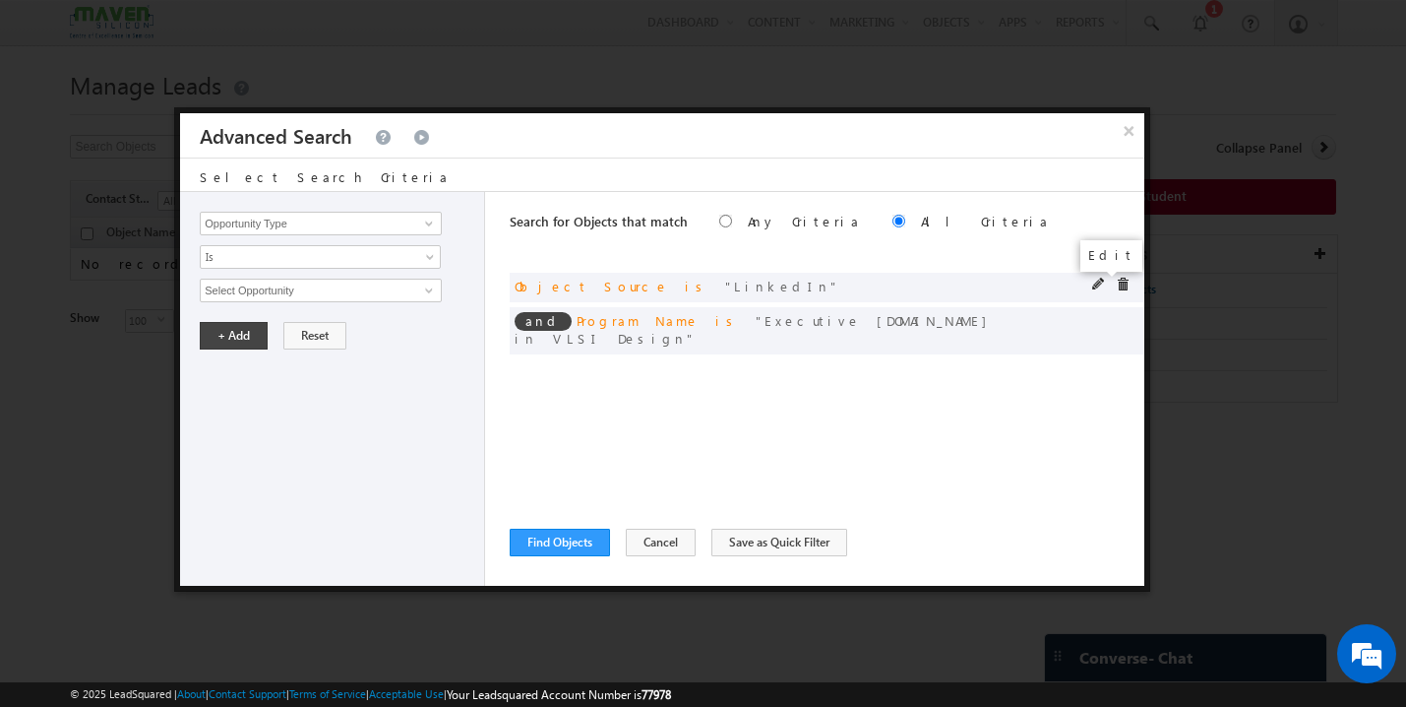
click at [1094, 281] on span at bounding box center [1099, 285] width 14 height 14
click at [344, 293] on span "LinkedIn" at bounding box center [312, 291] width 223 height 22
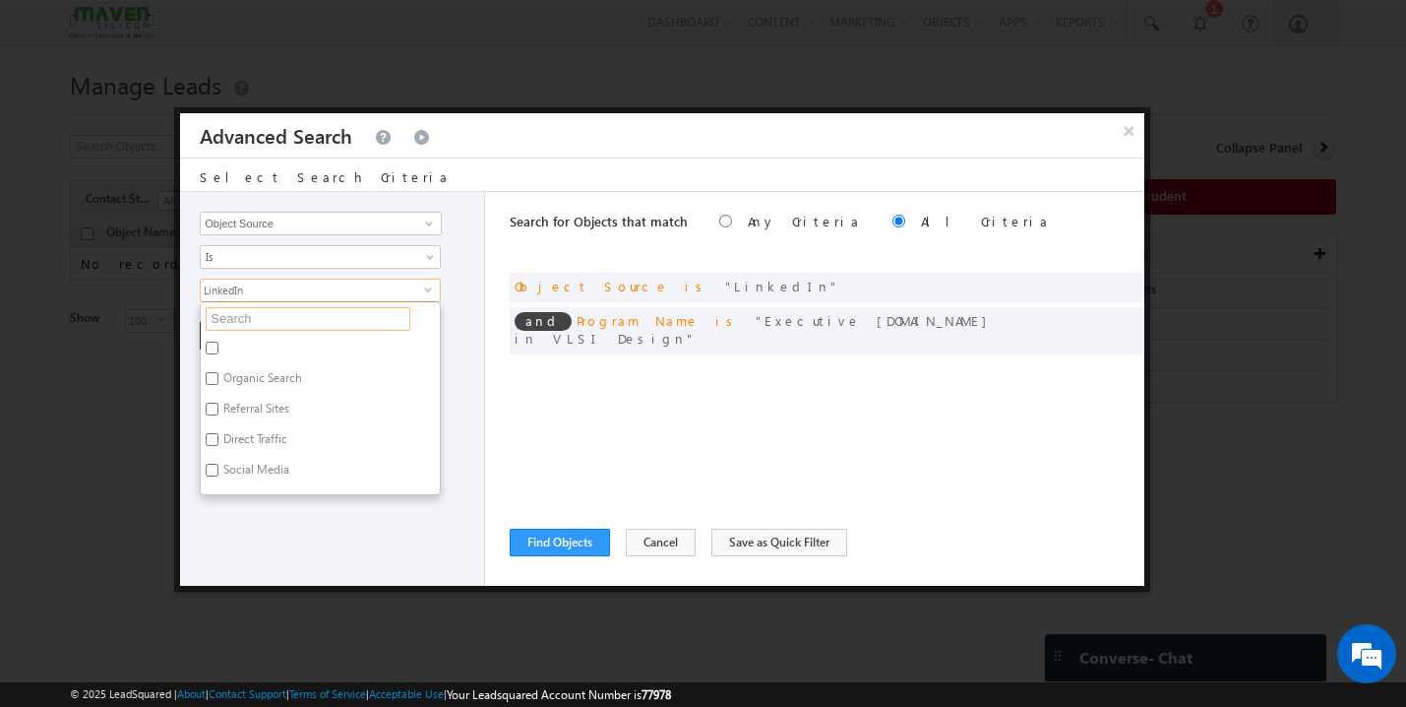
click at [244, 322] on input "text" at bounding box center [308, 319] width 205 height 24
type input "l"
type input "link"
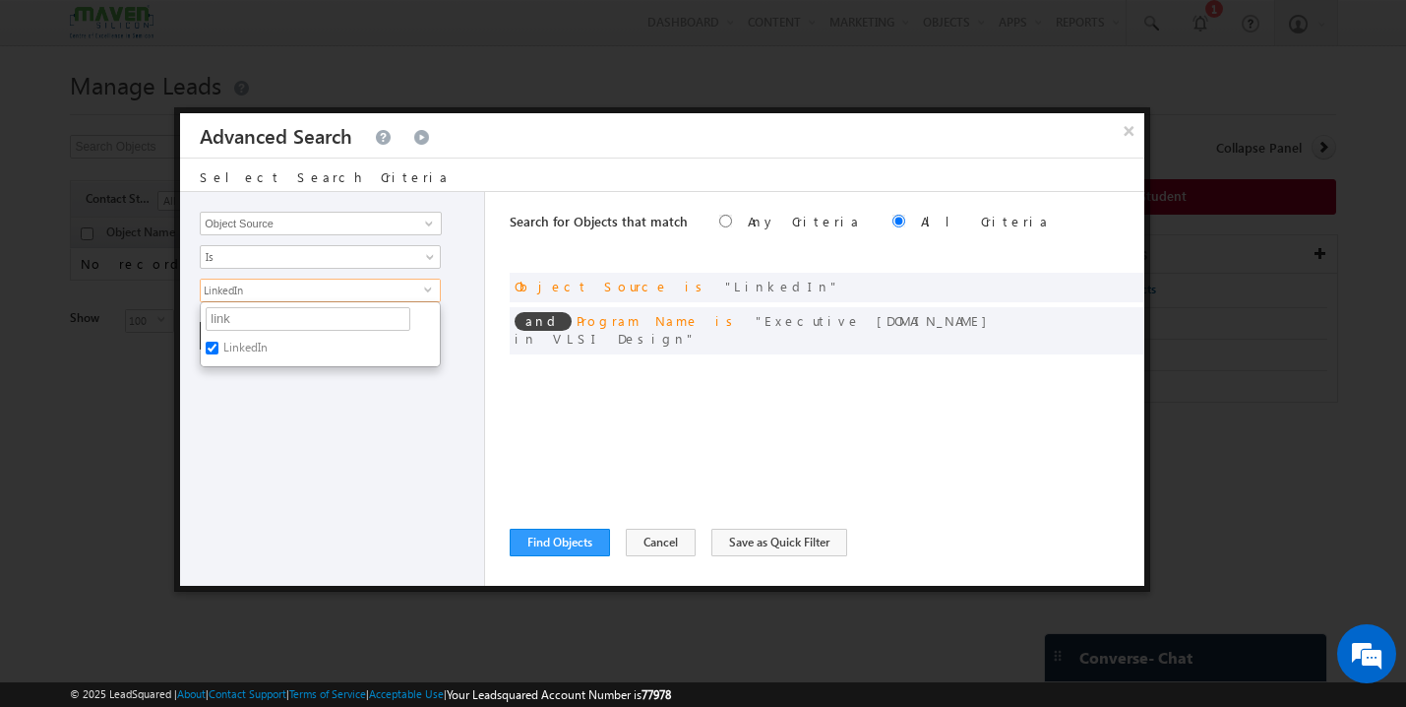
click at [213, 354] on input "LinkedIn" at bounding box center [212, 348] width 13 height 13
checkbox input "false"
click at [236, 324] on input "link" at bounding box center [308, 319] width 205 height 24
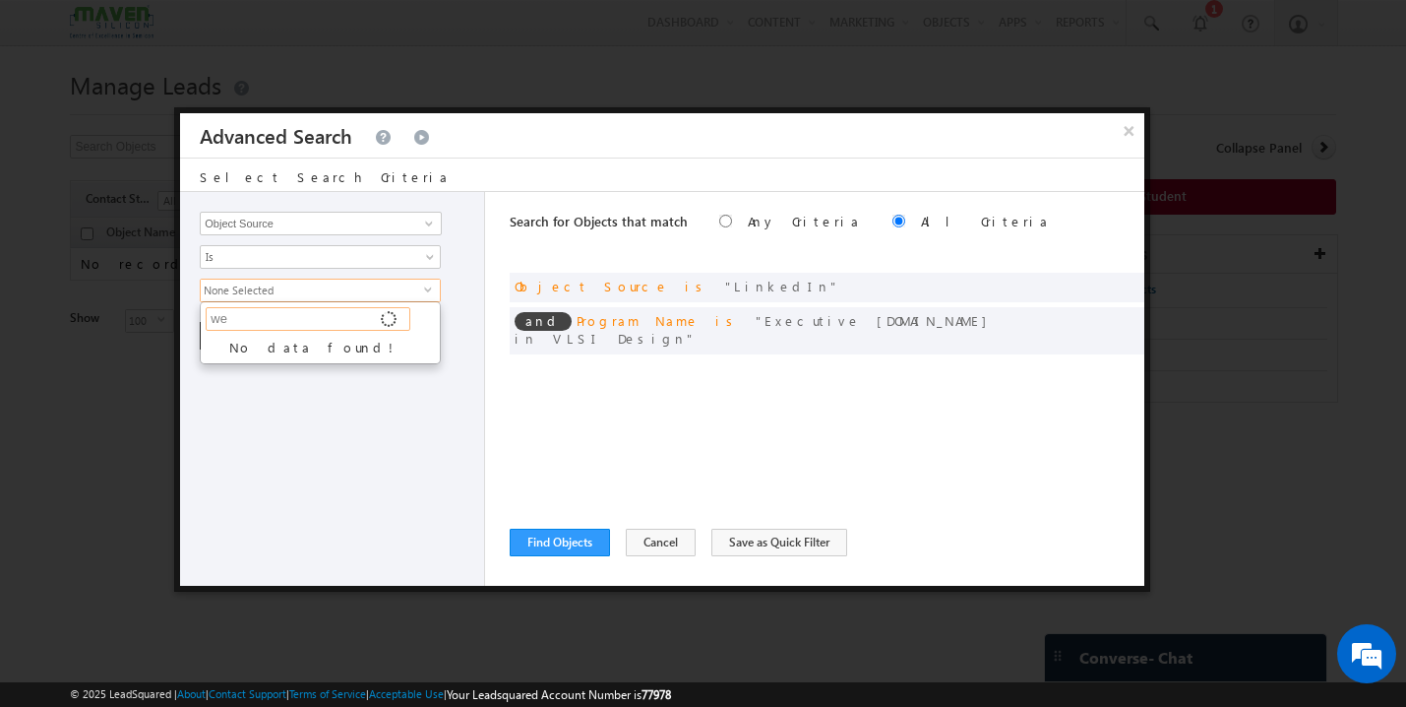
type input "web"
click at [241, 348] on label "Website" at bounding box center [243, 351] width 84 height 31
click at [218, 348] on input "Website" at bounding box center [212, 348] width 13 height 13
checkbox input "true"
click at [298, 422] on div "Opportunity Type Object Activity Task Sales Group Prospect Id Academic Remarks …" at bounding box center [332, 389] width 305 height 394
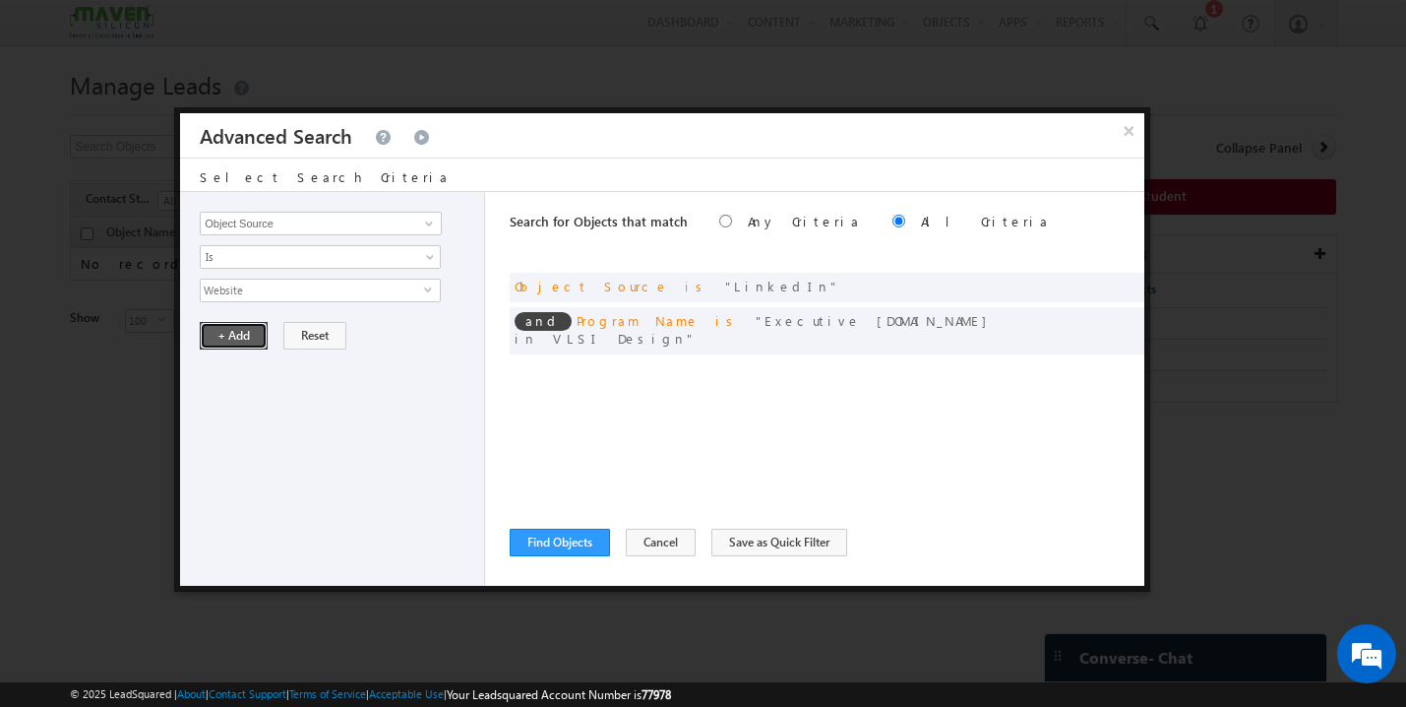
click at [236, 336] on button "+ Add" at bounding box center [234, 336] width 68 height 28
click at [577, 542] on button "Find Objects" at bounding box center [560, 543] width 100 height 28
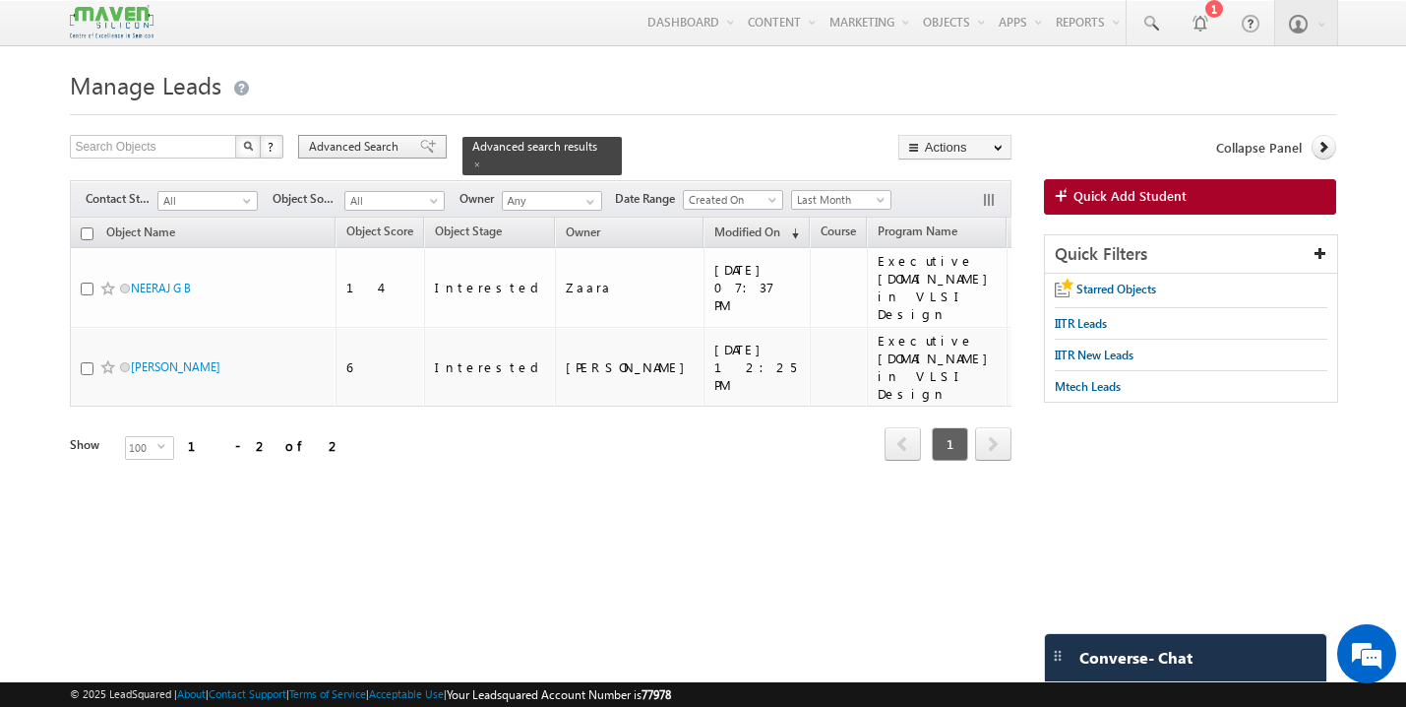
click at [420, 151] on span at bounding box center [428, 147] width 16 height 14
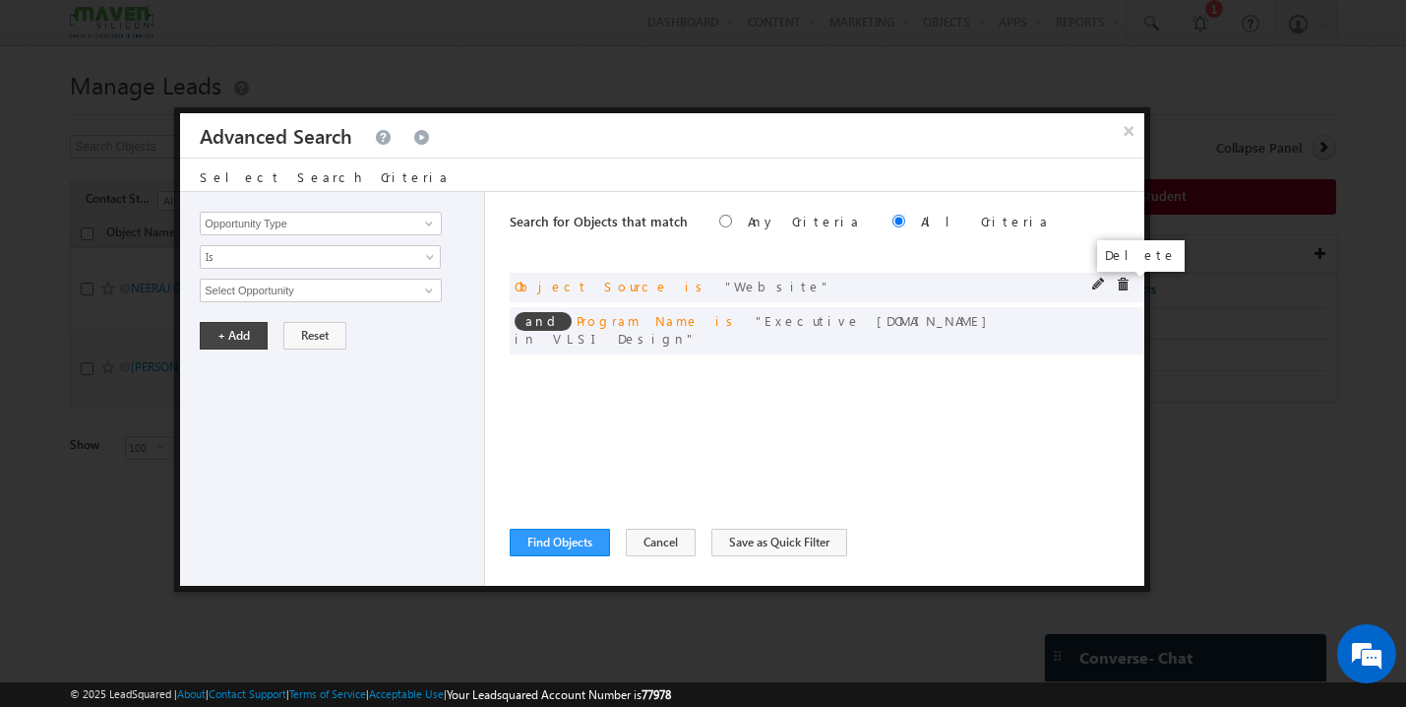
click at [1123, 285] on span at bounding box center [1123, 285] width 14 height 14
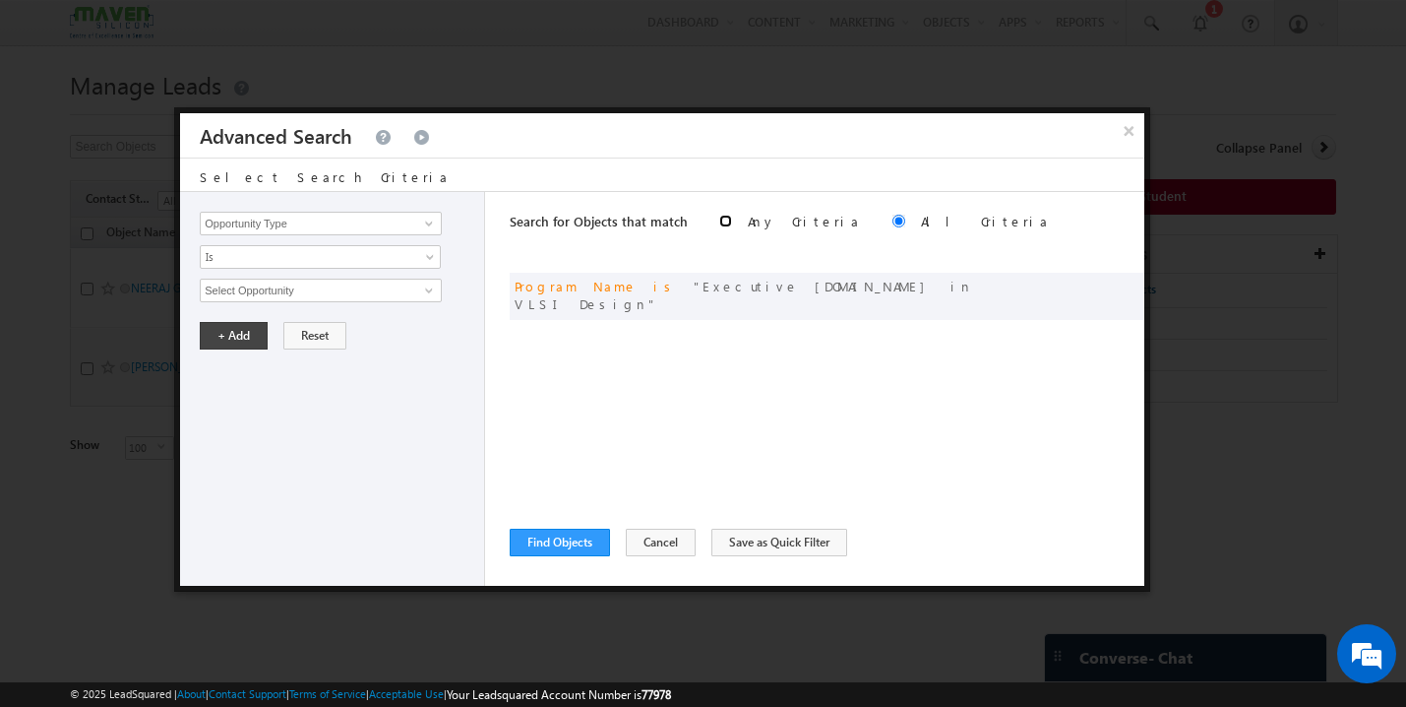
click at [719, 222] on input "radio" at bounding box center [725, 221] width 13 height 13
radio input "true"
click at [573, 541] on button "Find Objects" at bounding box center [560, 543] width 100 height 28
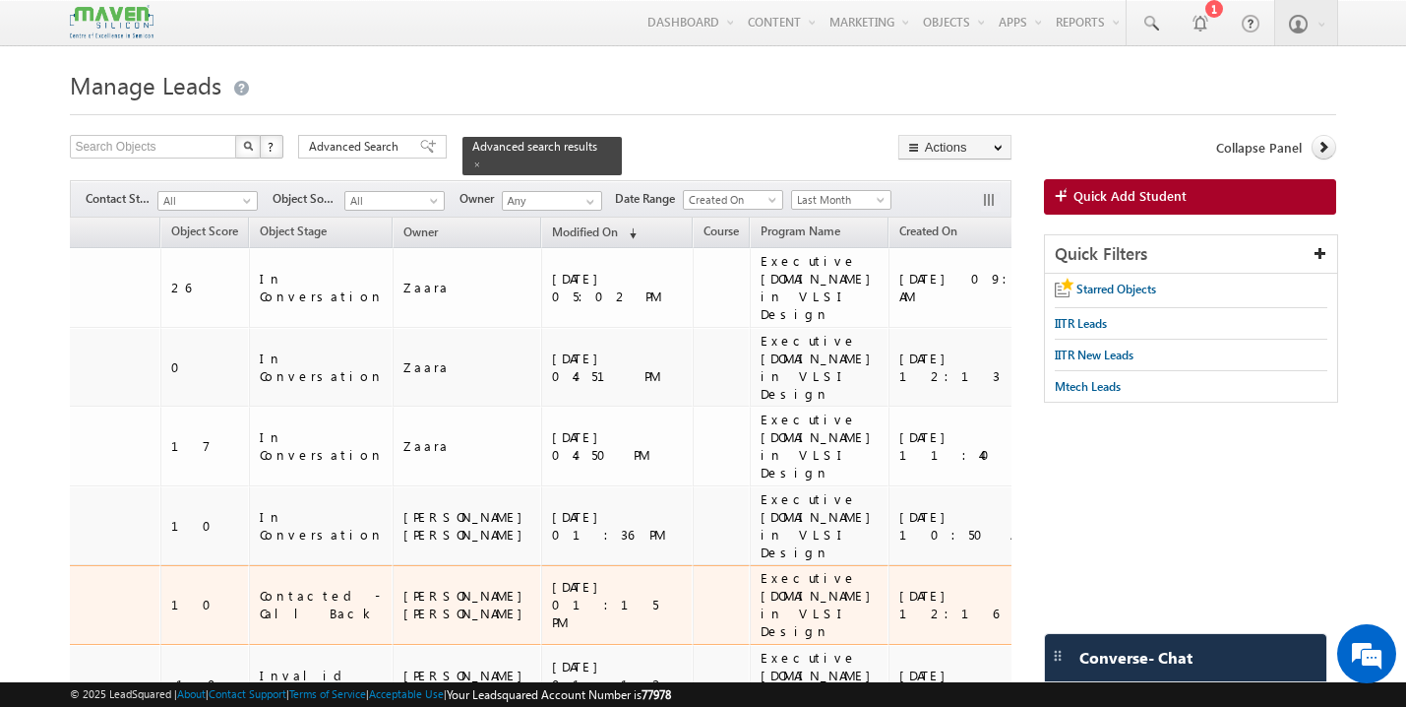
scroll to position [0, 178]
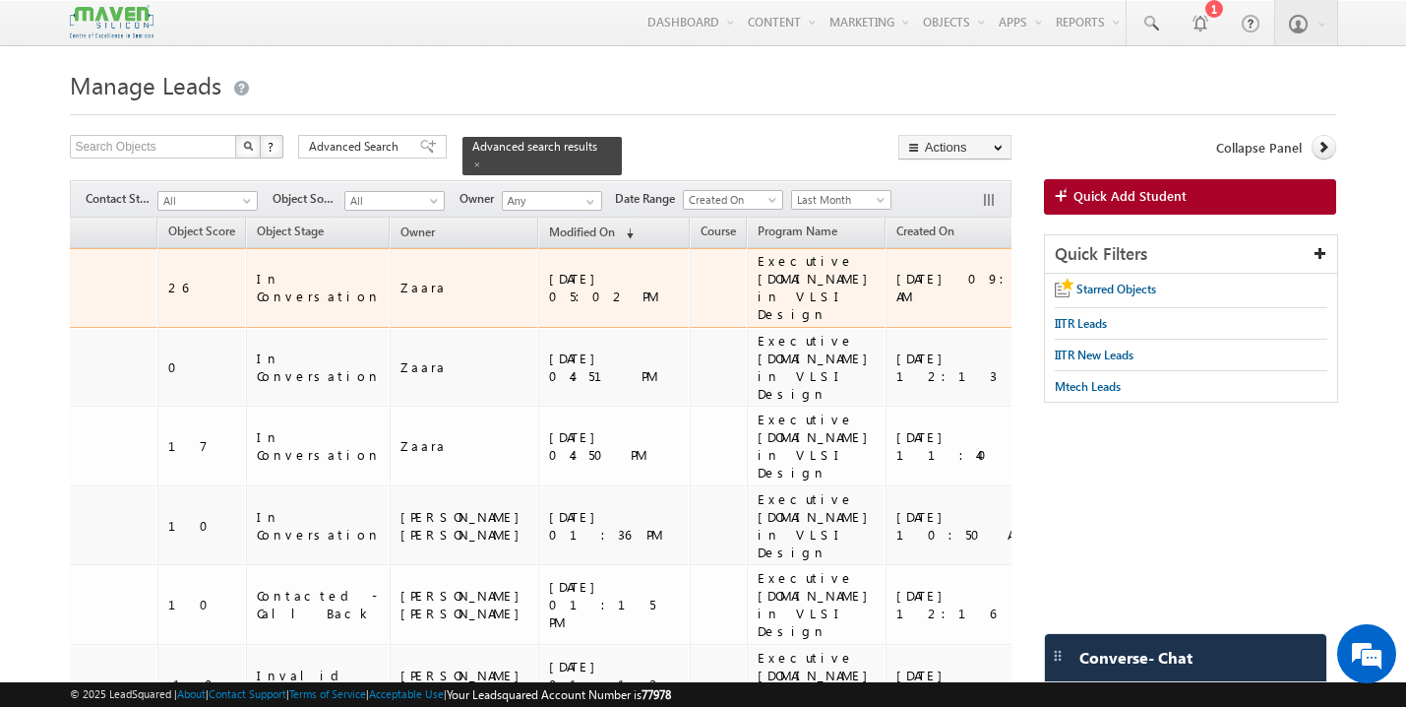
drag, startPoint x: 817, startPoint y: 277, endPoint x: 782, endPoint y: 263, distance: 37.1
click at [1059, 270] on div "PES-Mtech Paid" at bounding box center [1109, 287] width 101 height 35
copy div "PES-Mtech Paid"
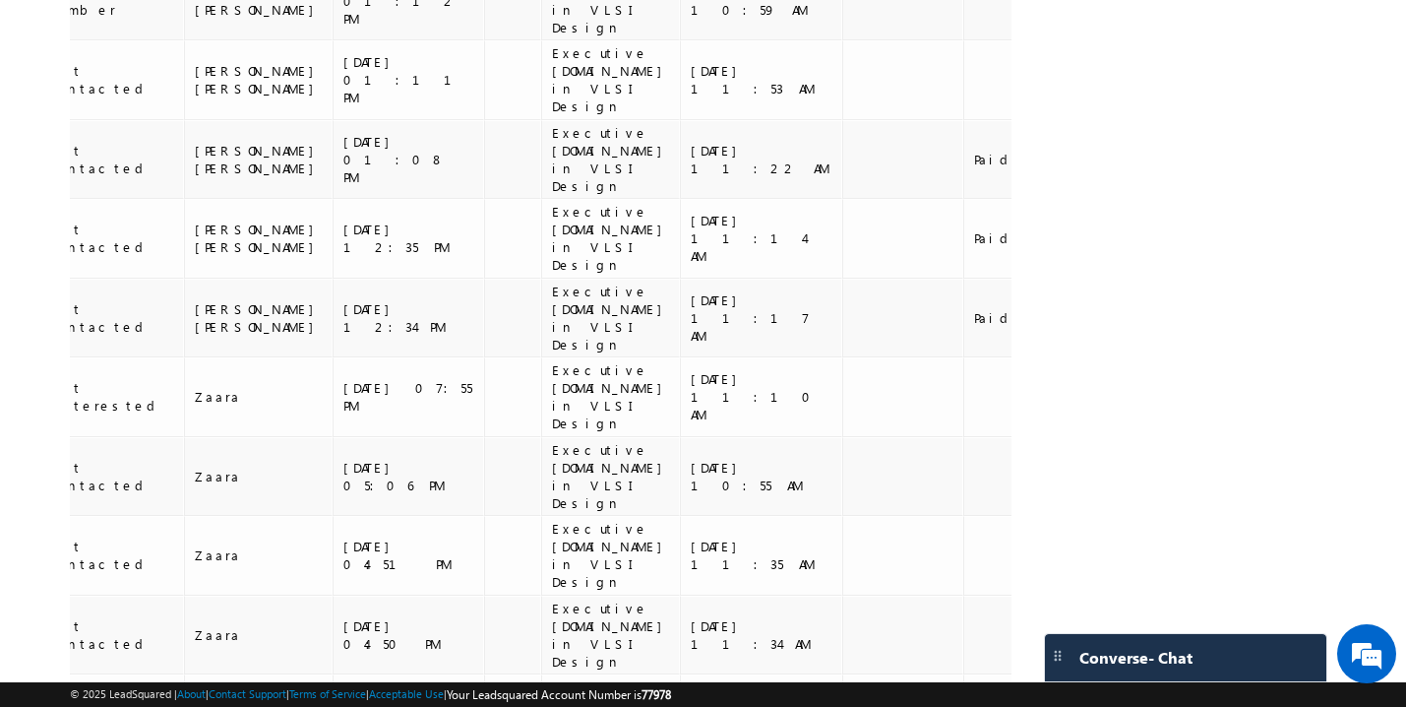
scroll to position [0, 0]
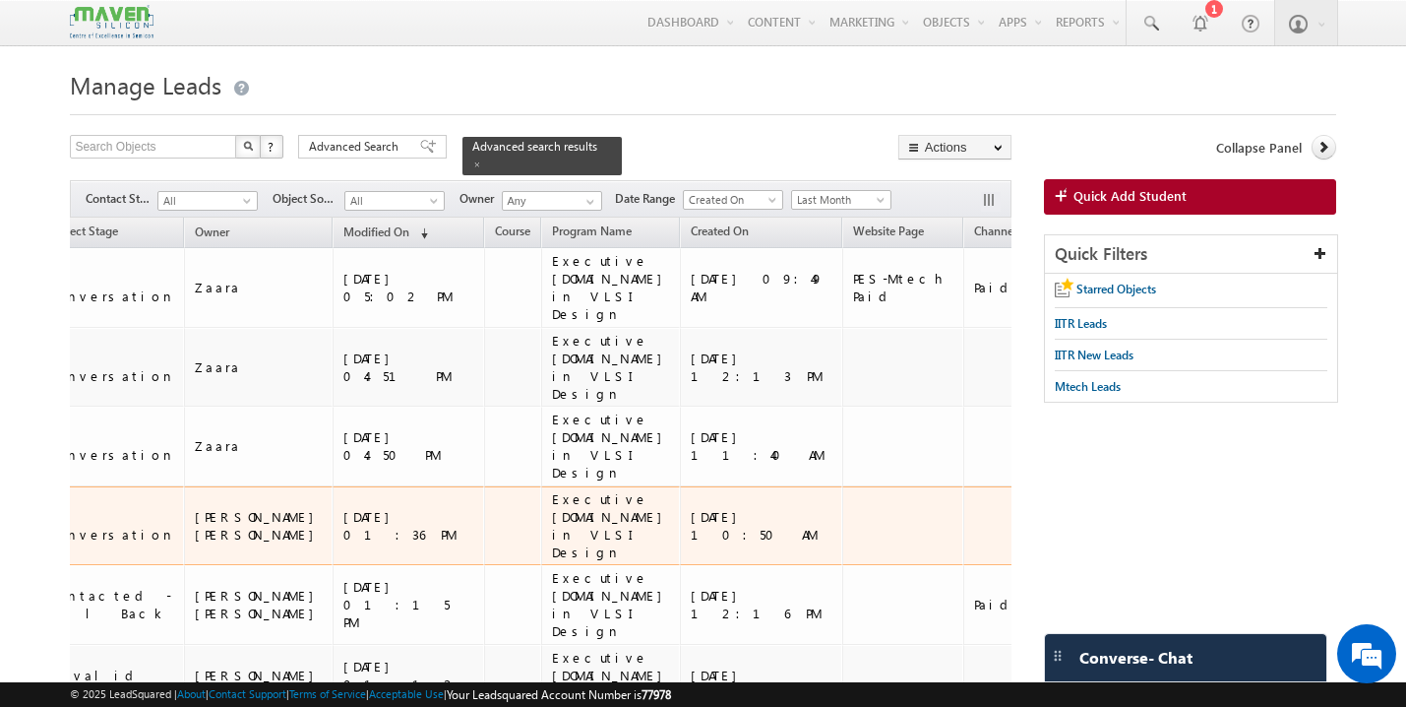
click at [964, 486] on td at bounding box center [1029, 526] width 130 height 80
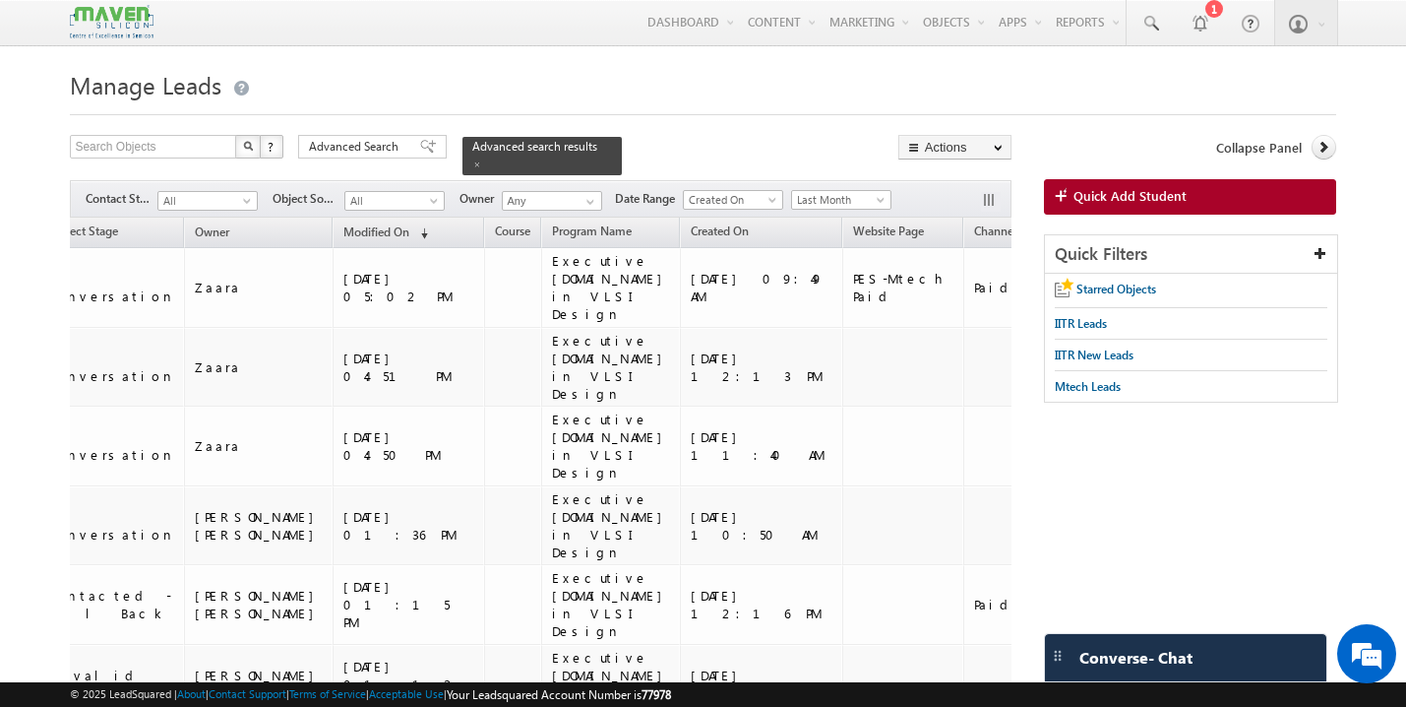
click at [865, 191] on span "Last Month" at bounding box center [838, 200] width 93 height 18
click at [840, 356] on link "This Month" at bounding box center [845, 360] width 99 height 18
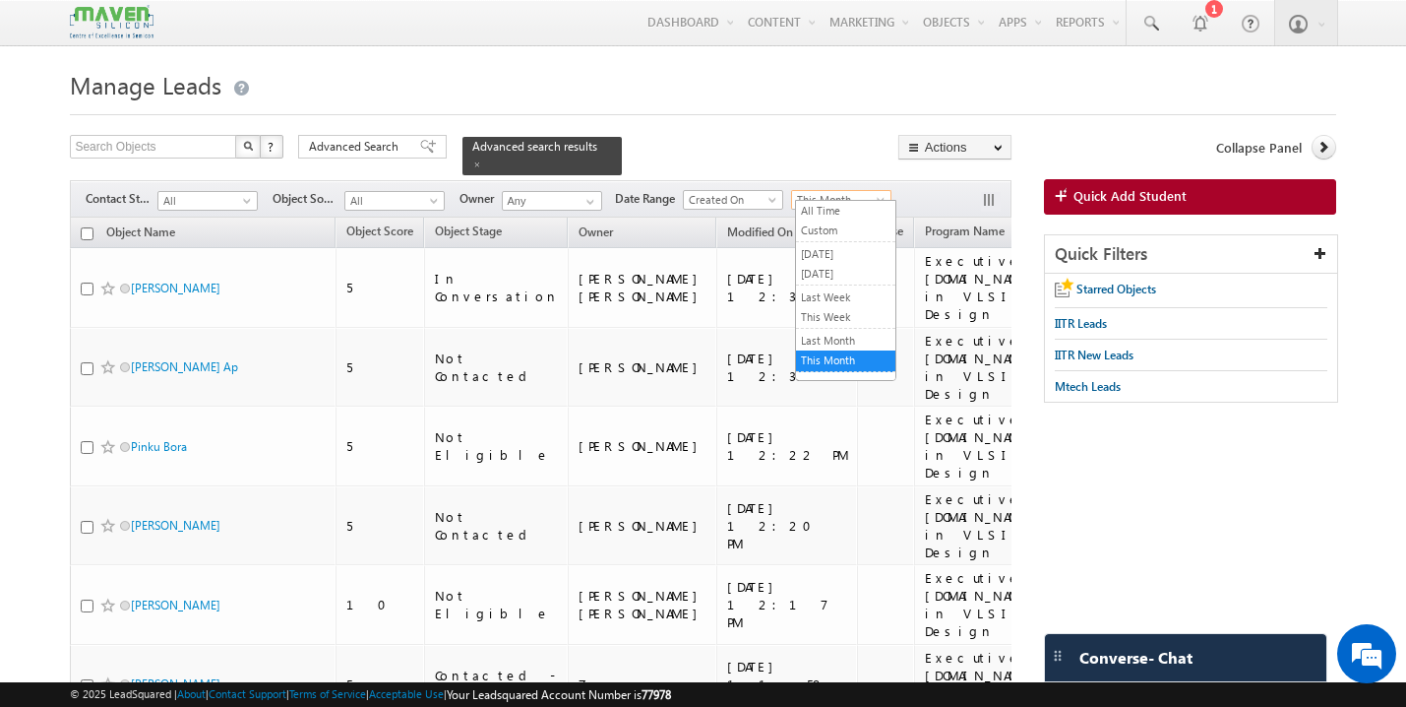
click at [854, 193] on span "This Month" at bounding box center [838, 200] width 93 height 18
click at [838, 337] on link "Last Month" at bounding box center [845, 341] width 99 height 18
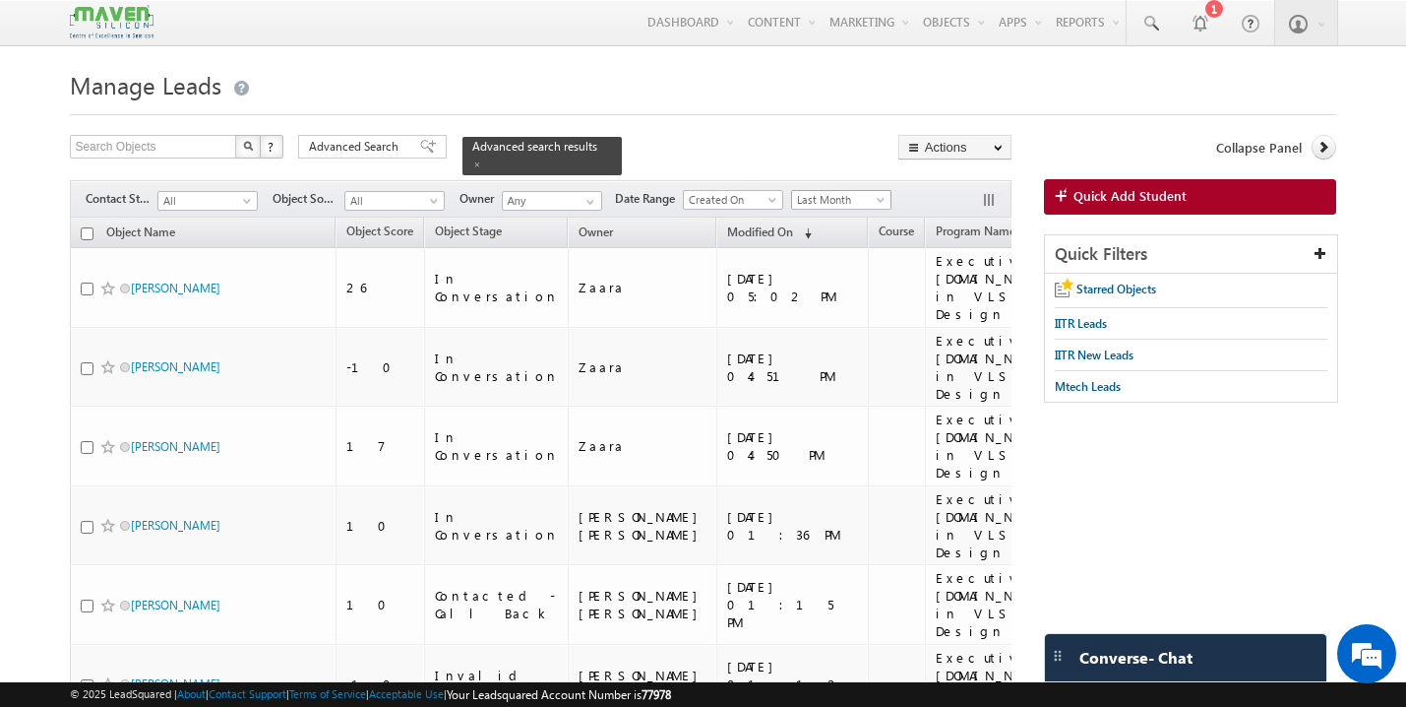
click at [826, 191] on span "Last Month" at bounding box center [838, 200] width 93 height 18
click at [857, 357] on link "This Month" at bounding box center [845, 360] width 99 height 18
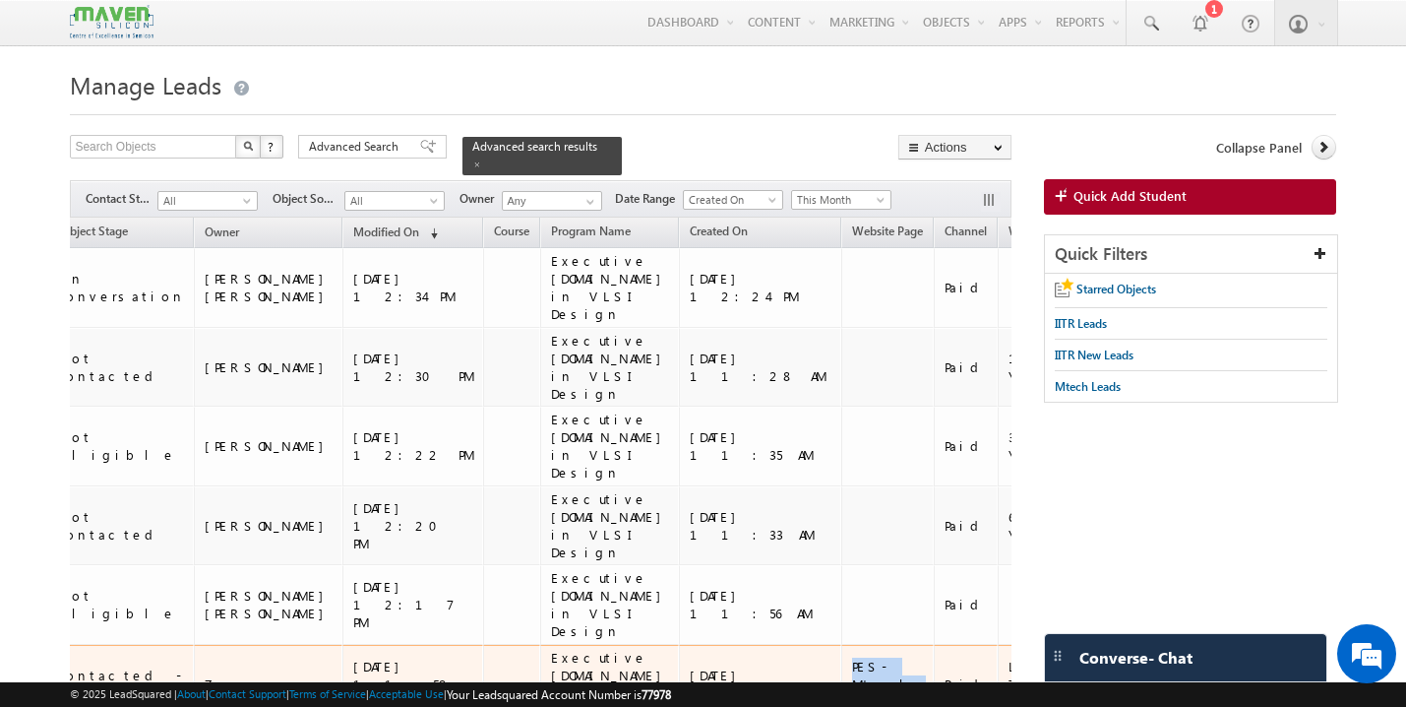
drag, startPoint x: 613, startPoint y: 589, endPoint x: 588, endPoint y: 568, distance: 32.9
click at [852, 657] on div "PES-Mtech Paid" at bounding box center [888, 683] width 73 height 53
copy div "PES-Mtech Paid"
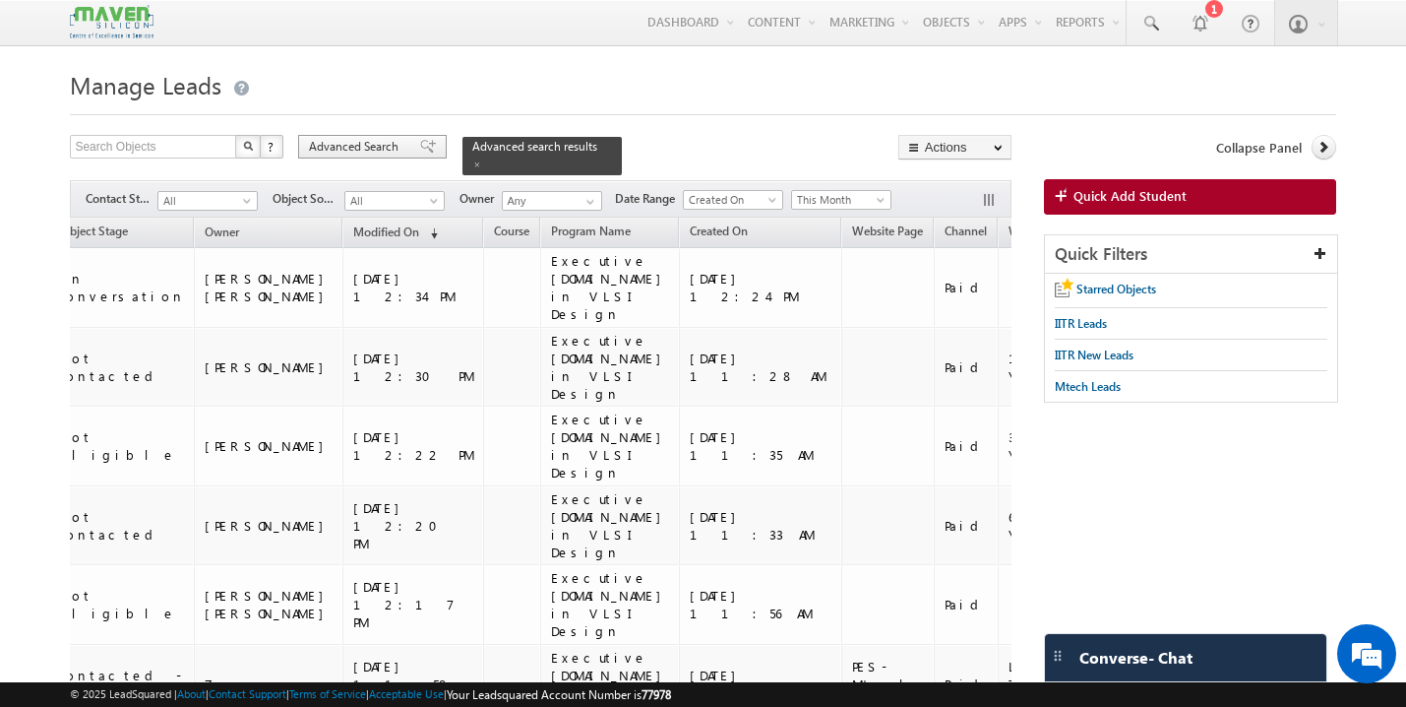
click at [417, 138] on div "Advanced Search" at bounding box center [372, 147] width 149 height 24
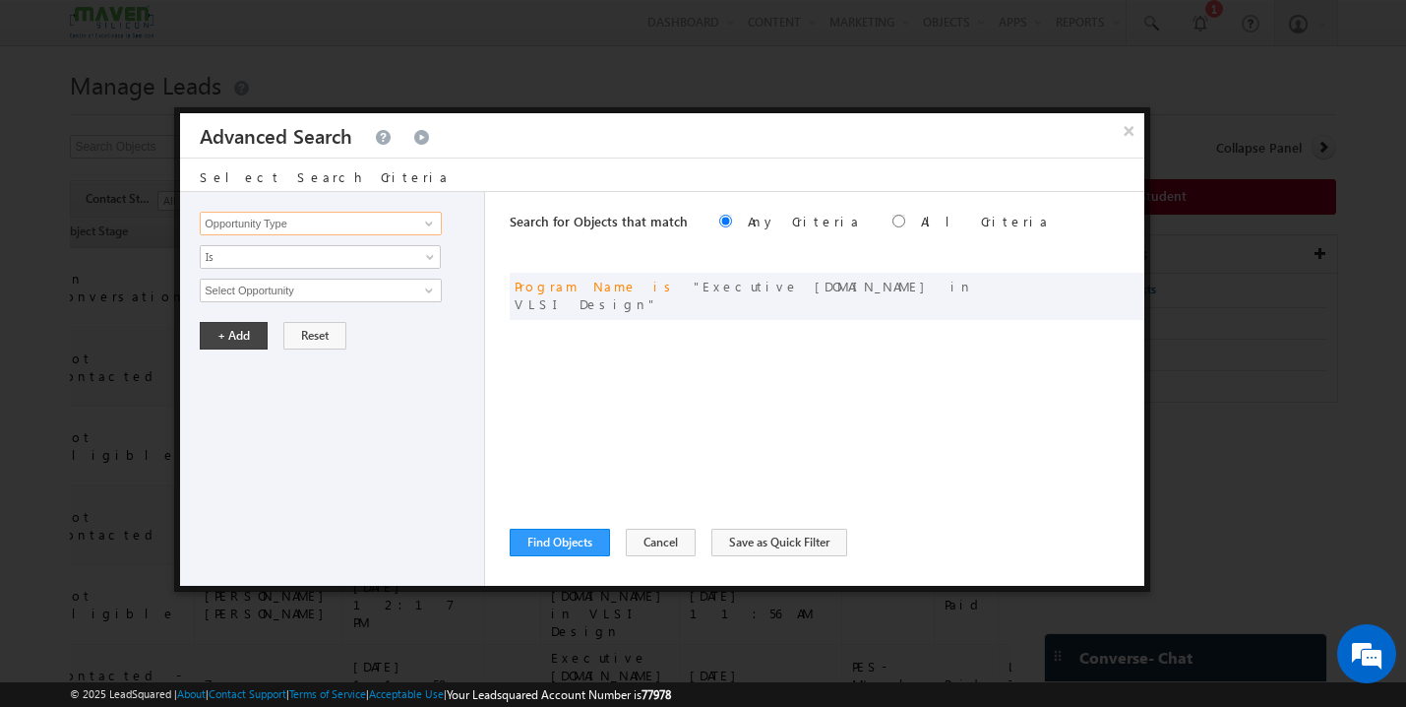
click at [404, 227] on input "Opportunity Type" at bounding box center [321, 224] width 242 height 24
click at [330, 278] on link "Website Page" at bounding box center [321, 285] width 242 height 23
type input "Website Page"
click at [292, 291] on input "text" at bounding box center [321, 291] width 242 height 24
paste input "PES-Mtech Paid"
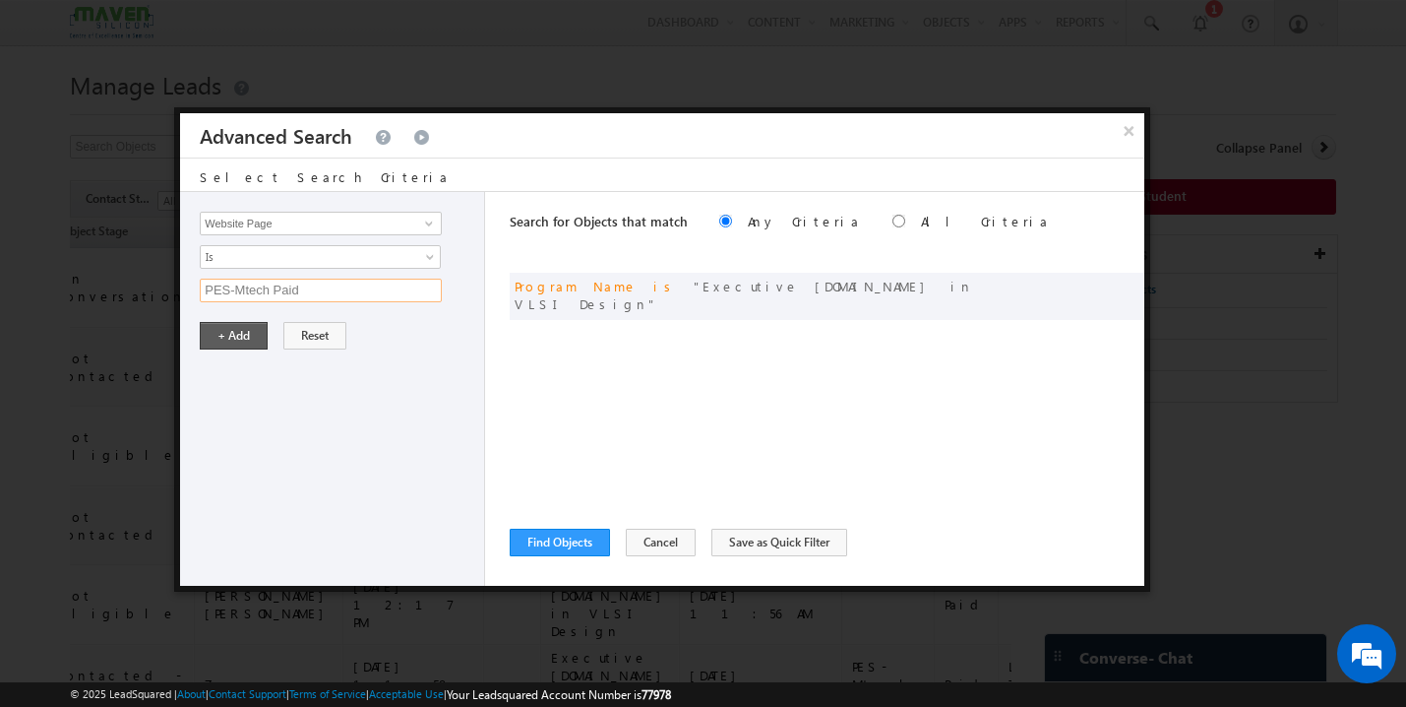
type input "PES-Mtech Paid"
click at [239, 337] on button "+ Add" at bounding box center [234, 336] width 68 height 28
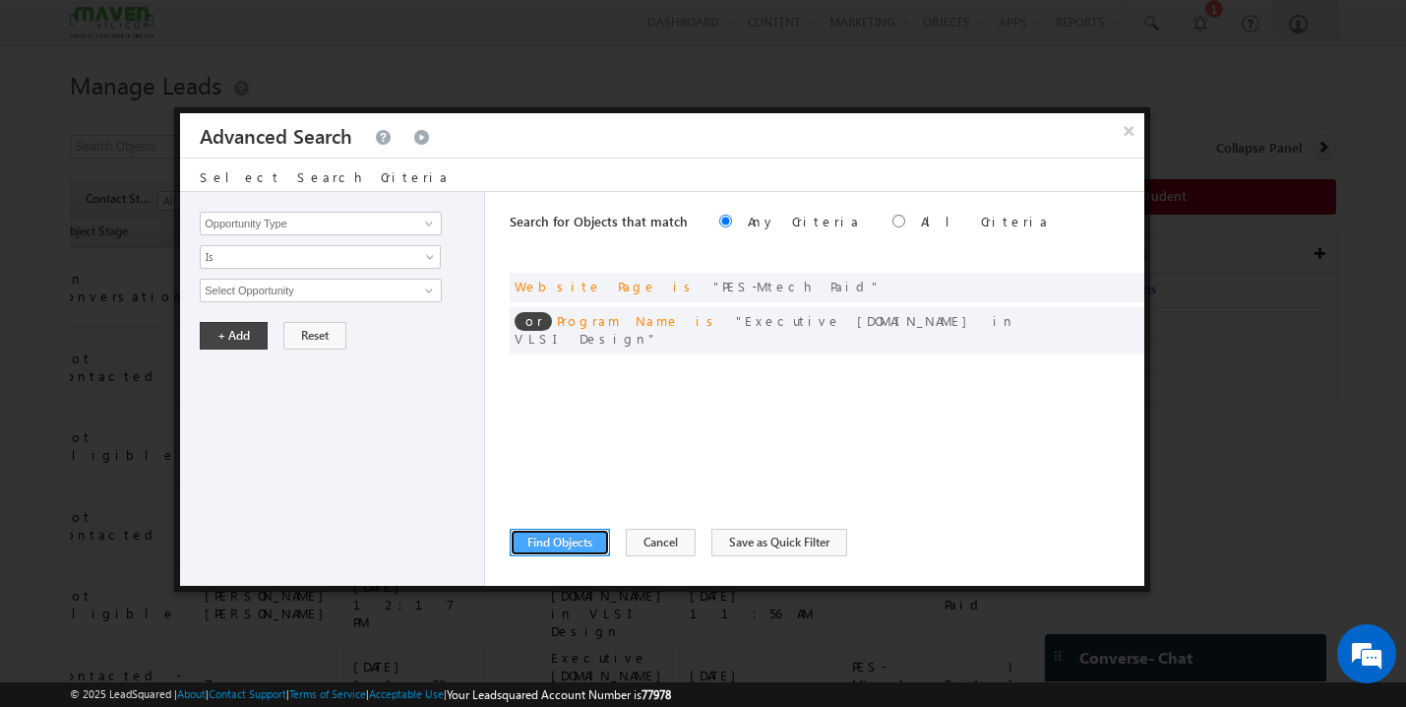
click at [577, 548] on button "Find Objects" at bounding box center [560, 543] width 100 height 28
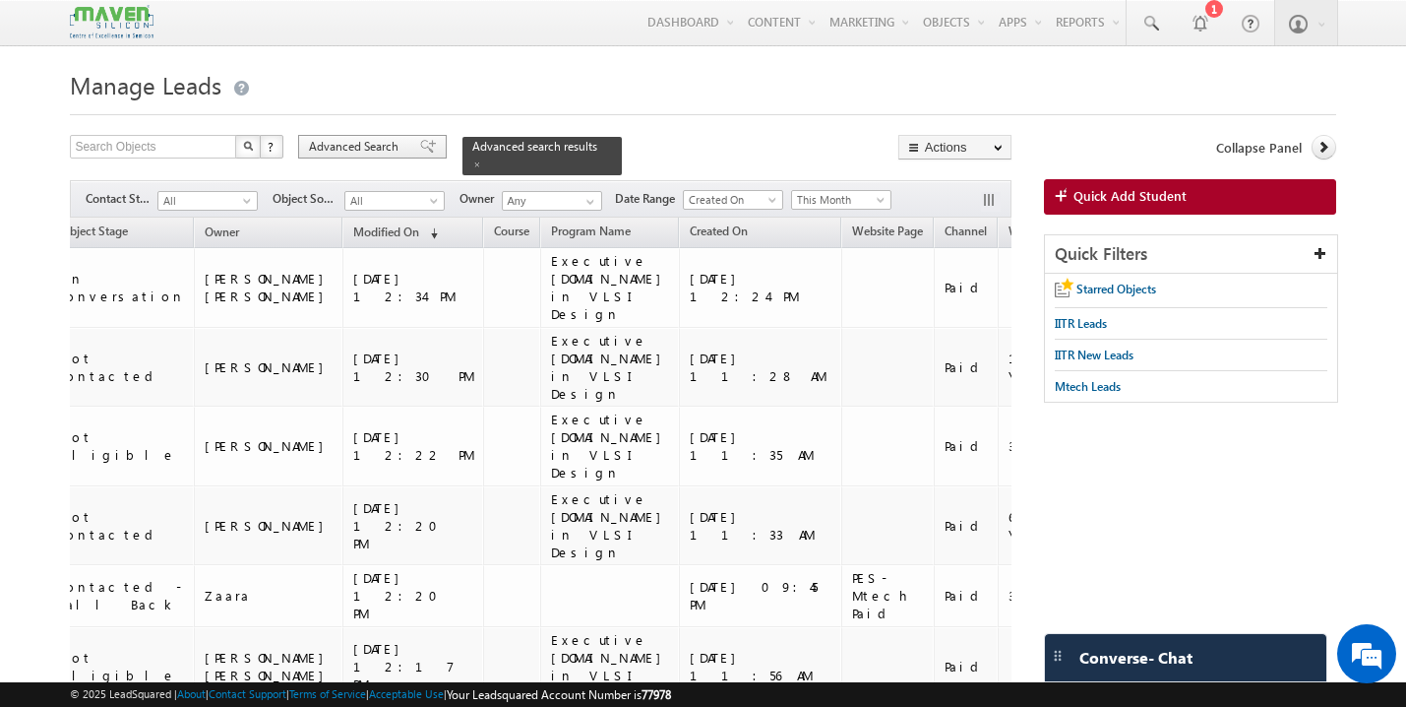
click at [420, 149] on span at bounding box center [428, 147] width 16 height 14
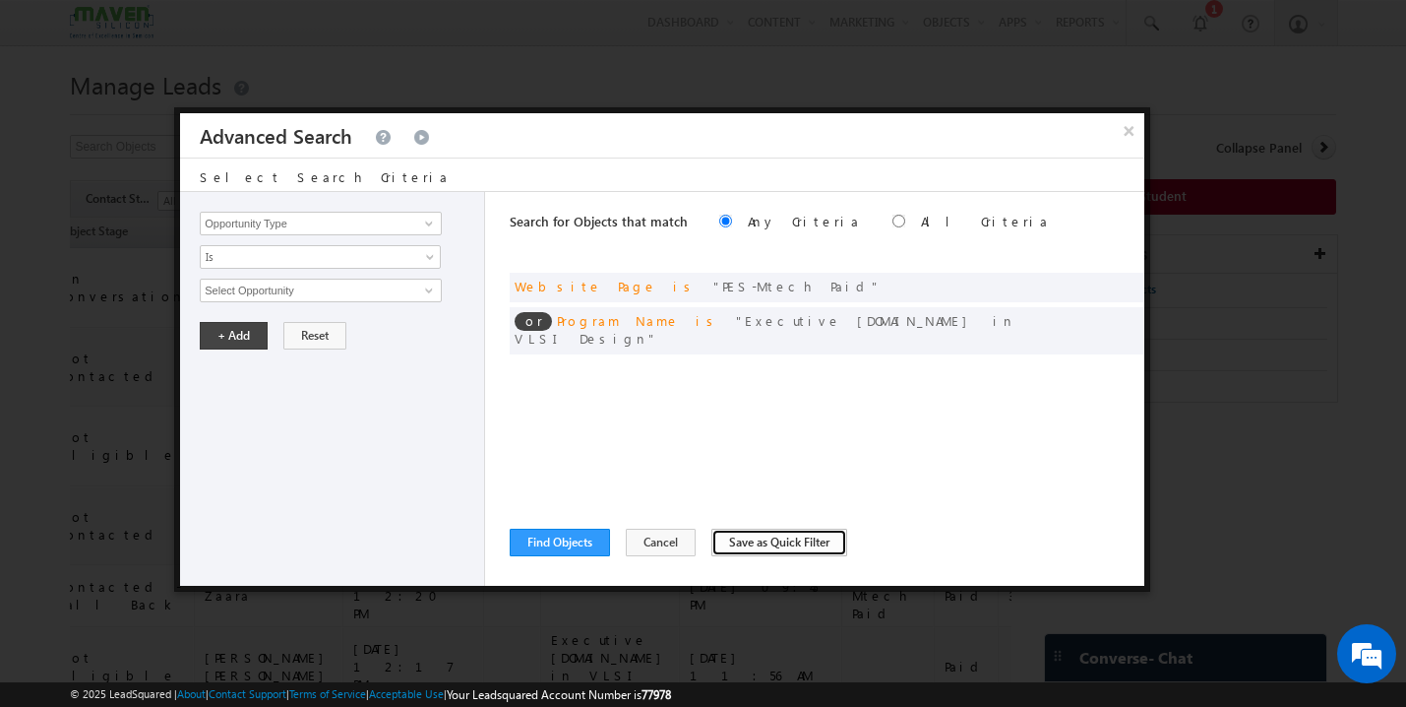
click at [755, 547] on button "Save as Quick Filter" at bounding box center [780, 543] width 136 height 28
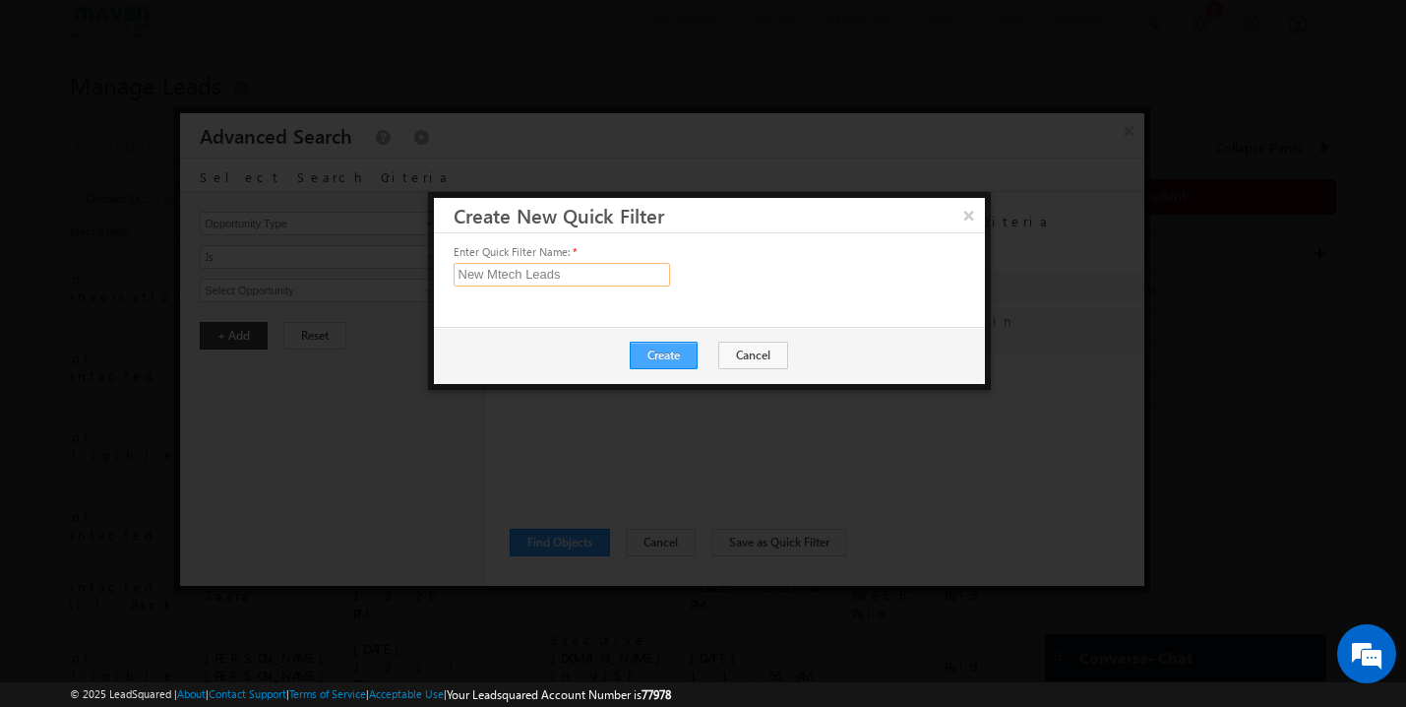
type input "New Mtech Leads"
click at [671, 362] on button "Create" at bounding box center [664, 356] width 68 height 28
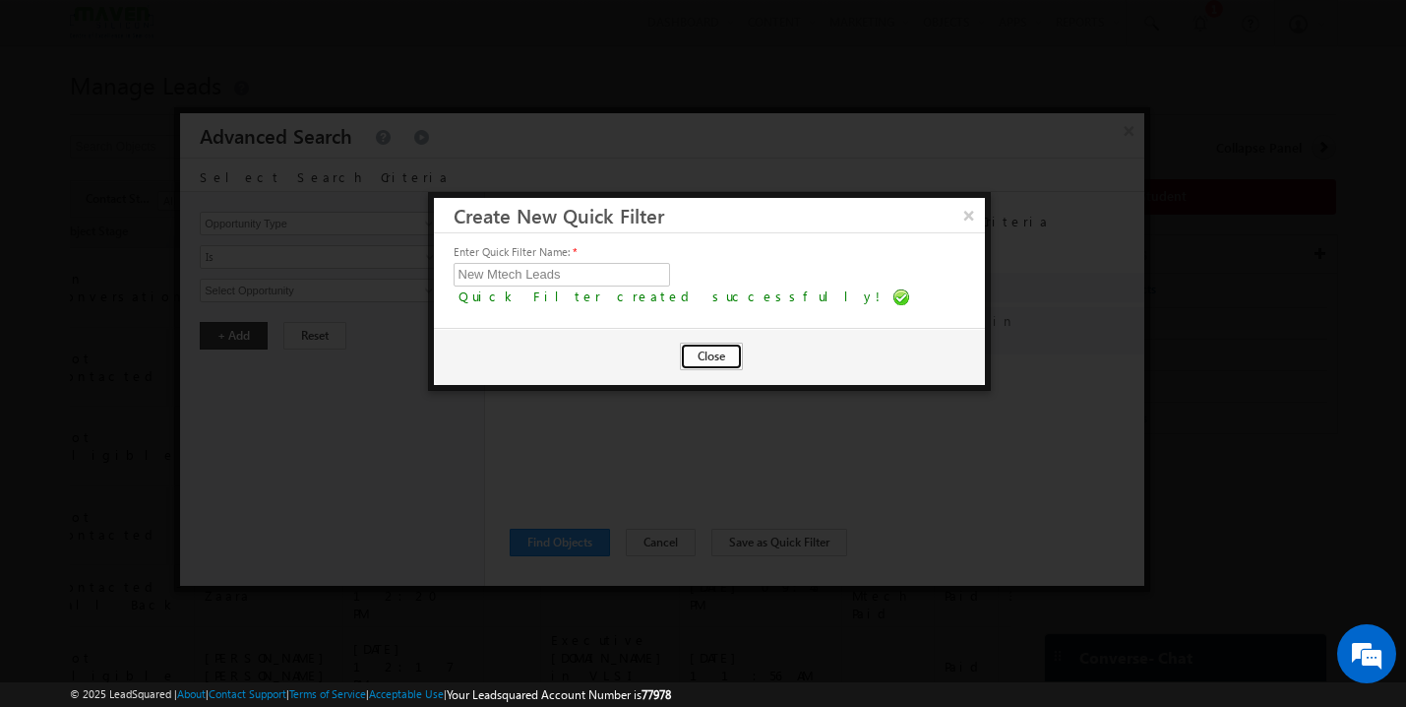
click at [715, 358] on button "Close" at bounding box center [711, 356] width 63 height 28
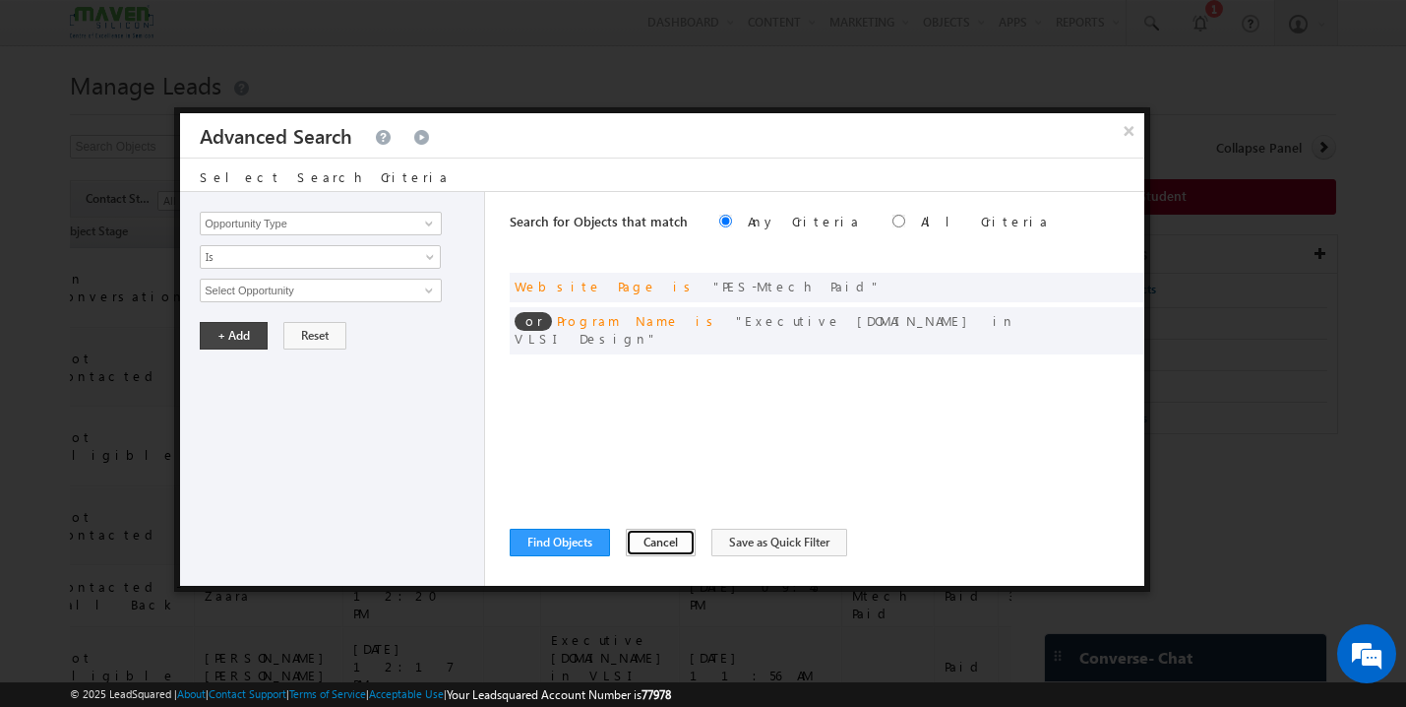
click at [667, 541] on button "Cancel" at bounding box center [661, 543] width 70 height 28
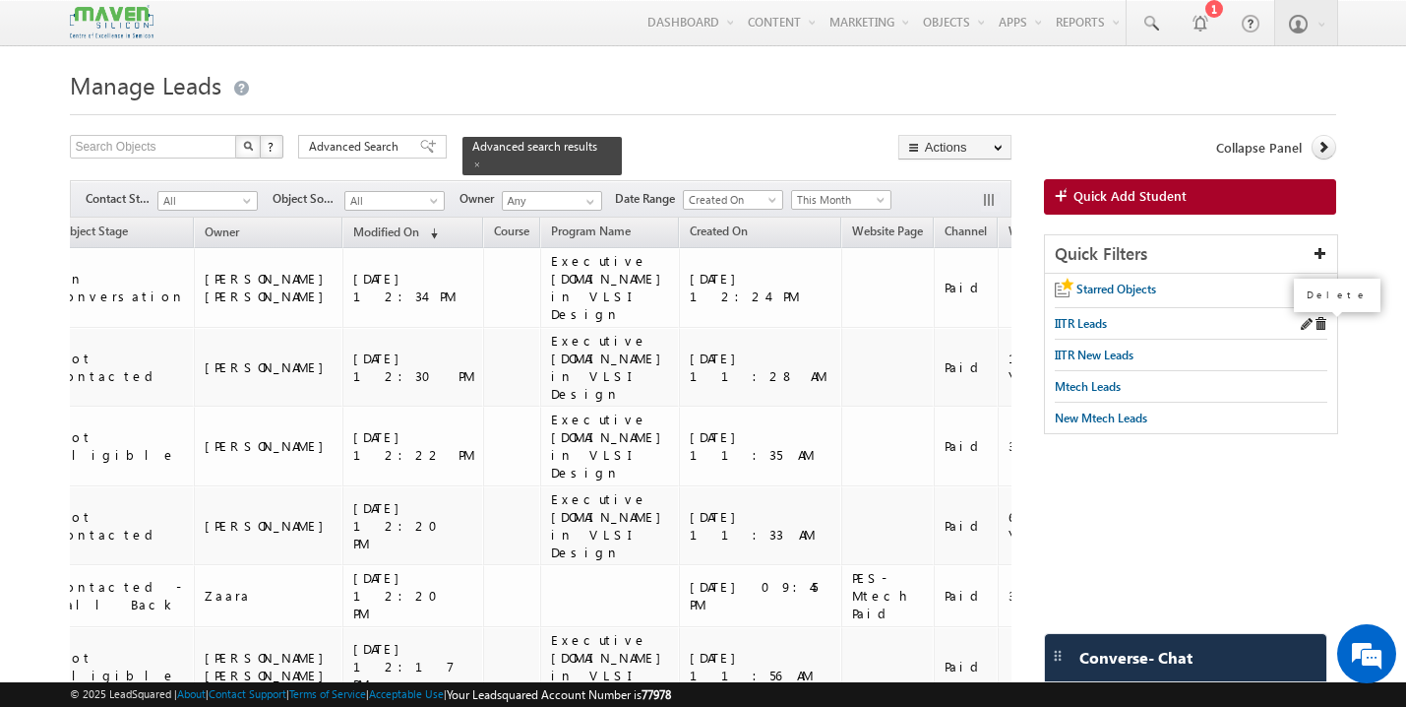
click at [1321, 327] on span at bounding box center [1321, 324] width 14 height 14
click at [1320, 354] on span at bounding box center [1321, 355] width 14 height 14
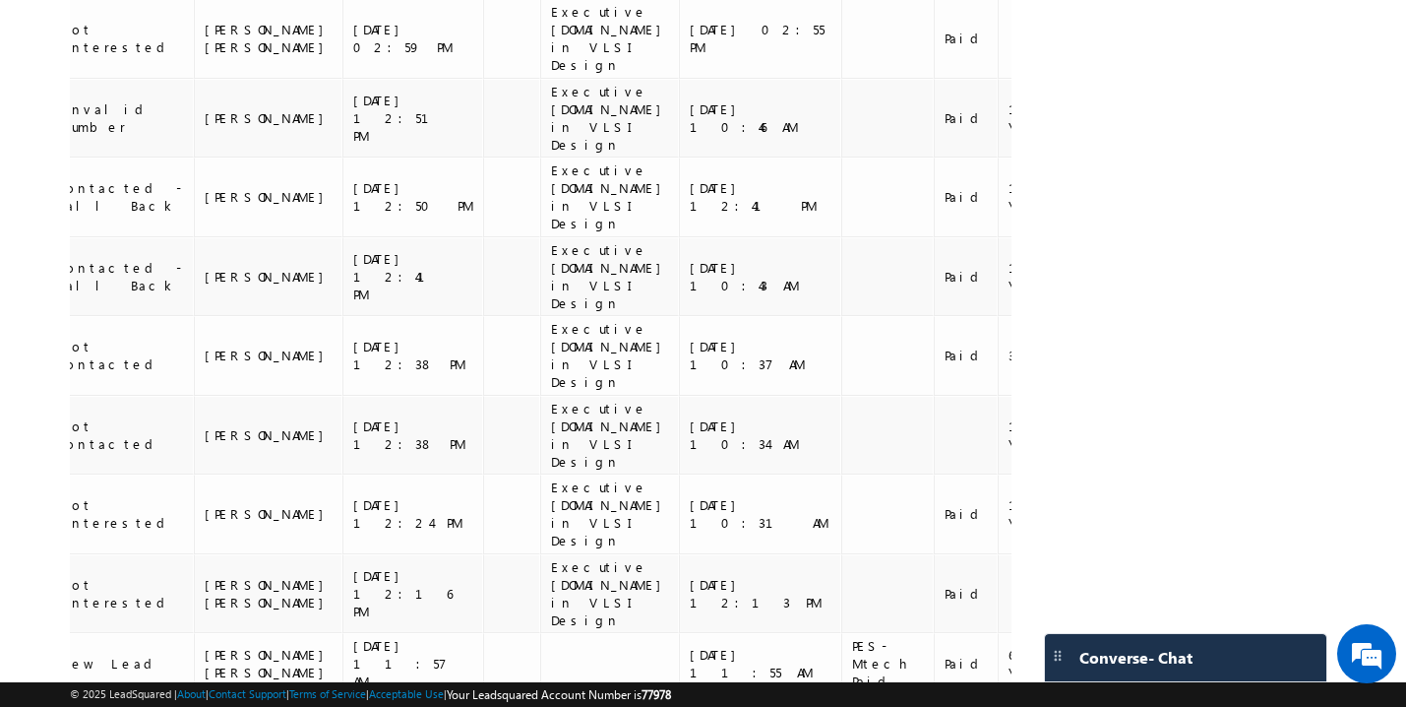
scroll to position [5261, 0]
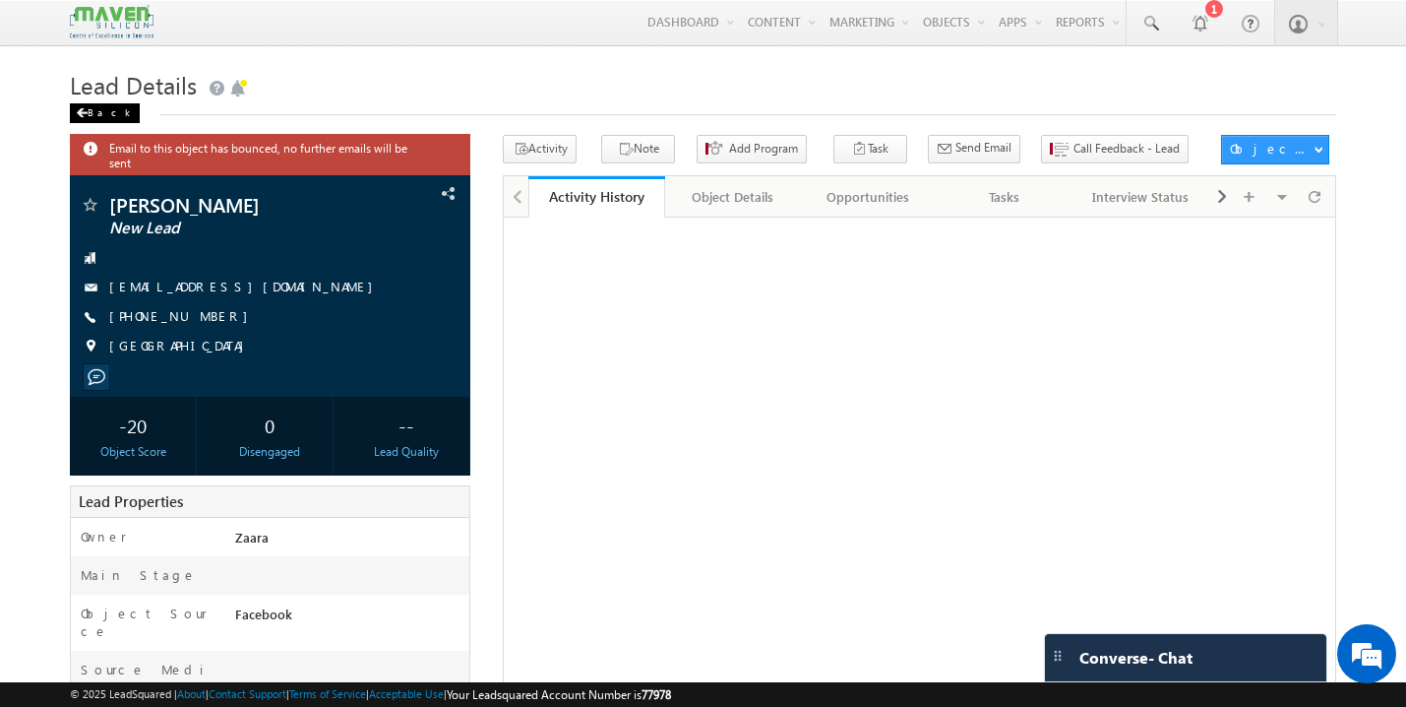
click at [88, 110] on div "Back" at bounding box center [105, 113] width 70 height 20
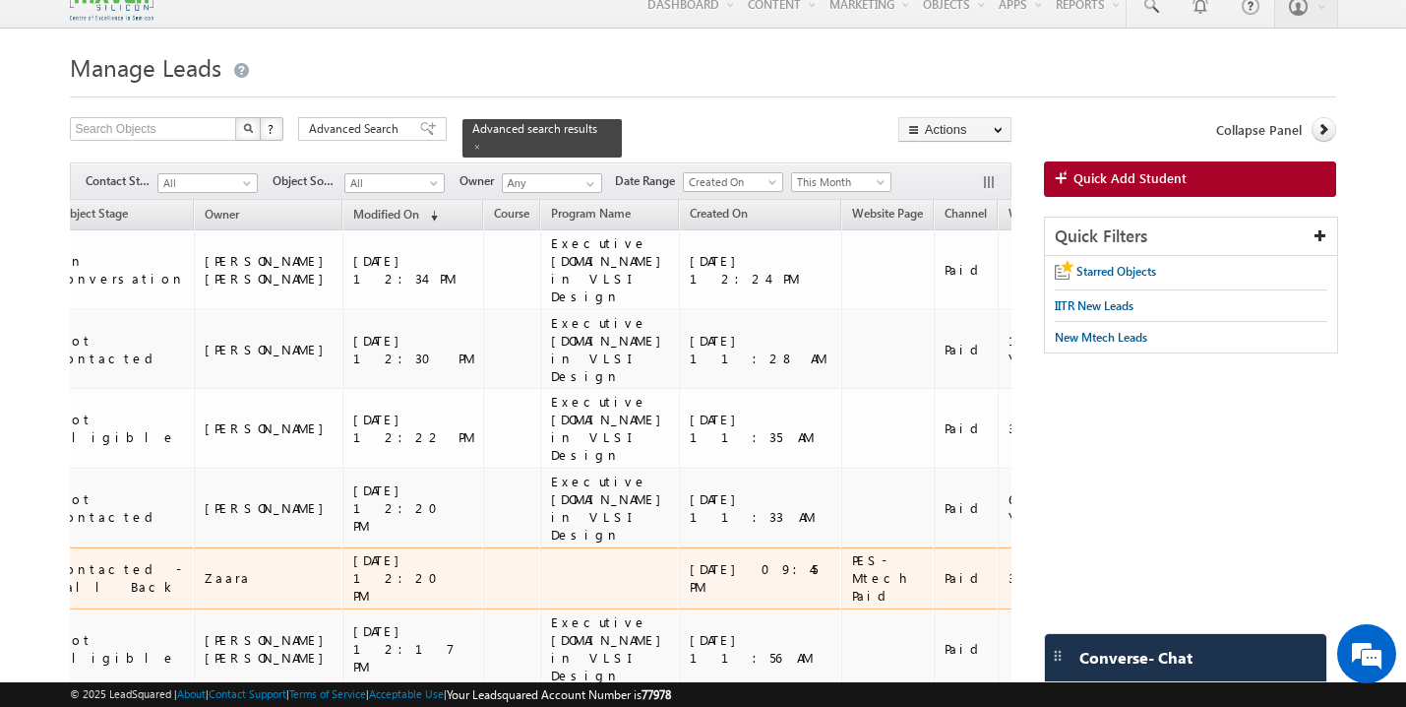
scroll to position [22, 0]
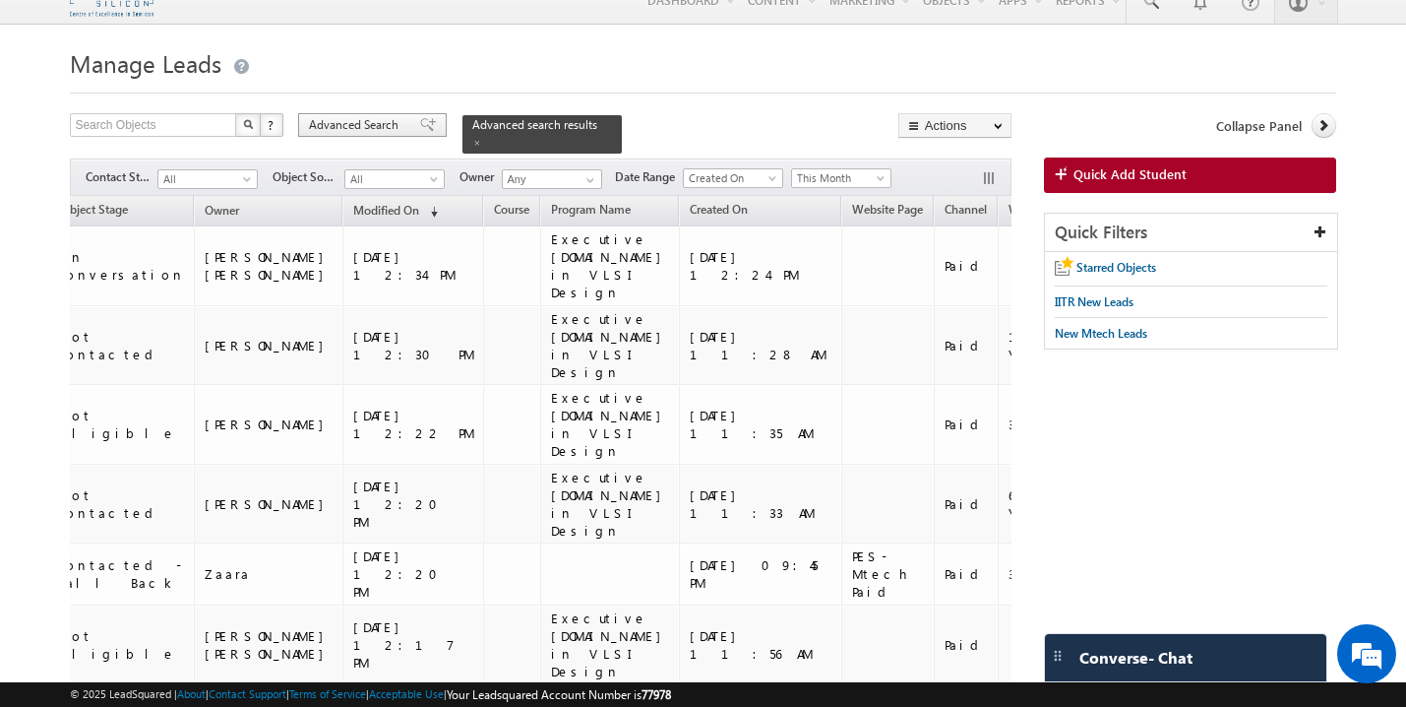
click at [420, 126] on span at bounding box center [428, 125] width 16 height 14
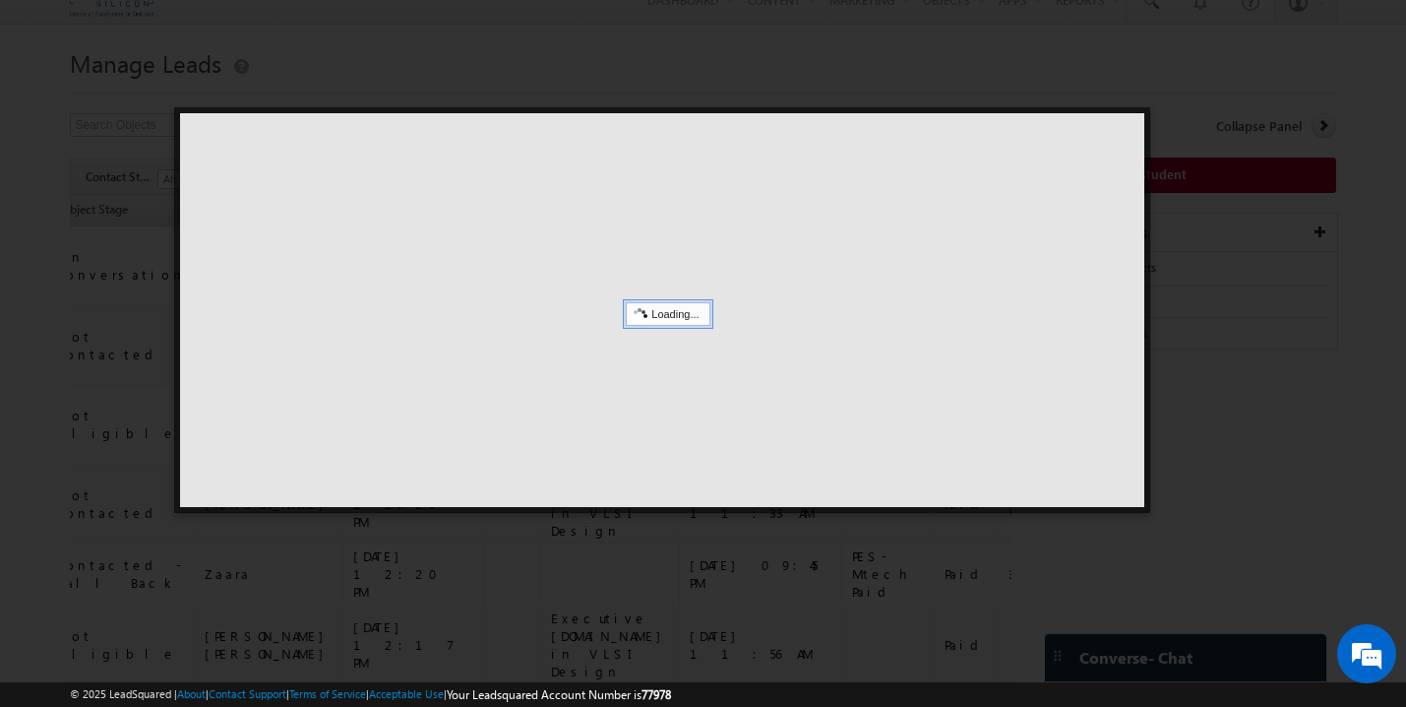
scroll to position [0, 0]
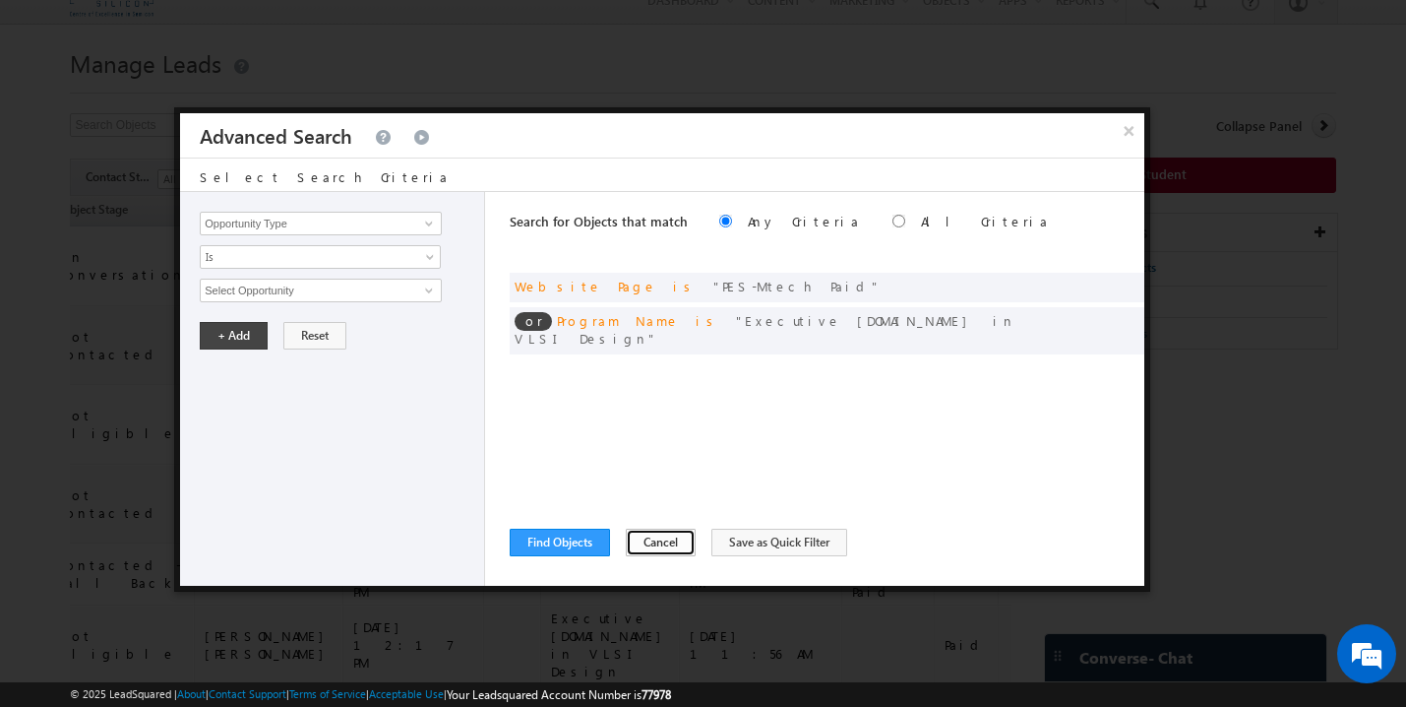
click at [639, 544] on button "Cancel" at bounding box center [661, 543] width 70 height 28
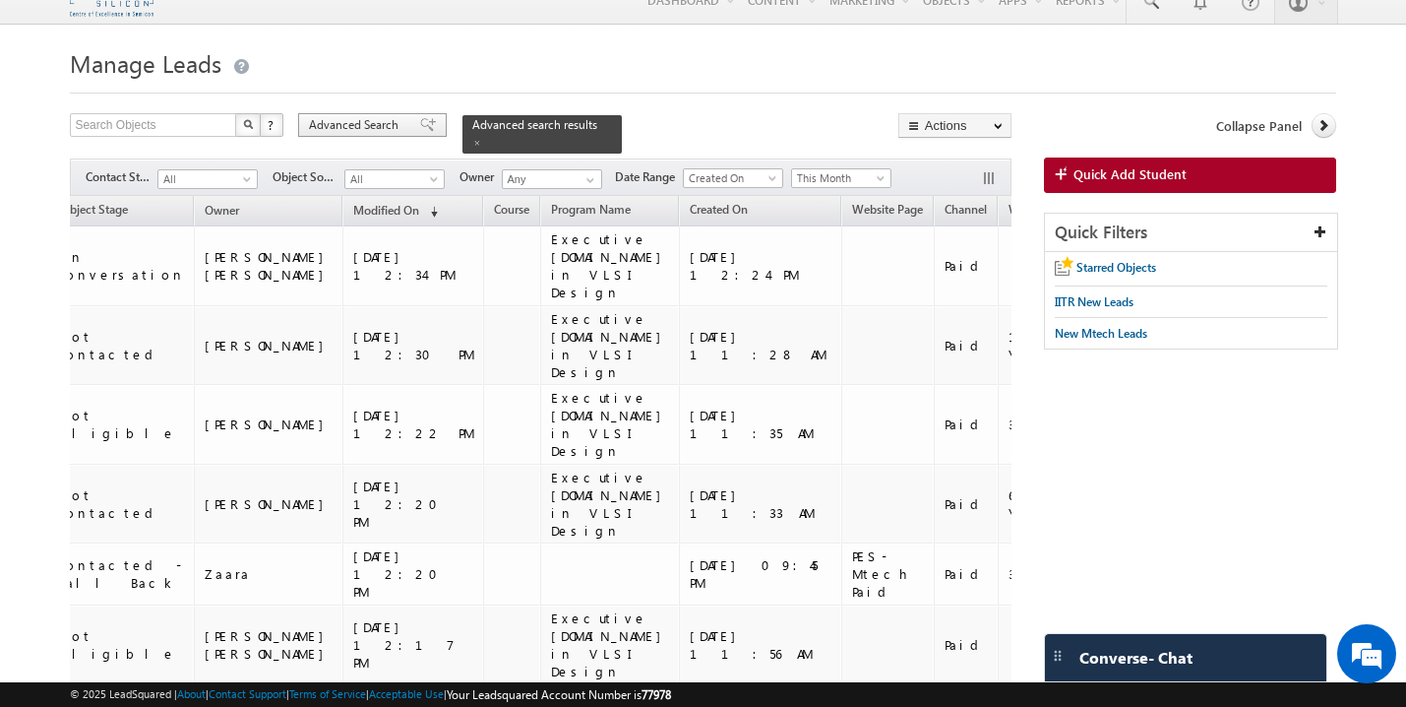
click at [420, 125] on span at bounding box center [428, 125] width 16 height 14
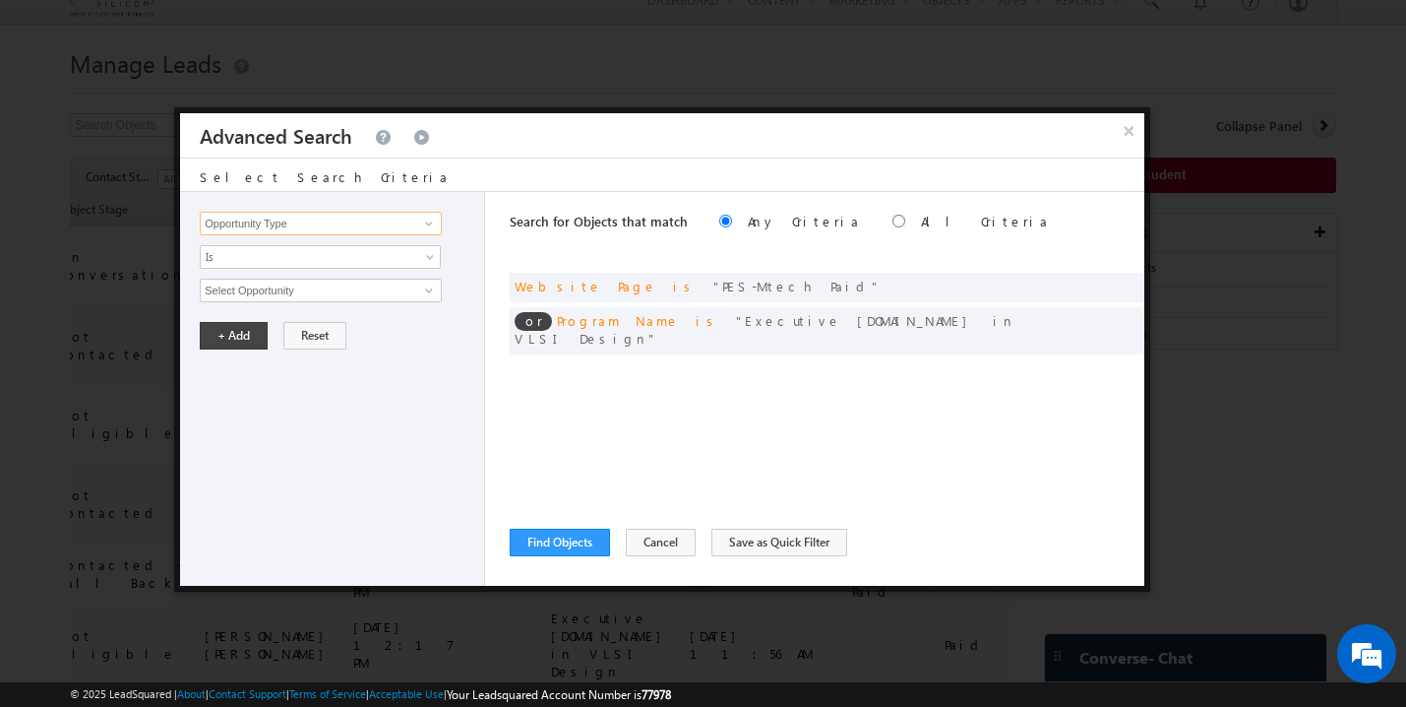
click at [343, 219] on input "Opportunity Type" at bounding box center [321, 224] width 242 height 24
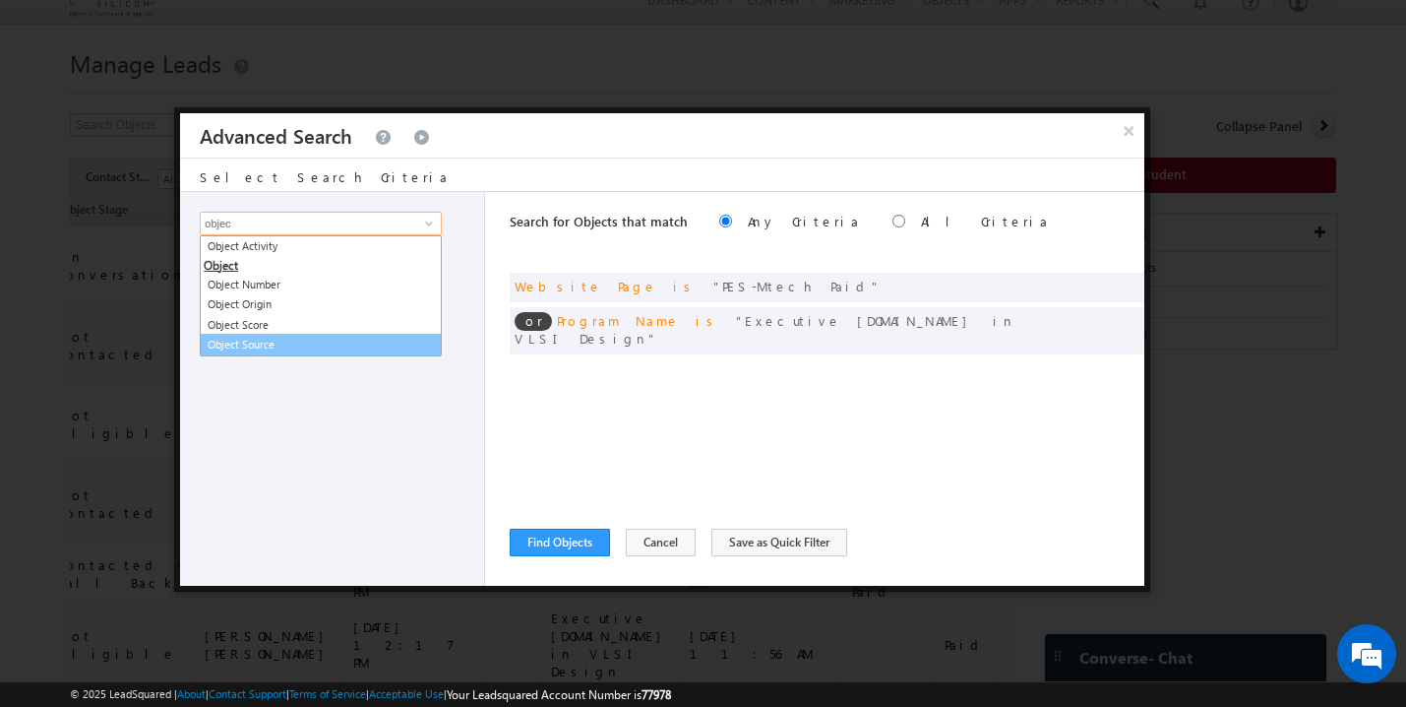
click at [274, 344] on link "Object Source" at bounding box center [321, 345] width 242 height 23
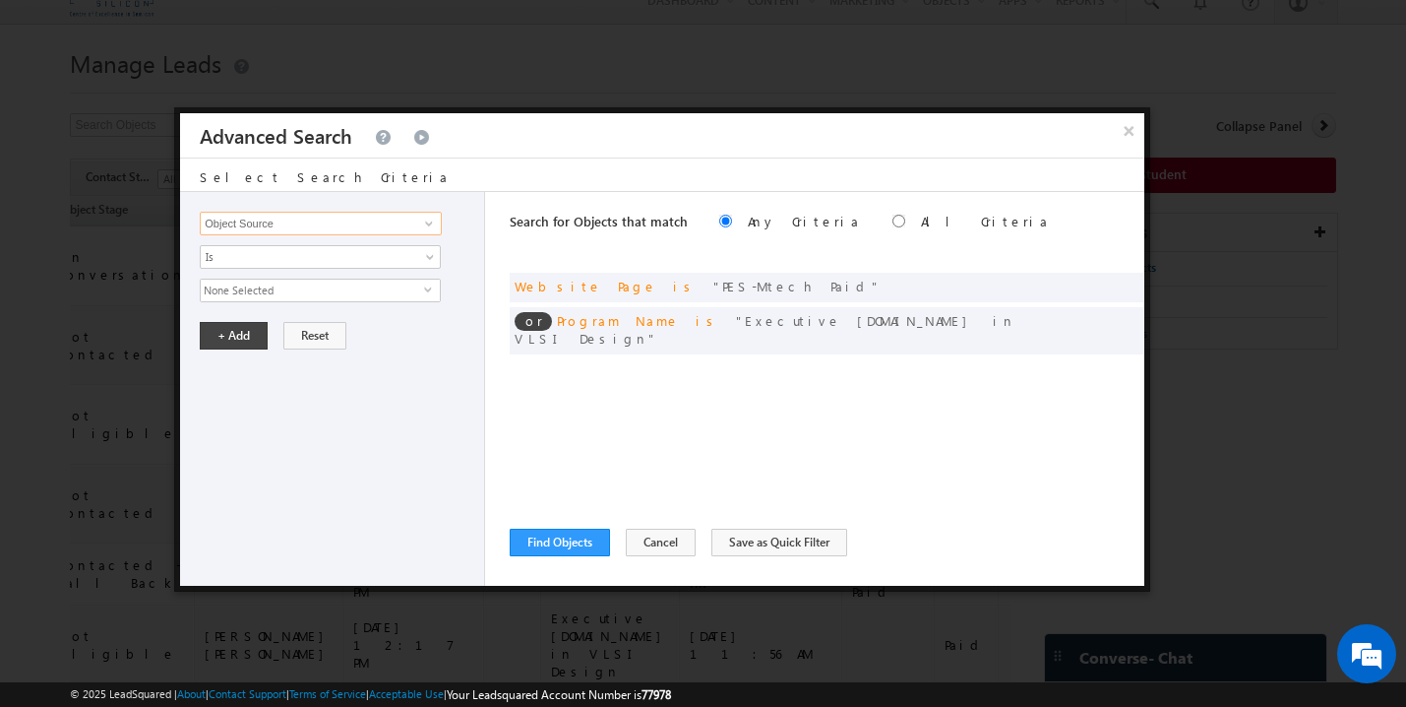
type input "Object Source"
click at [292, 293] on span "None Selected" at bounding box center [312, 291] width 223 height 22
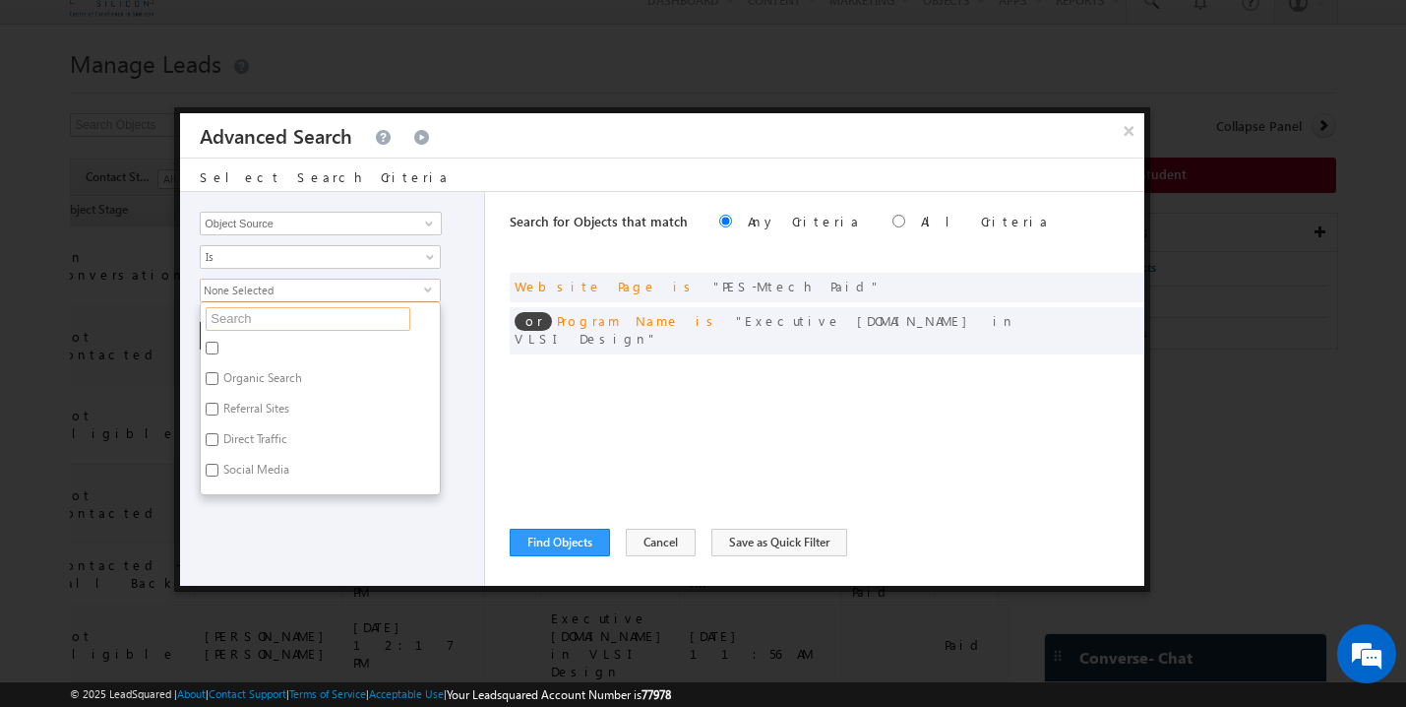
click at [275, 329] on input "text" at bounding box center [308, 319] width 205 height 24
type input "g"
type input "go"
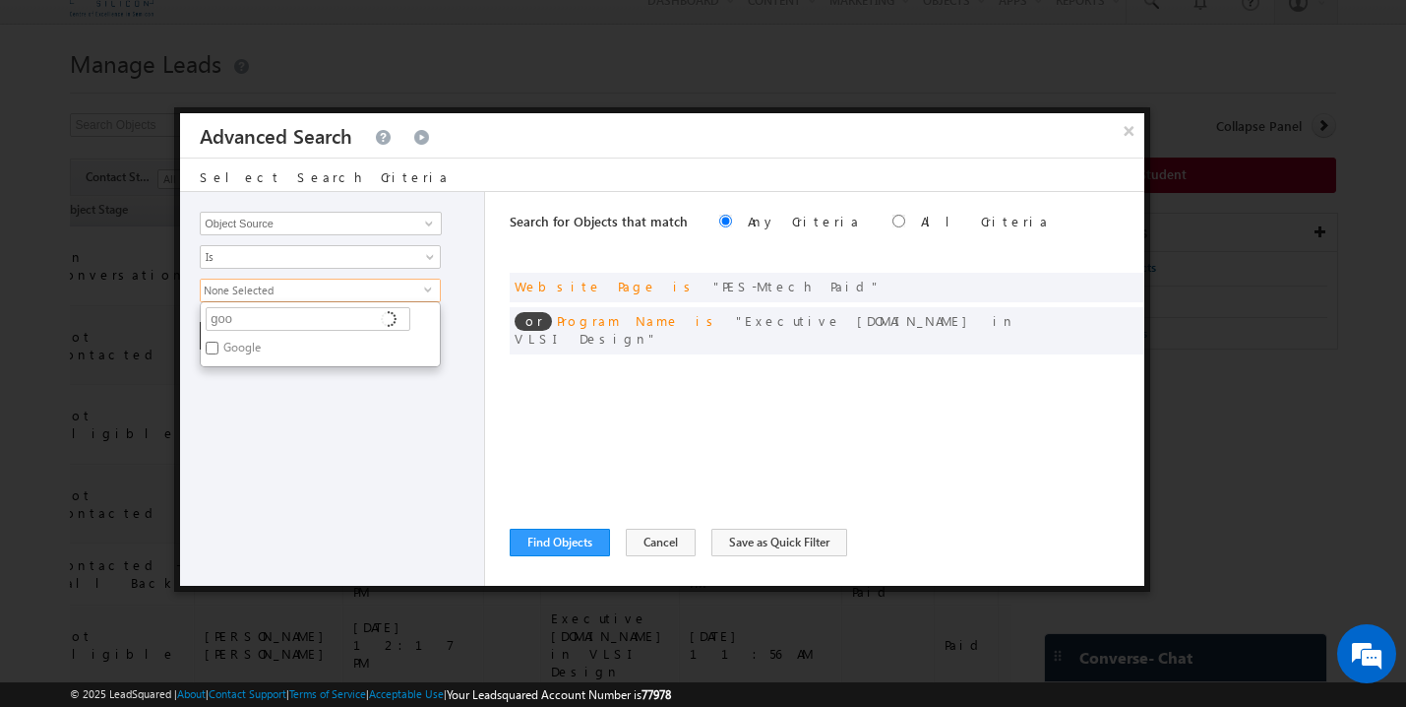
type input "goo"
click at [244, 351] on label "Google" at bounding box center [241, 351] width 80 height 31
click at [218, 351] on input "Google" at bounding box center [212, 348] width 13 height 13
checkbox input "true"
click at [270, 409] on div "Opportunity Type Object Activity Task Sales Group Prospect Id Academic Remarks …" at bounding box center [332, 389] width 305 height 394
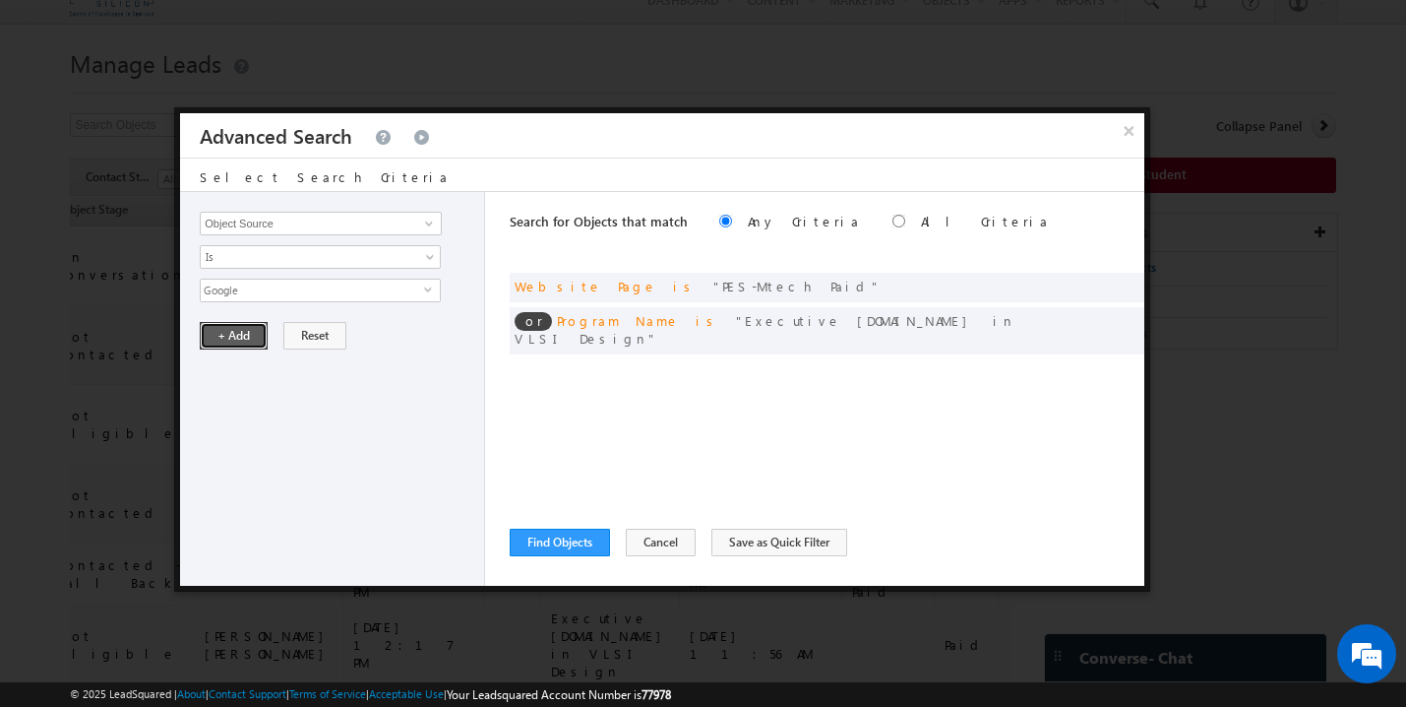
click at [235, 335] on button "+ Add" at bounding box center [234, 336] width 68 height 28
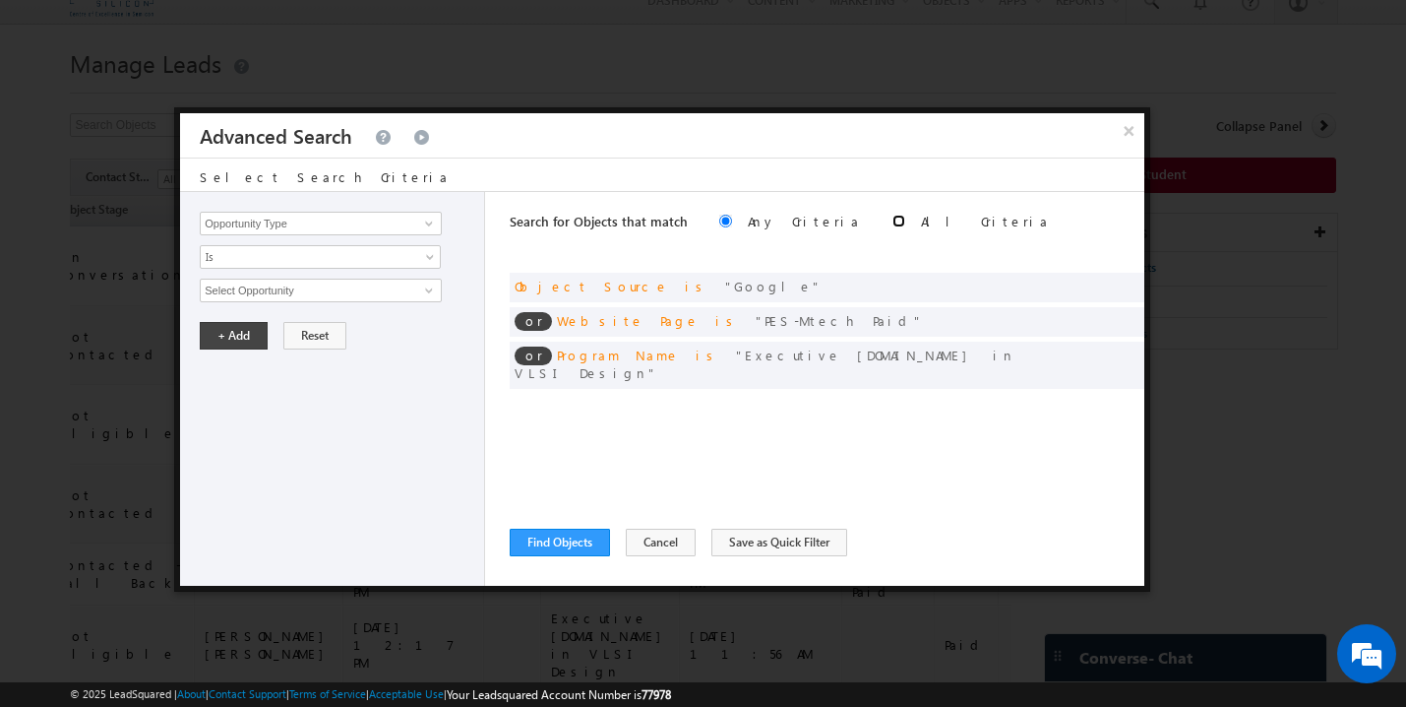
click at [893, 221] on input "radio" at bounding box center [899, 221] width 13 height 13
radio input "true"
click at [580, 539] on button "Find Objects" at bounding box center [560, 543] width 100 height 28
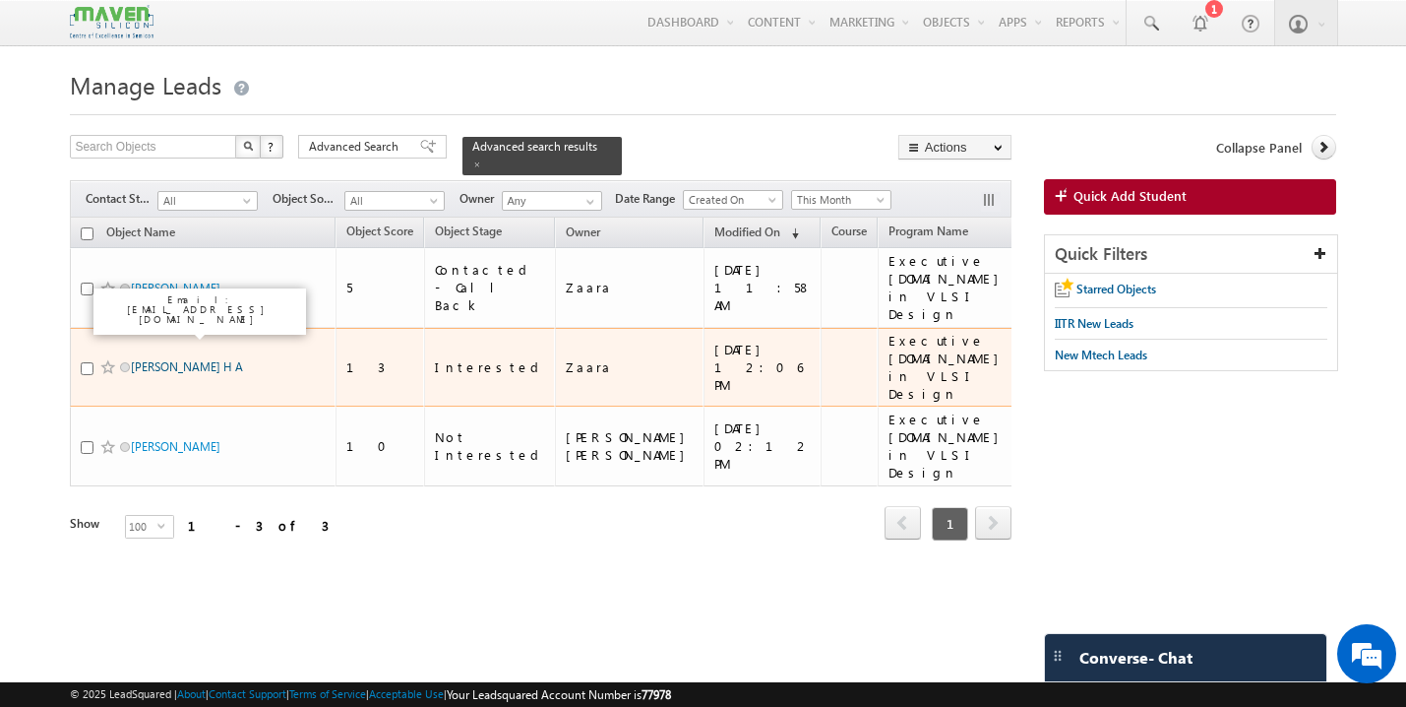
click at [193, 359] on link "[PERSON_NAME] H A" at bounding box center [187, 366] width 112 height 15
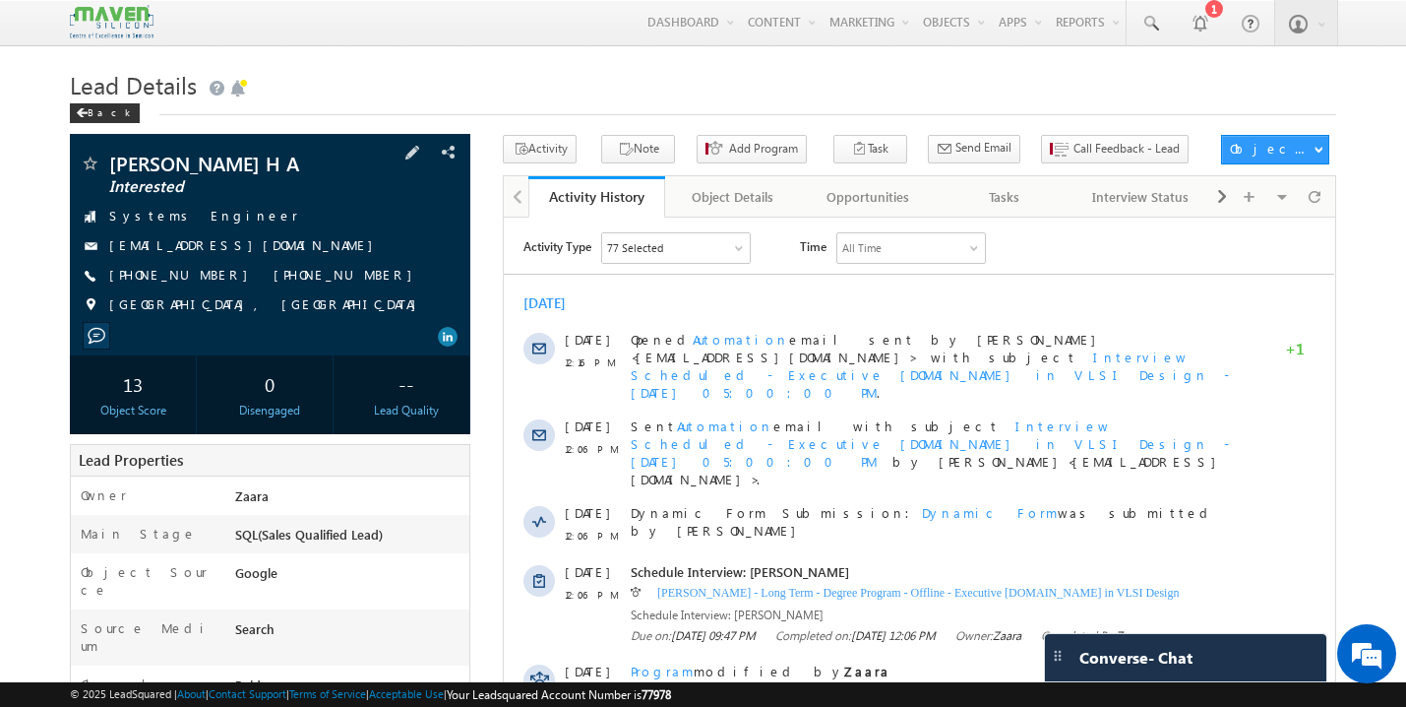
drag, startPoint x: 264, startPoint y: 252, endPoint x: 246, endPoint y: 252, distance: 17.7
click at [246, 252] on div "[EMAIL_ADDRESS][DOMAIN_NAME]" at bounding box center [270, 246] width 381 height 20
copy div "[EMAIL_ADDRESS][DOMAIN_NAME]"
click at [99, 117] on div "Back" at bounding box center [105, 113] width 70 height 20
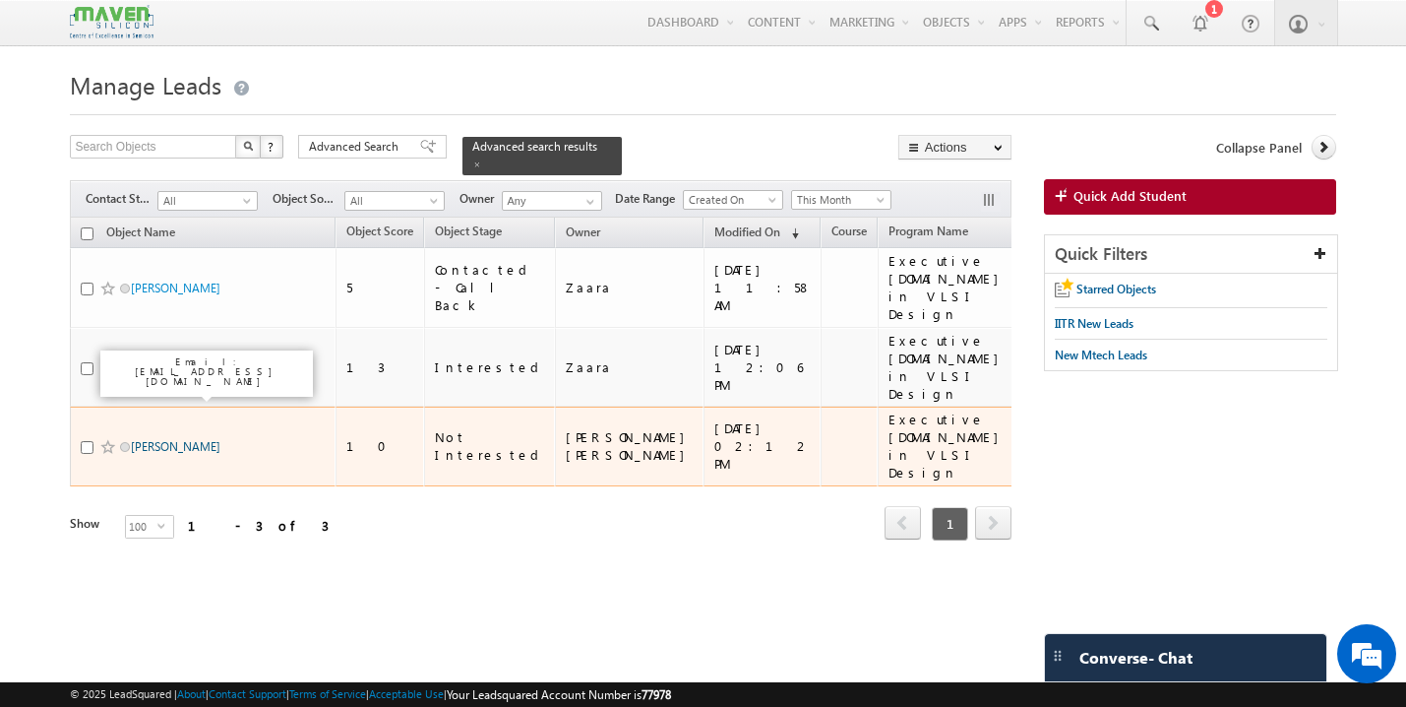
click at [190, 439] on link "[PERSON_NAME]" at bounding box center [176, 446] width 90 height 15
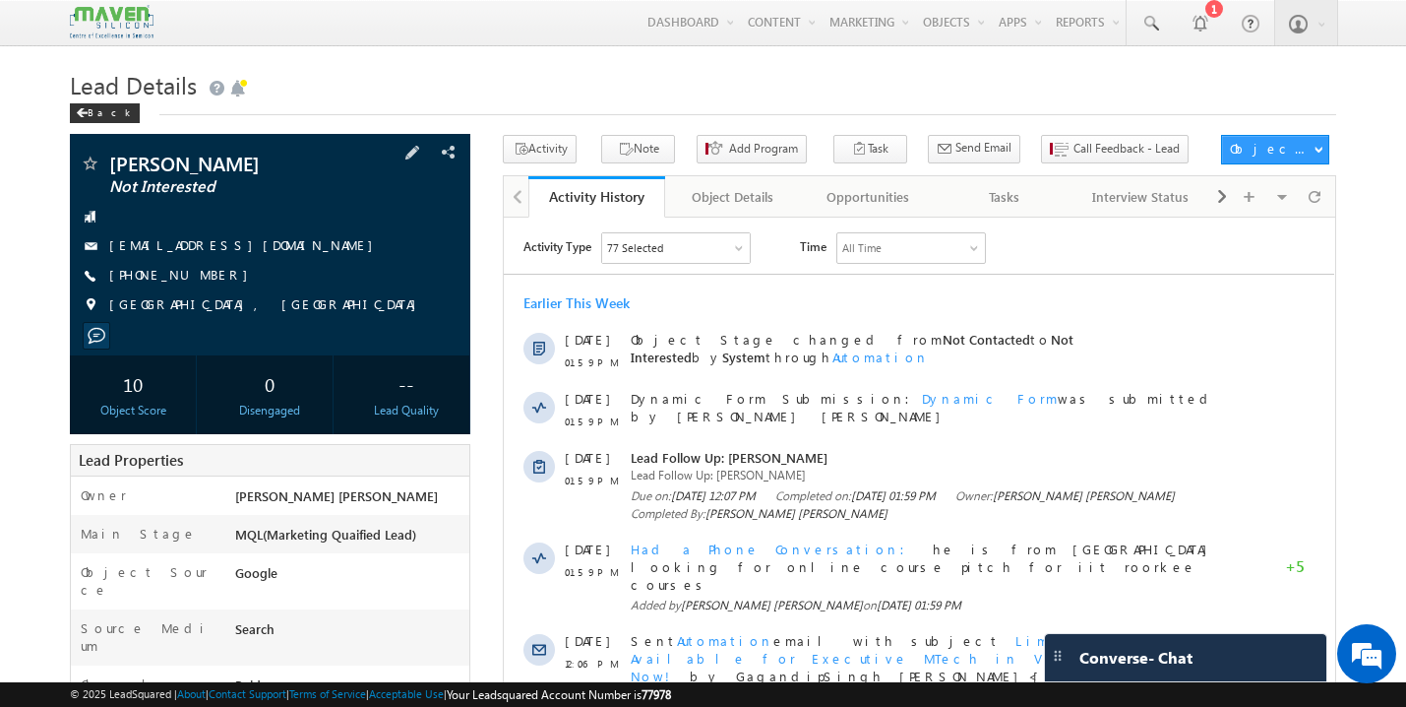
drag, startPoint x: 288, startPoint y: 249, endPoint x: 265, endPoint y: 248, distance: 23.6
click at [265, 248] on div "[EMAIL_ADDRESS][DOMAIN_NAME]" at bounding box center [270, 246] width 381 height 20
copy div "[EMAIL_ADDRESS][DOMAIN_NAME]"
click at [100, 110] on div "Back" at bounding box center [105, 113] width 70 height 20
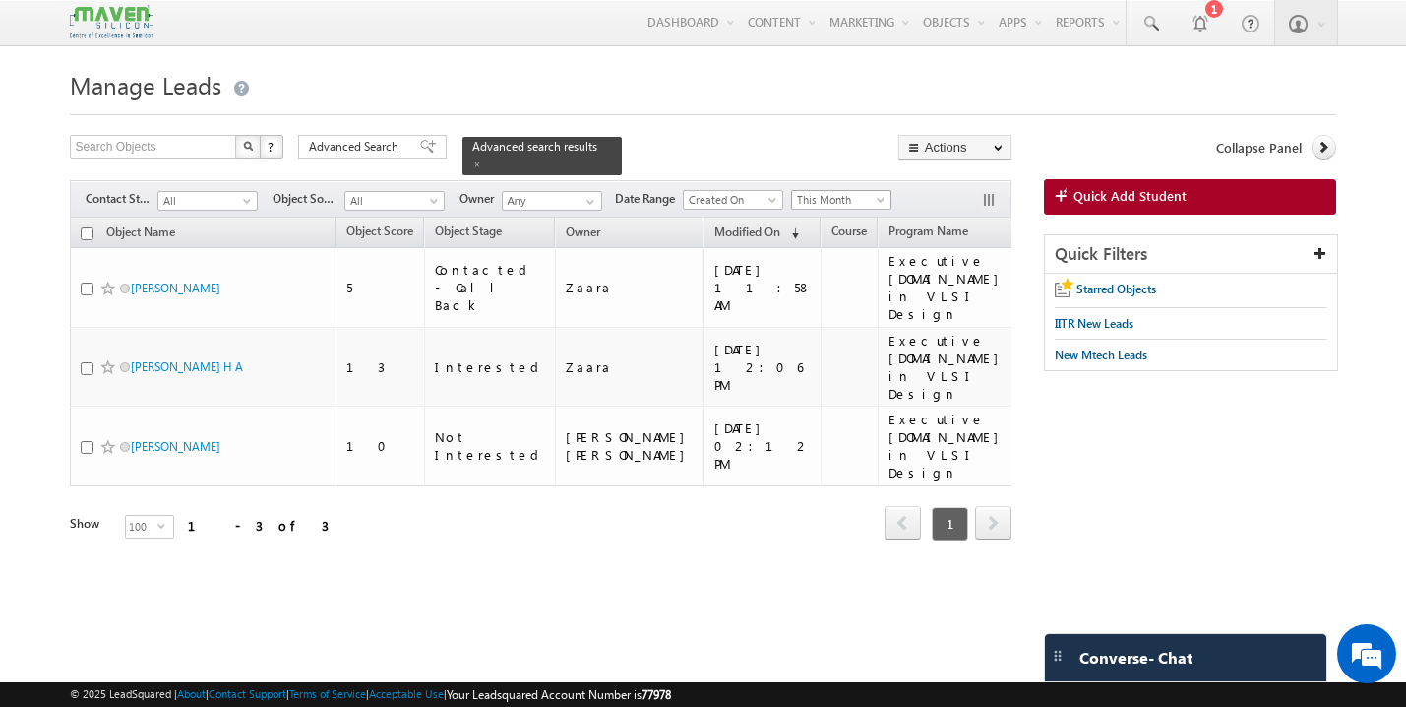
click at [880, 196] on span at bounding box center [883, 204] width 16 height 16
click at [849, 339] on link "Last Month" at bounding box center [845, 341] width 99 height 18
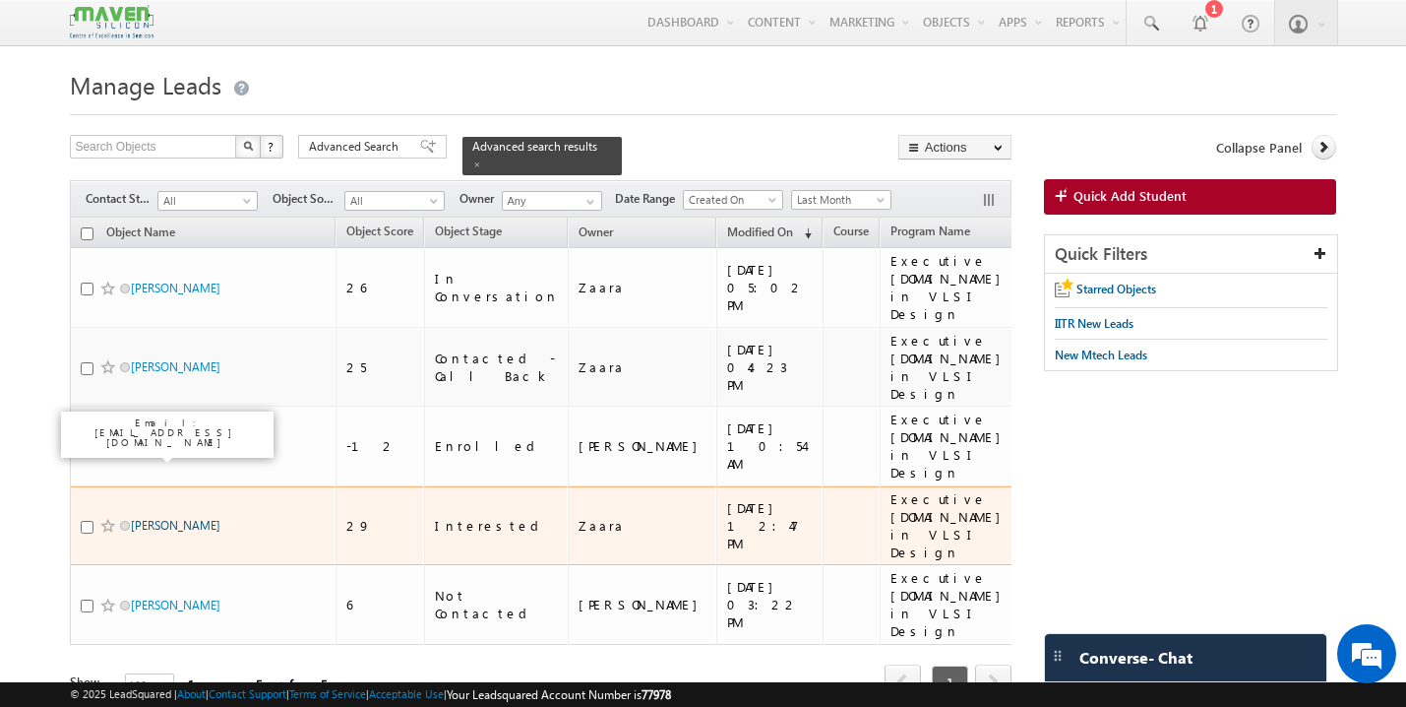
click at [153, 518] on link "[PERSON_NAME]" at bounding box center [176, 525] width 90 height 15
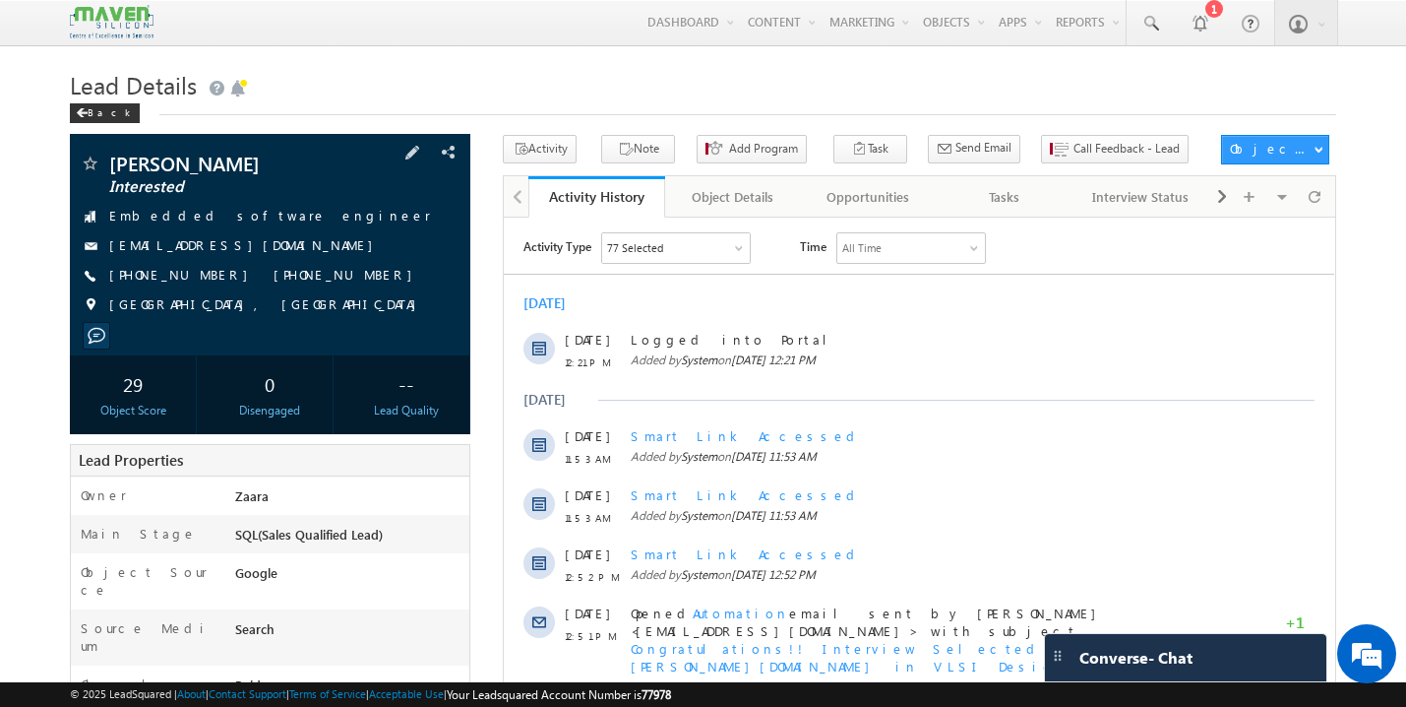
drag, startPoint x: 293, startPoint y: 249, endPoint x: 273, endPoint y: 249, distance: 20.7
click at [273, 249] on div "[EMAIL_ADDRESS][DOMAIN_NAME]" at bounding box center [270, 246] width 381 height 20
copy div "[EMAIL_ADDRESS][DOMAIN_NAME]"
click at [89, 107] on div "Back" at bounding box center [105, 113] width 70 height 20
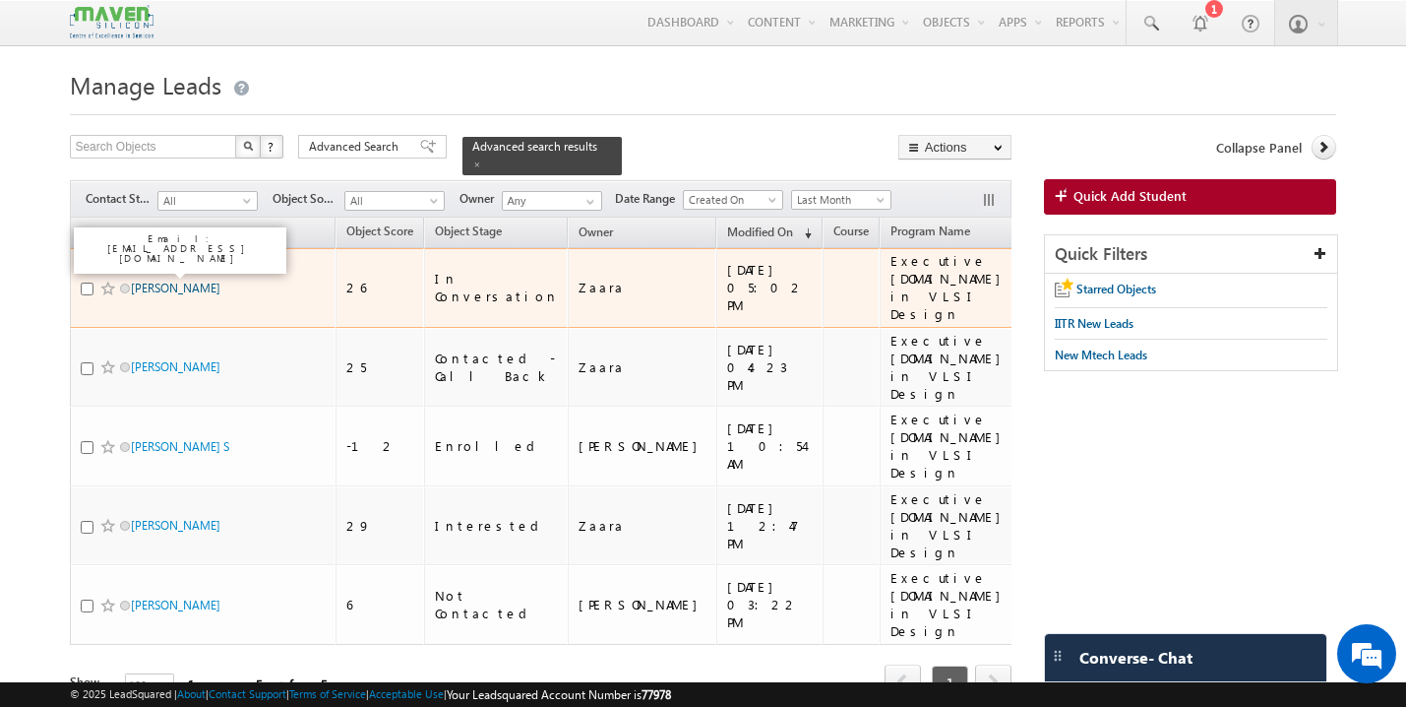
click at [147, 280] on link "[PERSON_NAME]" at bounding box center [176, 287] width 90 height 15
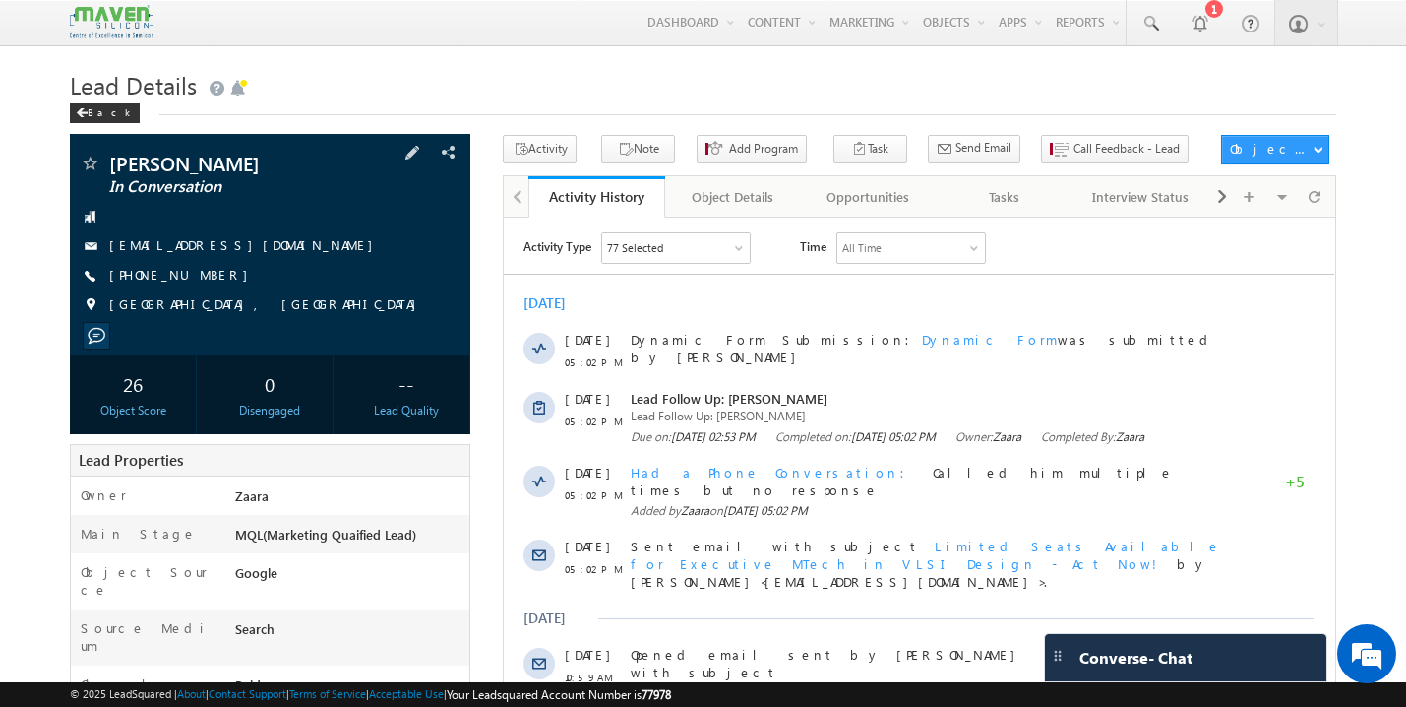
drag, startPoint x: 245, startPoint y: 249, endPoint x: 228, endPoint y: 252, distance: 17.0
click at [228, 252] on div "tejanaik52@yahoo.in" at bounding box center [270, 246] width 381 height 20
drag, startPoint x: 236, startPoint y: 251, endPoint x: 225, endPoint y: 254, distance: 11.2
click at [225, 254] on div "tejanaik52@yahoo.in" at bounding box center [270, 246] width 381 height 20
copy div "tejanaik52@yahoo.in"
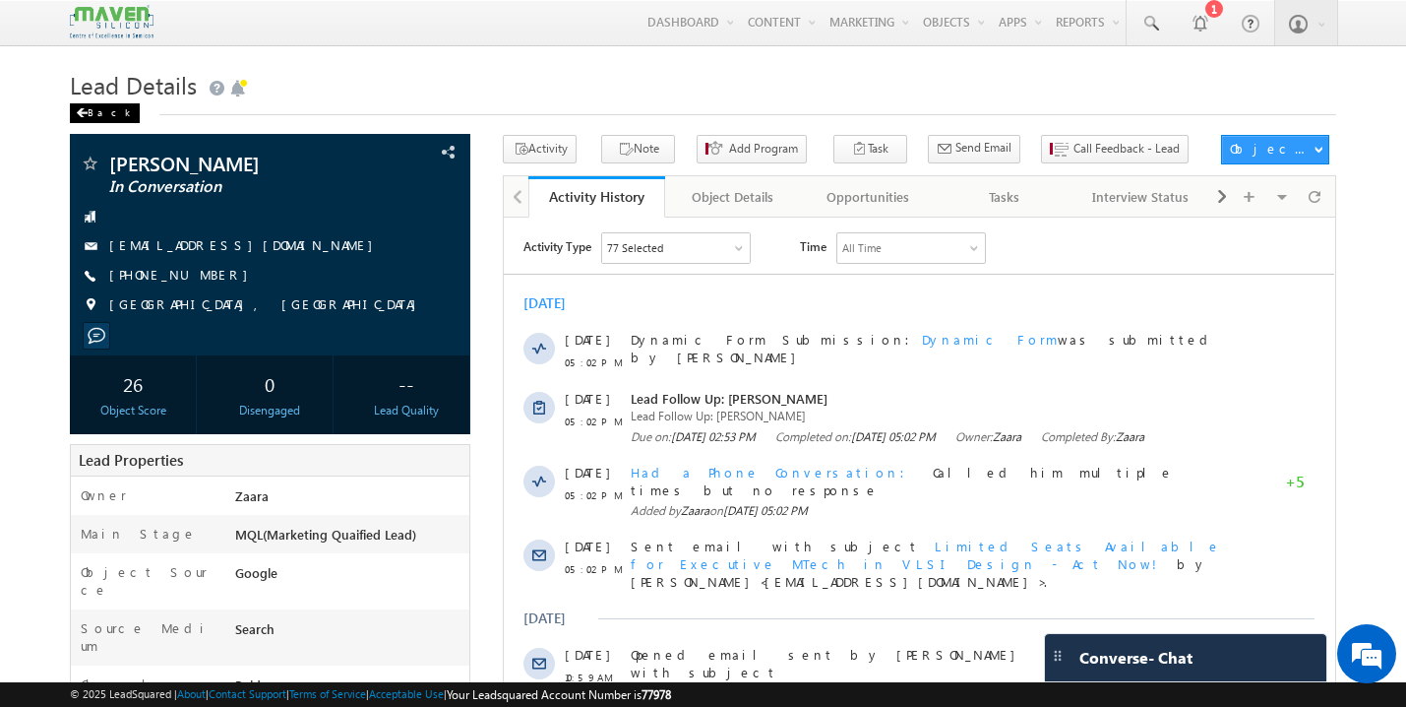
click at [101, 116] on div "Back" at bounding box center [105, 113] width 70 height 20
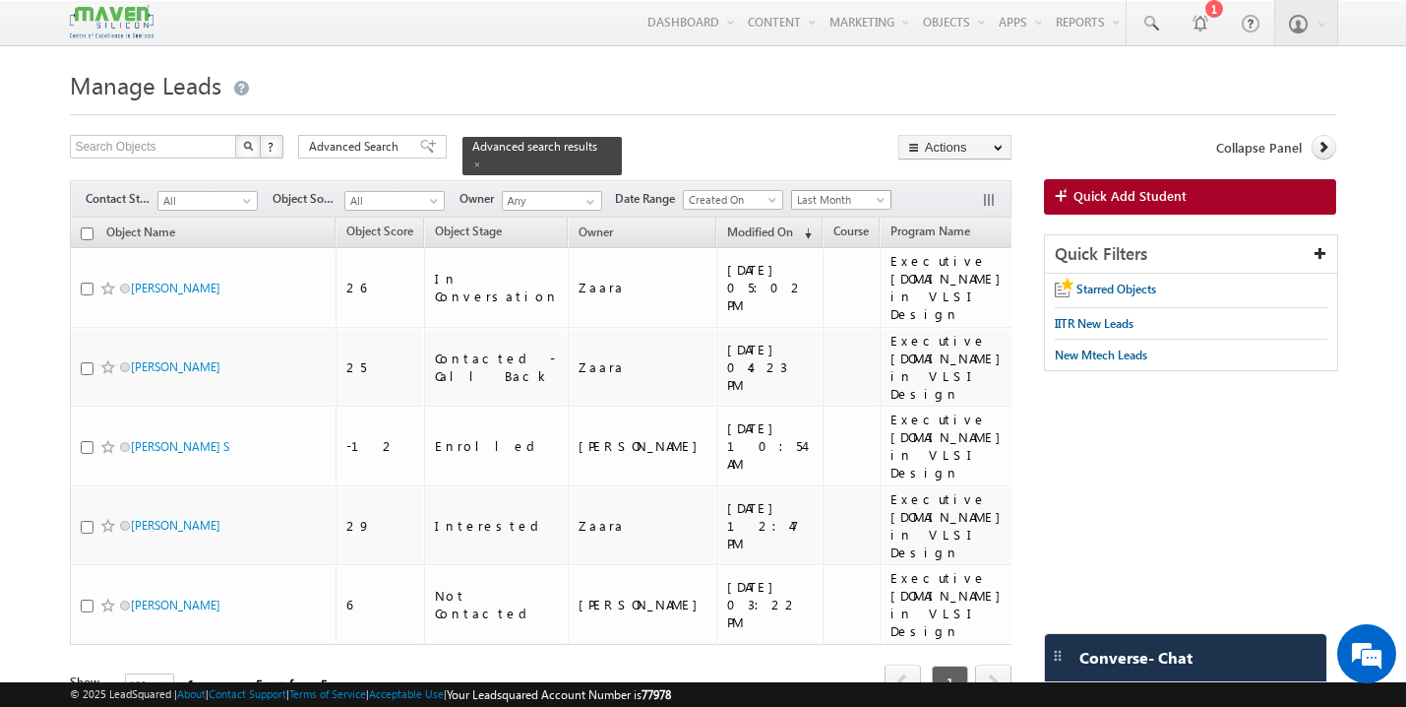
click at [879, 196] on span at bounding box center [883, 204] width 16 height 16
click at [837, 218] on link "All Time" at bounding box center [845, 211] width 99 height 18
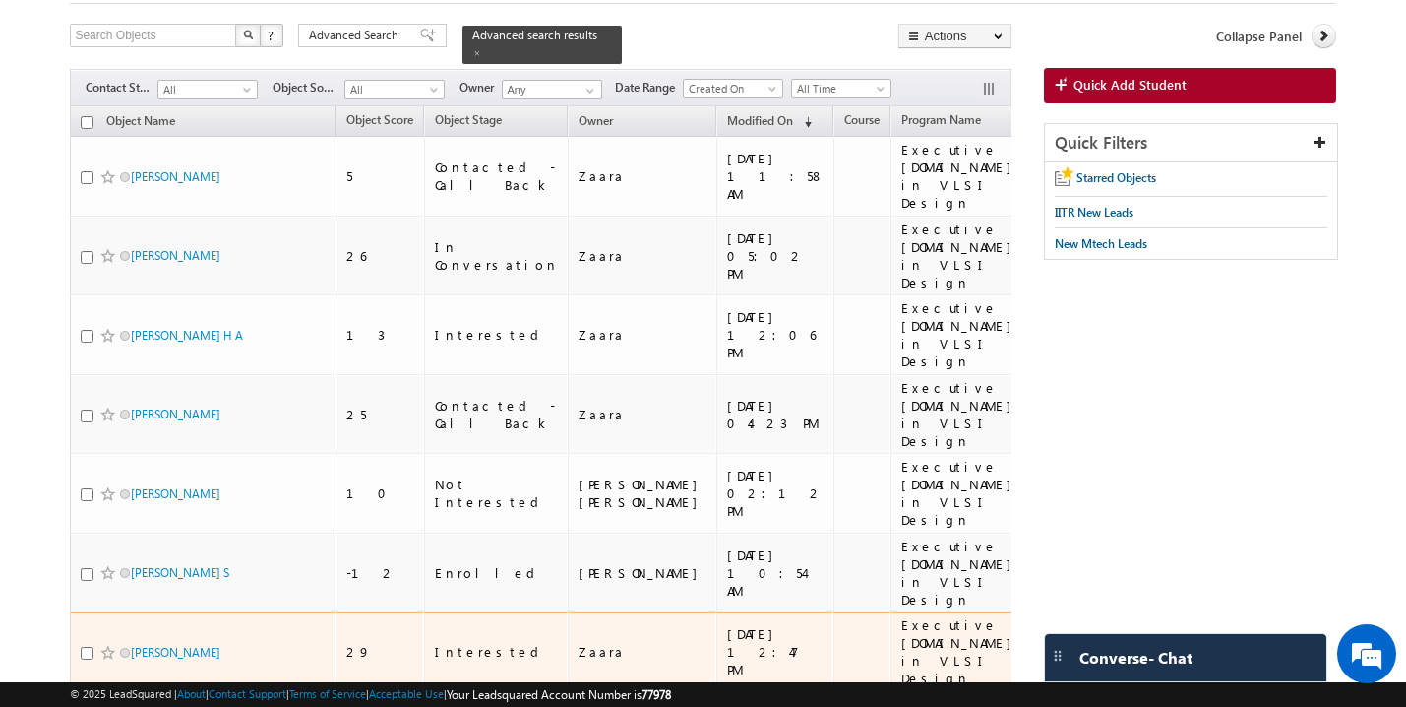
scroll to position [108, 0]
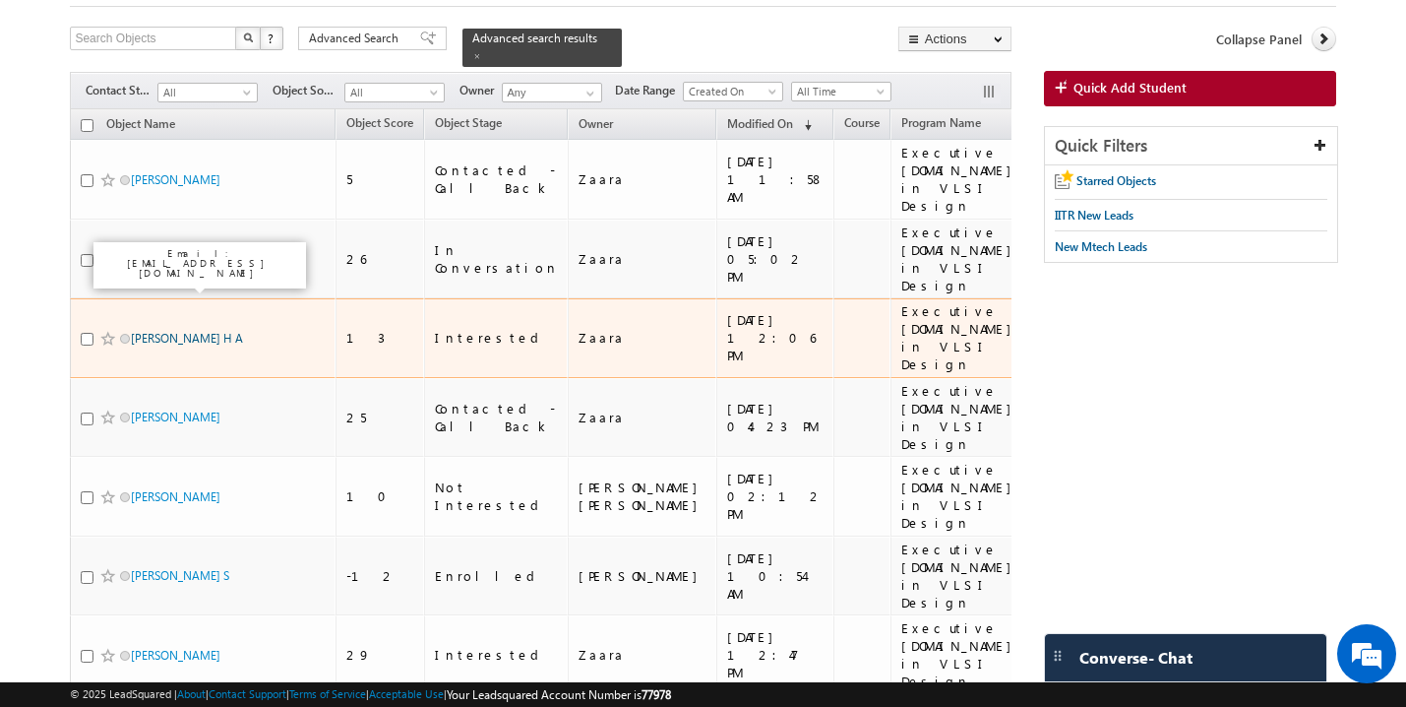
click at [190, 331] on link "[PERSON_NAME] H A" at bounding box center [187, 338] width 112 height 15
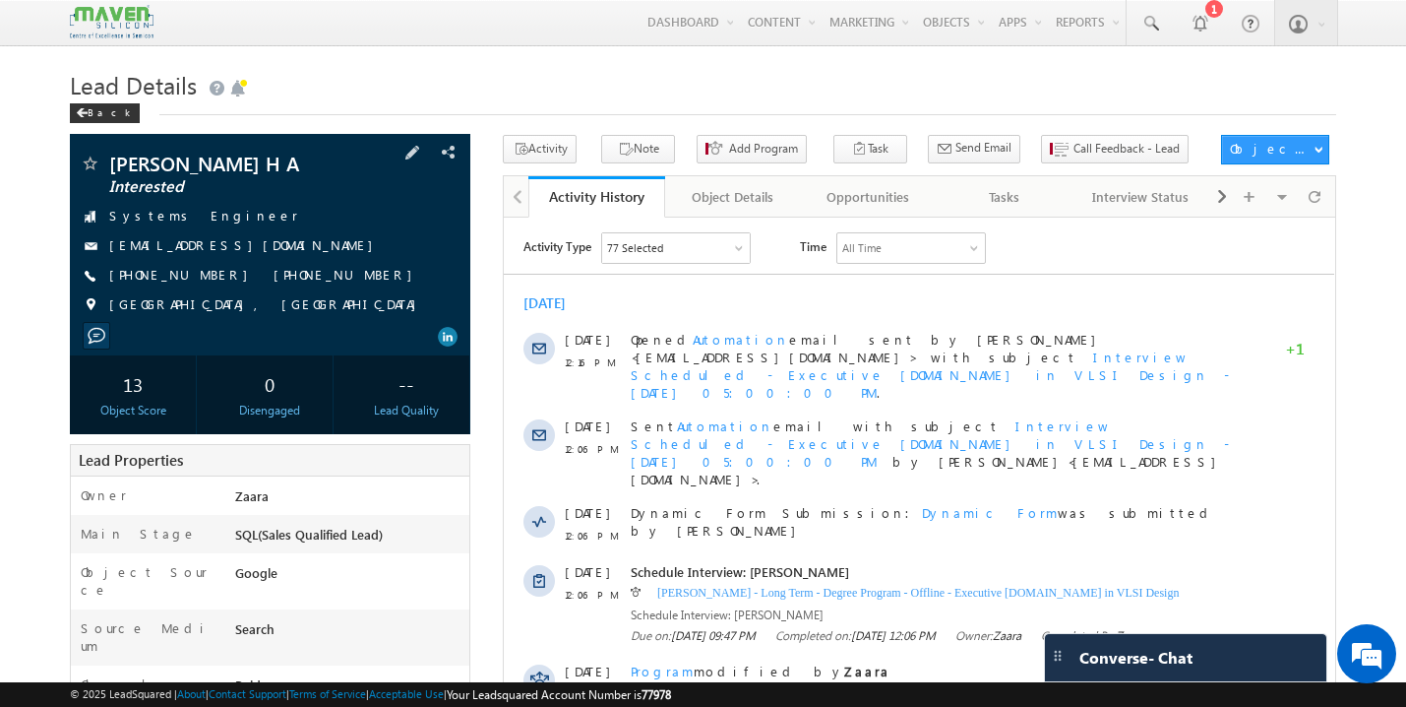
drag, startPoint x: 265, startPoint y: 249, endPoint x: 244, endPoint y: 252, distance: 20.9
click at [244, 252] on div "[EMAIL_ADDRESS][DOMAIN_NAME]" at bounding box center [270, 246] width 381 height 20
copy div "[EMAIL_ADDRESS][DOMAIN_NAME]"
click at [1150, 17] on span at bounding box center [1151, 24] width 20 height 20
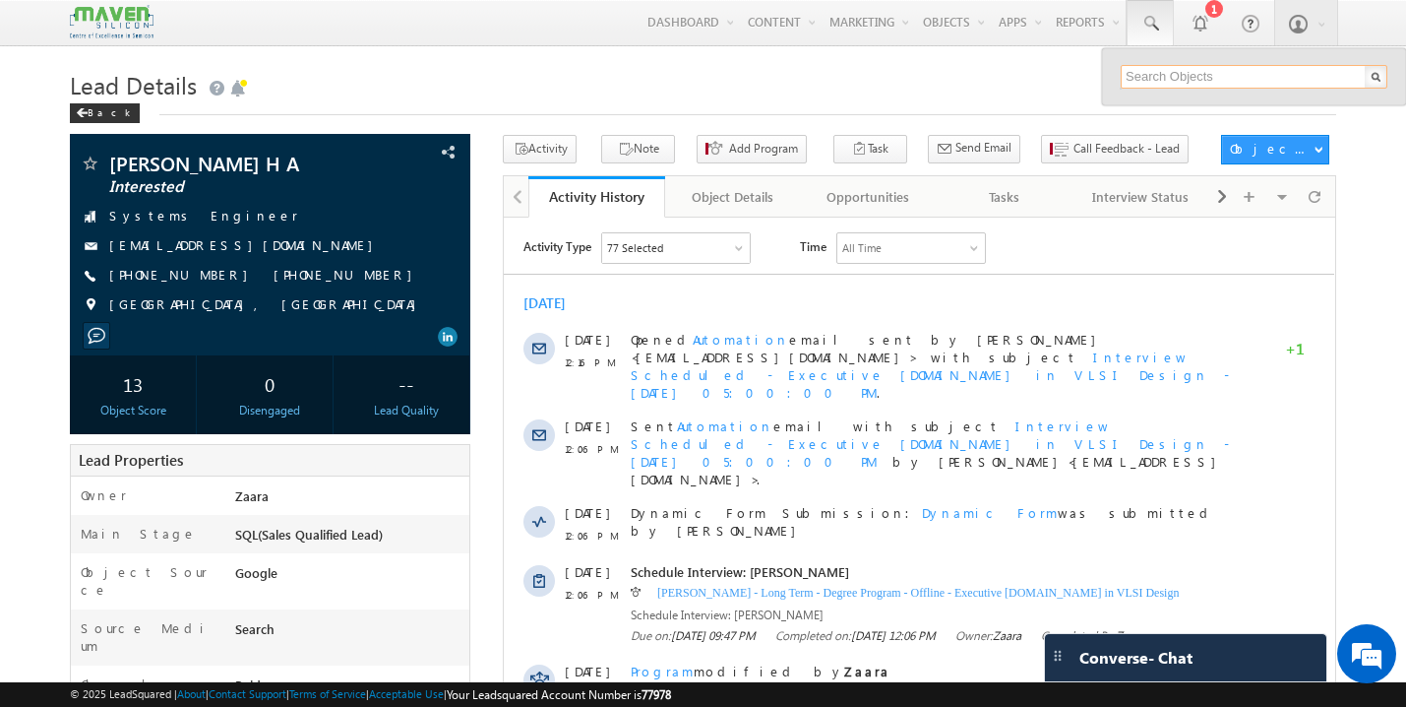
click at [1179, 77] on input "text" at bounding box center [1254, 77] width 267 height 24
paste input "[EMAIL_ADDRESS][DOMAIN_NAME]"
type input "[EMAIL_ADDRESS][DOMAIN_NAME]"
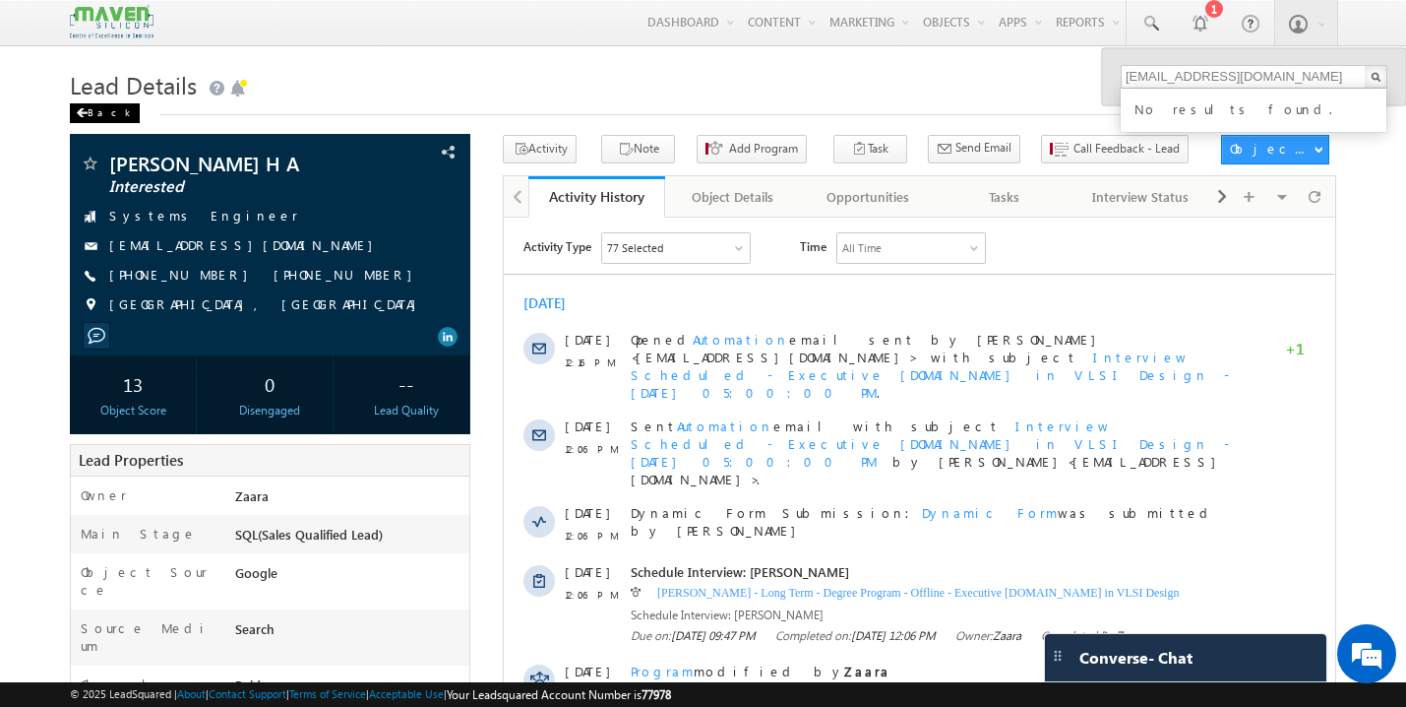
click at [99, 109] on div "Back" at bounding box center [105, 113] width 70 height 20
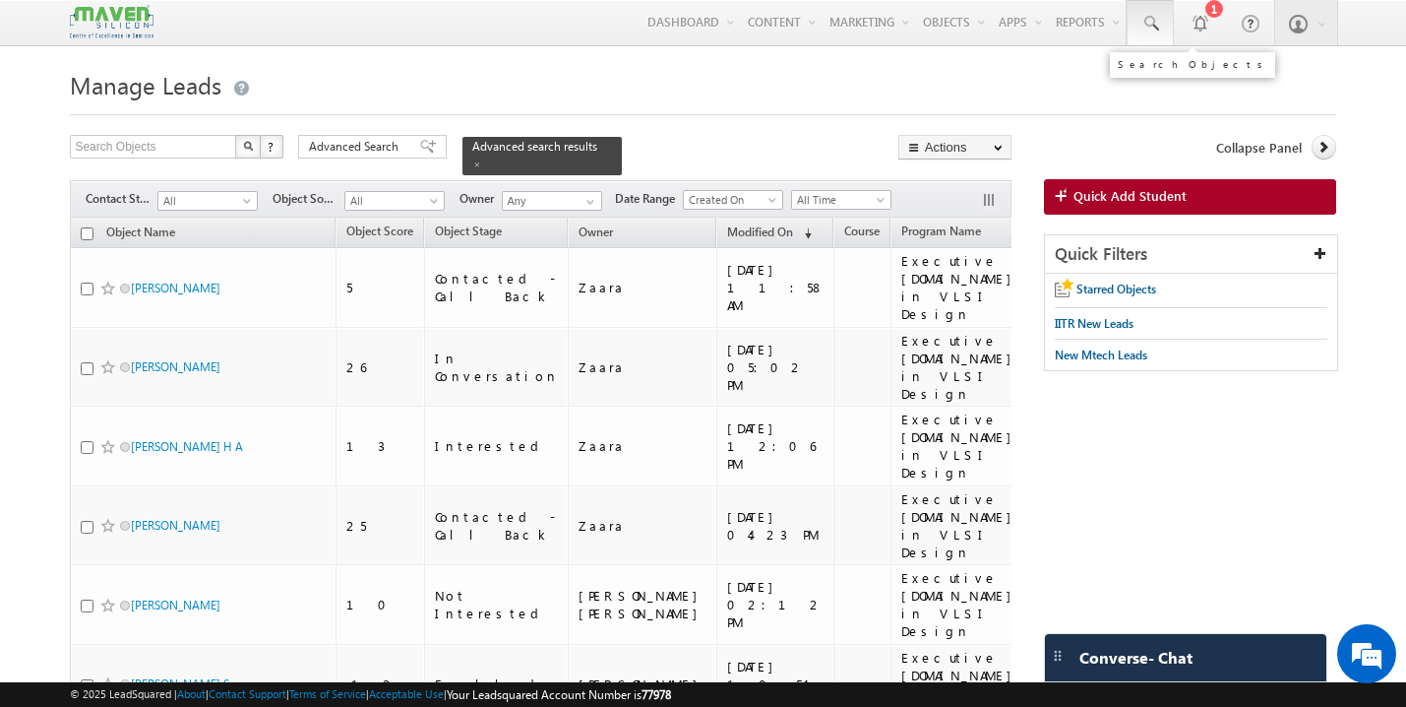
click at [1148, 26] on span at bounding box center [1151, 24] width 20 height 20
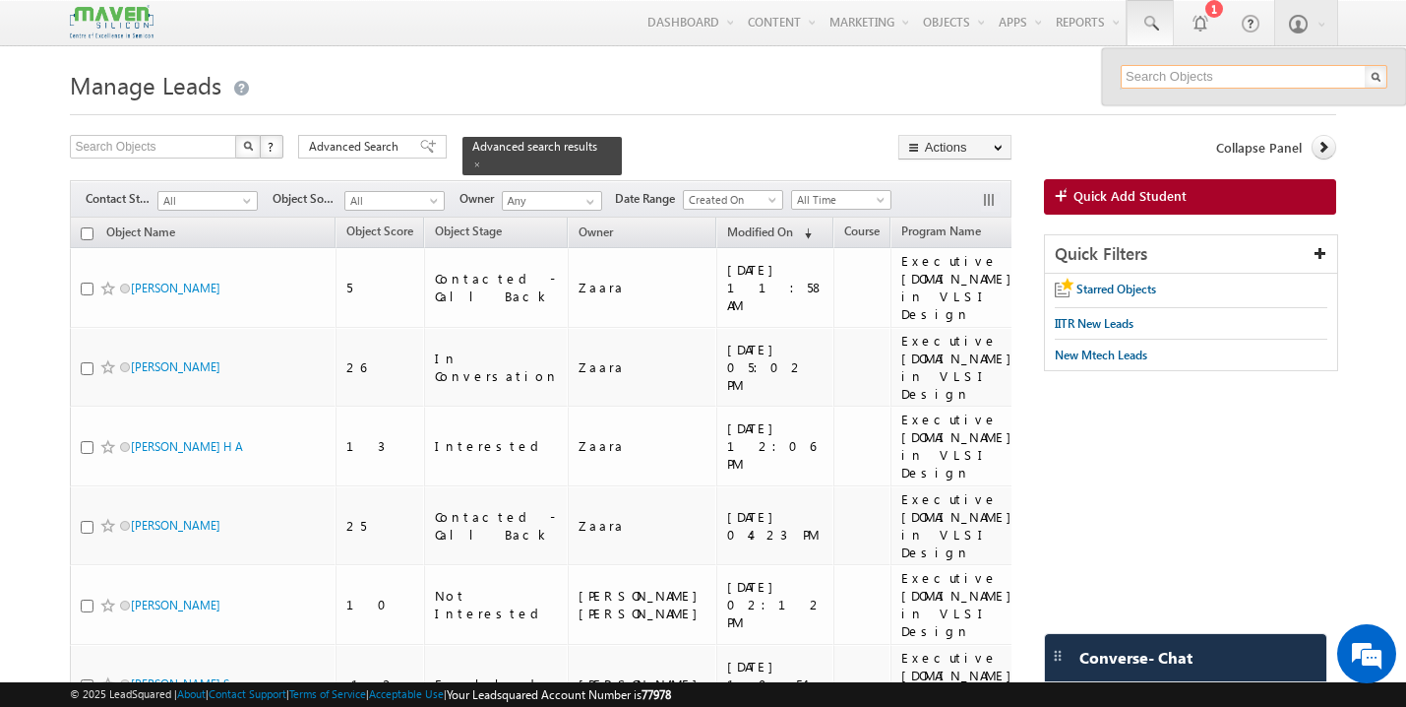
paste input "[EMAIL_ADDRESS][DOMAIN_NAME]"
click at [1203, 81] on input "[EMAIL_ADDRESS][DOMAIN_NAME]" at bounding box center [1254, 77] width 267 height 24
paste input "deepanshuvashishtha98"
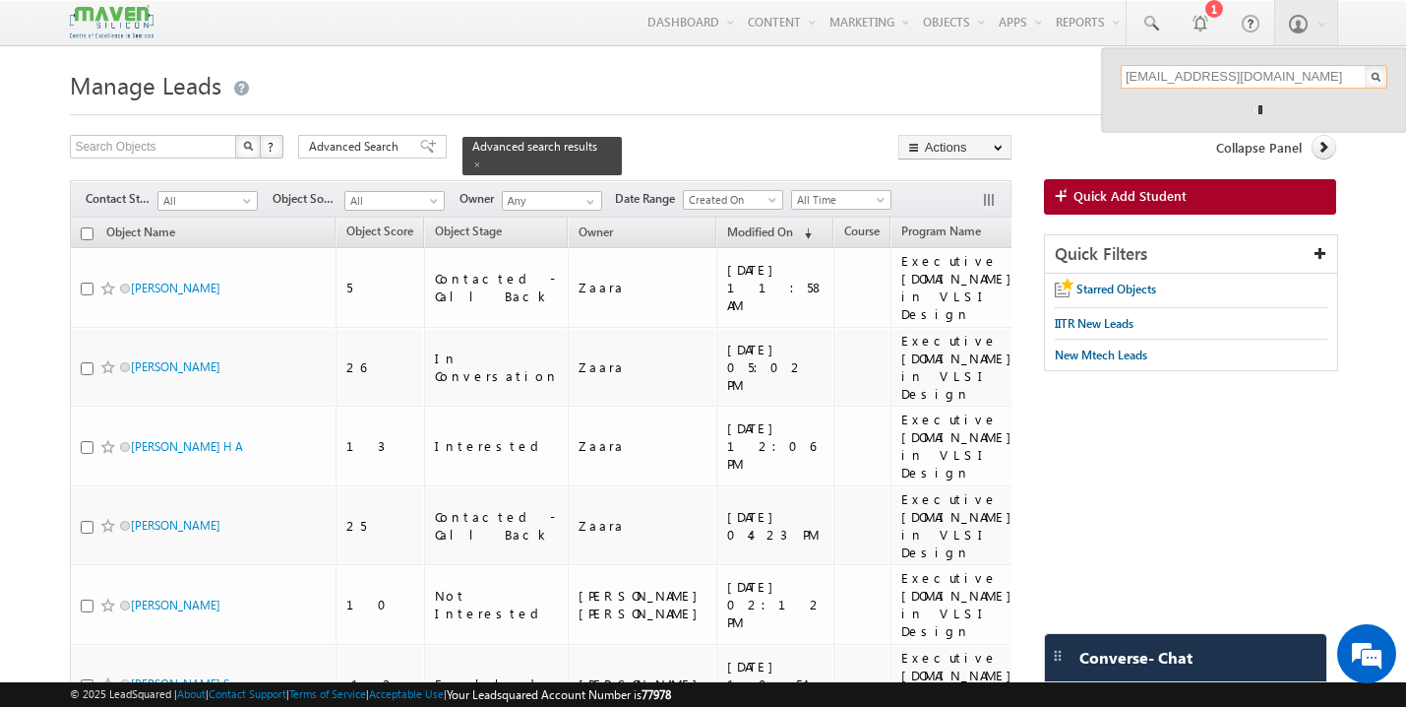
type input "[EMAIL_ADDRESS][DOMAIN_NAME]"
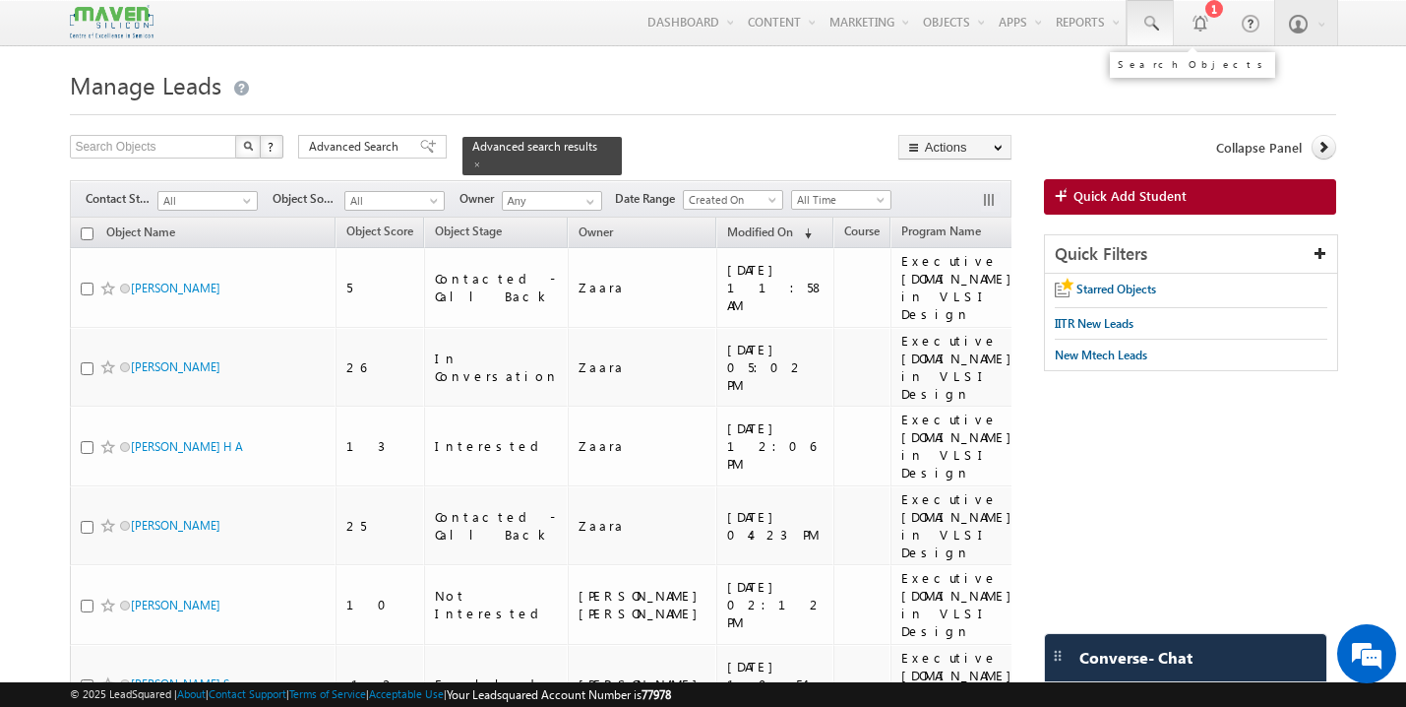
click at [1151, 27] on span at bounding box center [1151, 24] width 20 height 20
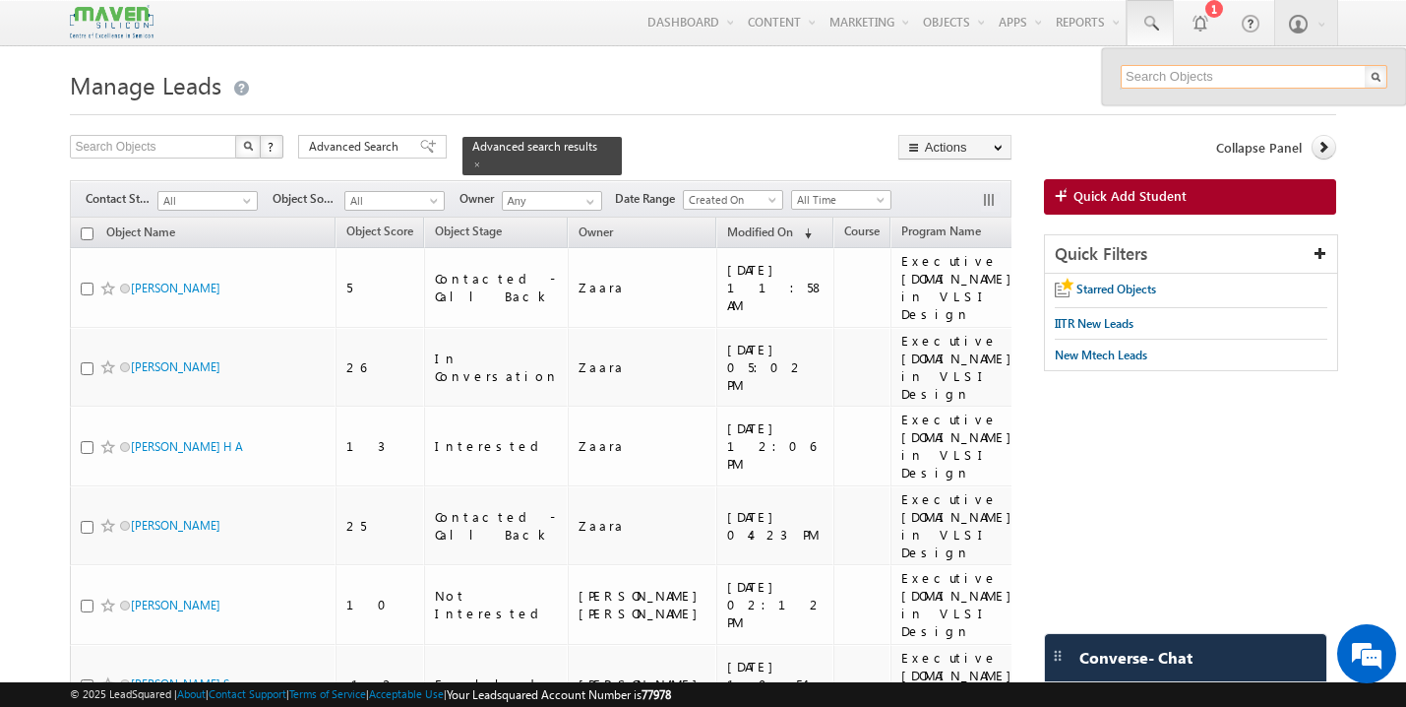
paste input "[EMAIL_ADDRESS][DOMAIN_NAME]"
click at [1236, 71] on input "[EMAIL_ADDRESS][DOMAIN_NAME]" at bounding box center [1254, 77] width 267 height 24
paste input "priyatulika7"
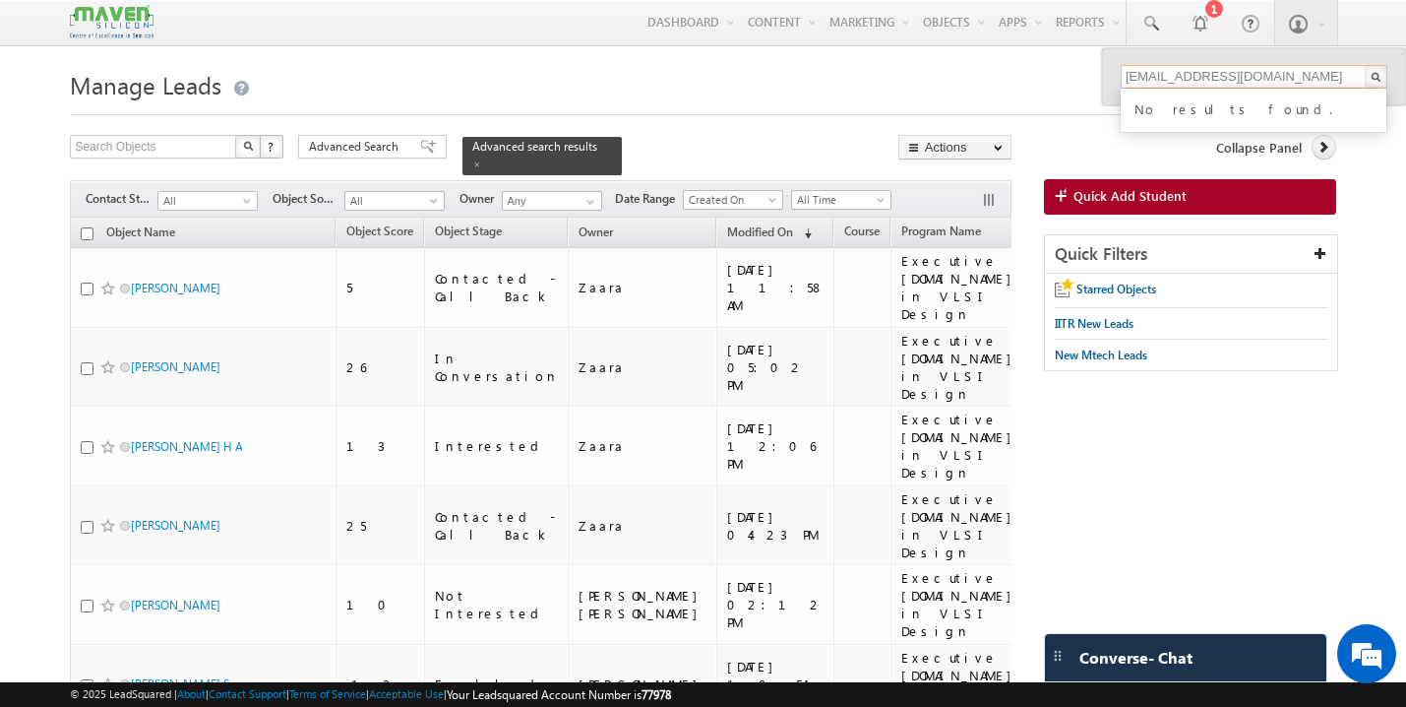
click at [1191, 71] on input "[EMAIL_ADDRESS][DOMAIN_NAME]" at bounding box center [1254, 77] width 267 height 24
paste input "vijayagunji20"
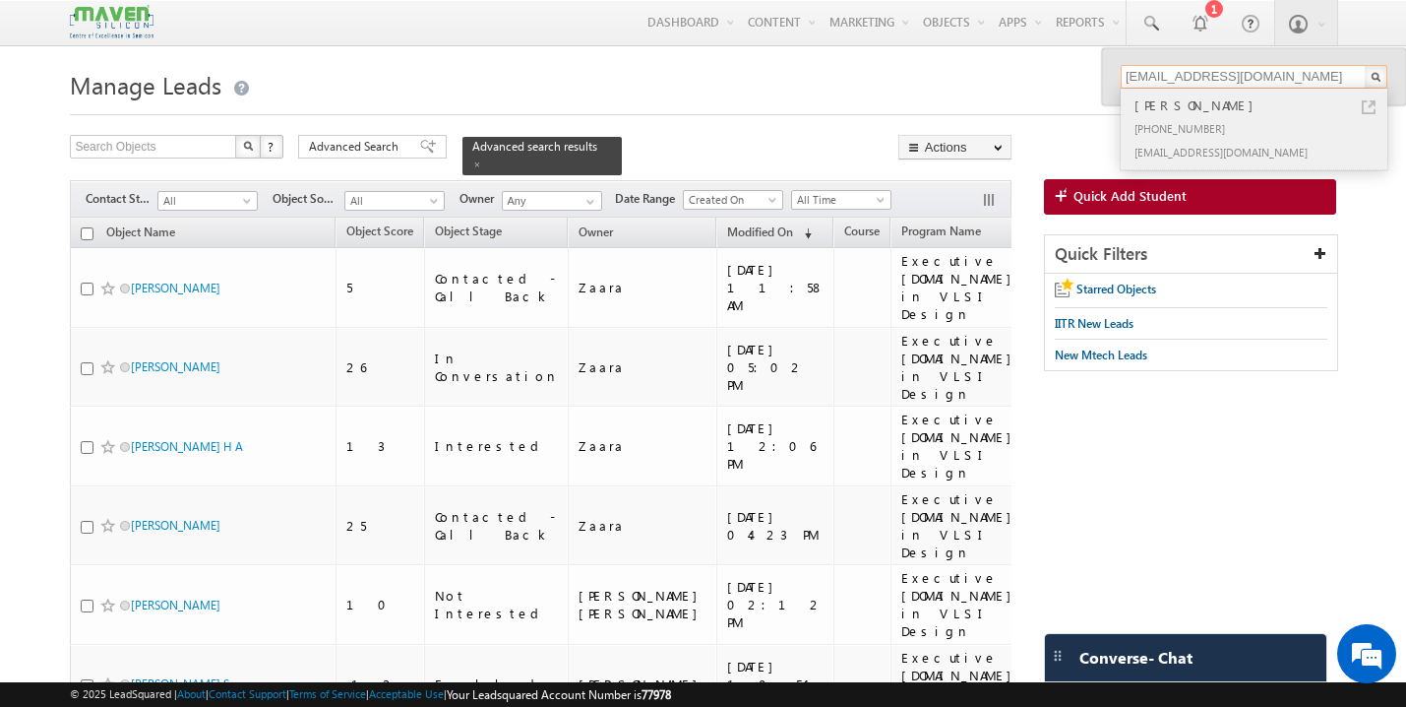
type input "[EMAIL_ADDRESS][DOMAIN_NAME]"
click at [1193, 129] on div "[PHONE_NUMBER]" at bounding box center [1263, 128] width 264 height 24
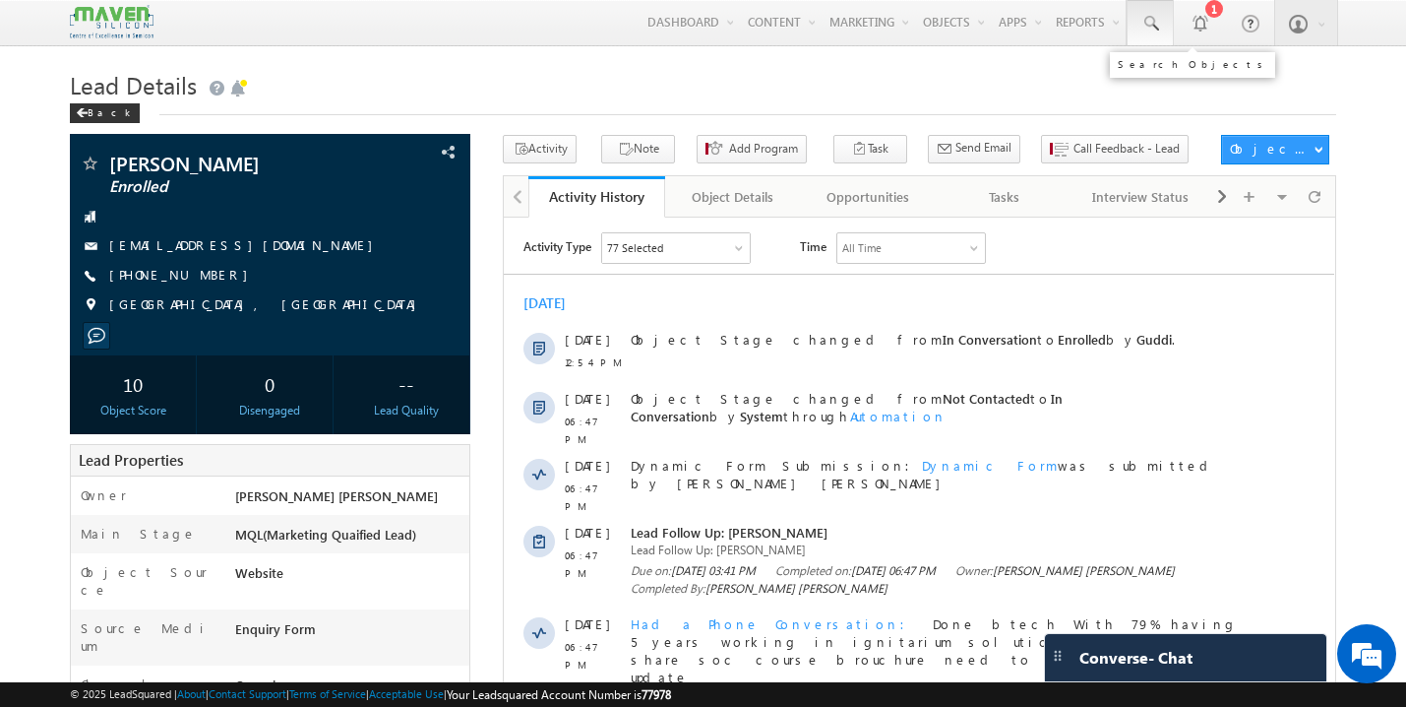
click at [1151, 24] on span at bounding box center [1151, 24] width 20 height 20
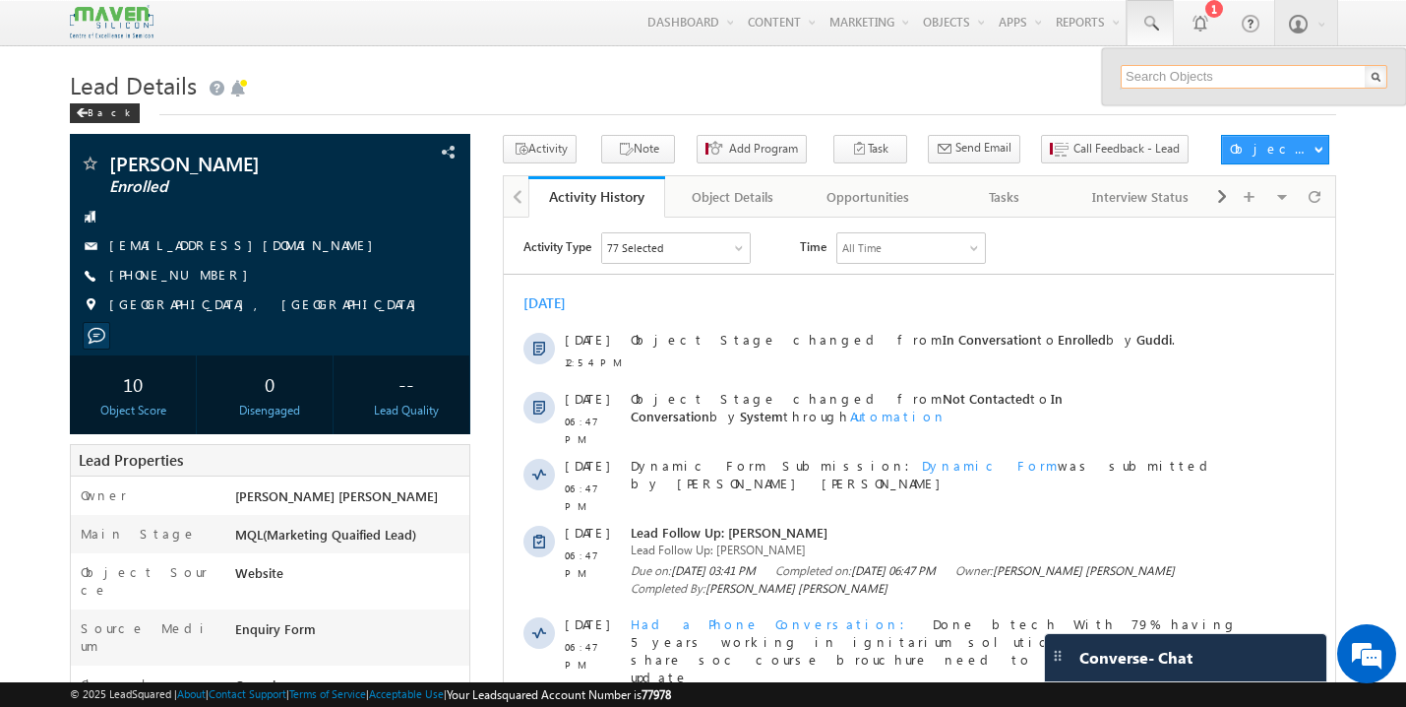
click at [1221, 76] on input "text" at bounding box center [1254, 77] width 267 height 24
paste input "anilcs01@gmail.com"
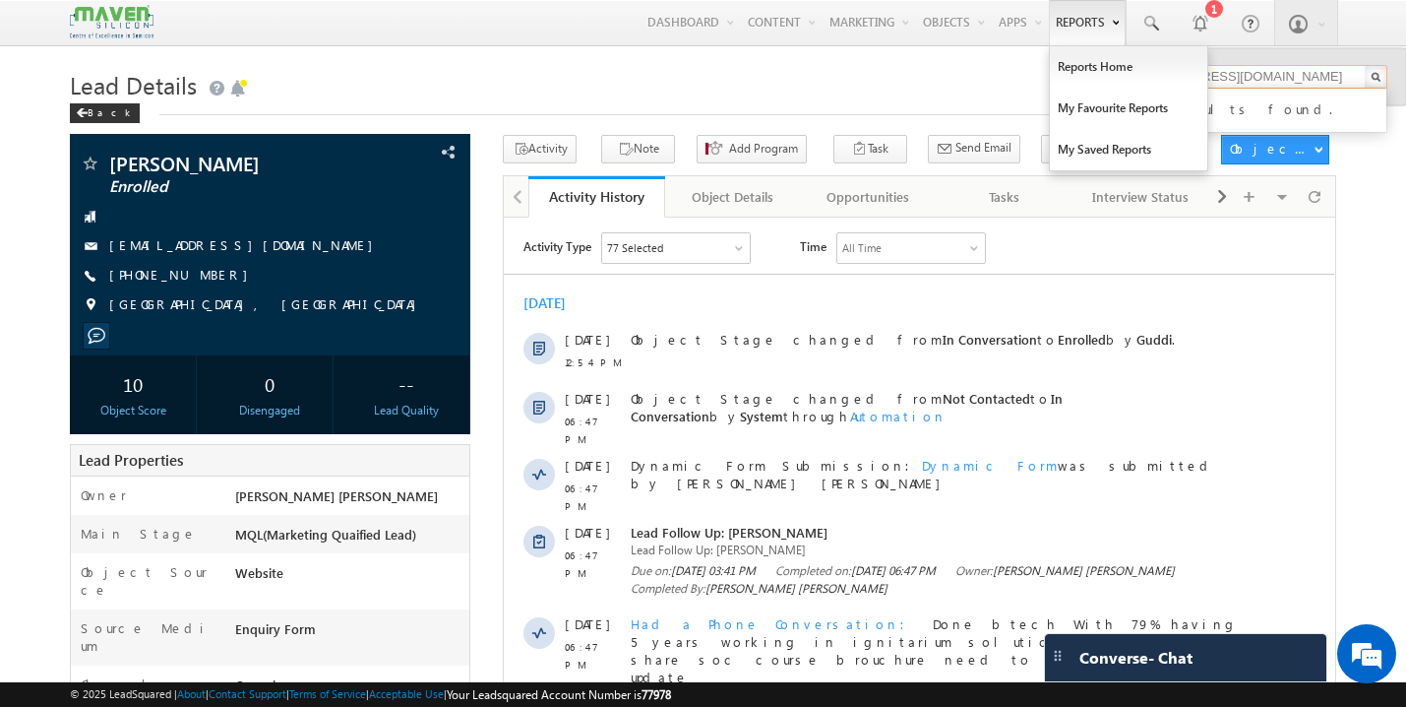
type input "anilcs01@gmail.com"
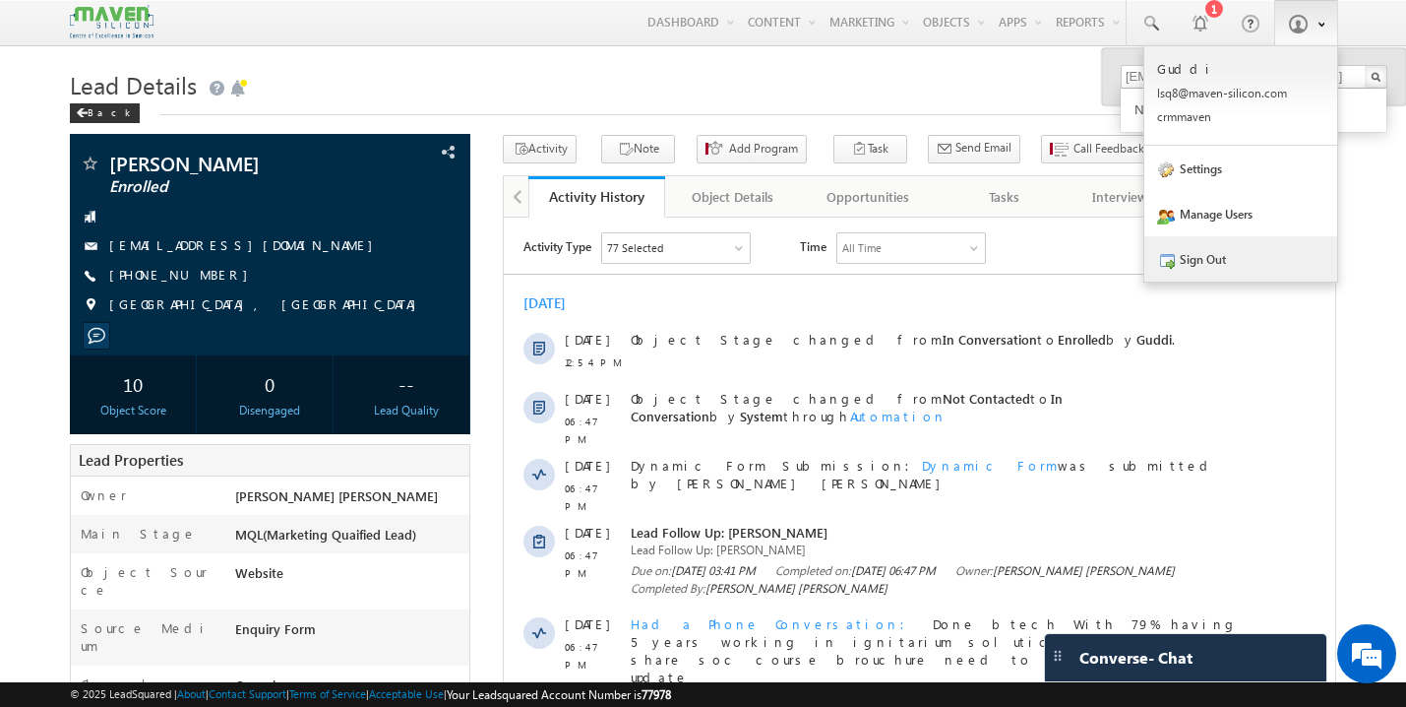
click at [1197, 252] on link "Sign Out" at bounding box center [1241, 258] width 193 height 45
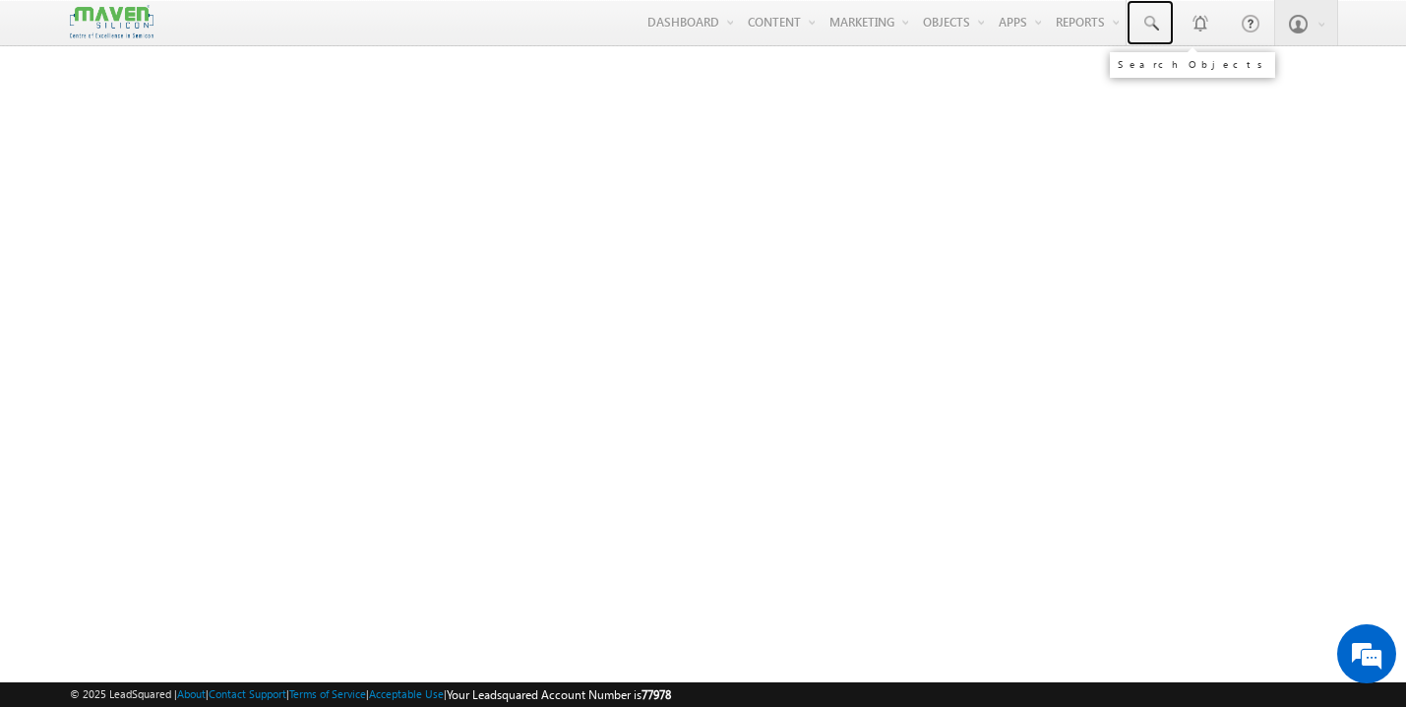
click at [1151, 19] on span at bounding box center [1151, 24] width 20 height 20
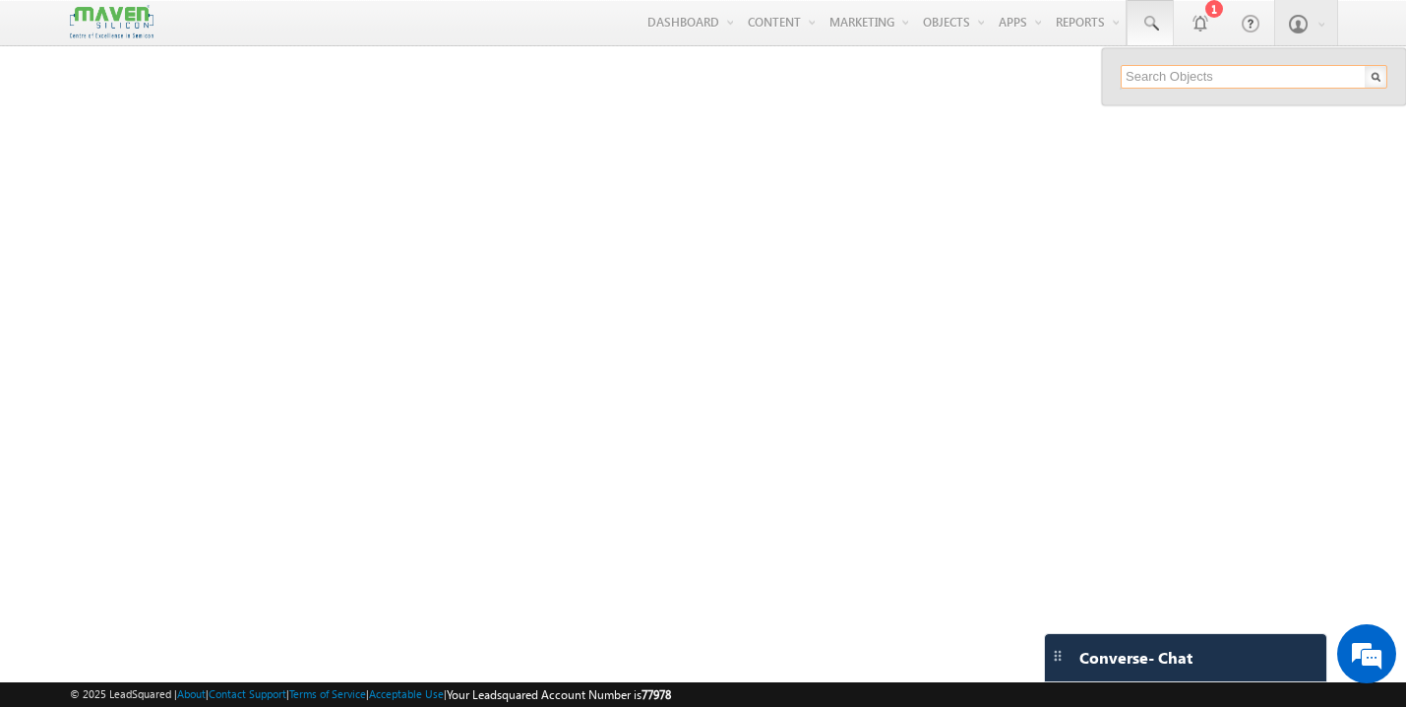
paste input "[EMAIL_ADDRESS][DOMAIN_NAME]"
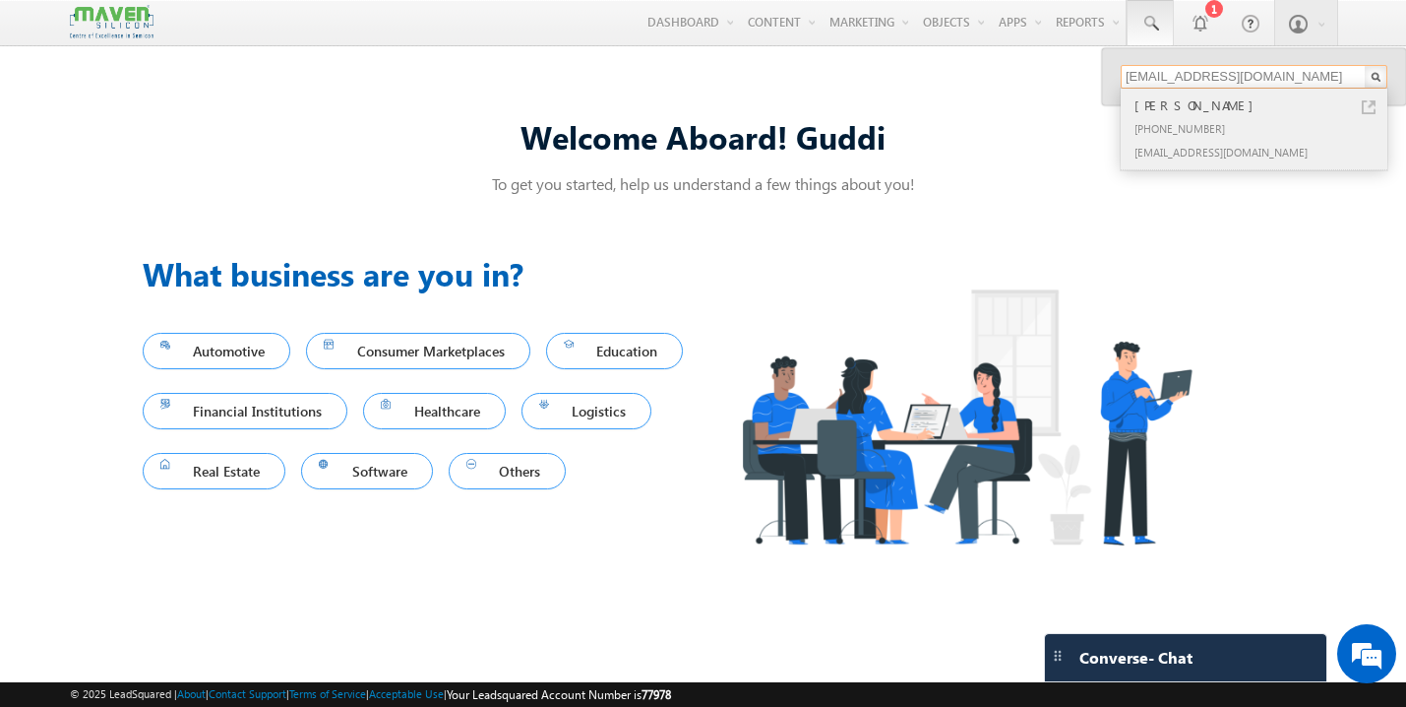
type input "[EMAIL_ADDRESS][DOMAIN_NAME]"
click at [1188, 120] on div "[PHONE_NUMBER]" at bounding box center [1263, 128] width 264 height 24
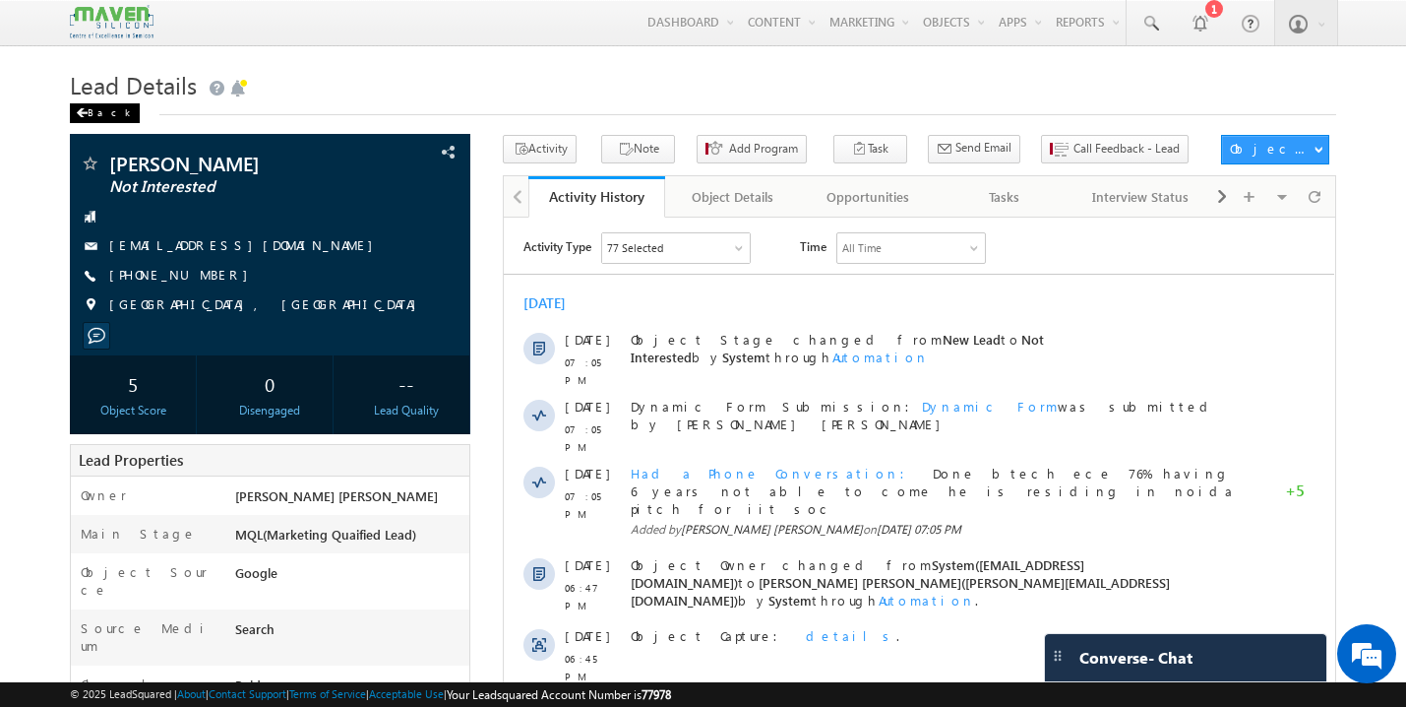
click at [100, 108] on div "Back" at bounding box center [105, 113] width 70 height 20
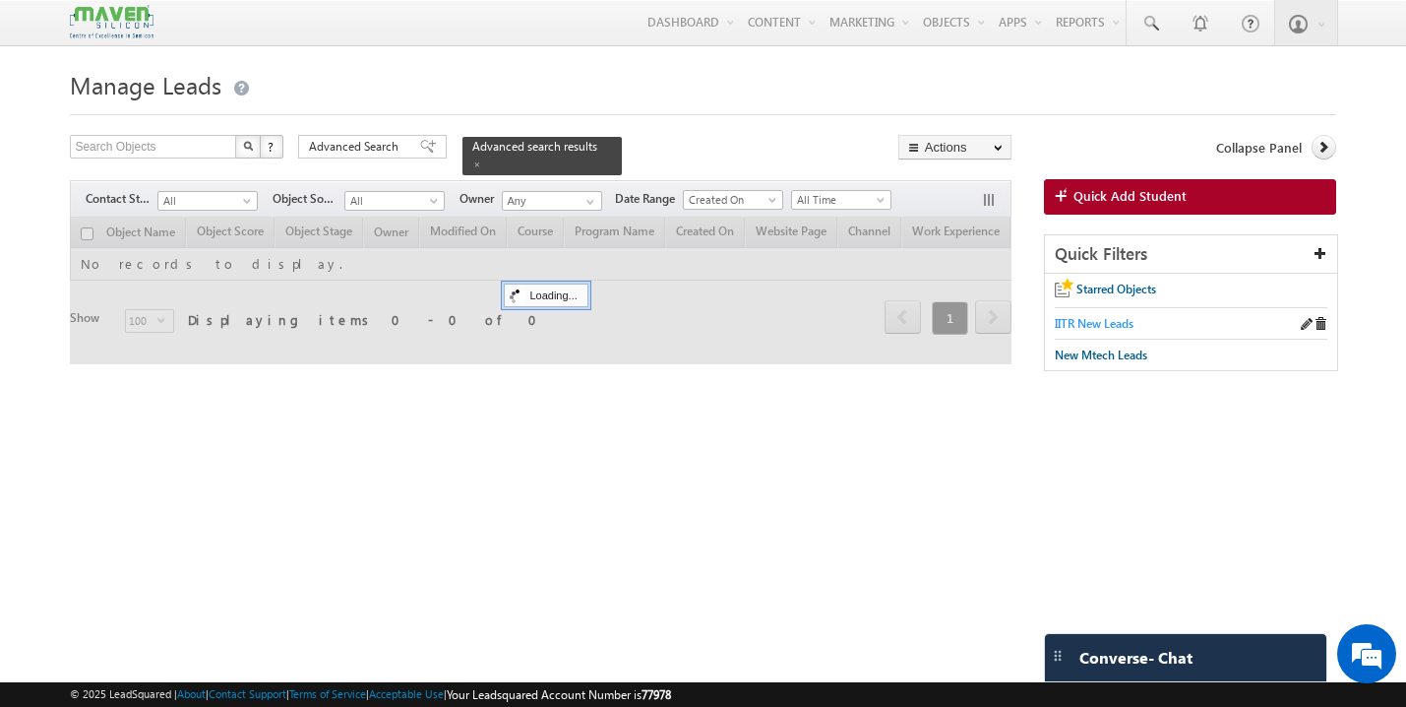
click at [1098, 330] on span "IITR New Leads" at bounding box center [1094, 323] width 79 height 15
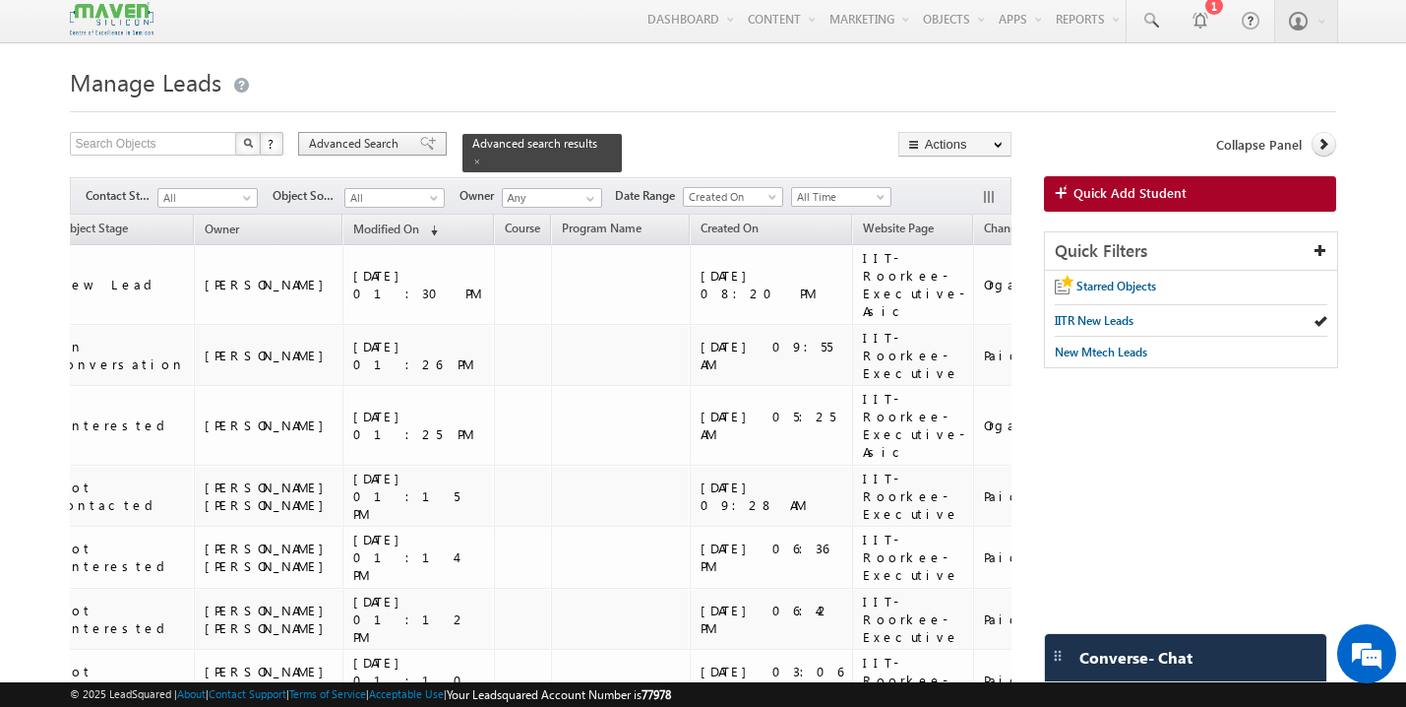
click at [424, 144] on div "Advanced Search" at bounding box center [372, 144] width 149 height 24
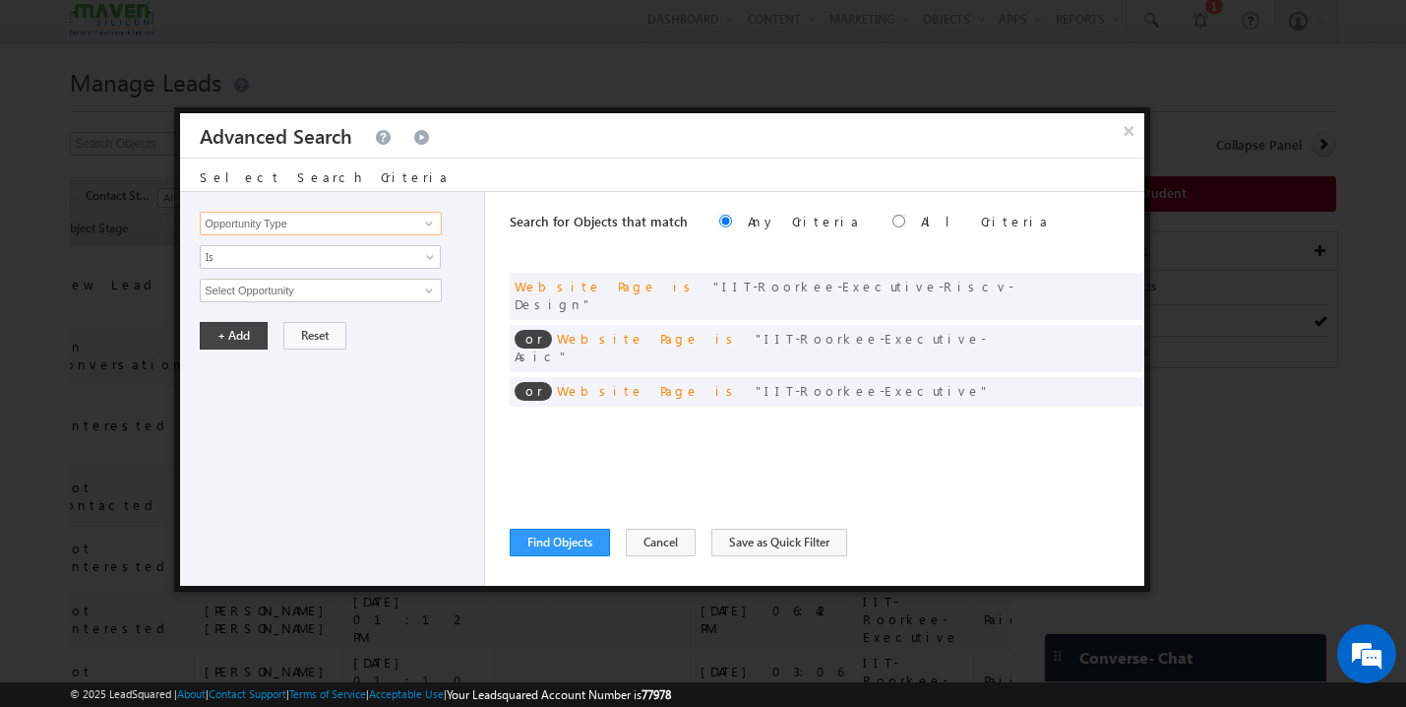
click at [337, 228] on input "Opportunity Type" at bounding box center [321, 224] width 242 height 24
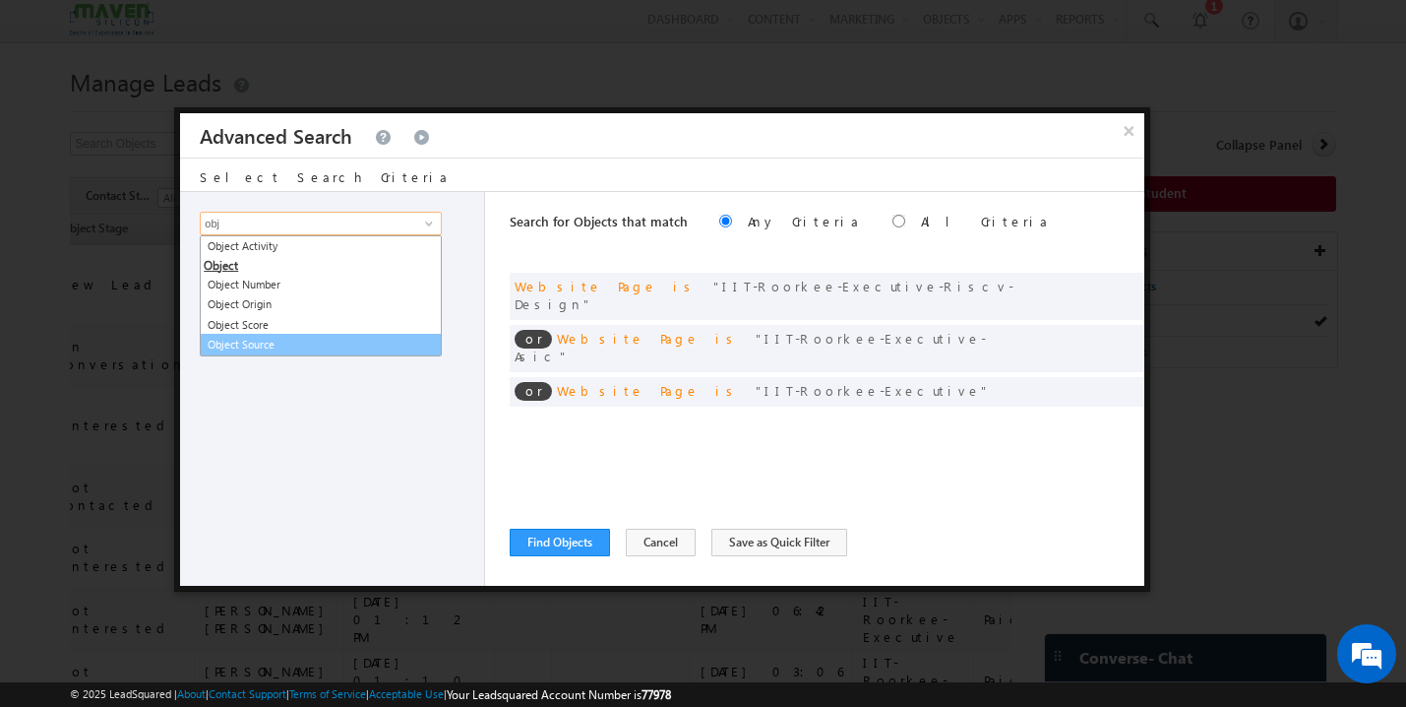
click at [301, 342] on link "Object Source" at bounding box center [321, 345] width 242 height 23
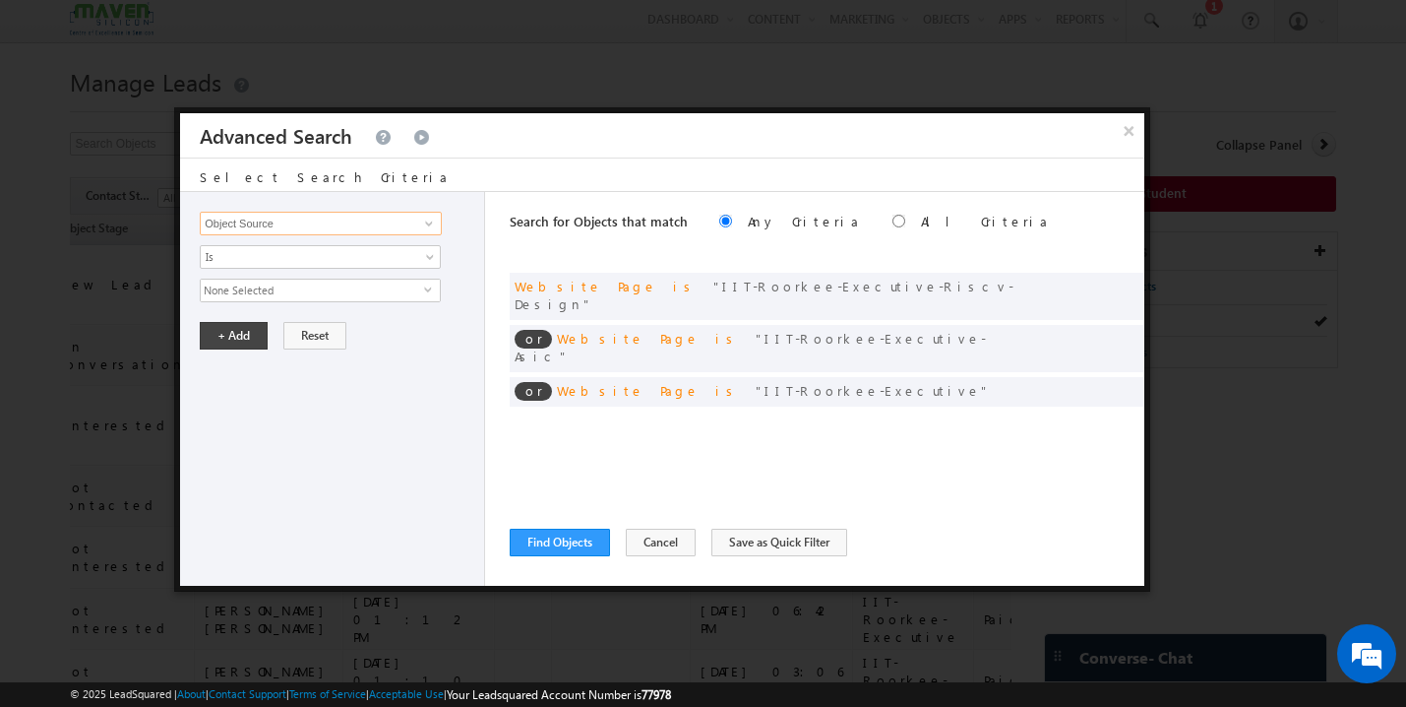
type input "Object Source"
click at [295, 291] on span "None Selected" at bounding box center [312, 291] width 223 height 22
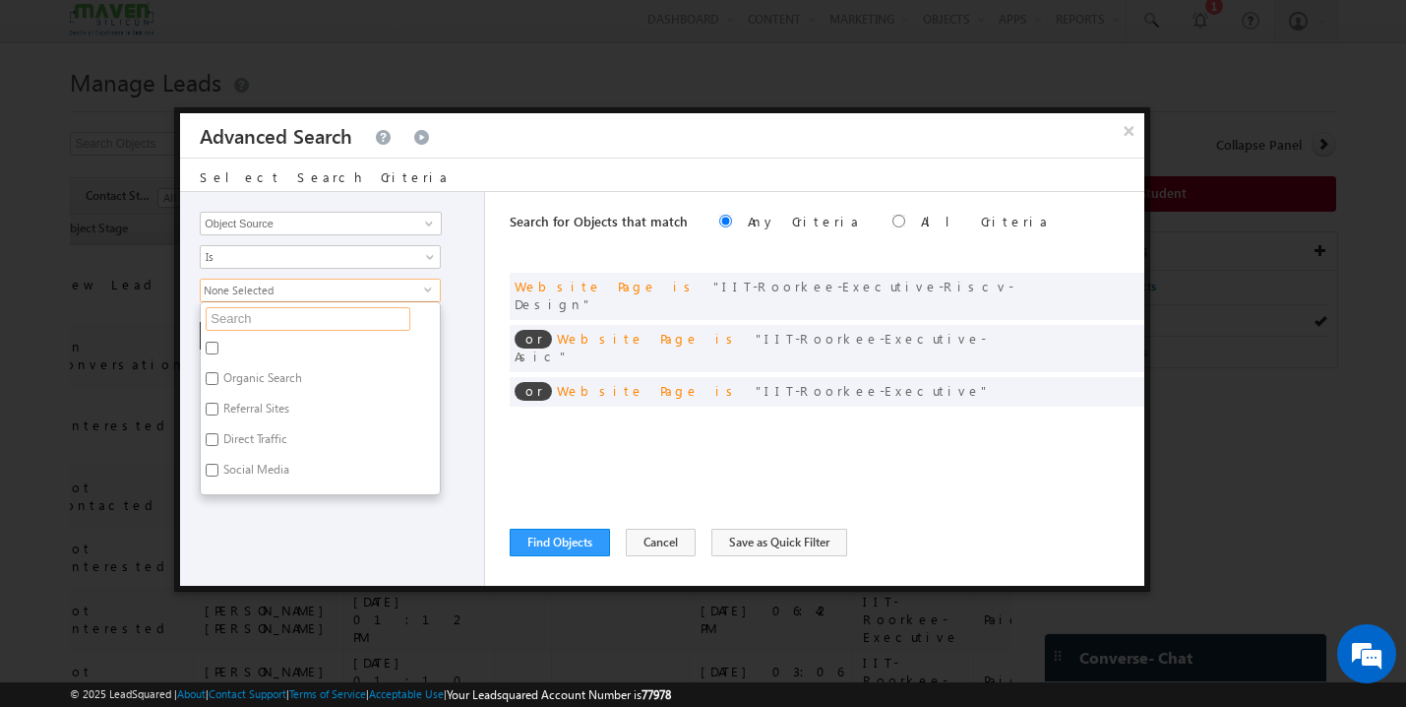
click at [278, 314] on input "text" at bounding box center [308, 319] width 205 height 24
type input "goo"
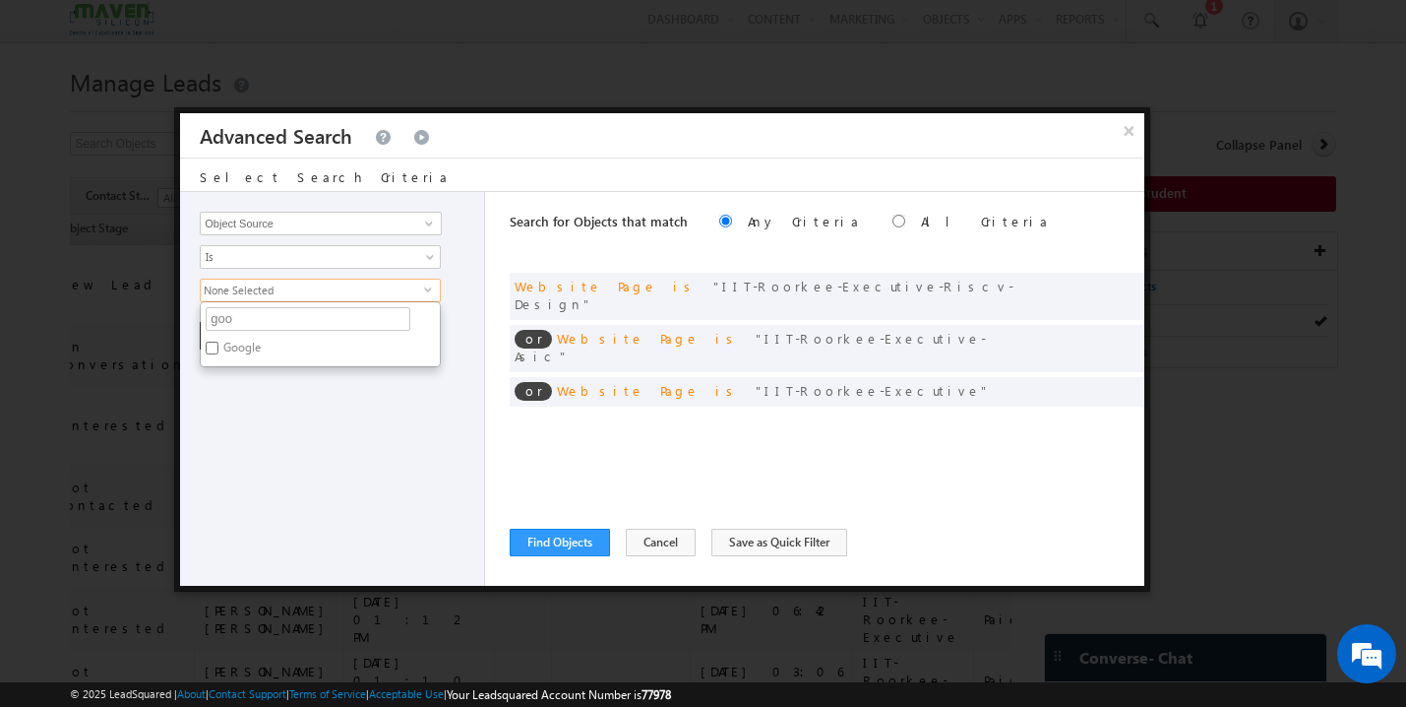
click at [258, 352] on label "Google" at bounding box center [241, 351] width 80 height 31
click at [218, 352] on input "Google" at bounding box center [212, 348] width 13 height 13
checkbox input "true"
click at [290, 402] on div "Opportunity Type Object Activity Task Sales Group Prospect Id Academic Remarks …" at bounding box center [332, 389] width 305 height 394
click at [251, 333] on button "+ Add" at bounding box center [234, 336] width 68 height 28
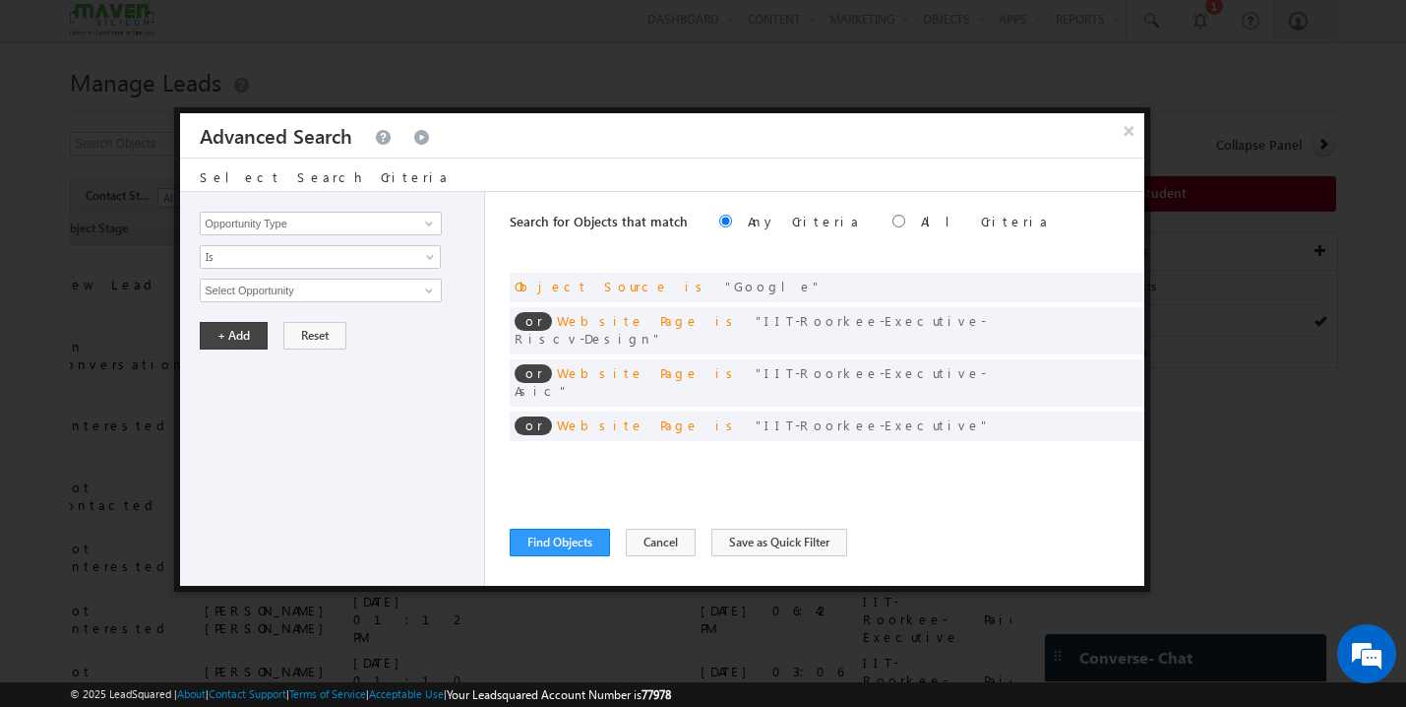
click at [802, 220] on div "Search for Objects that match Any Criteria All Criteria Note that the current t…" at bounding box center [827, 223] width 635 height 63
click at [893, 220] on input "radio" at bounding box center [899, 221] width 13 height 13
radio input "true"
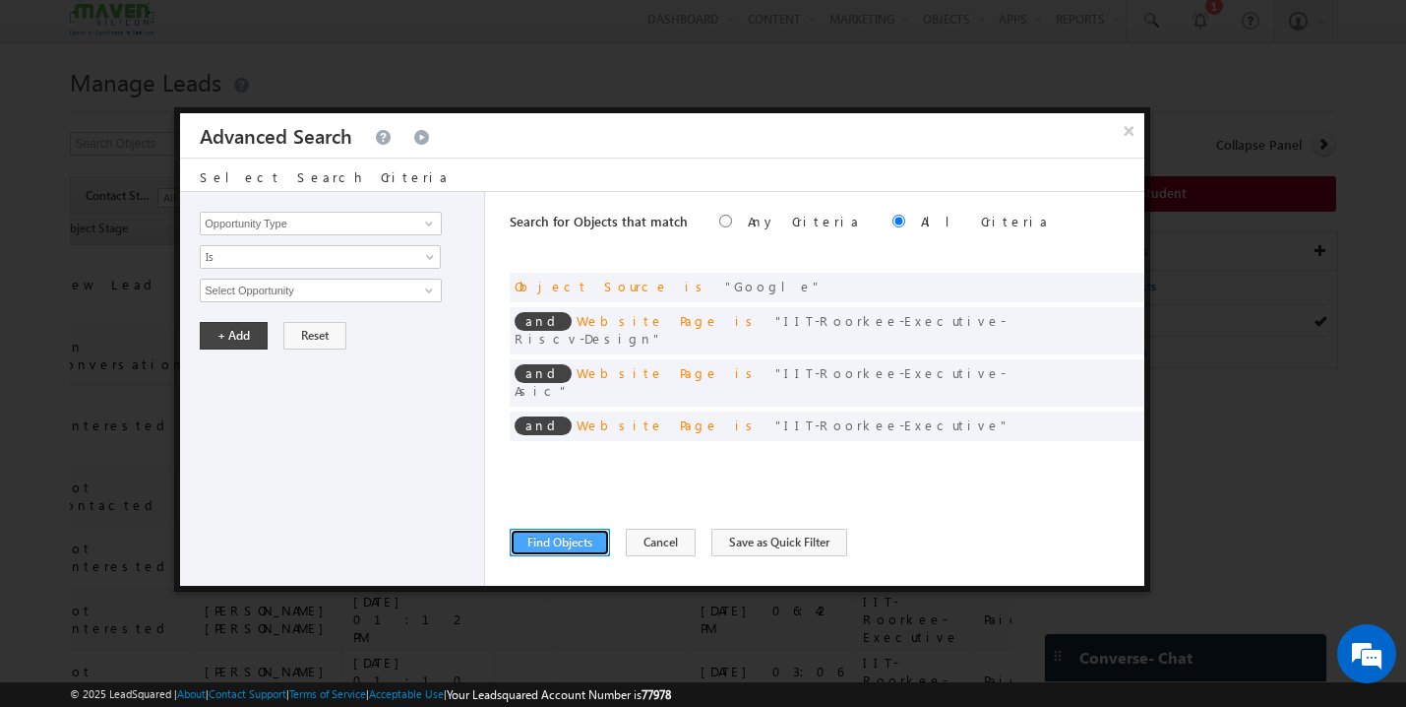
click at [579, 540] on button "Find Objects" at bounding box center [560, 543] width 100 height 28
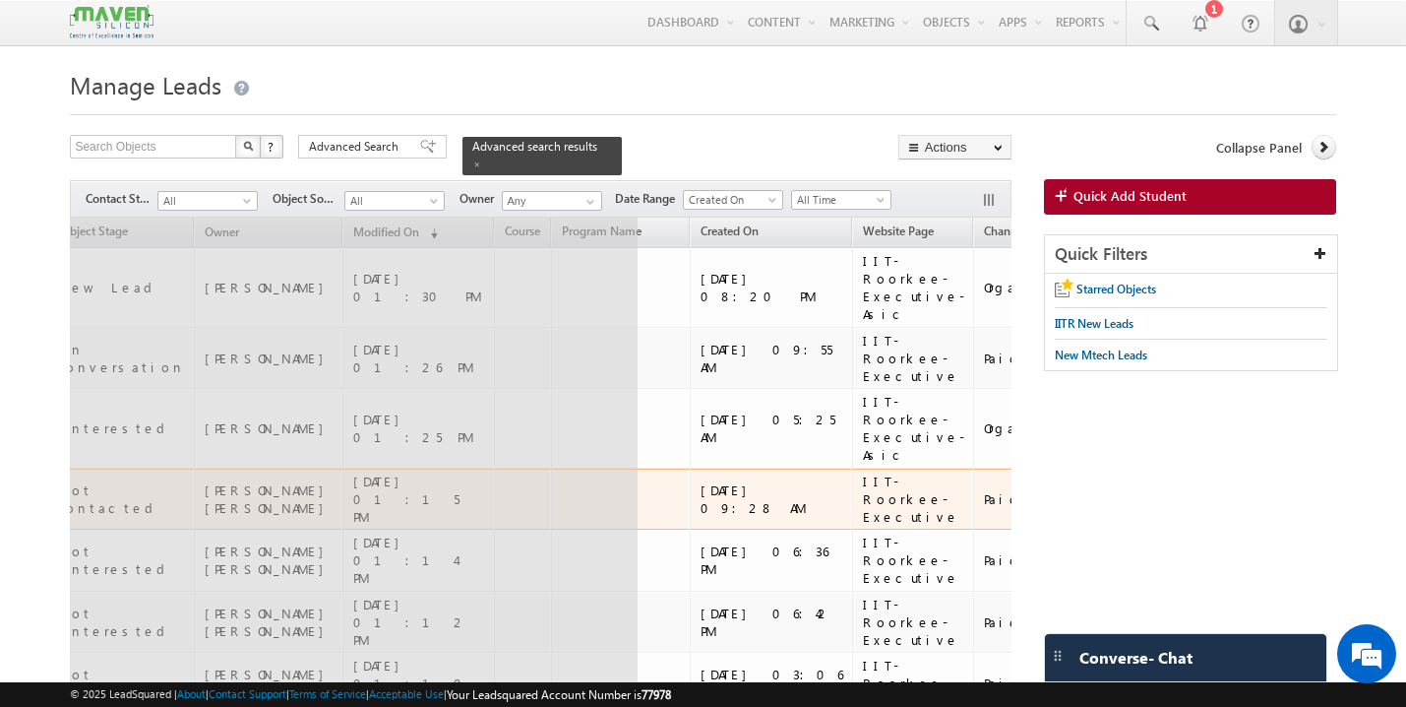
scroll to position [0, 204]
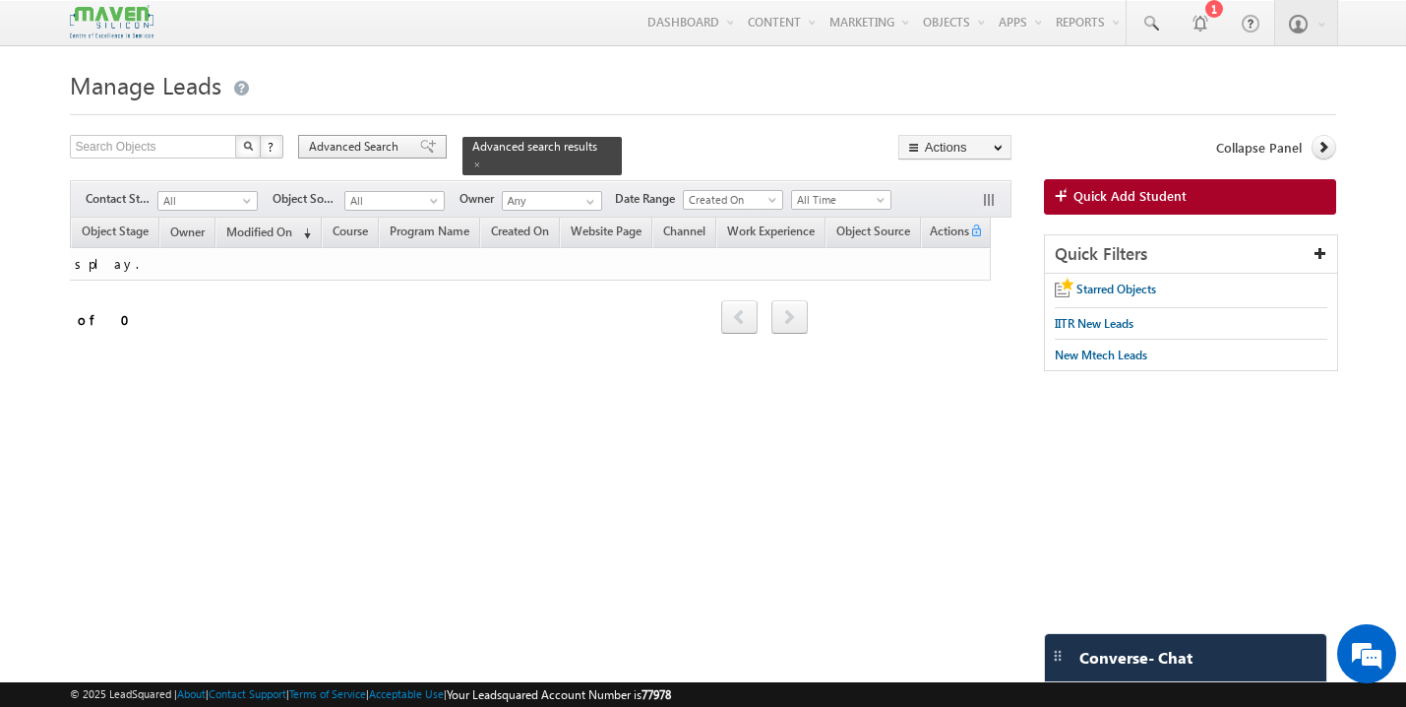
click at [420, 145] on span at bounding box center [428, 147] width 16 height 14
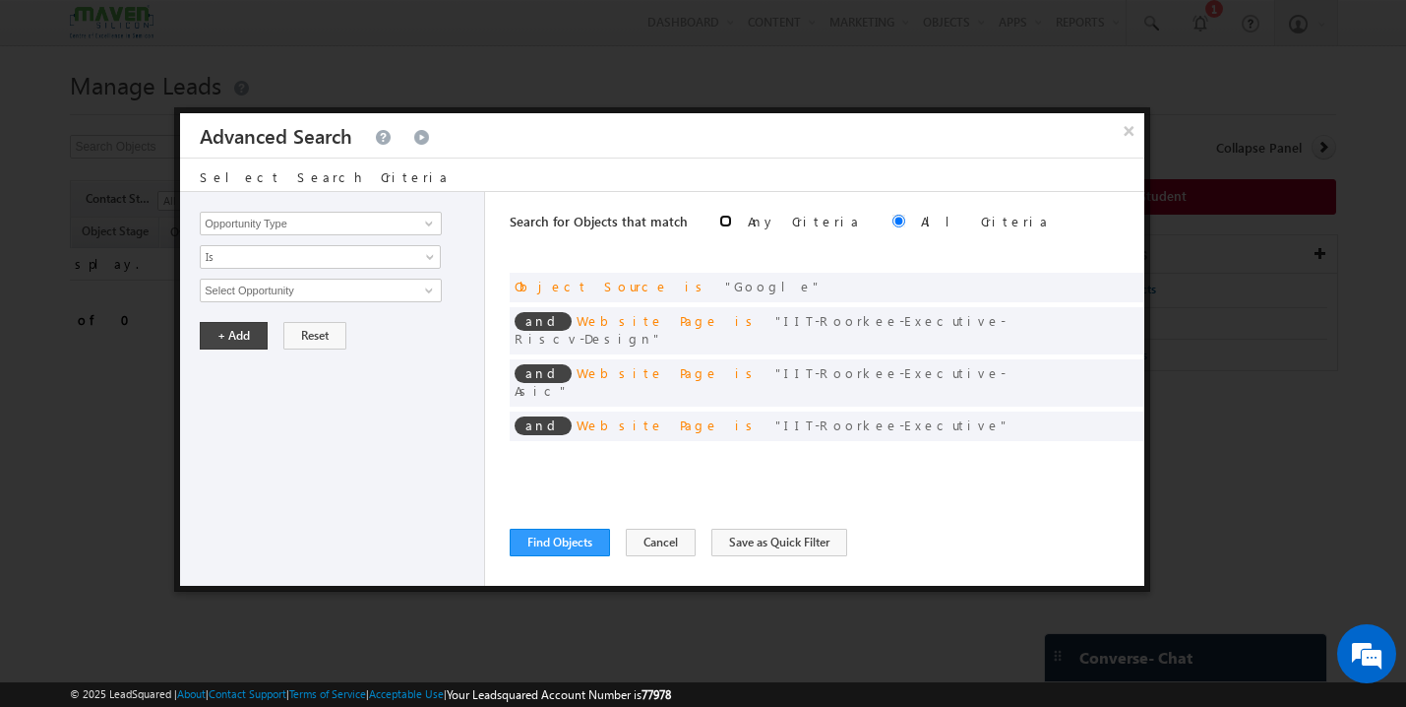
click at [719, 224] on input "radio" at bounding box center [725, 221] width 13 height 13
radio input "true"
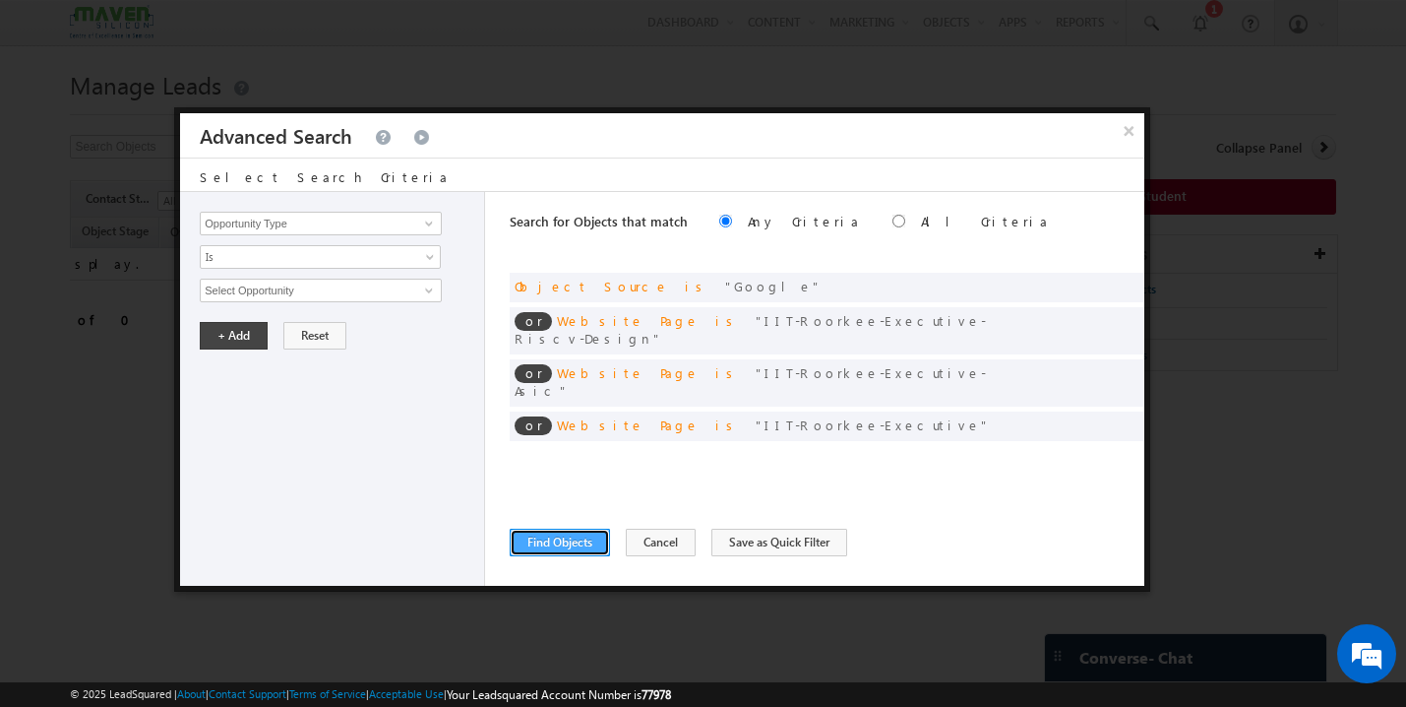
click at [581, 540] on button "Find Objects" at bounding box center [560, 543] width 100 height 28
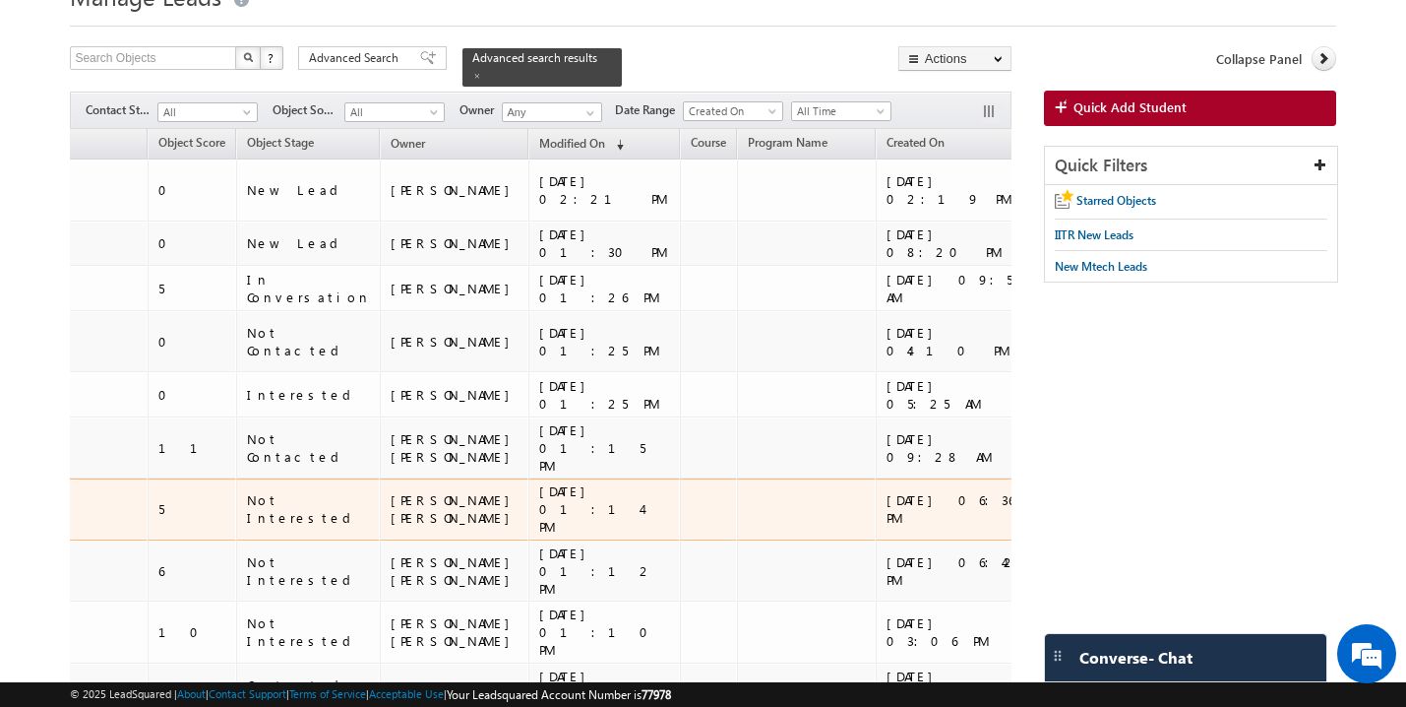
scroll to position [0, 0]
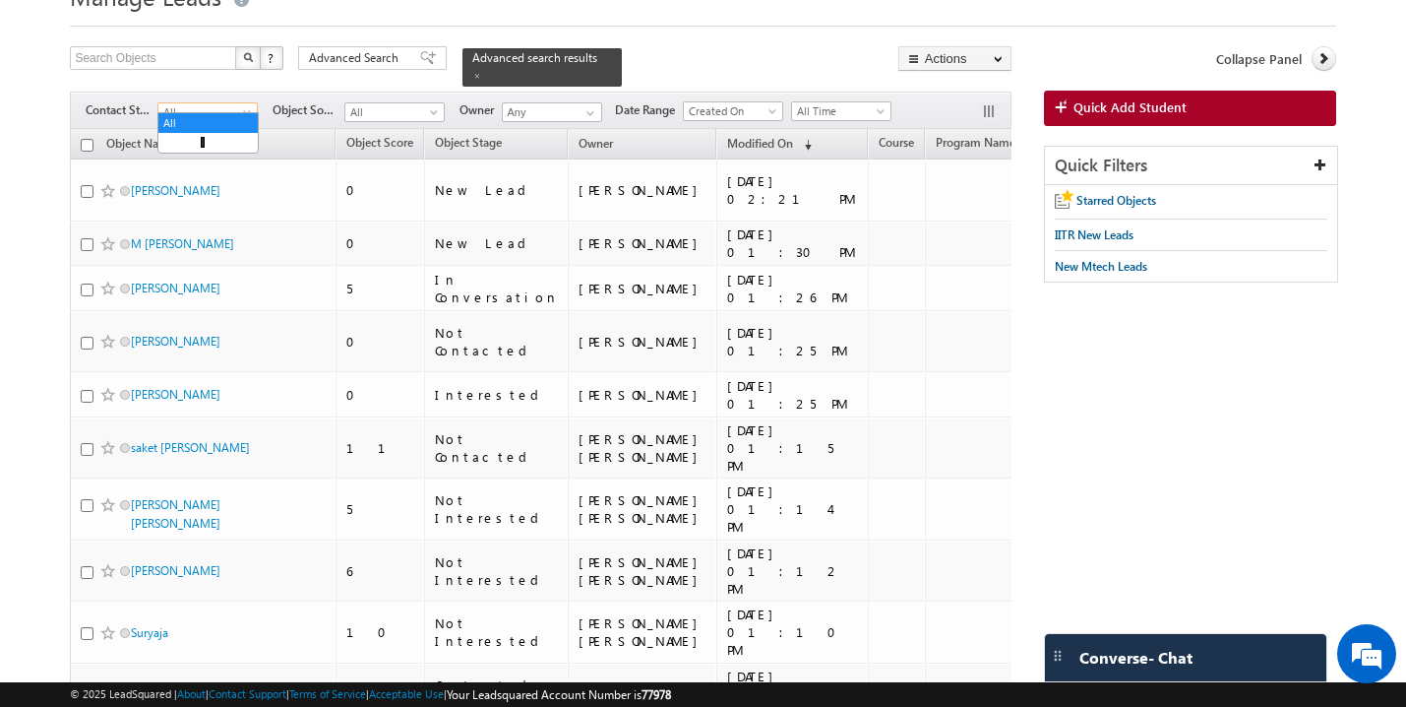
click at [233, 103] on span "All" at bounding box center [204, 112] width 93 height 18
click at [219, 165] on link "Interested" at bounding box center [207, 163] width 99 height 18
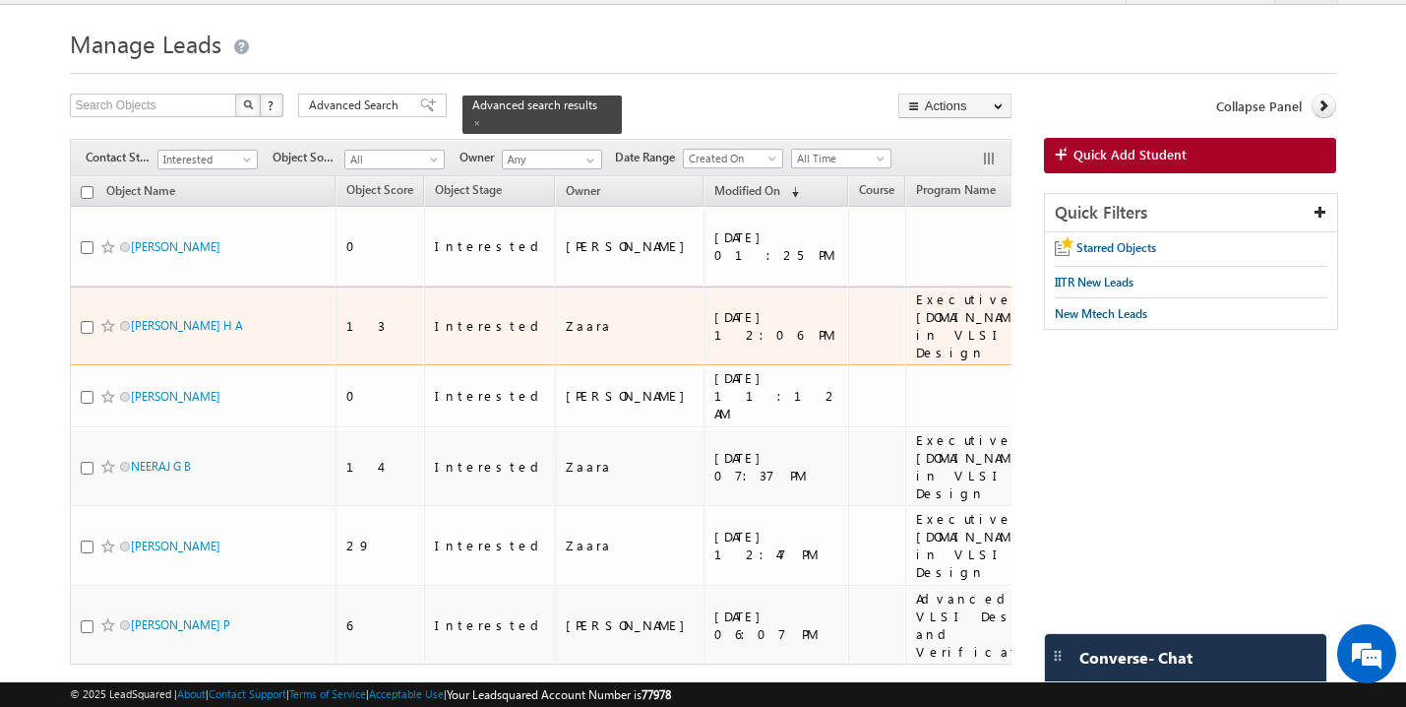
scroll to position [0, 8]
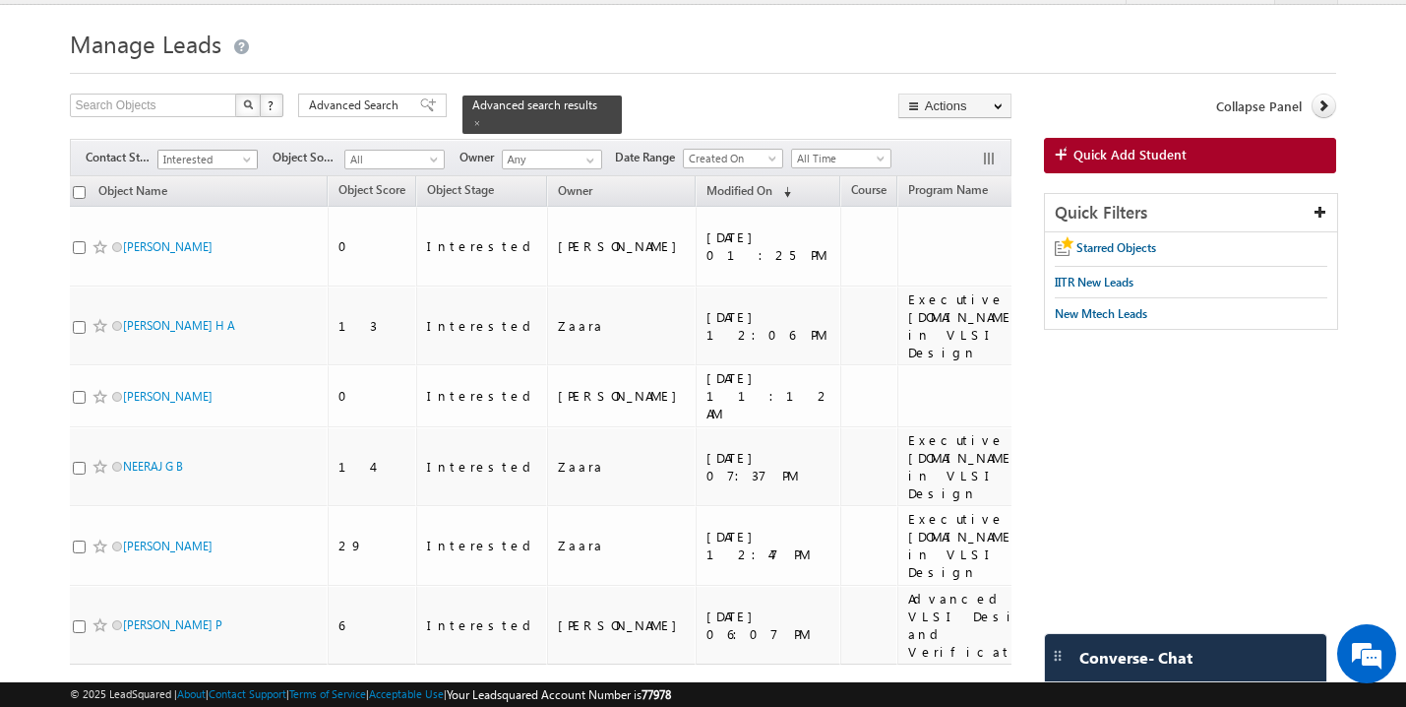
click at [252, 156] on span at bounding box center [249, 164] width 16 height 16
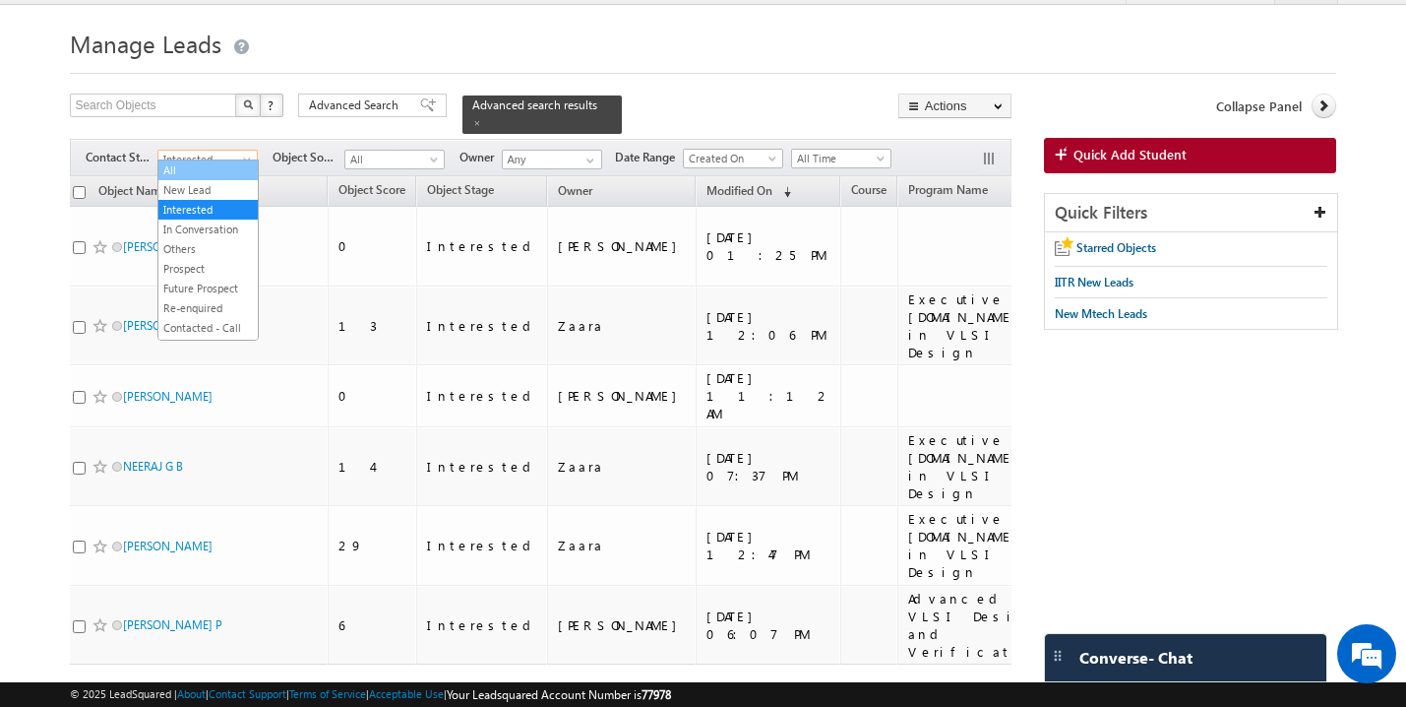
click at [187, 173] on link "All" at bounding box center [207, 170] width 99 height 18
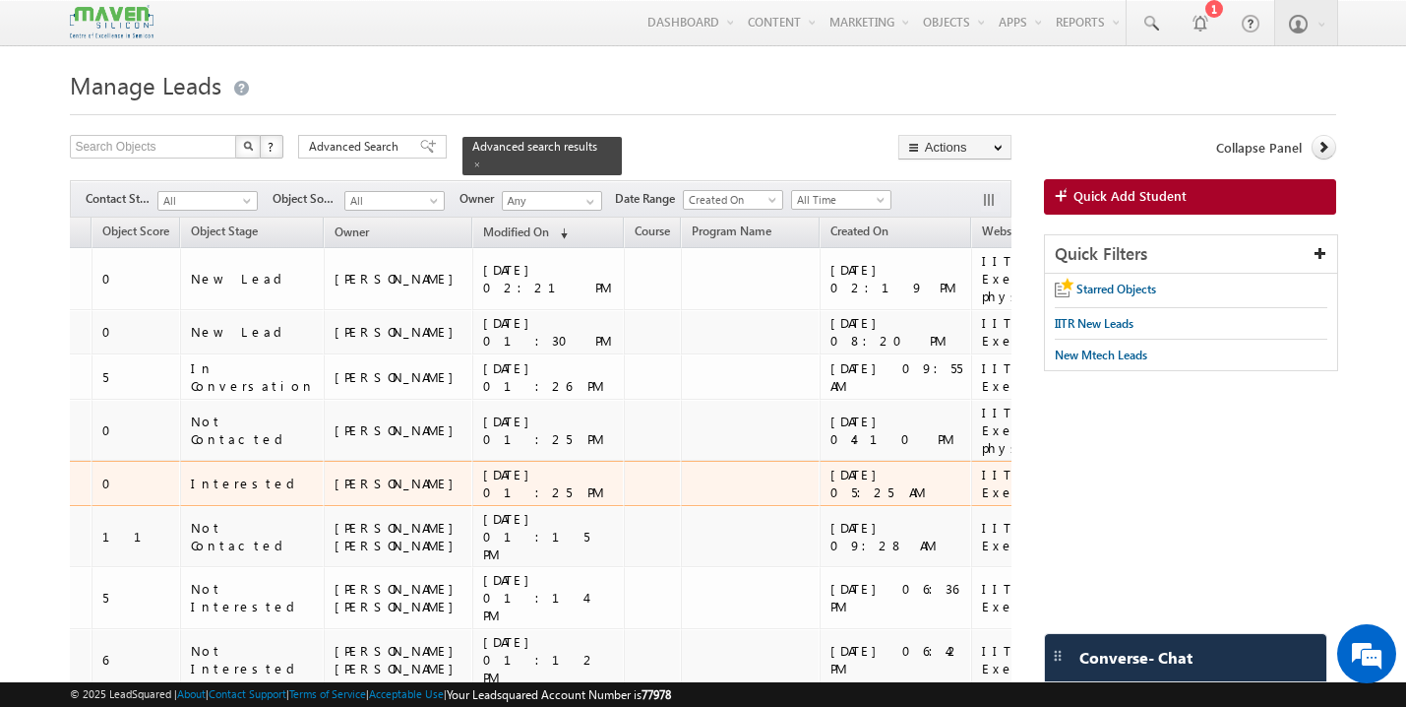
scroll to position [0, 374]
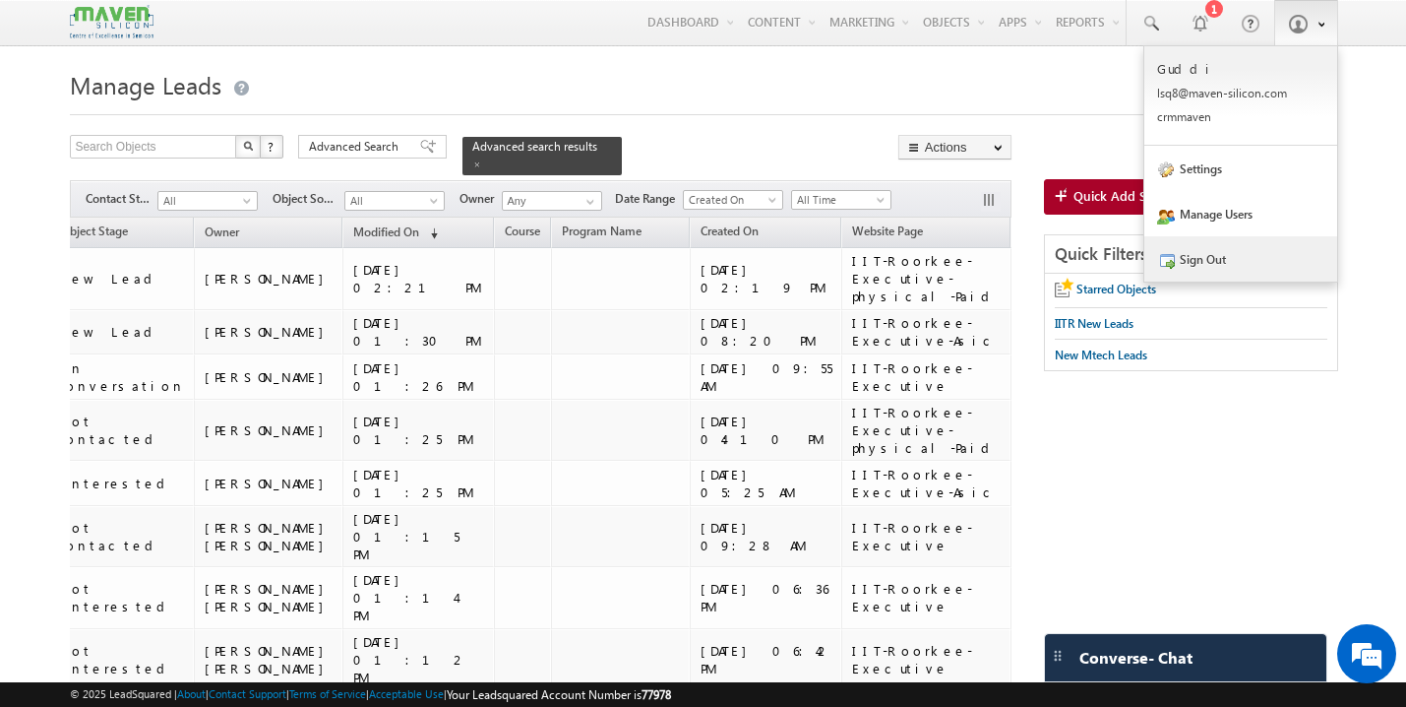
click at [1214, 262] on link "Sign Out" at bounding box center [1241, 258] width 193 height 45
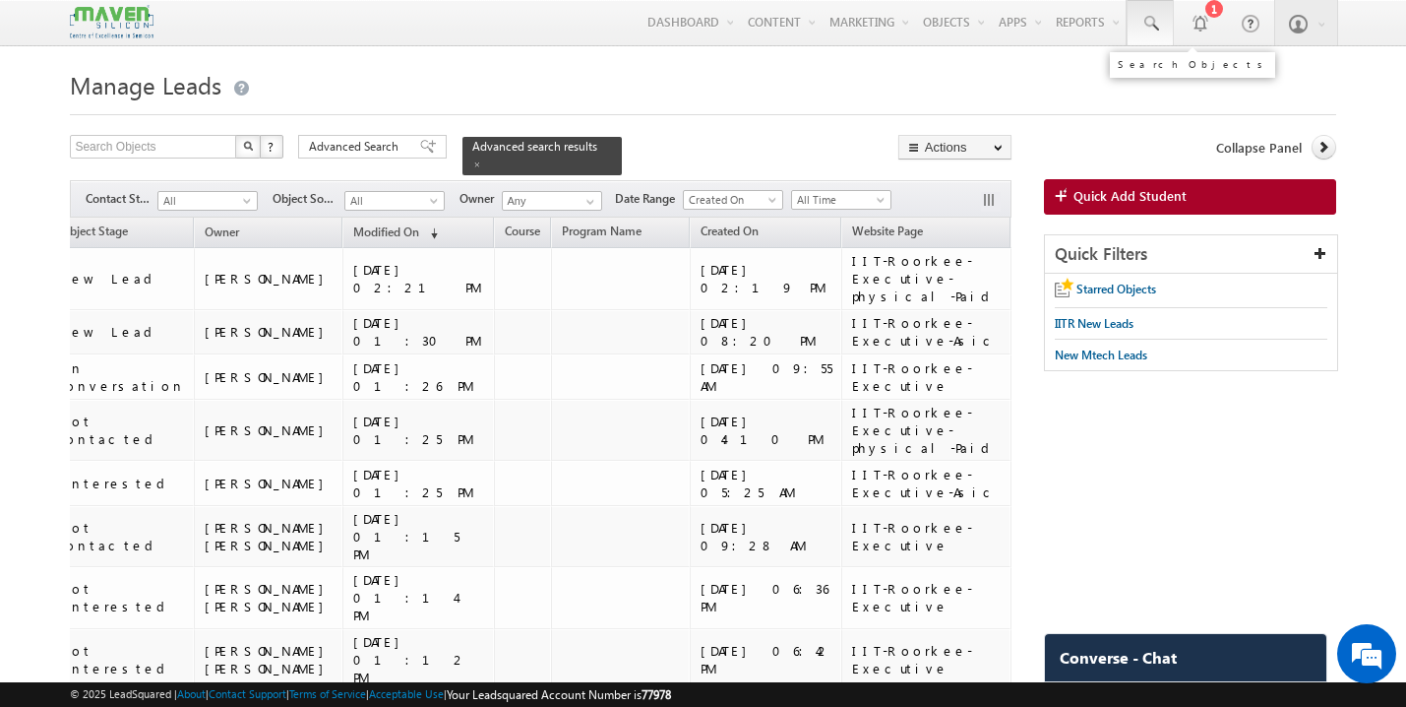
click at [1153, 29] on span at bounding box center [1151, 24] width 20 height 20
